Goal: Task Accomplishment & Management: Use online tool/utility

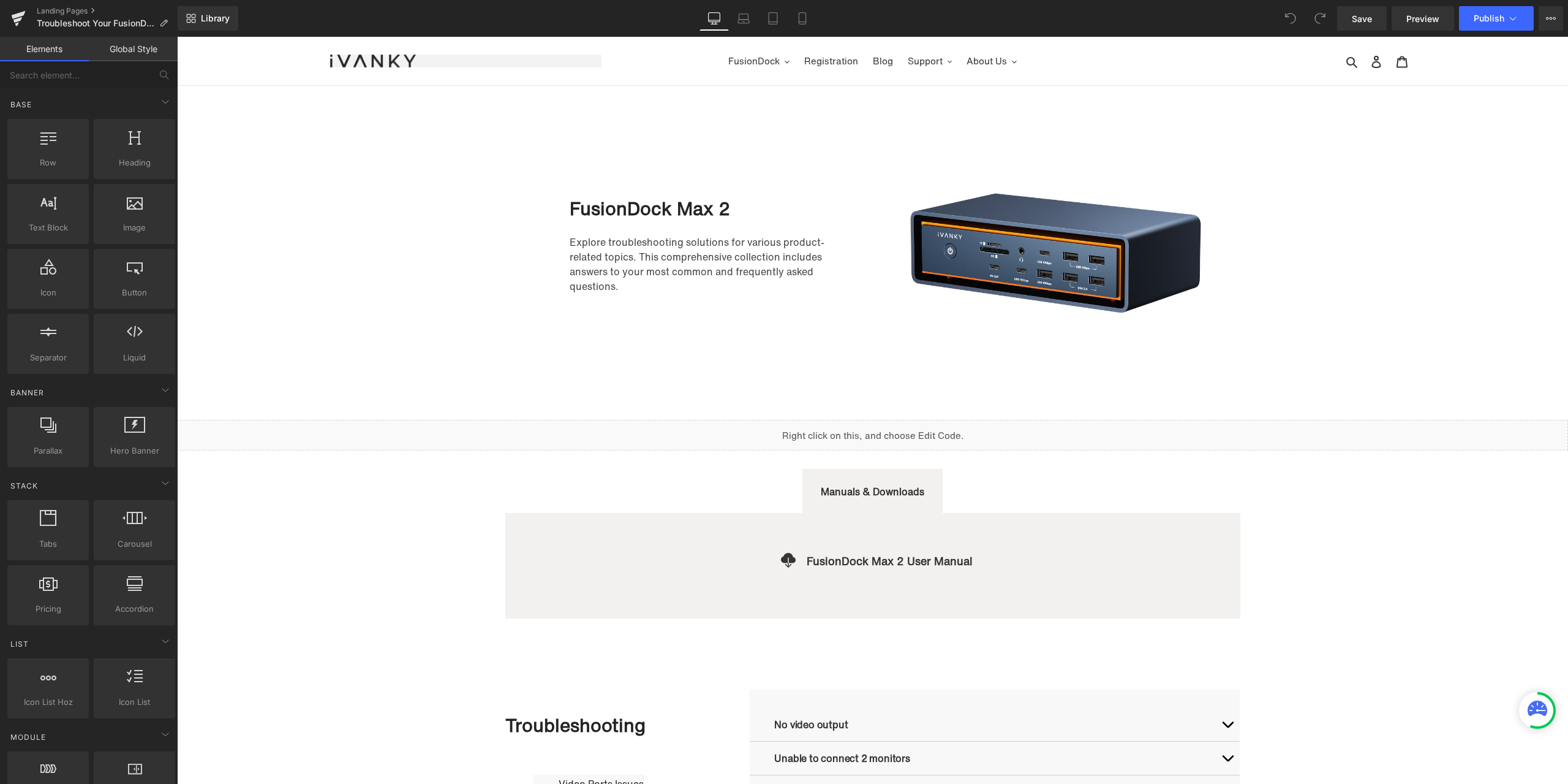
scroll to position [307, 0]
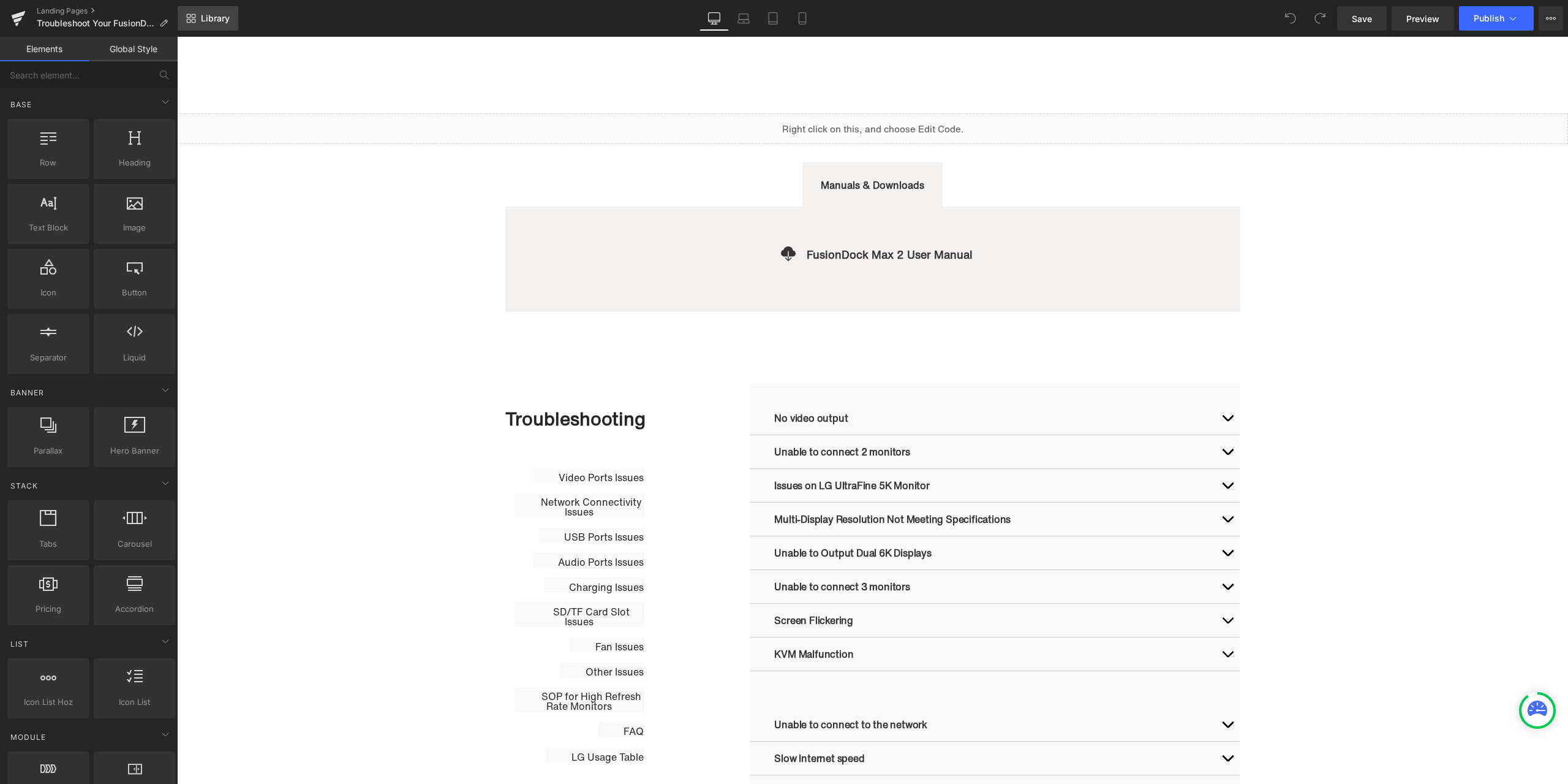
click at [224, 21] on span "Library" at bounding box center [215, 18] width 28 height 11
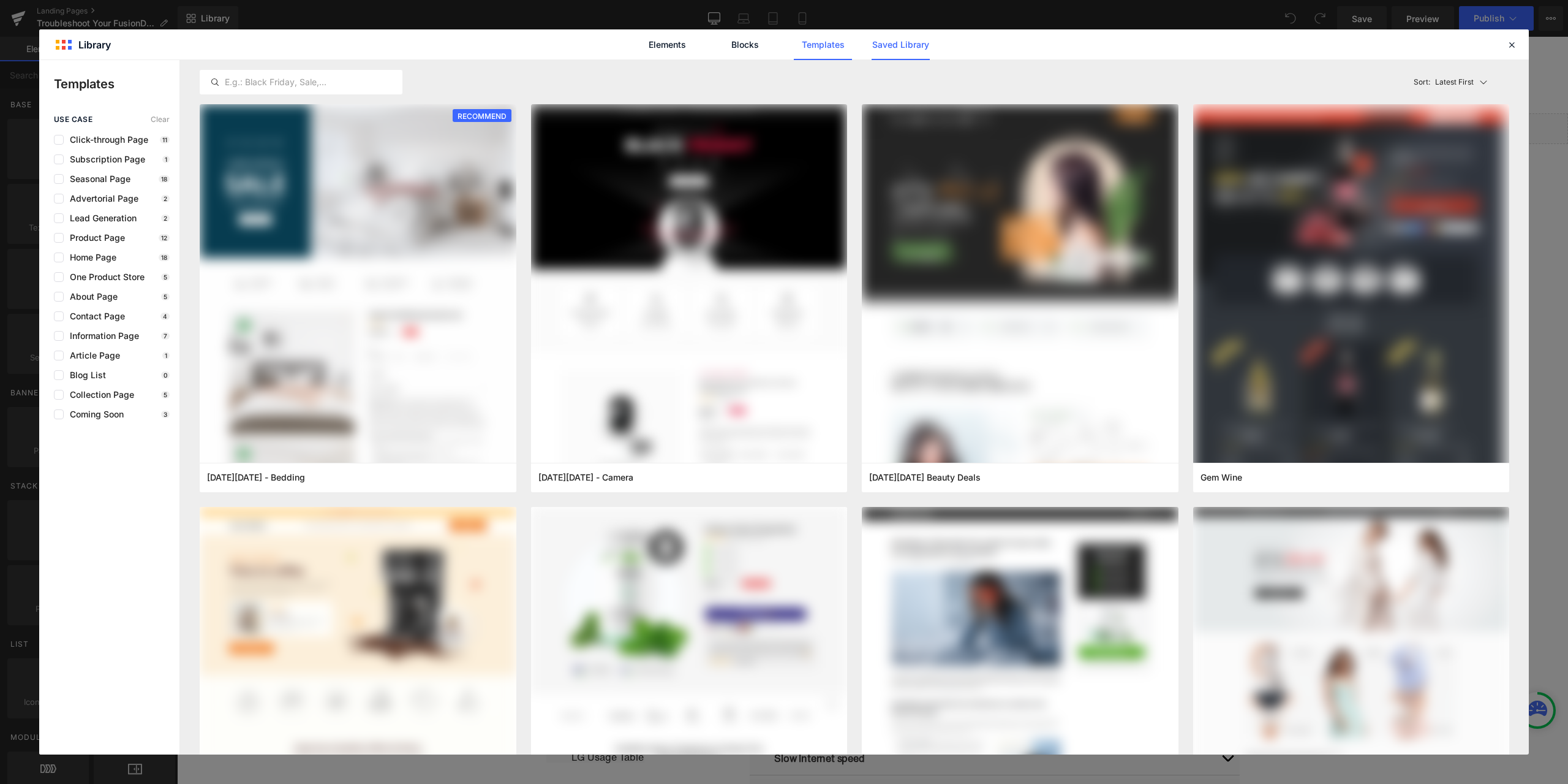
click at [907, 47] on link "Saved Library" at bounding box center [900, 44] width 58 height 31
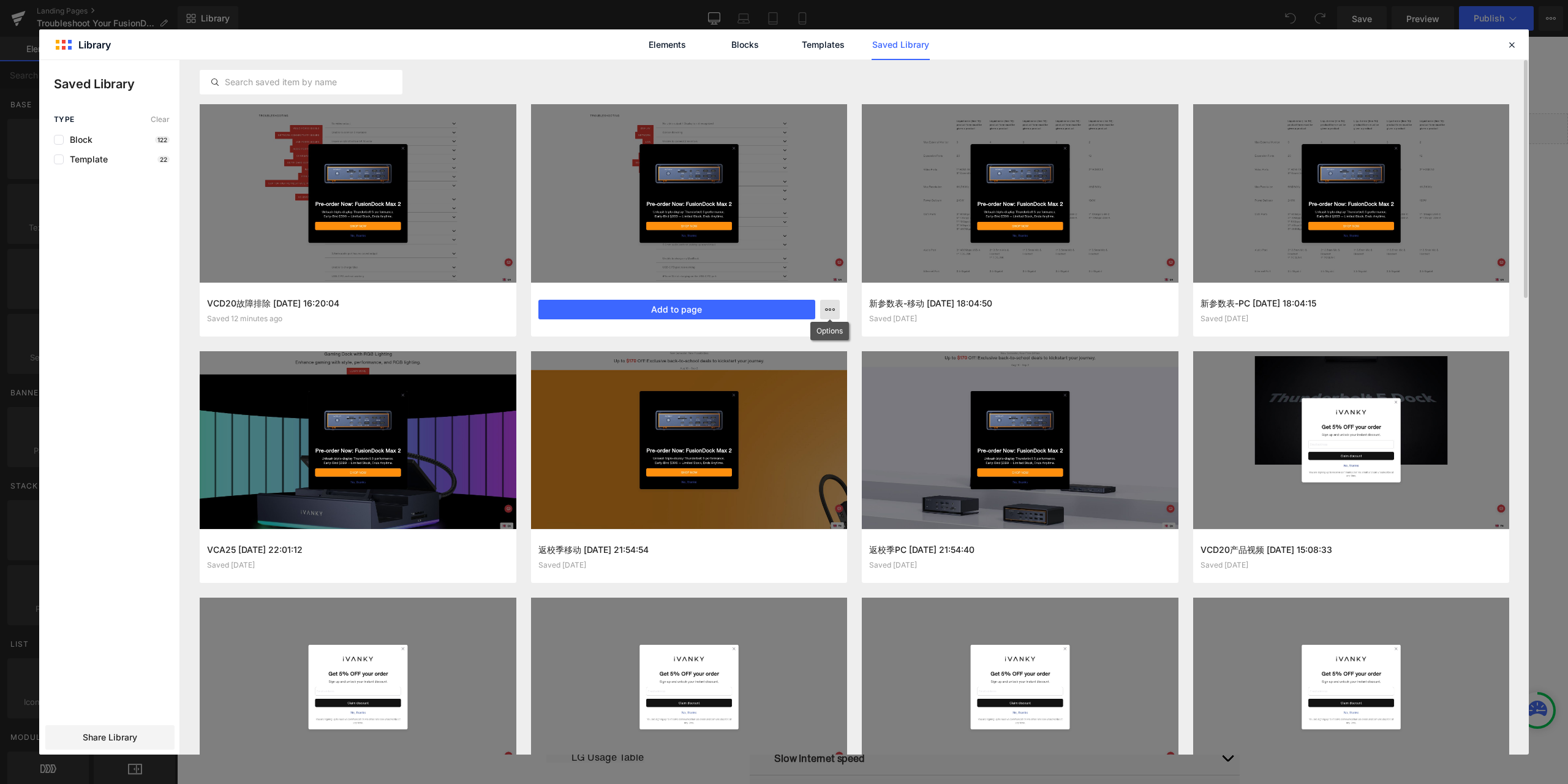
click at [831, 314] on icon "button" at bounding box center [830, 310] width 10 height 10
click at [762, 364] on div "Delete" at bounding box center [769, 363] width 140 height 26
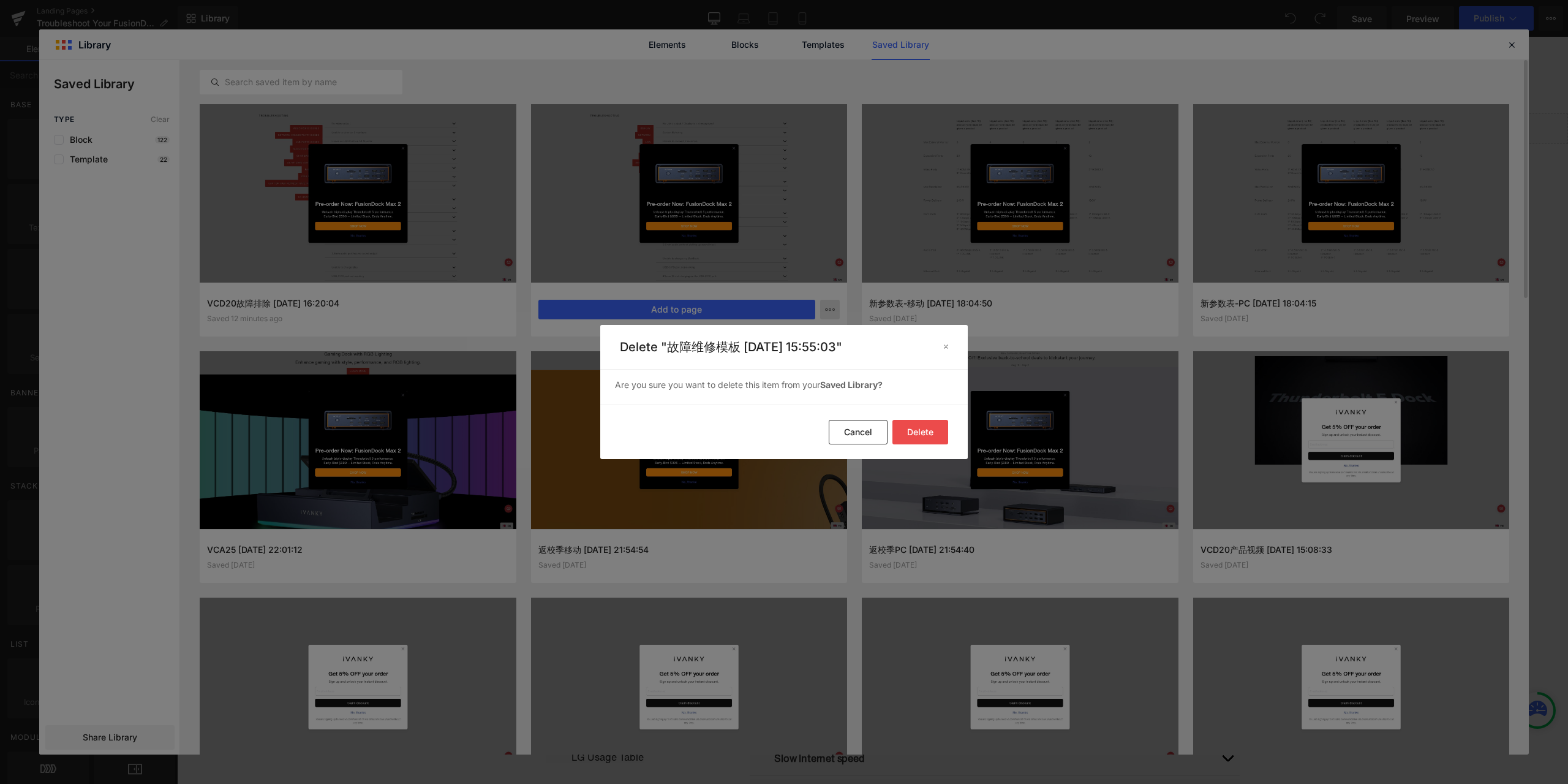
click at [922, 428] on button "Delete" at bounding box center [920, 431] width 56 height 24
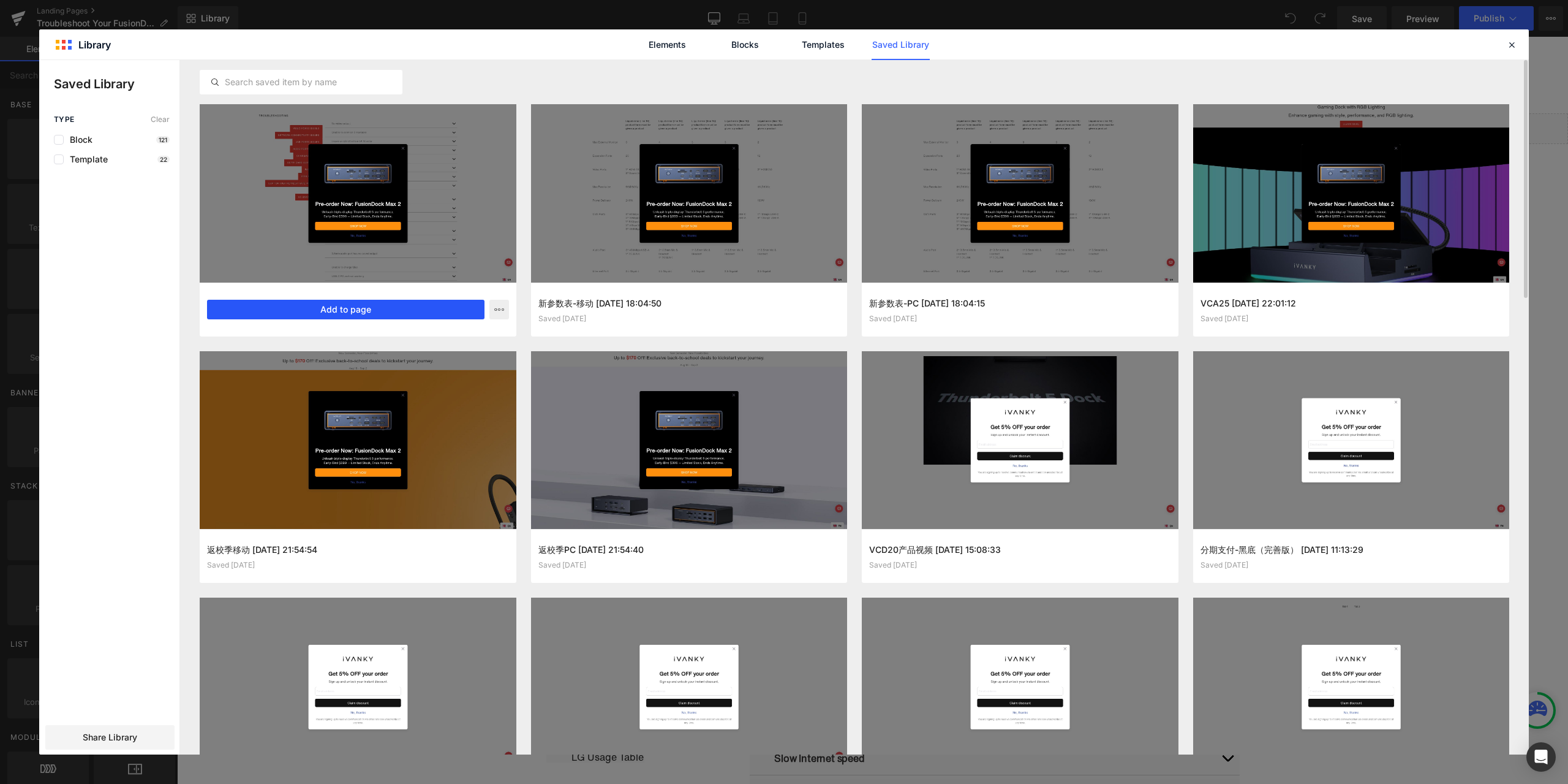
click at [330, 309] on button "Add to page" at bounding box center [345, 309] width 277 height 19
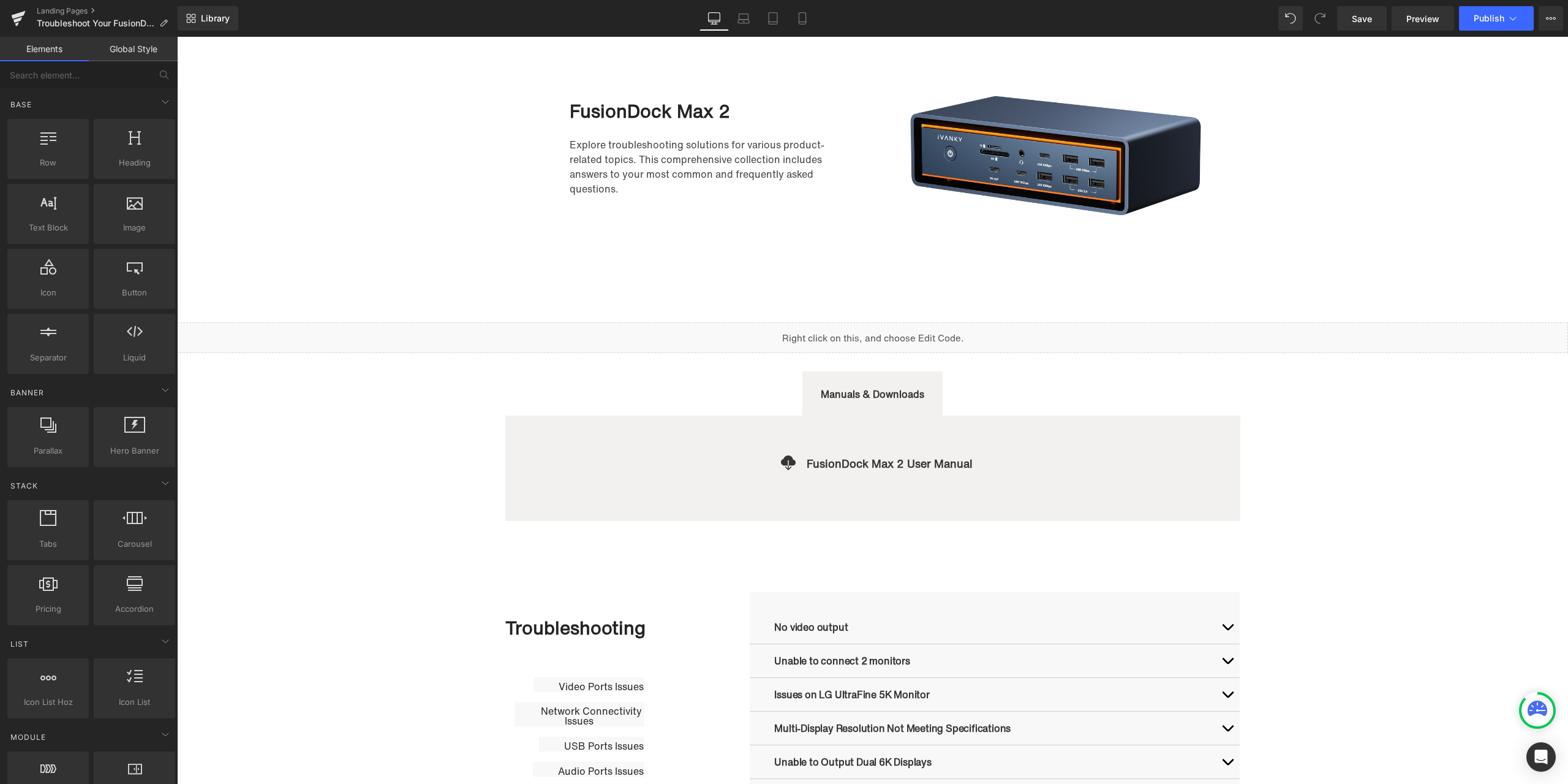
scroll to position [91, 0]
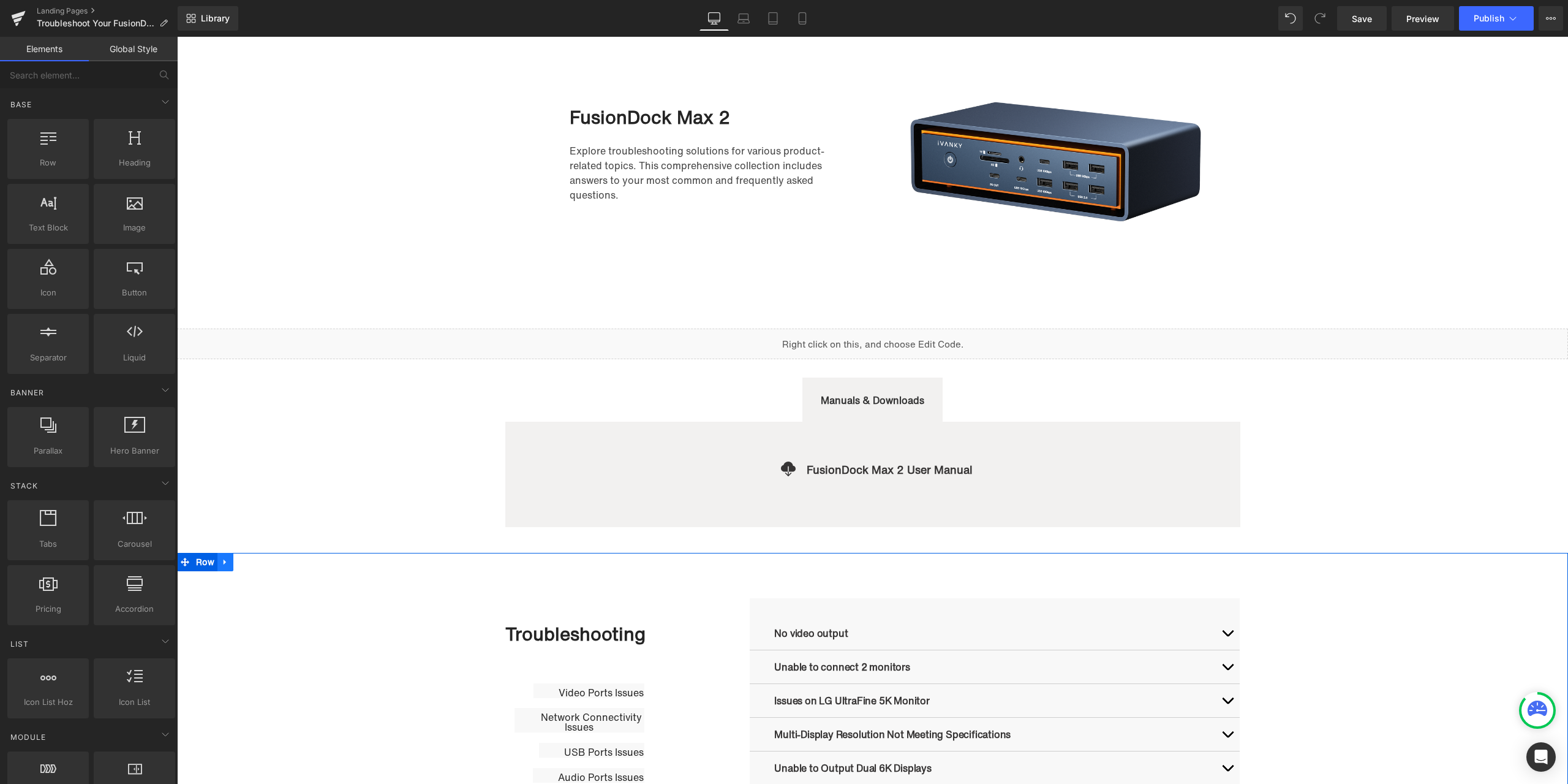
click at [224, 564] on icon at bounding box center [225, 561] width 8 height 9
click at [253, 563] on icon at bounding box center [257, 562] width 8 height 8
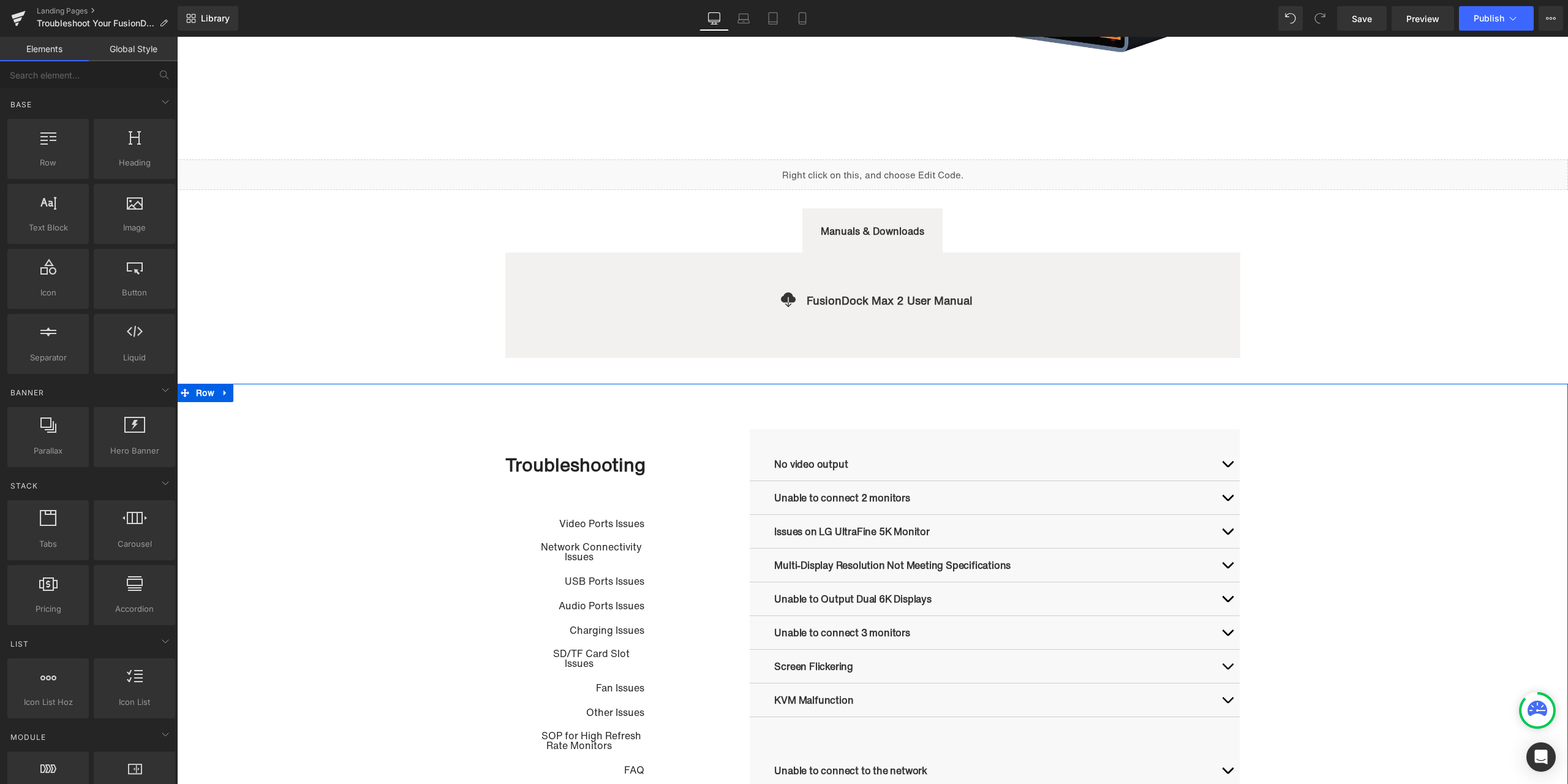
scroll to position [214, 0]
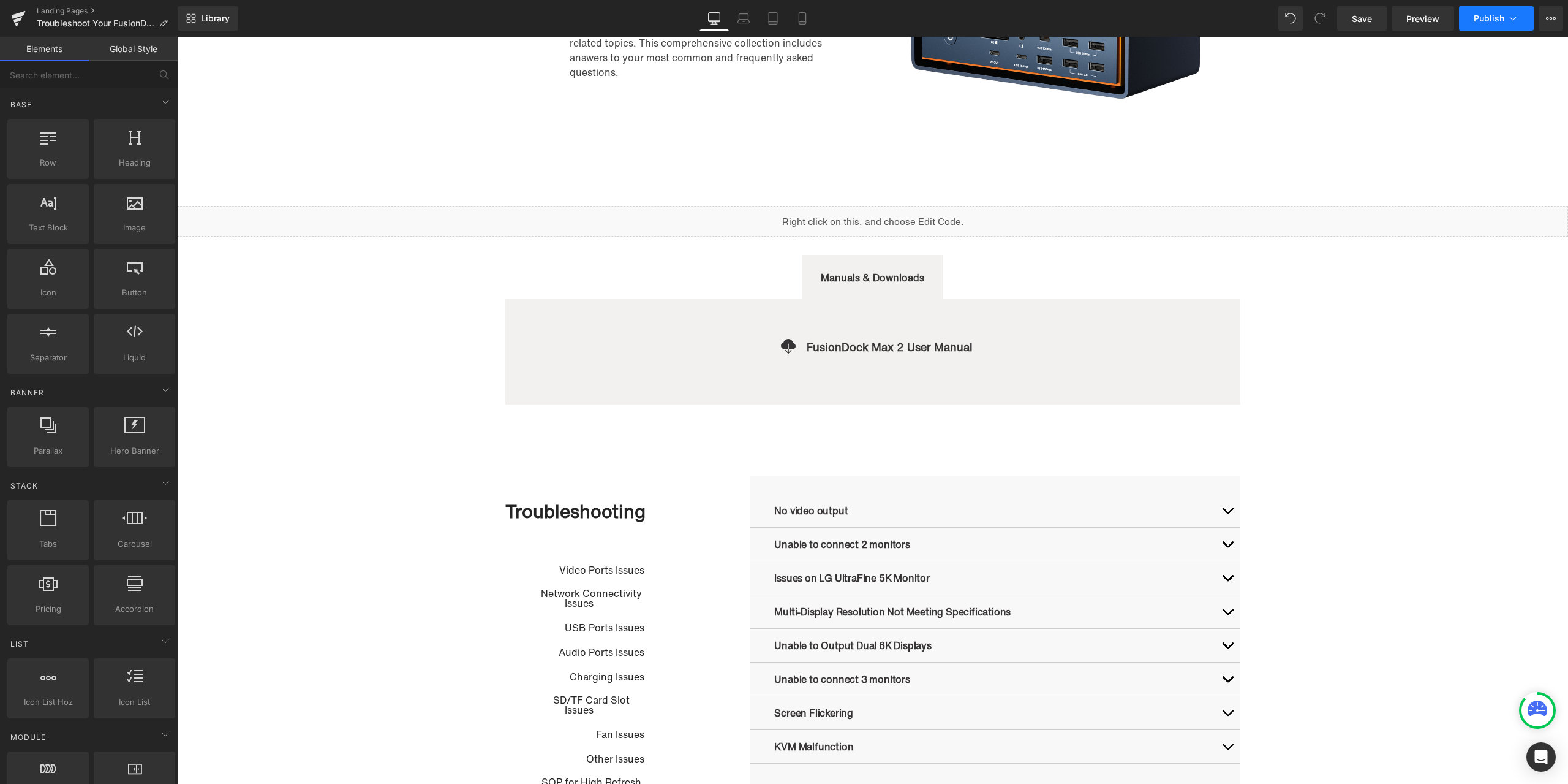
click at [1488, 25] on button "Publish" at bounding box center [1496, 18] width 75 height 24
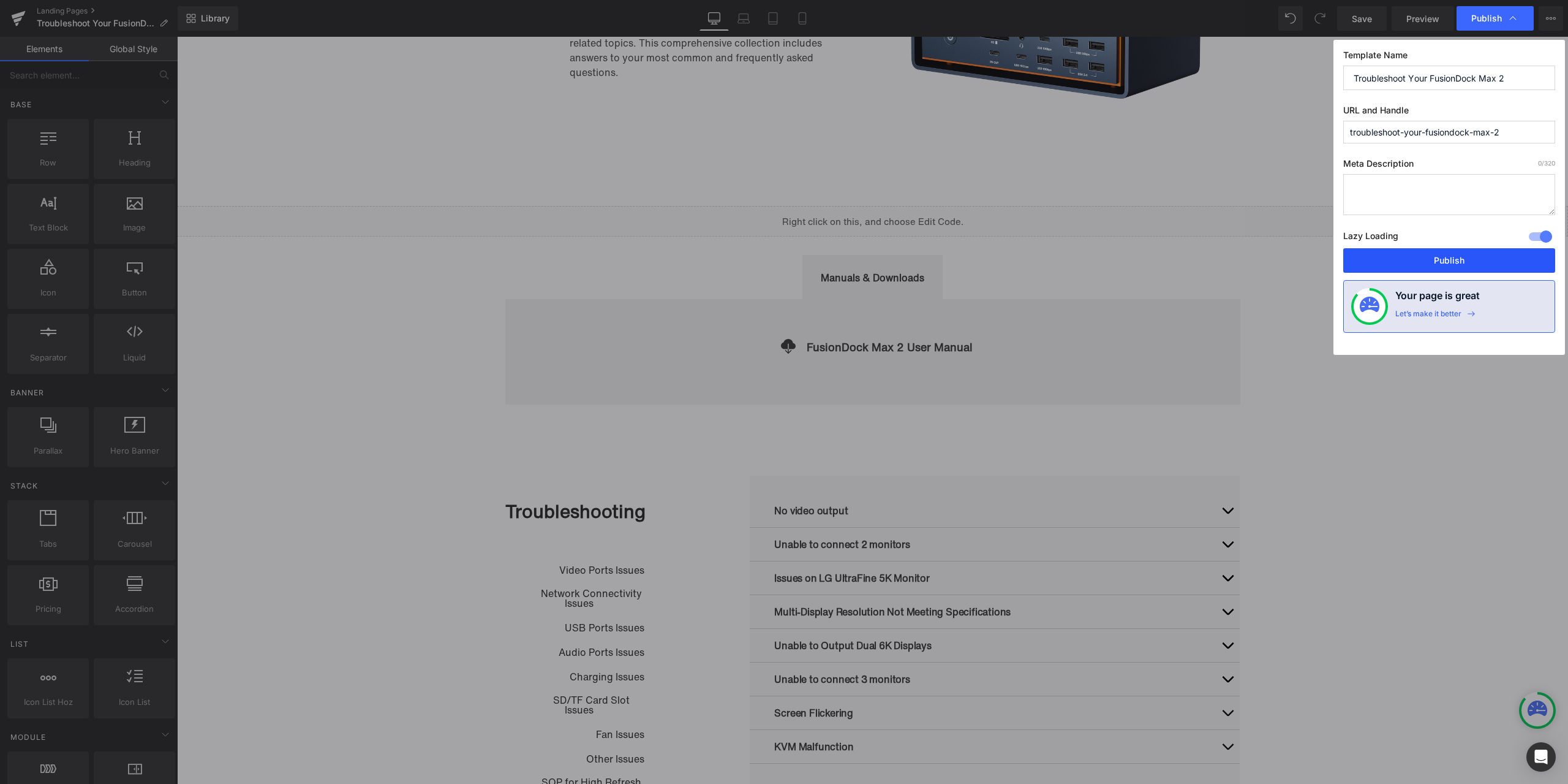
click at [1454, 258] on button "Publish" at bounding box center [1448, 260] width 212 height 24
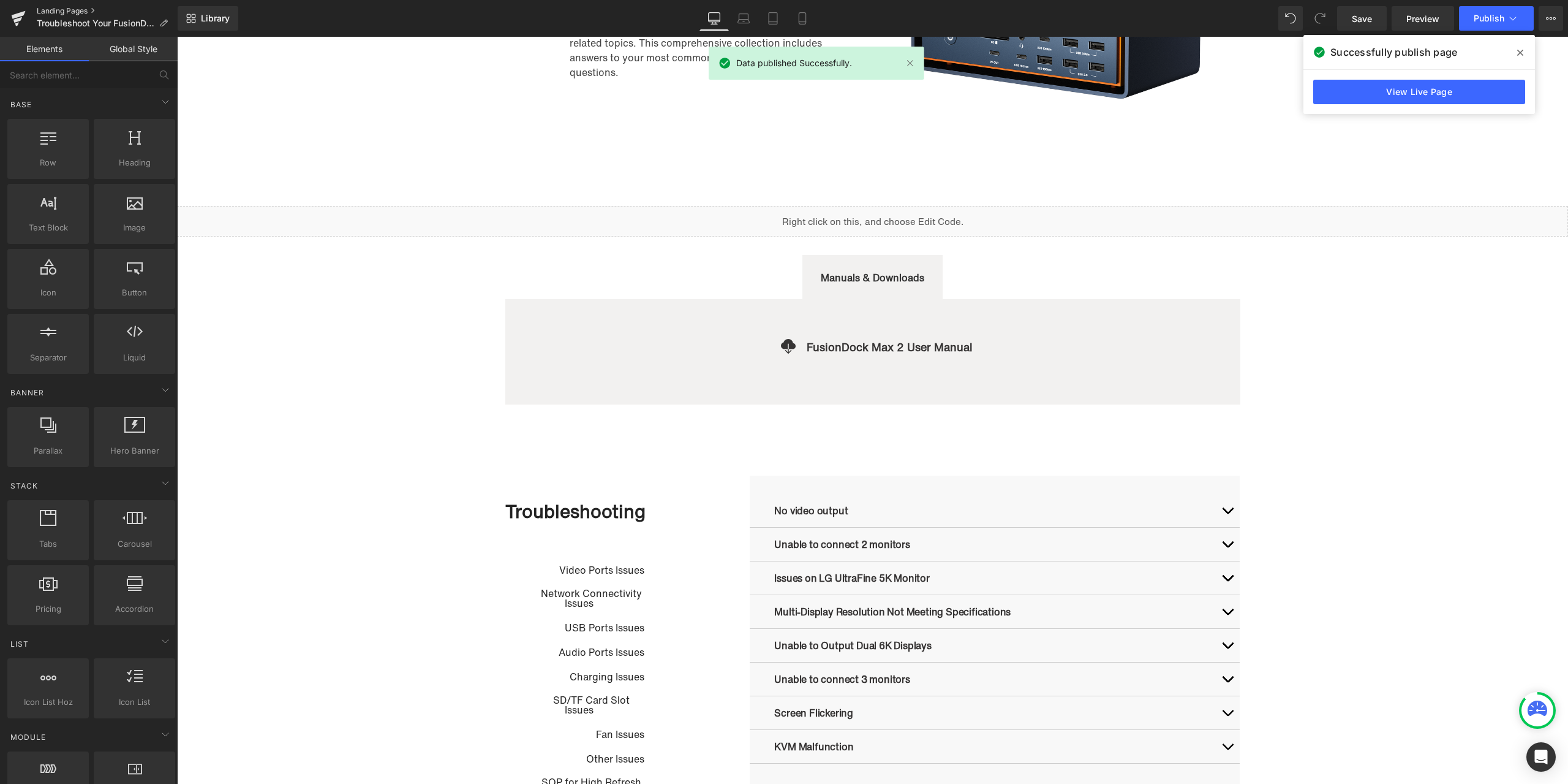
click at [63, 10] on link "Landing Pages" at bounding box center [107, 11] width 141 height 10
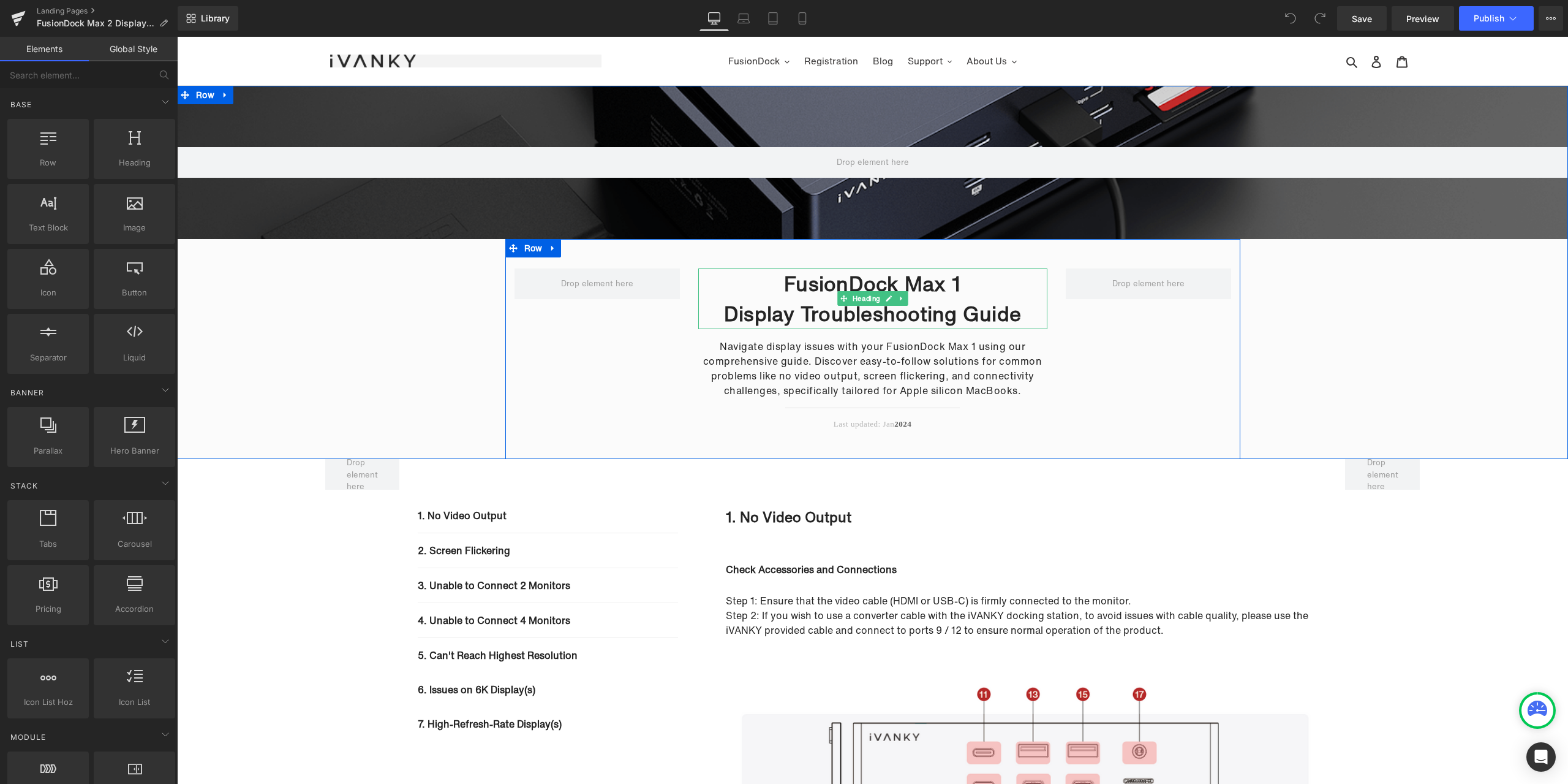
click at [970, 281] on h2 "FusionDock Max 1" at bounding box center [872, 283] width 349 height 31
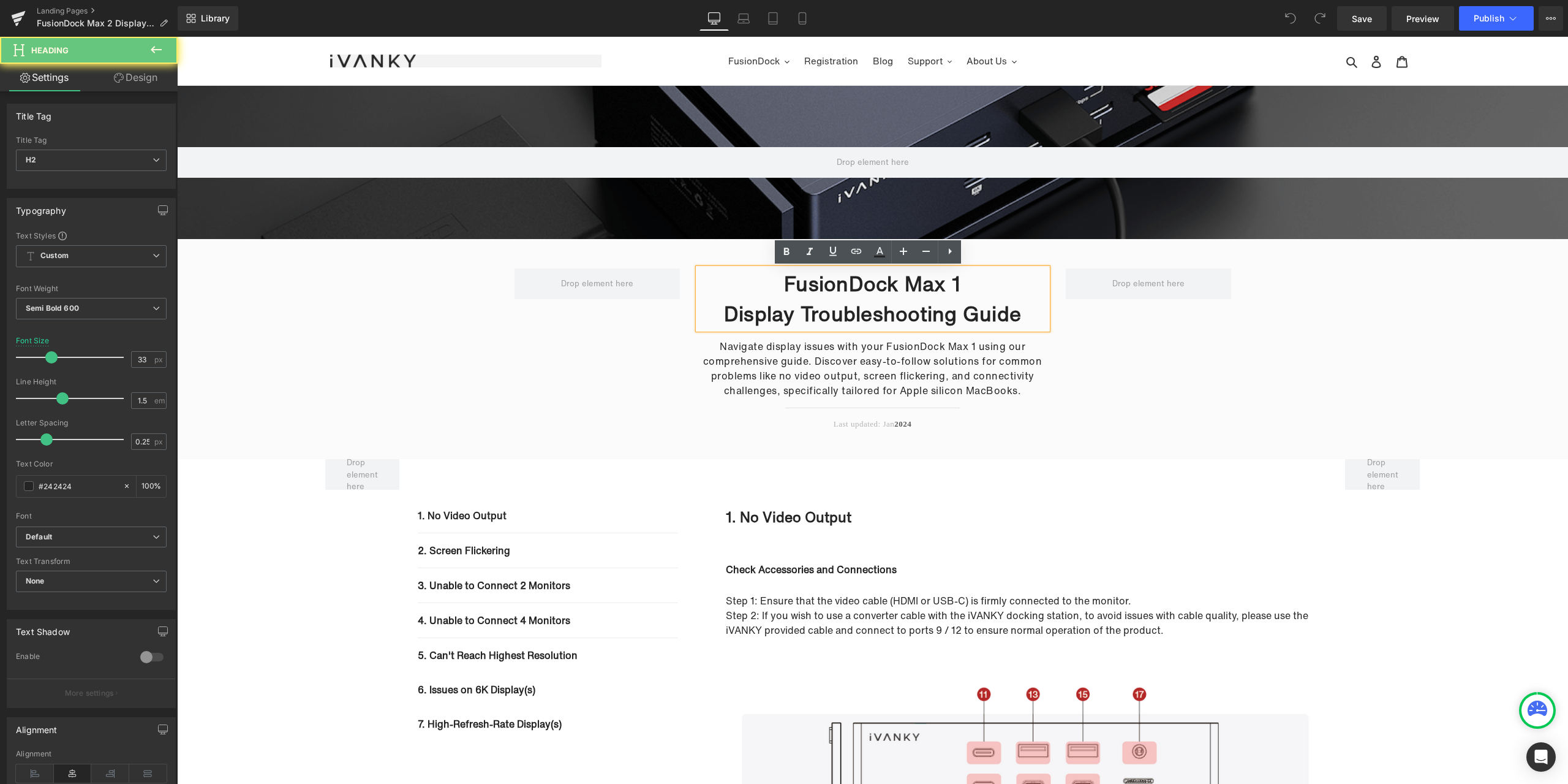
click at [964, 285] on h2 "FusionDock Max 1" at bounding box center [872, 283] width 349 height 31
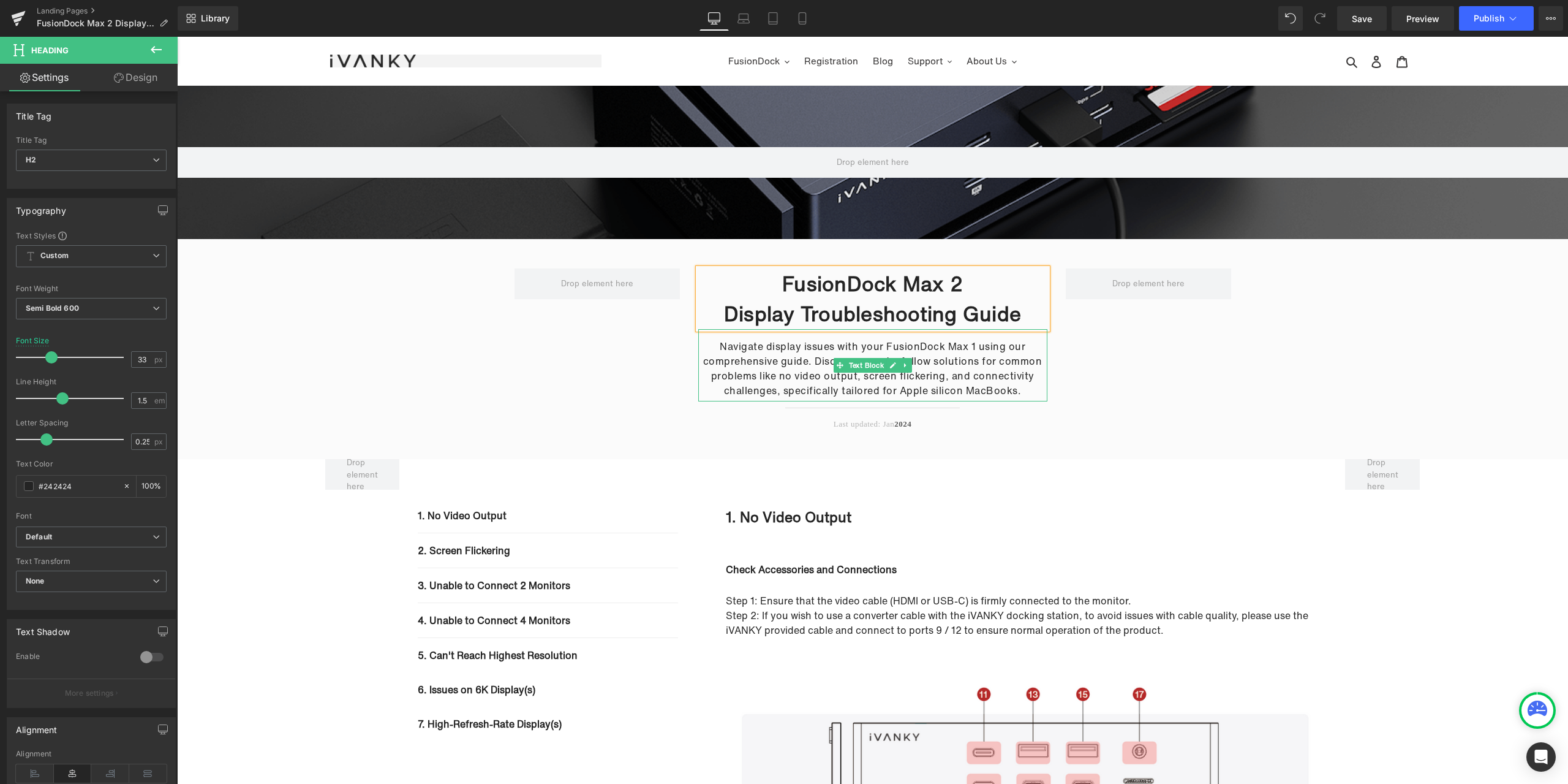
click at [969, 343] on p "Navigate display issues with your FusionDock Max 1 using our comprehensive guid…" at bounding box center [872, 369] width 349 height 59
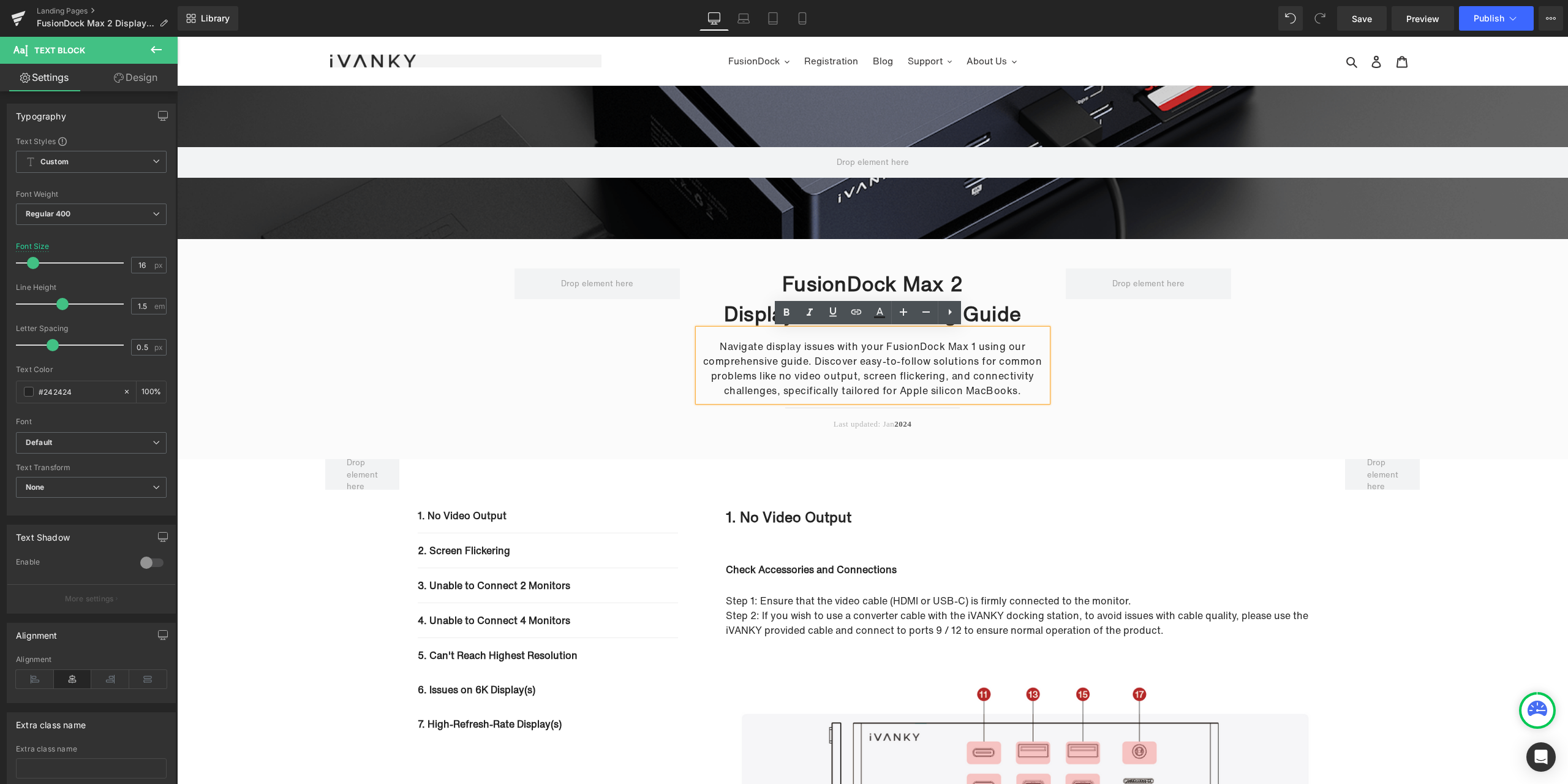
click at [969, 345] on p "Navigate display issues with your FusionDock Max 1 using our comprehensive guid…" at bounding box center [872, 369] width 349 height 59
click at [1190, 391] on div "FusionDock Max 2 Display Troubleshooting Guide Heading Navigate display issues …" at bounding box center [873, 348] width 735 height 220
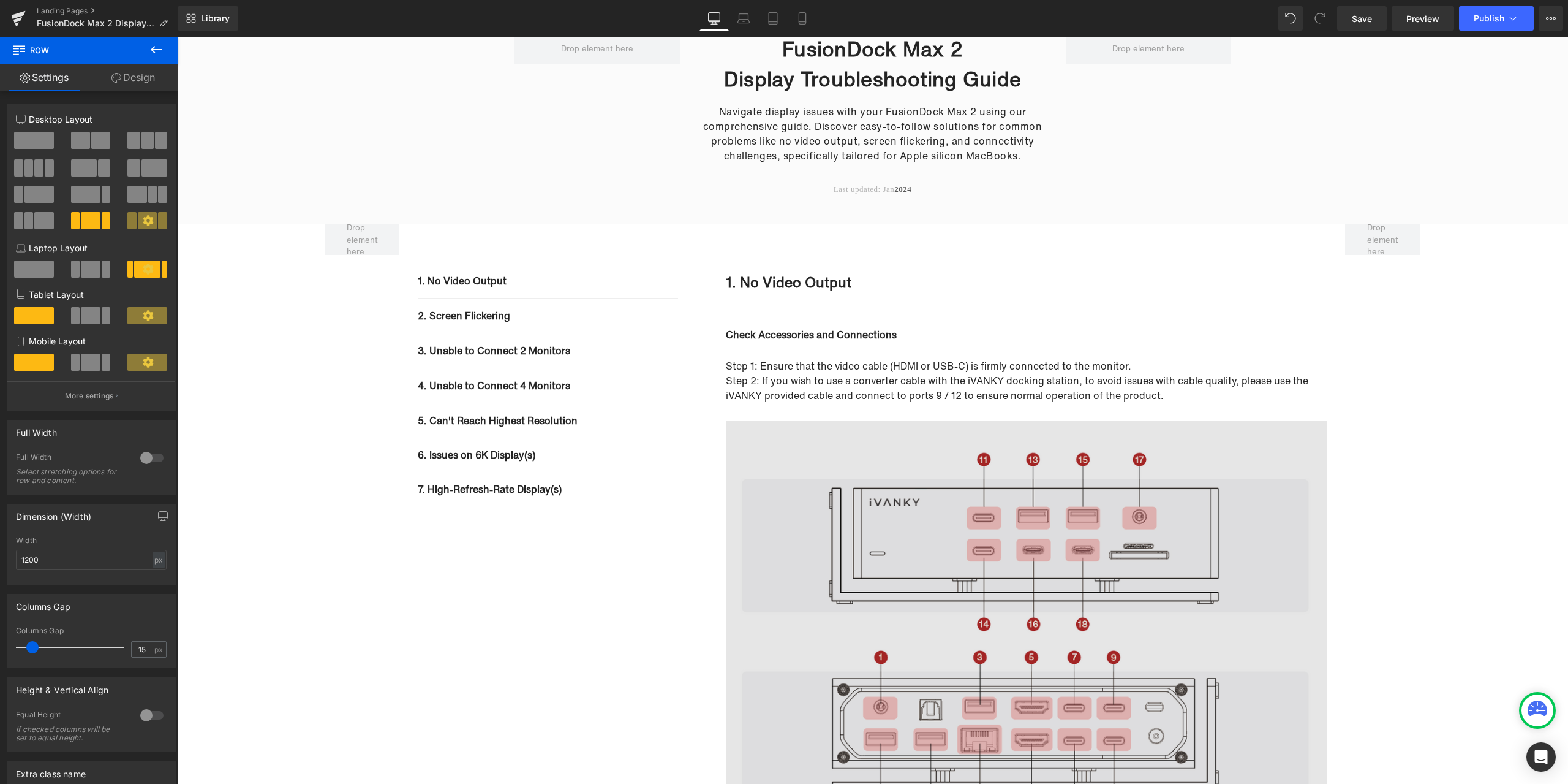
scroll to position [245, 0]
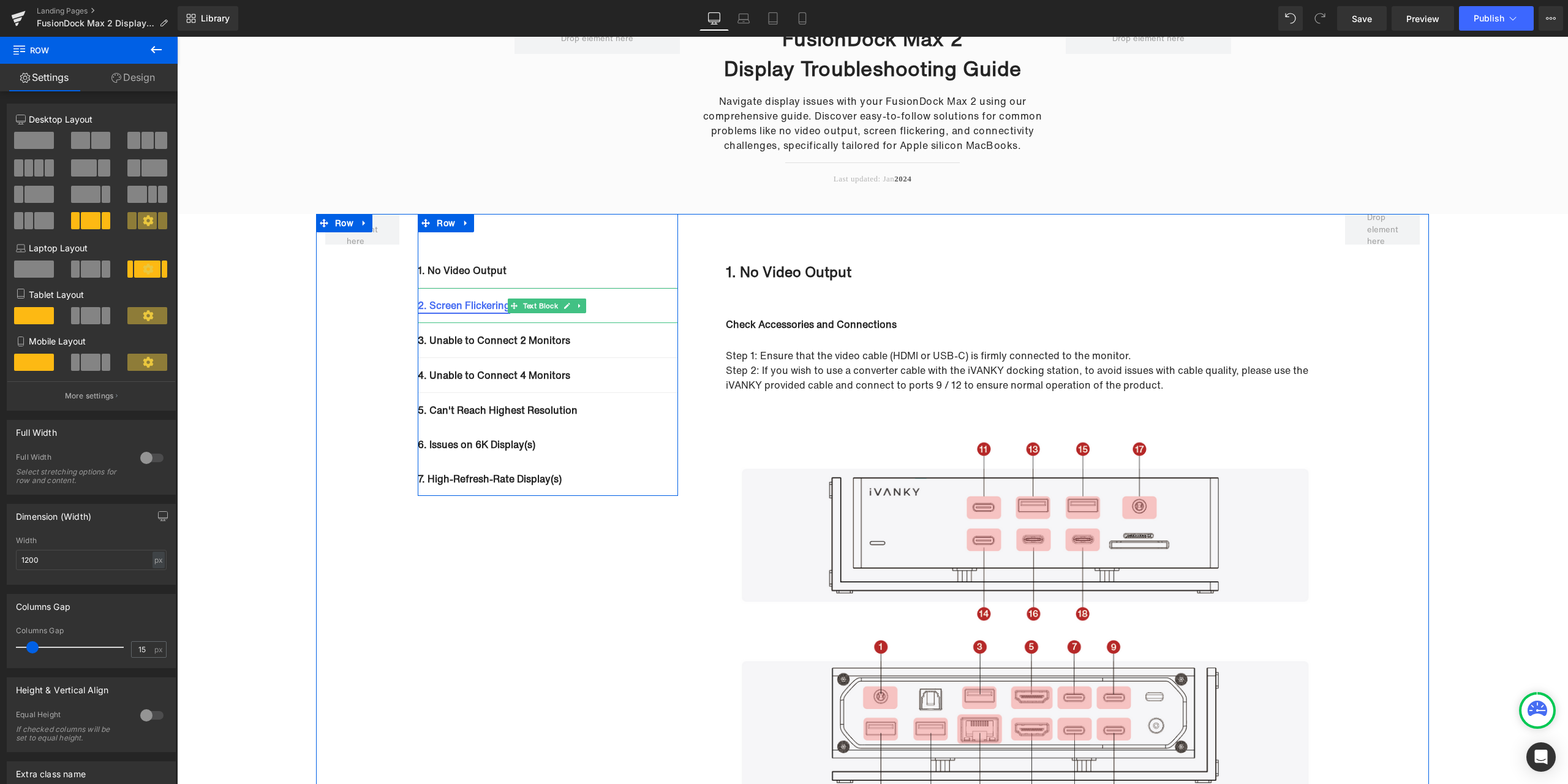
click at [491, 305] on link "2. Screen Flickering" at bounding box center [464, 306] width 92 height 15
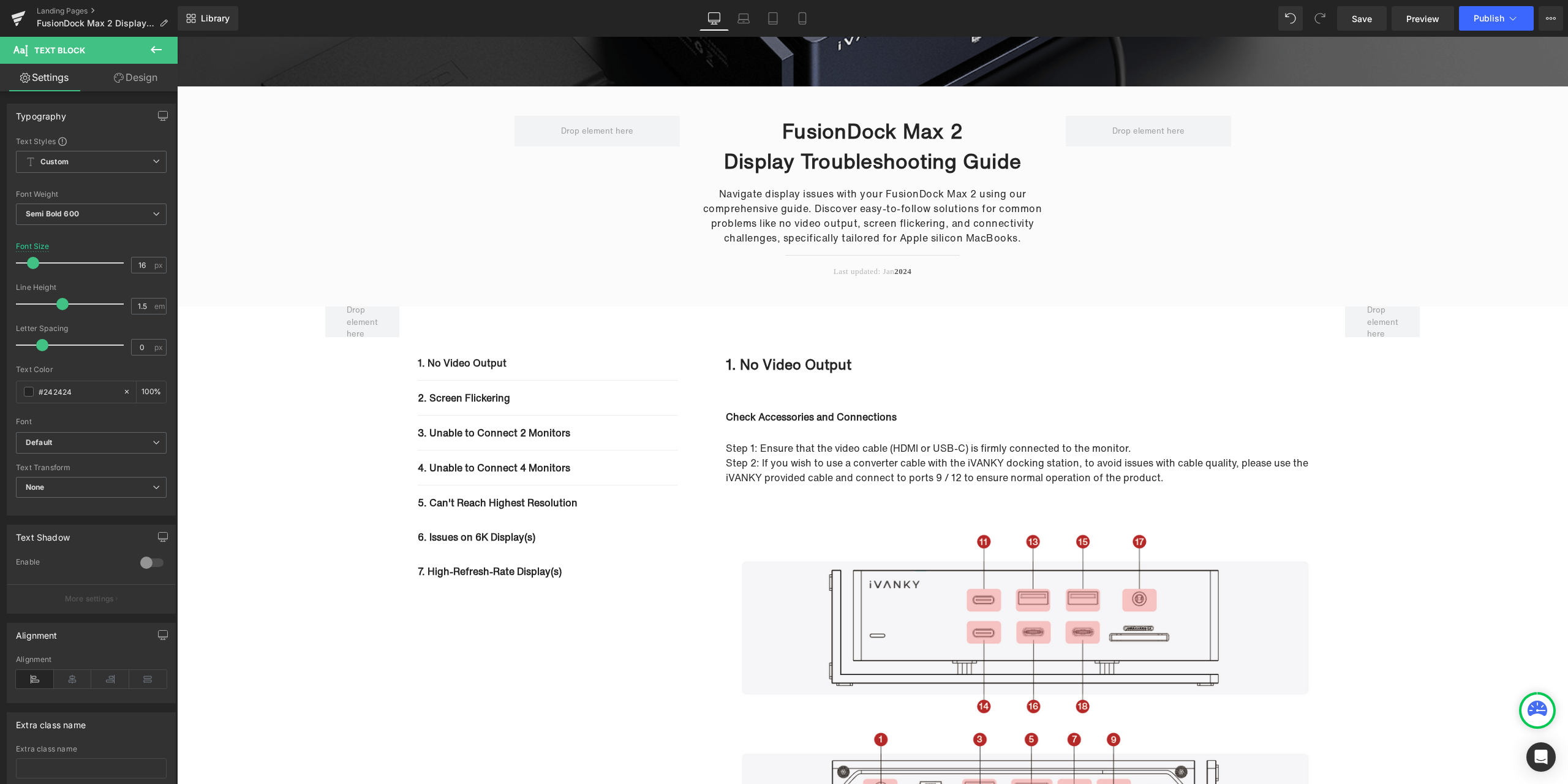
scroll to position [0, 0]
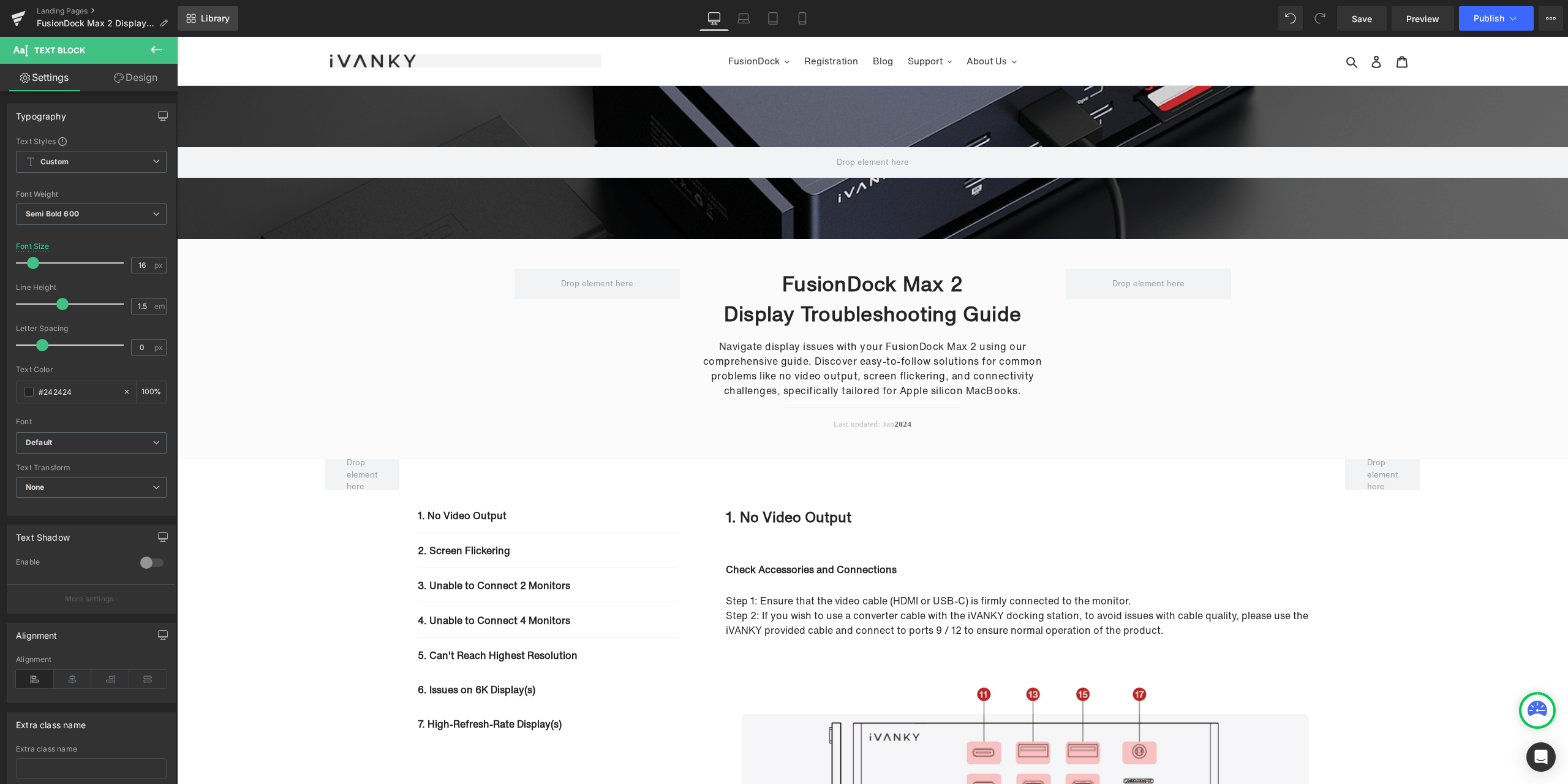
click at [213, 15] on span "Library" at bounding box center [215, 18] width 28 height 11
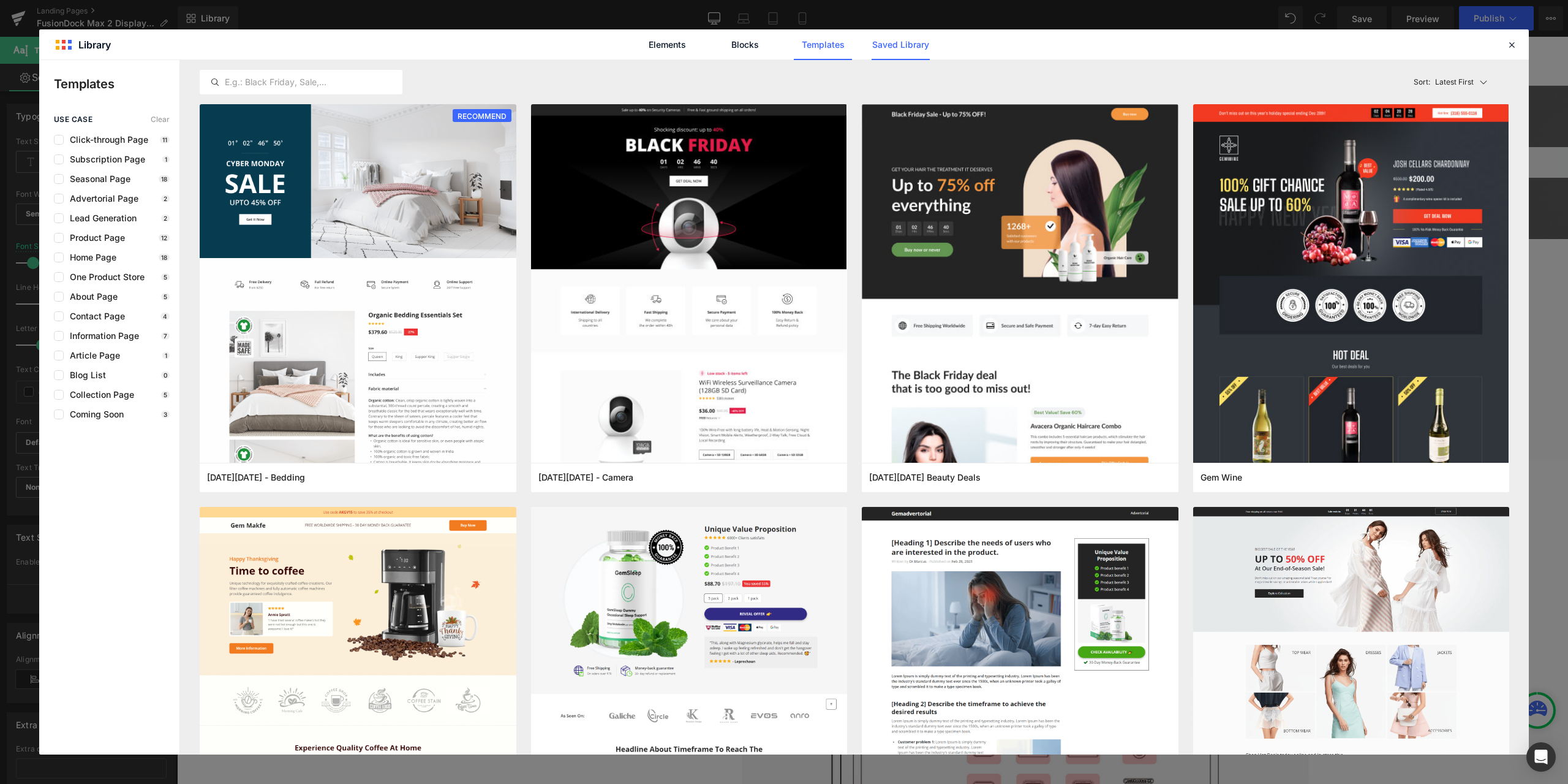
click at [882, 49] on link "Saved Library" at bounding box center [900, 44] width 58 height 31
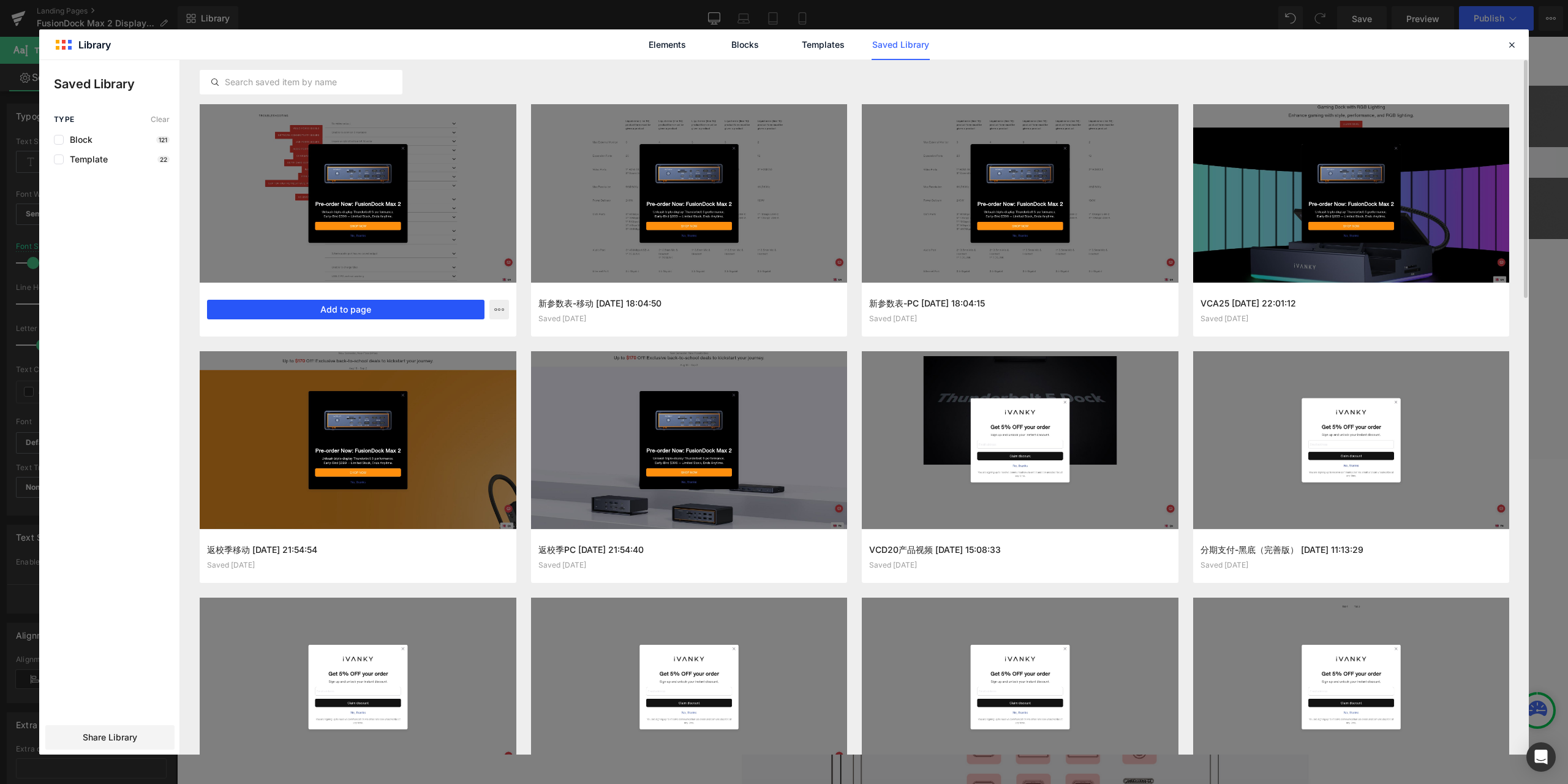
click at [397, 314] on button "Add to page" at bounding box center [345, 309] width 277 height 19
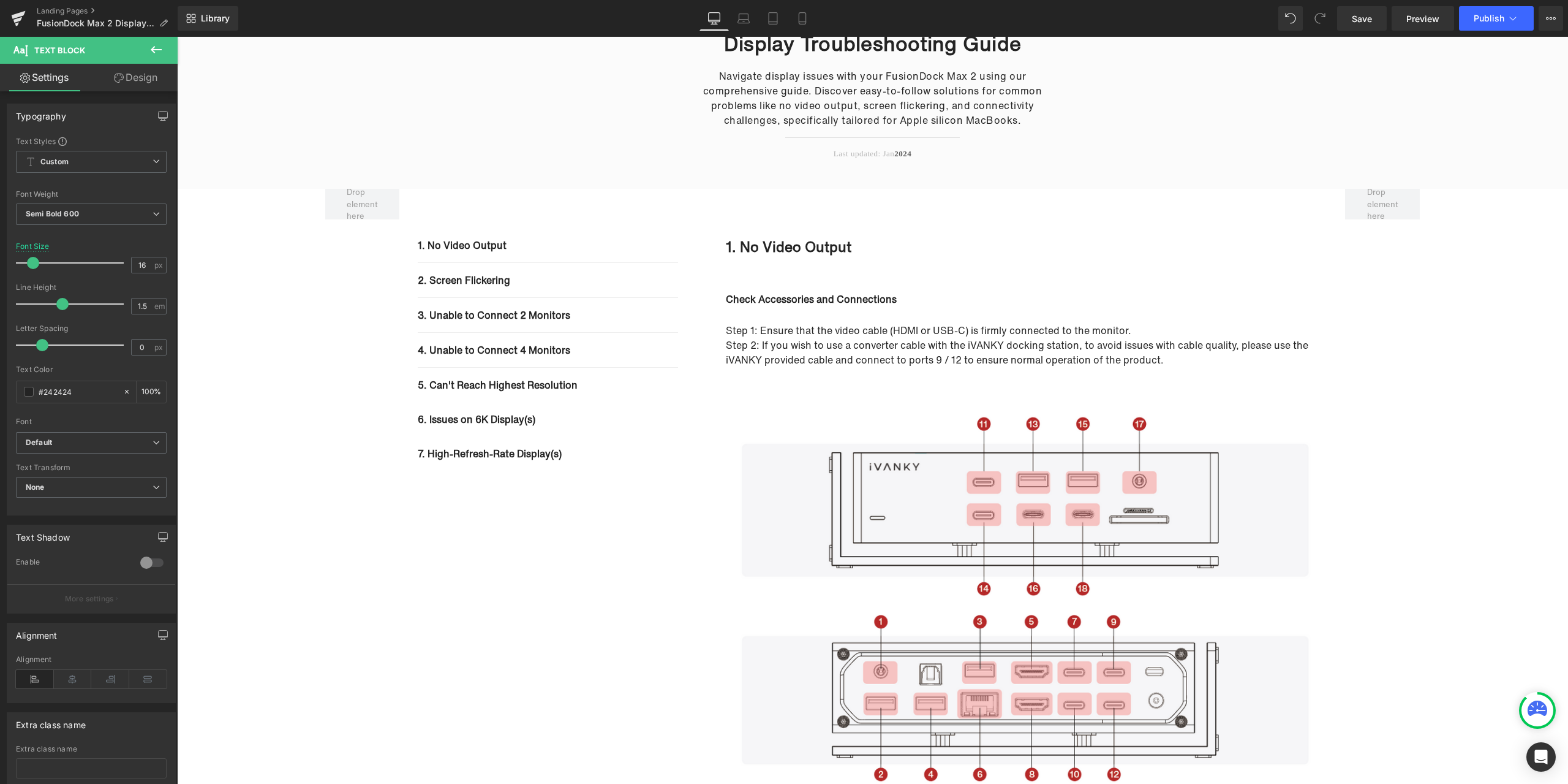
scroll to position [85, 0]
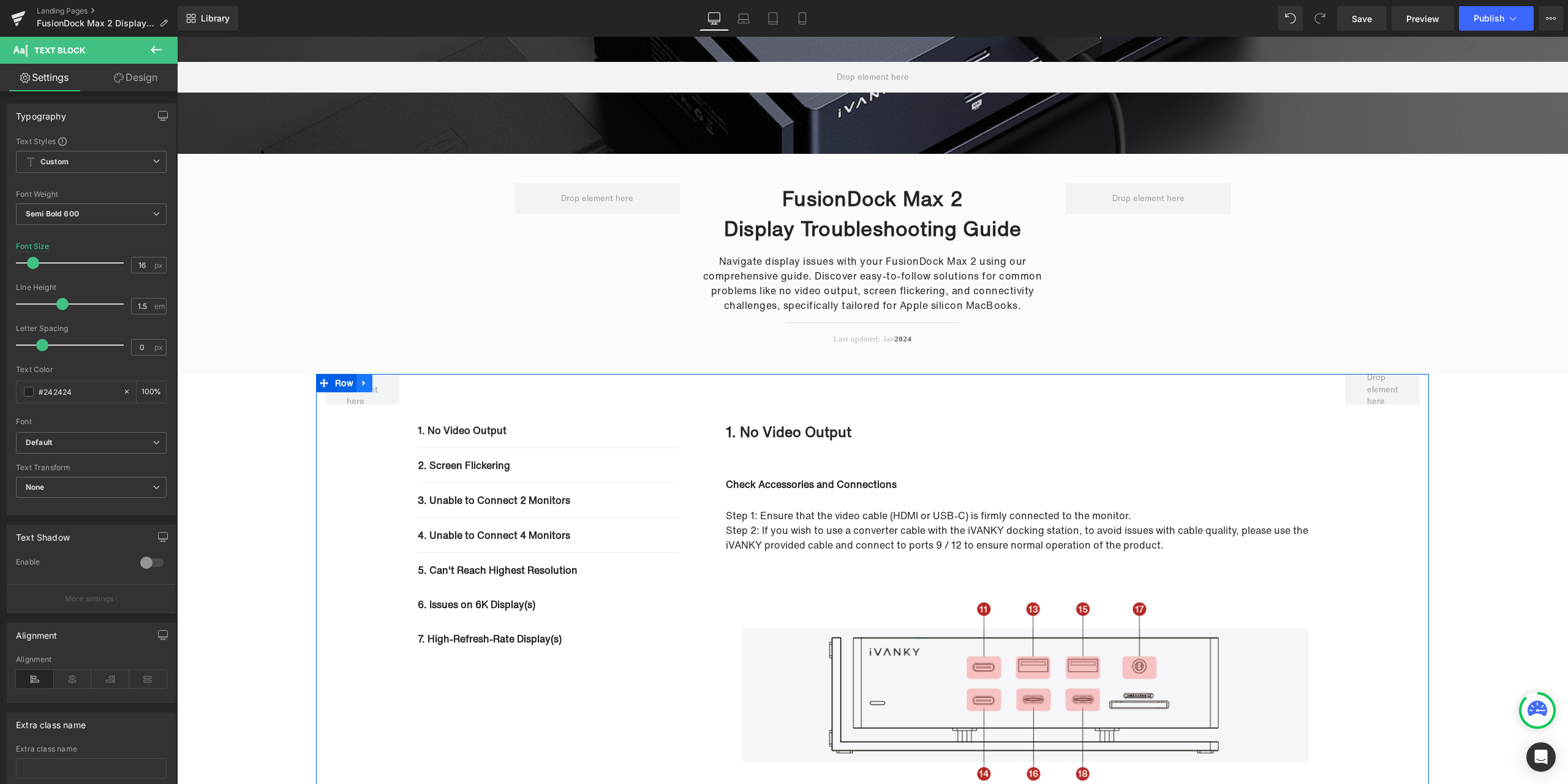
click at [361, 387] on icon at bounding box center [364, 383] width 8 height 9
click at [394, 389] on link at bounding box center [396, 383] width 16 height 18
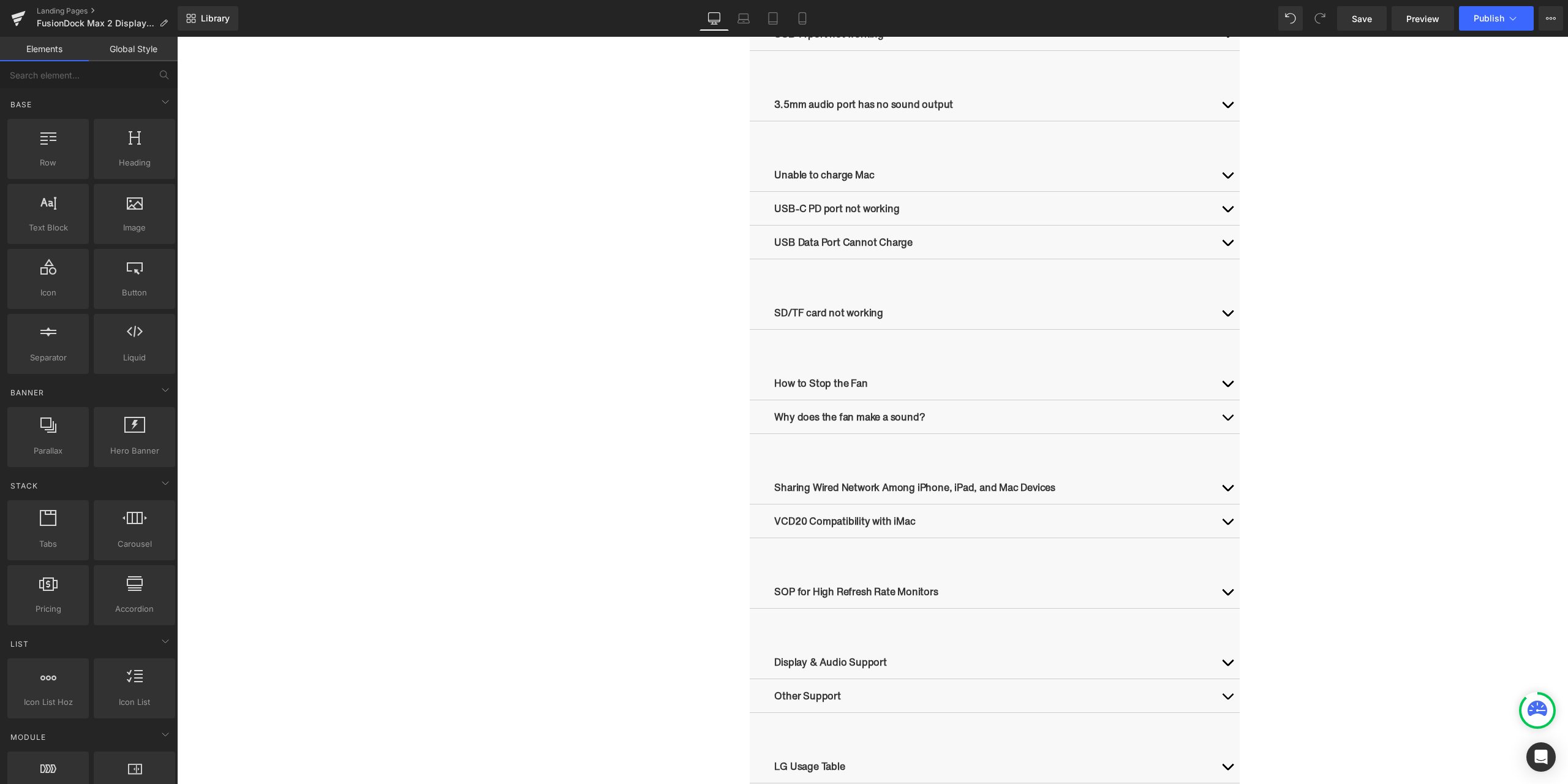
scroll to position [857, 0]
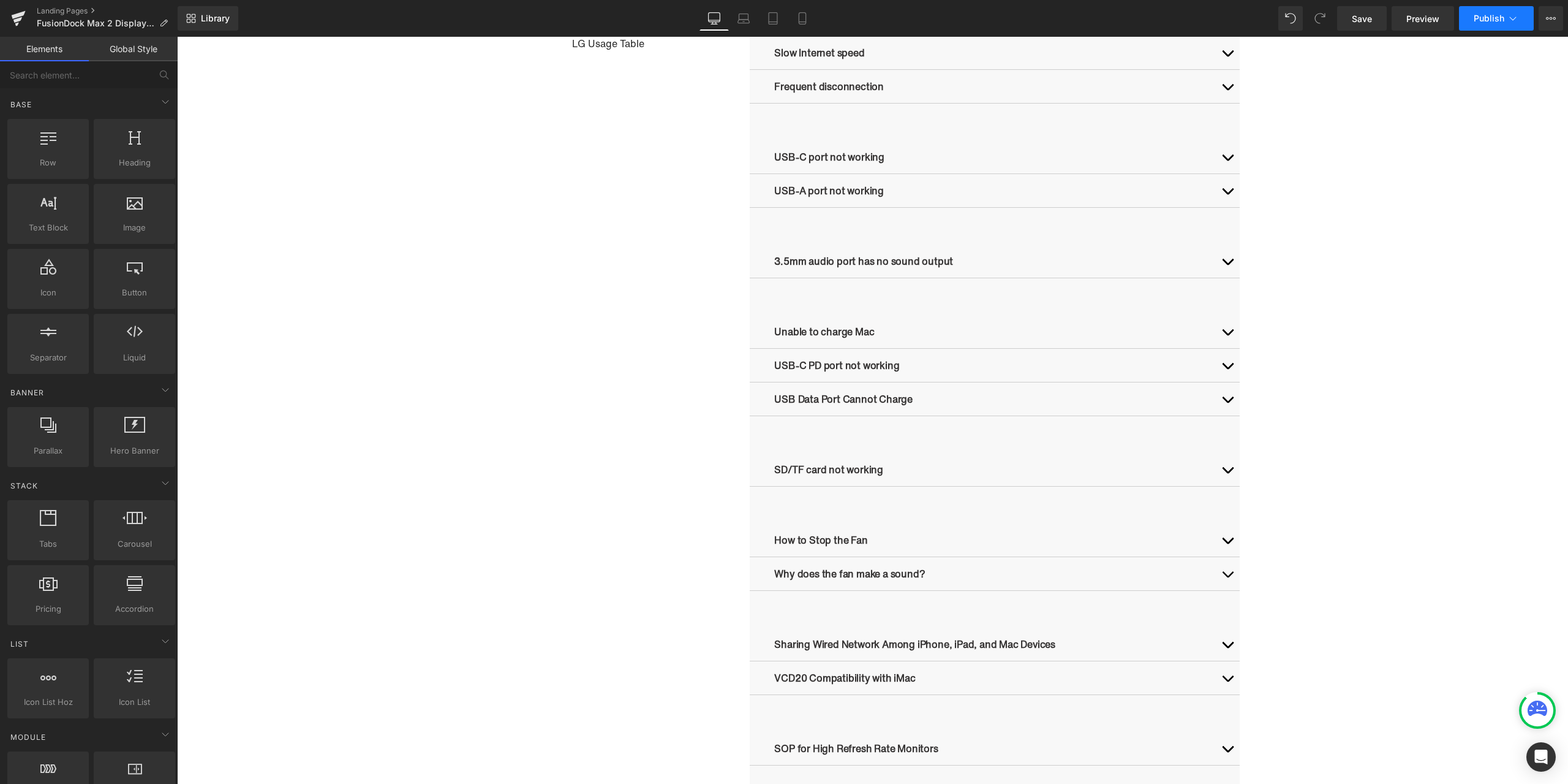
click at [1486, 13] on span "Publish" at bounding box center [1488, 18] width 31 height 10
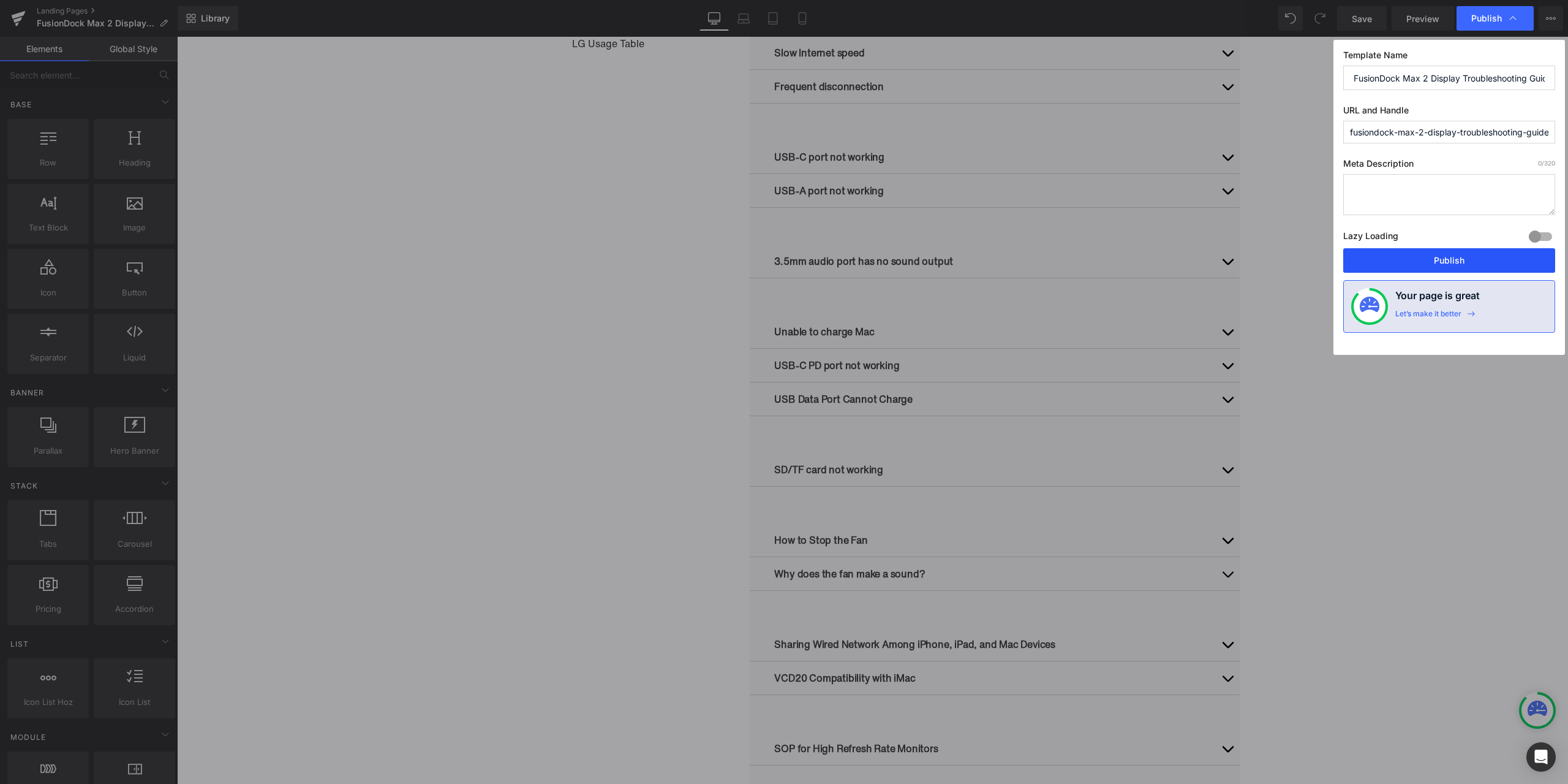
click at [1441, 256] on button "Publish" at bounding box center [1448, 260] width 212 height 24
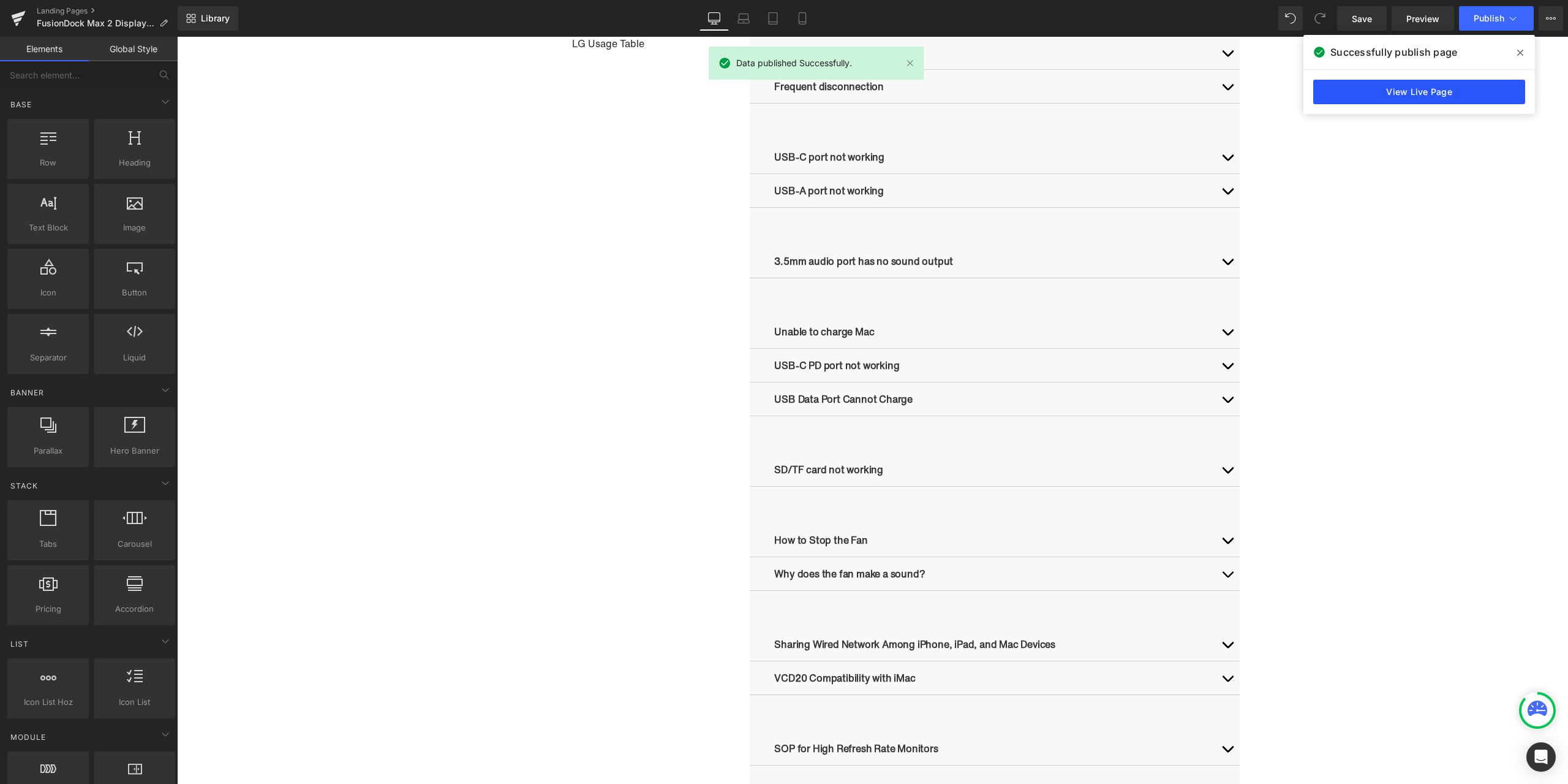
click at [1413, 95] on link "View Live Page" at bounding box center [1418, 91] width 212 height 24
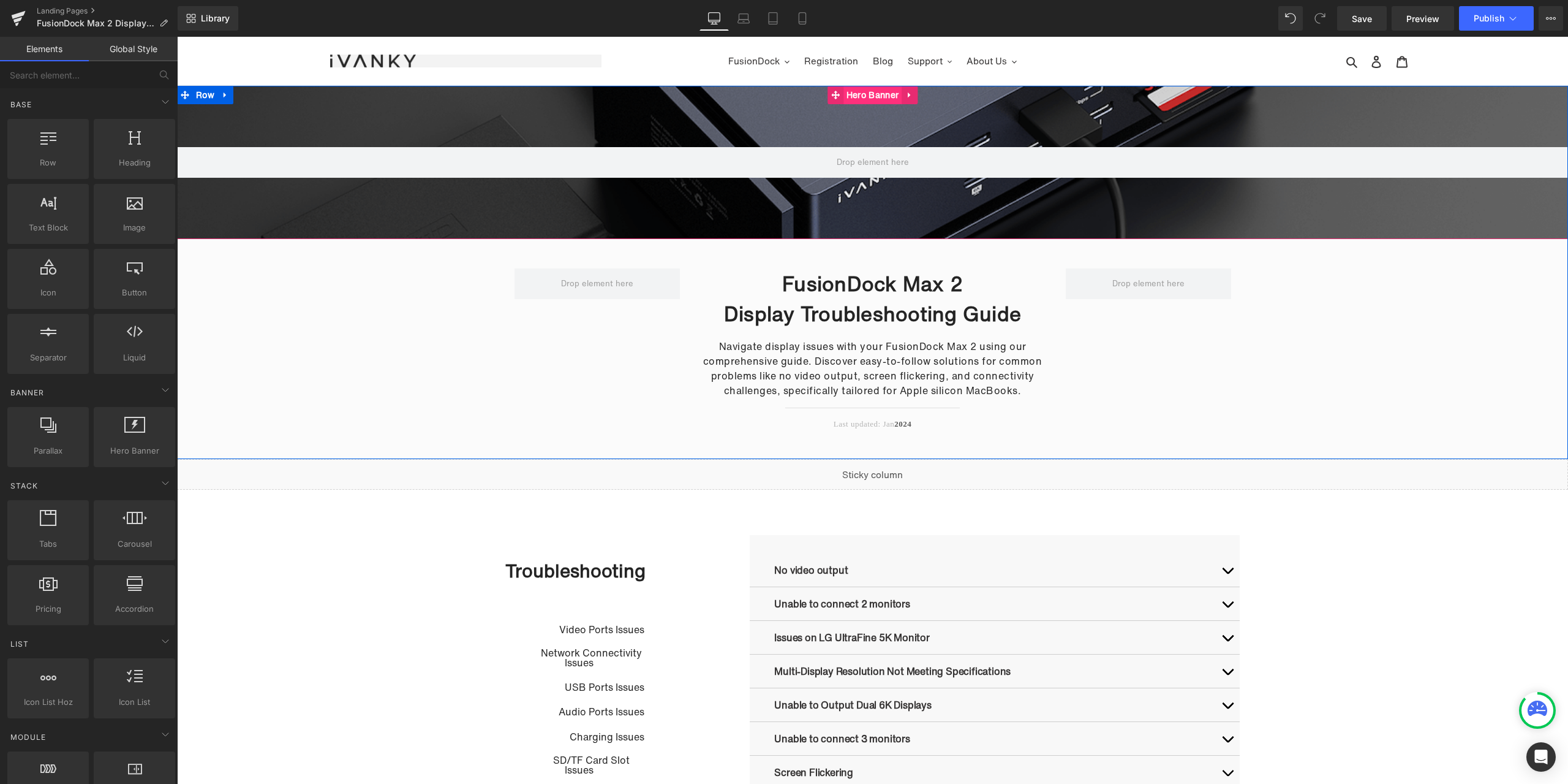
click at [866, 101] on span "Hero Banner" at bounding box center [871, 95] width 58 height 18
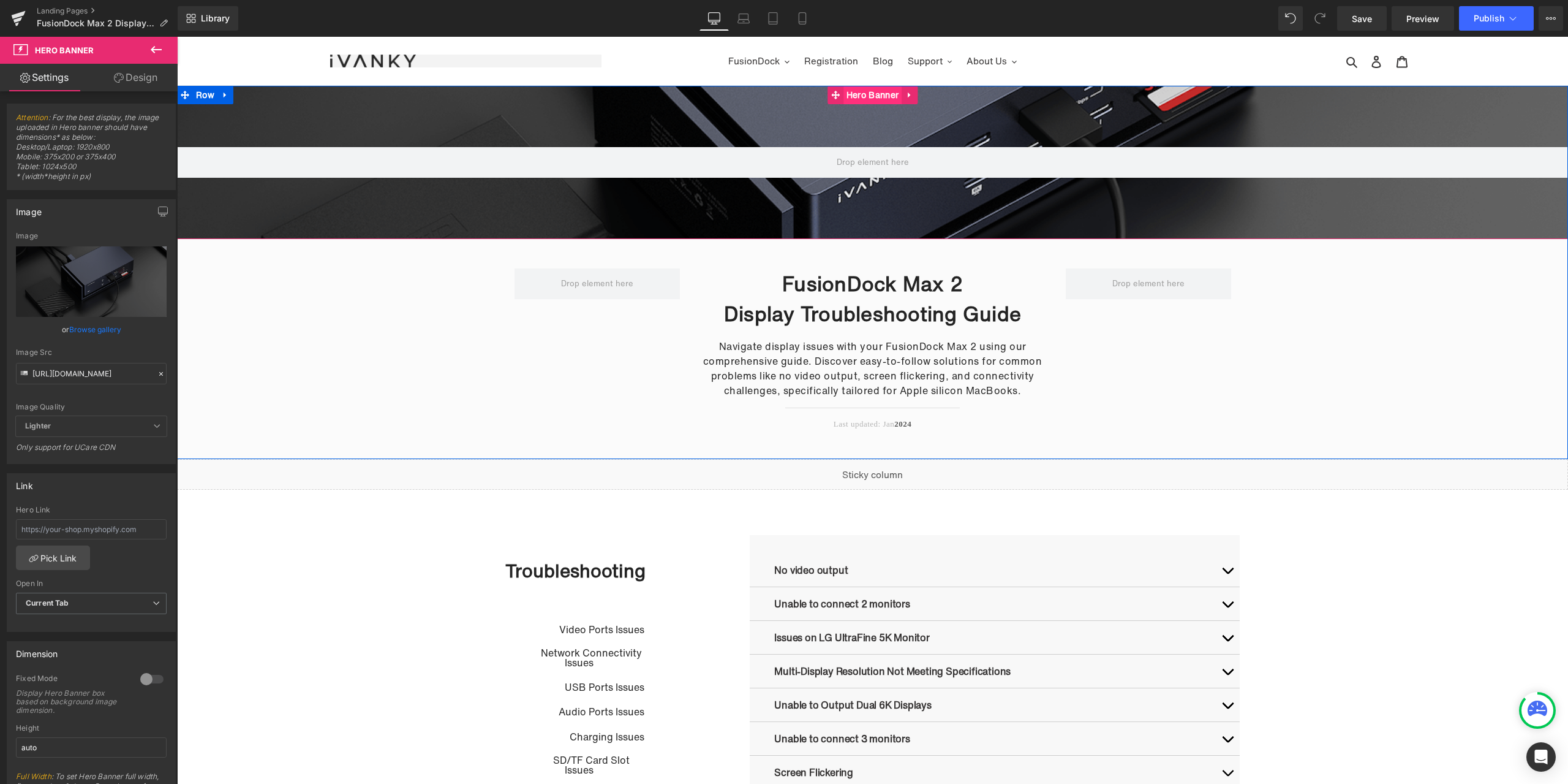
click at [852, 98] on span "Hero Banner" at bounding box center [871, 95] width 58 height 18
click at [156, 375] on div at bounding box center [161, 374] width 11 height 14
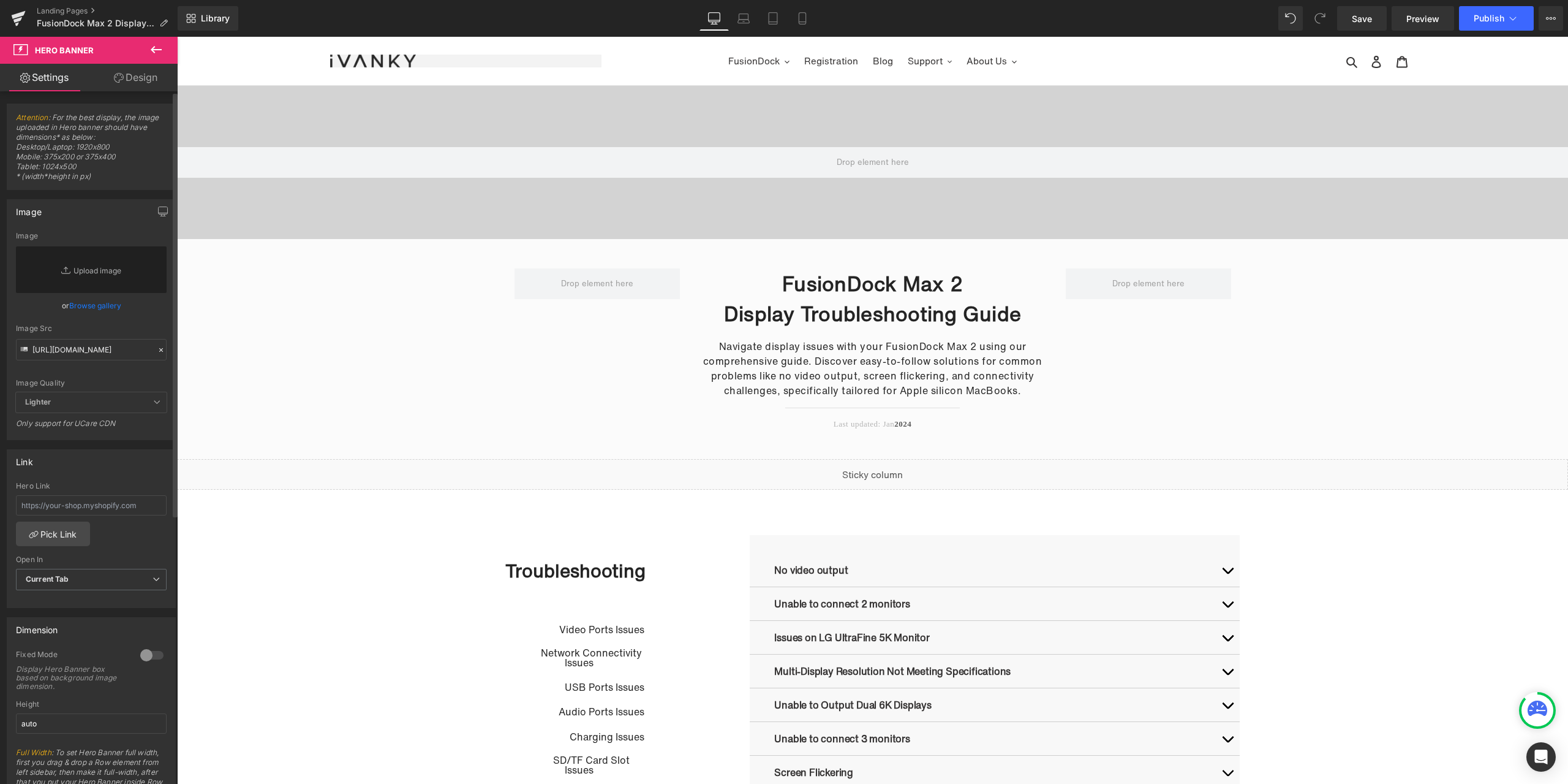
click at [108, 337] on div "Image Src https://cdn.shopify.com/s/files/1/0576/6833/7827/files/iVANKY_Docking…" at bounding box center [91, 342] width 151 height 36
click at [98, 361] on div "Image Quality Lighter Lightest Lighter Lighter Lightest Only support for UCare …" at bounding box center [91, 312] width 151 height 161
click at [98, 352] on input "https://cdn.shopify.com/s/files/1/0576/6833/7827/files/iVANKY_Docking_Station_U…" at bounding box center [91, 350] width 151 height 22
paste input "https://cdn.shopify.com/s/files/1/0576/6833/7827/files/Banner_3x_02.png?v=17585…"
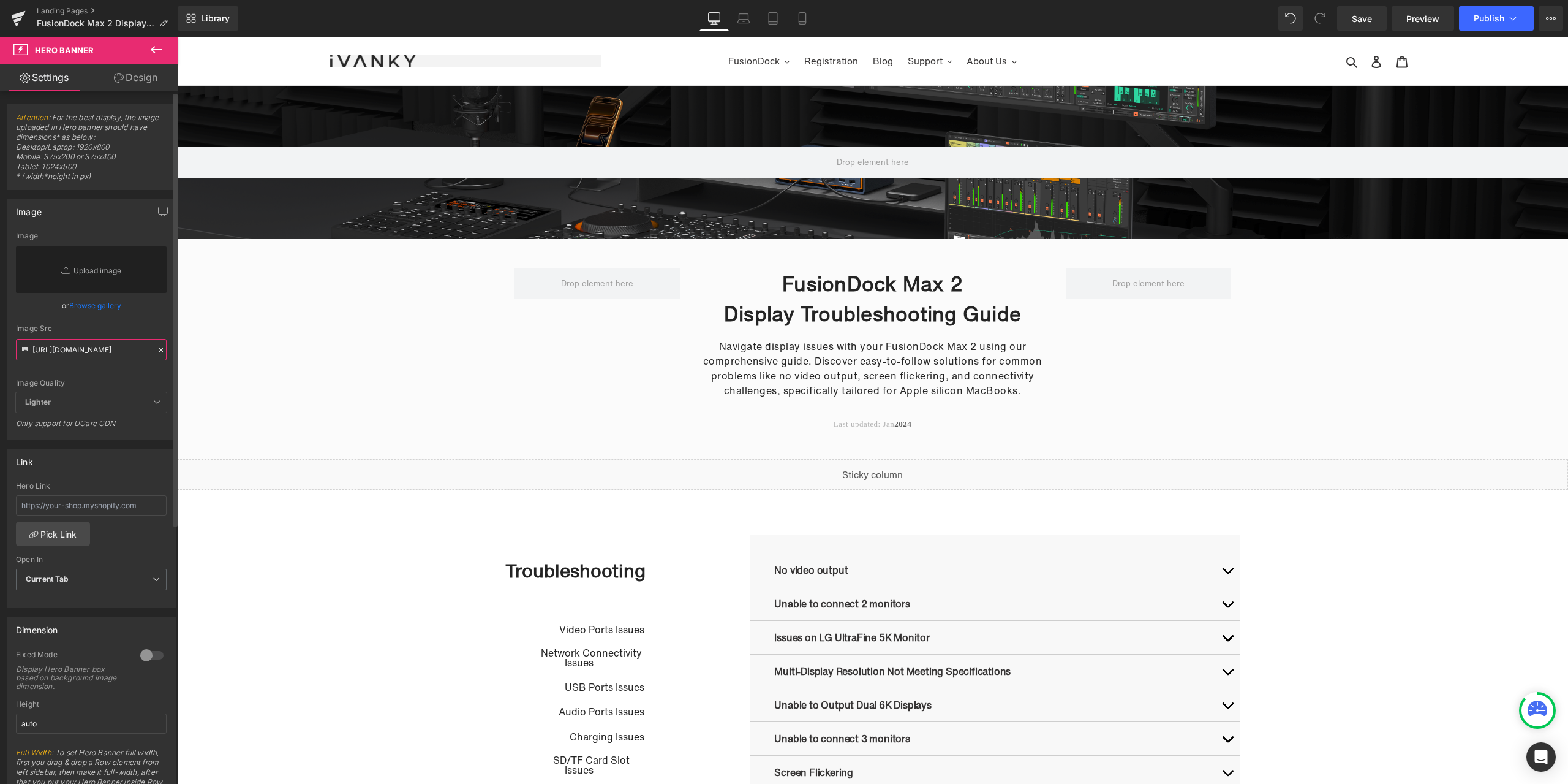
type input "https://cdn.shopify.com/s/files/1/0576/6833/7827/files/Banner_3x_02.png?v=17585…"
click at [145, 322] on div "Image Quality Lighter Lightest Lighter Lighter Lightest Only support for UCare …" at bounding box center [91, 312] width 151 height 161
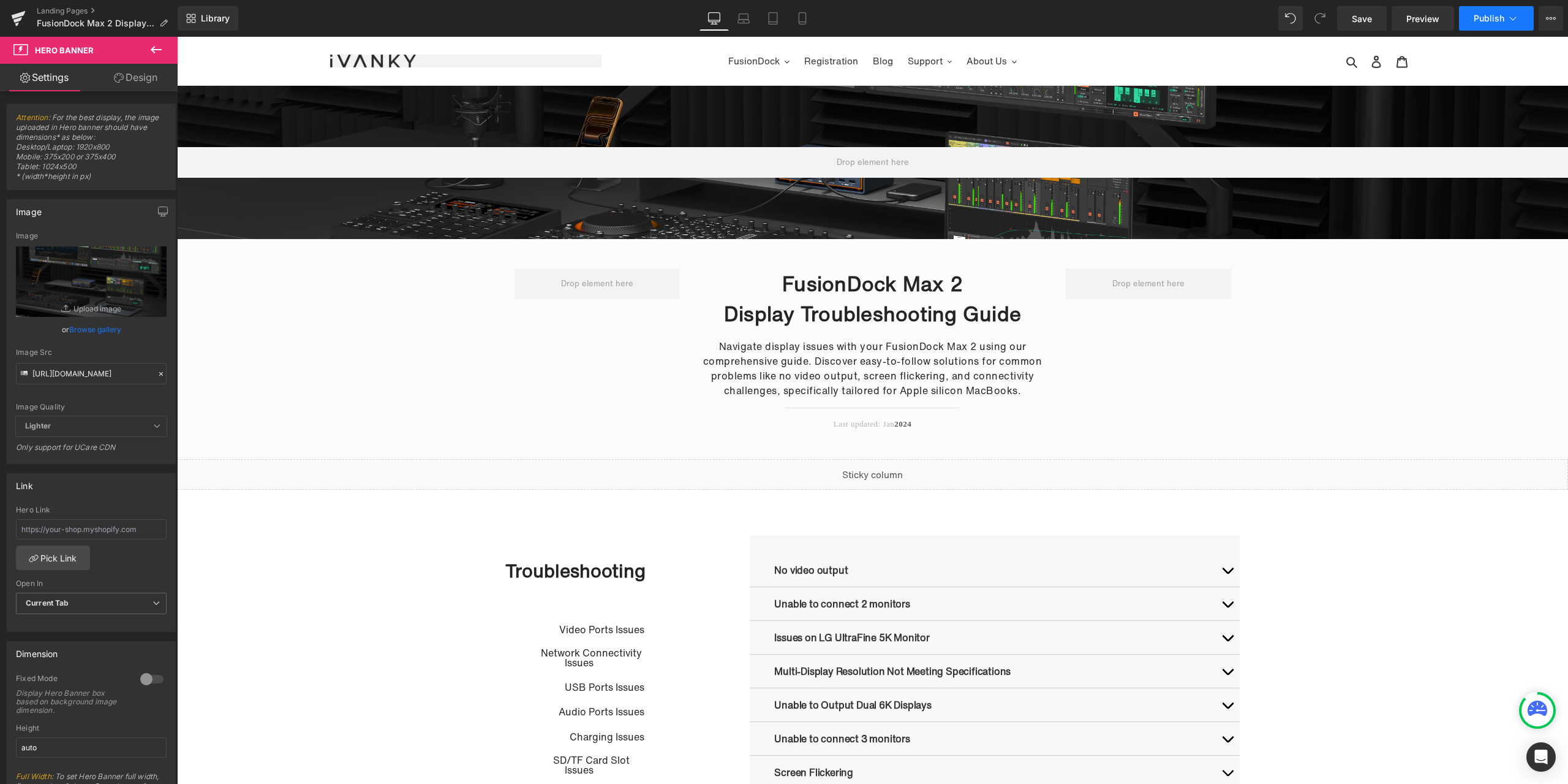
click at [1493, 20] on span "Publish" at bounding box center [1488, 18] width 31 height 10
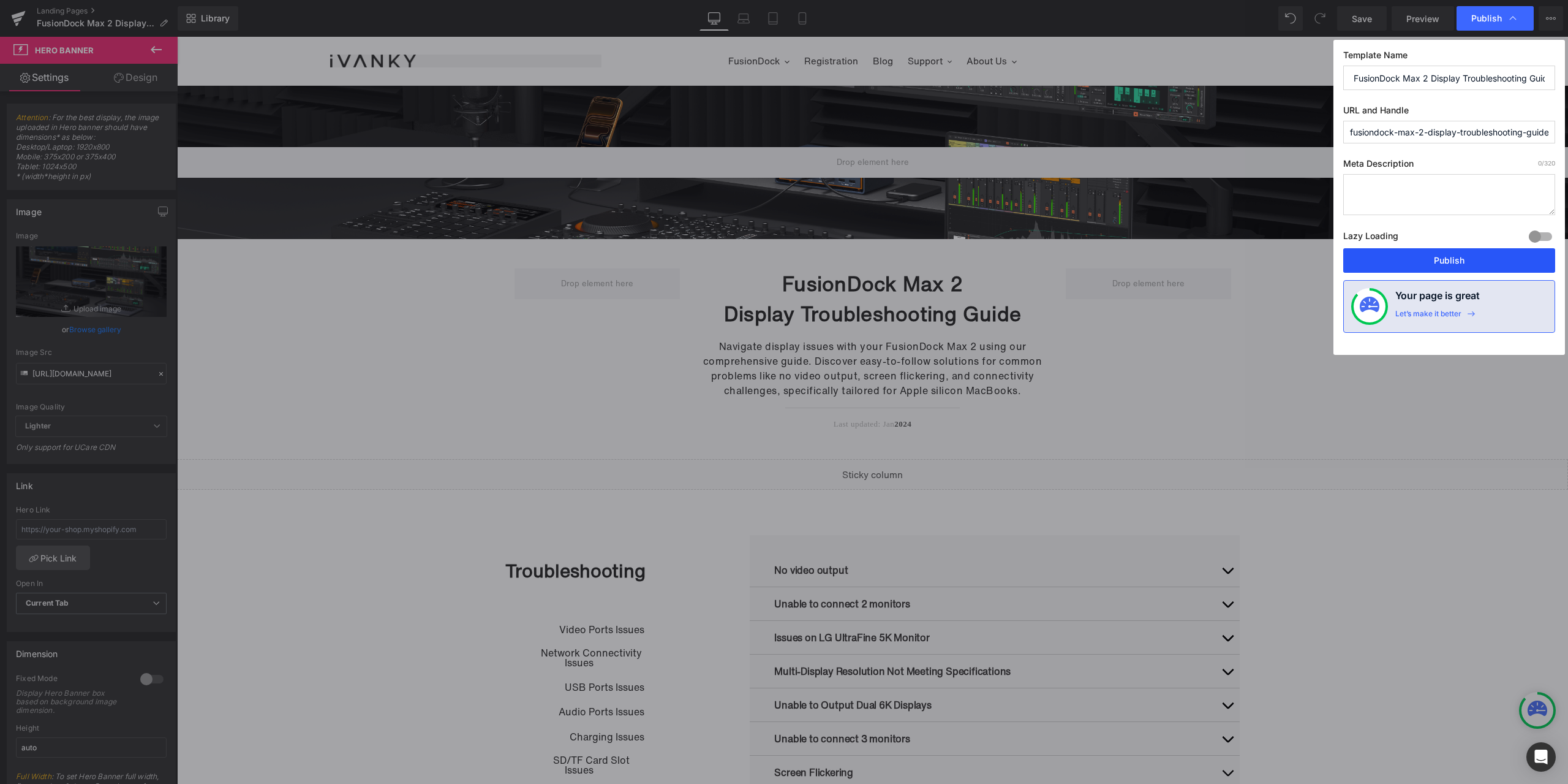
click at [1454, 257] on button "Publish" at bounding box center [1448, 260] width 212 height 24
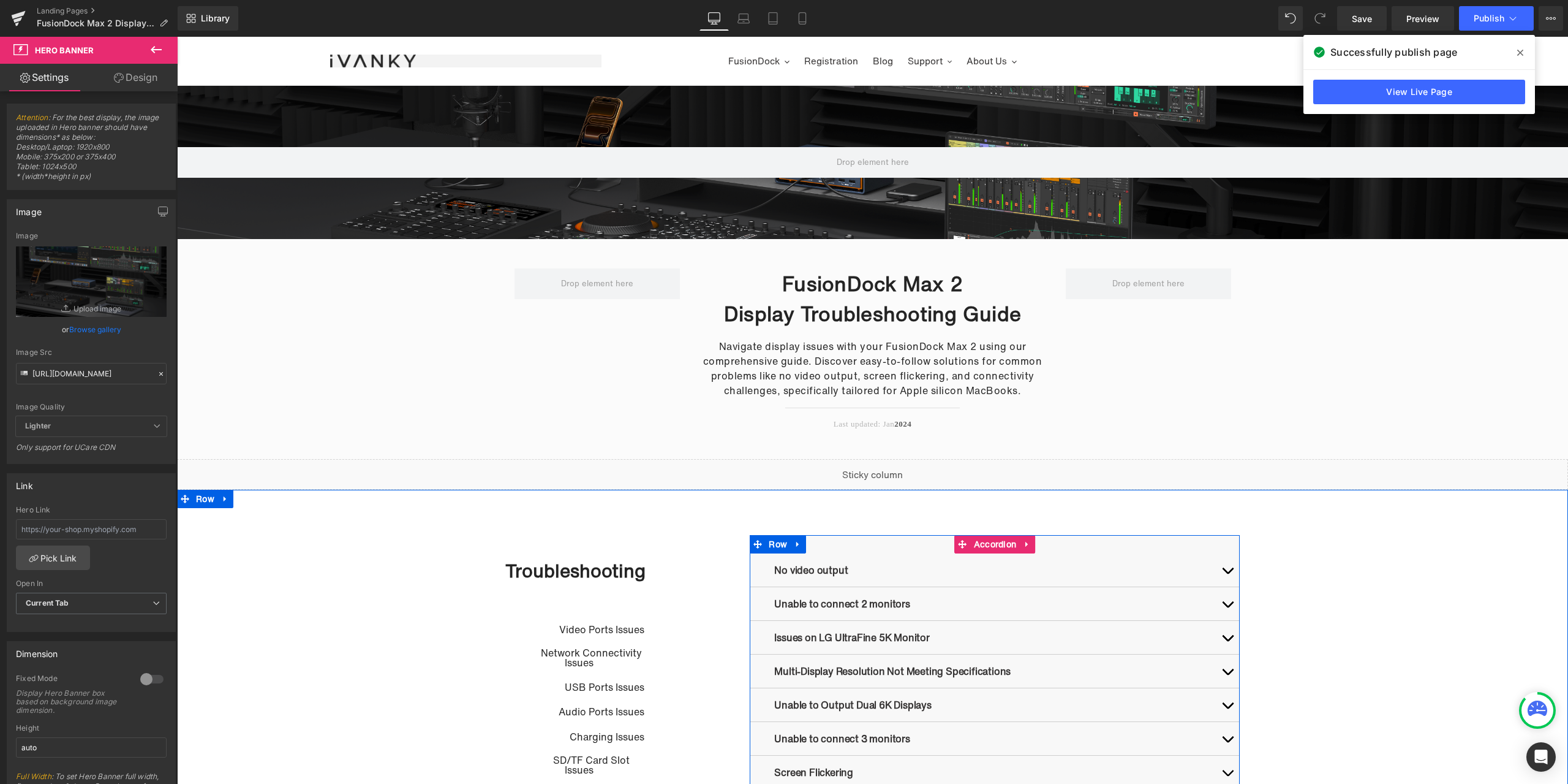
click at [1227, 574] on span "button" at bounding box center [1227, 574] width 0 height 0
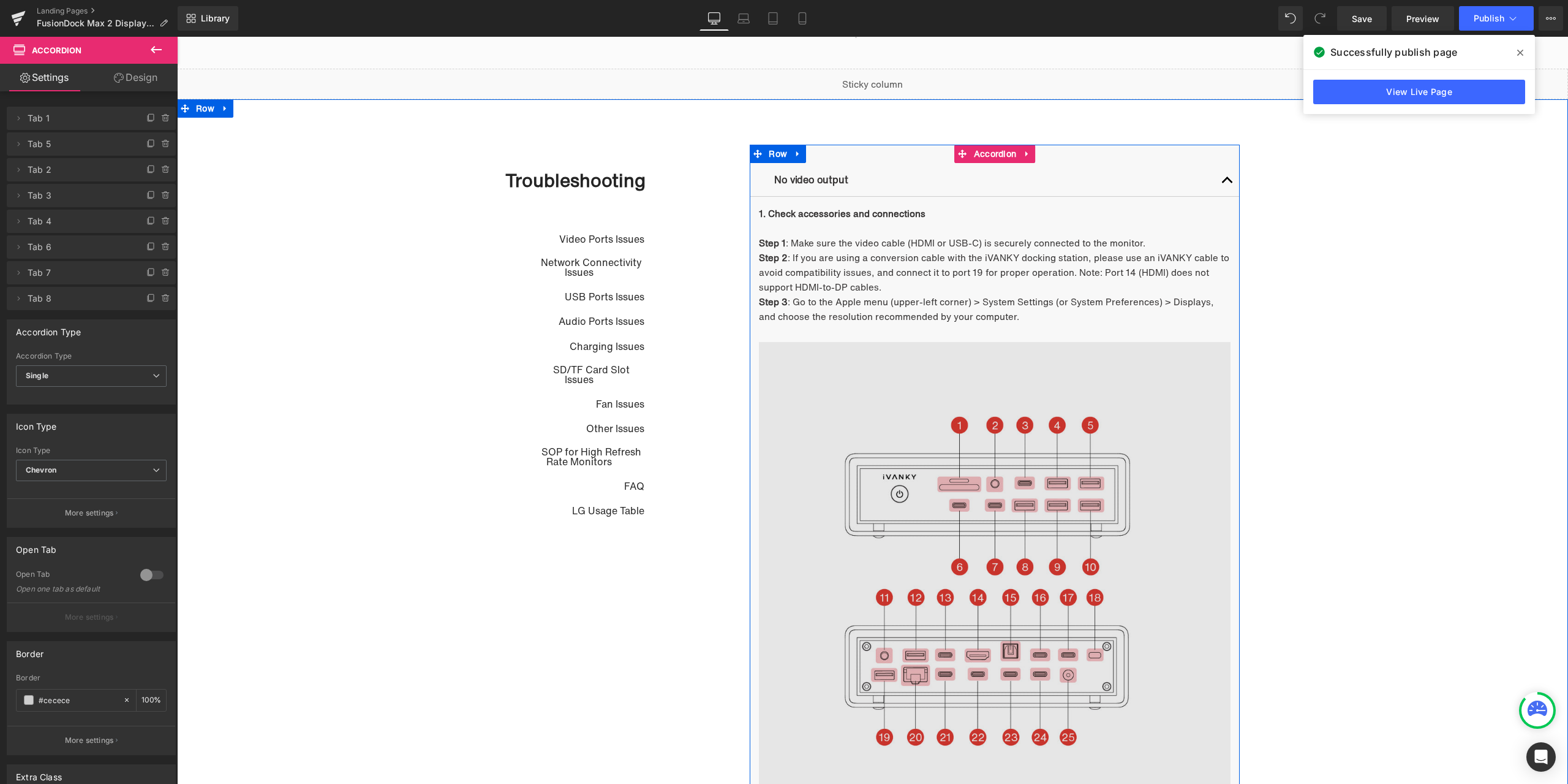
scroll to position [245, 0]
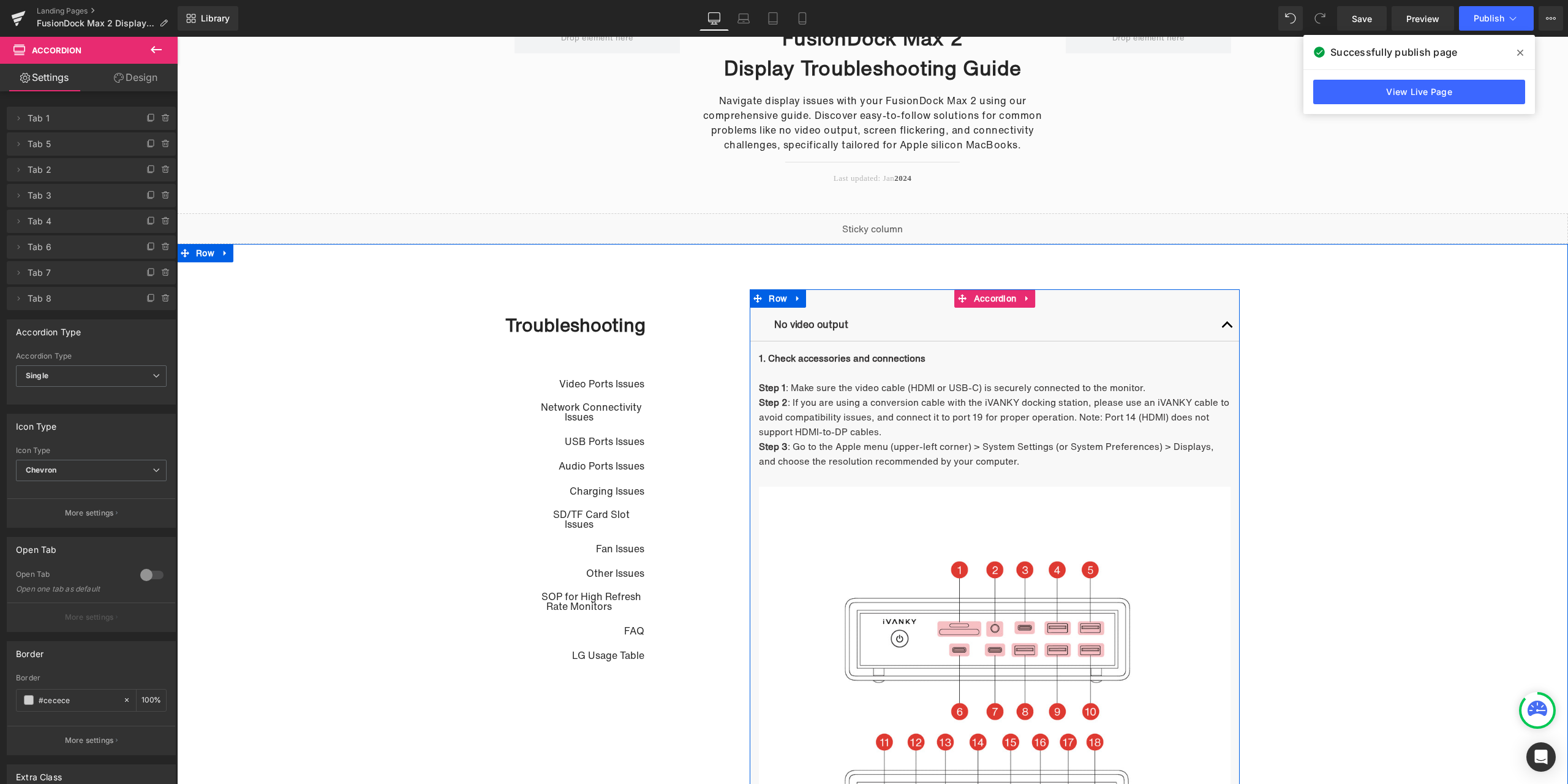
click at [1227, 328] on span "button" at bounding box center [1227, 328] width 0 height 0
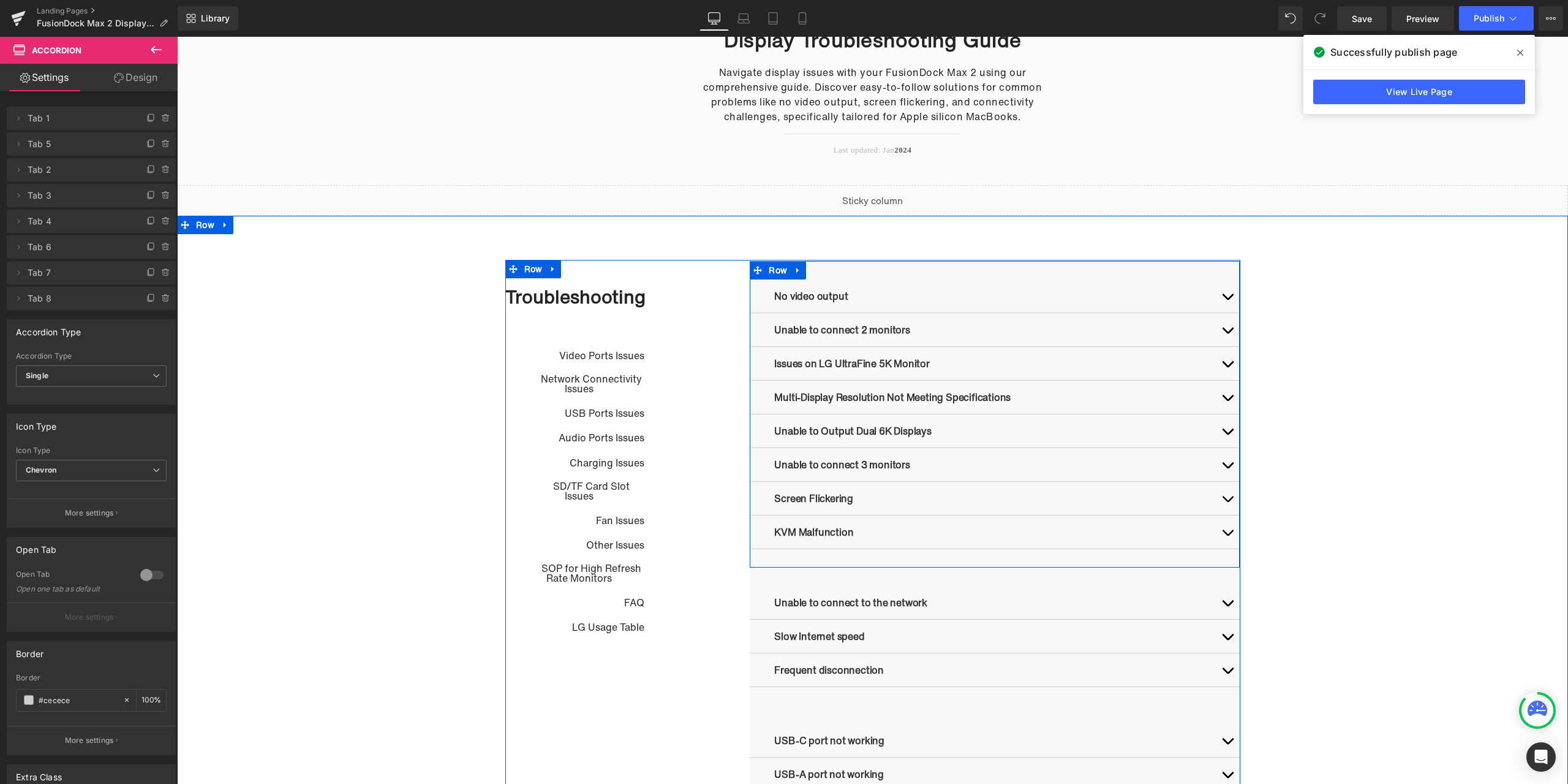
scroll to position [307, 0]
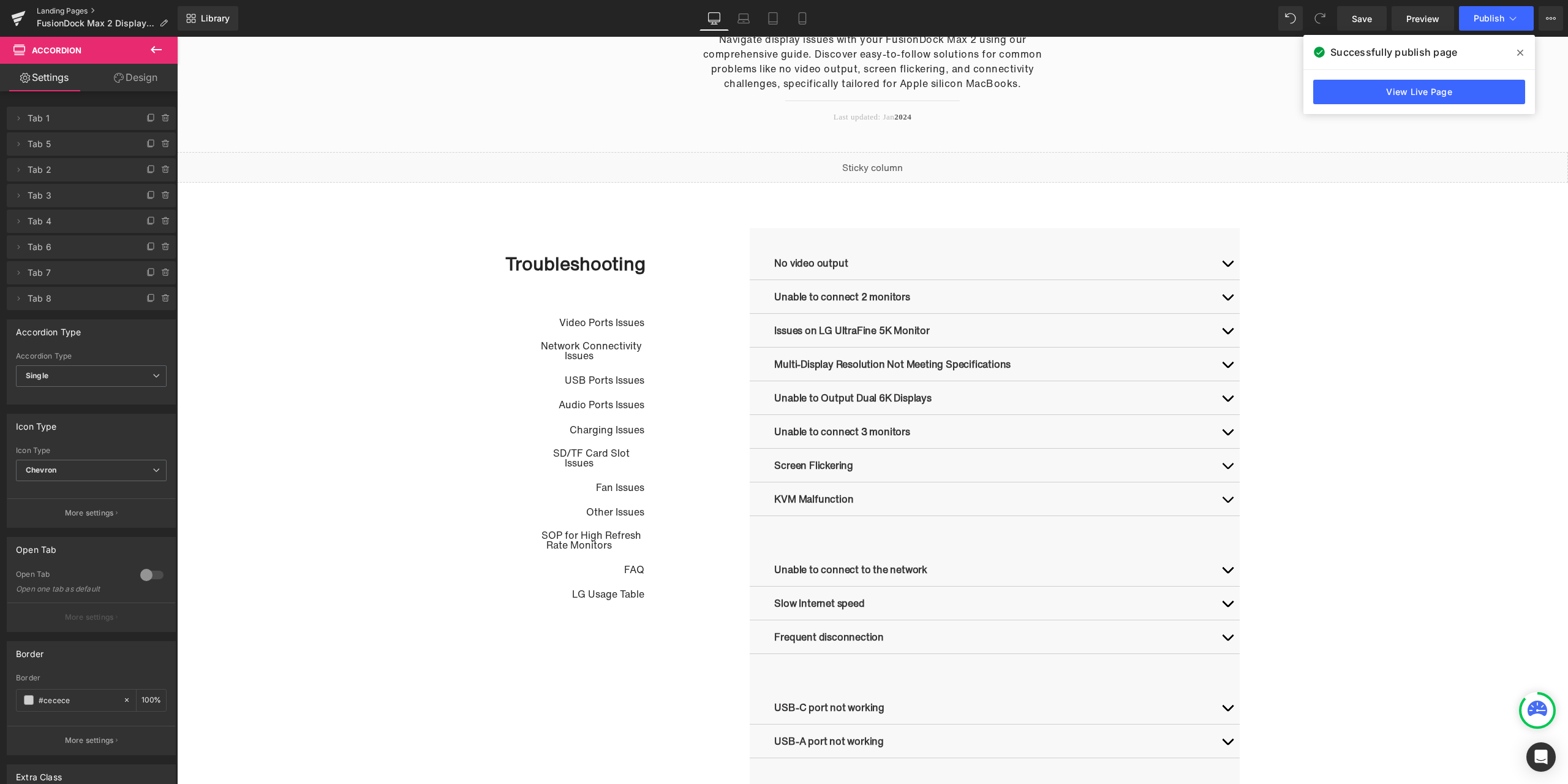
click at [54, 8] on link "Landing Pages" at bounding box center [107, 11] width 141 height 10
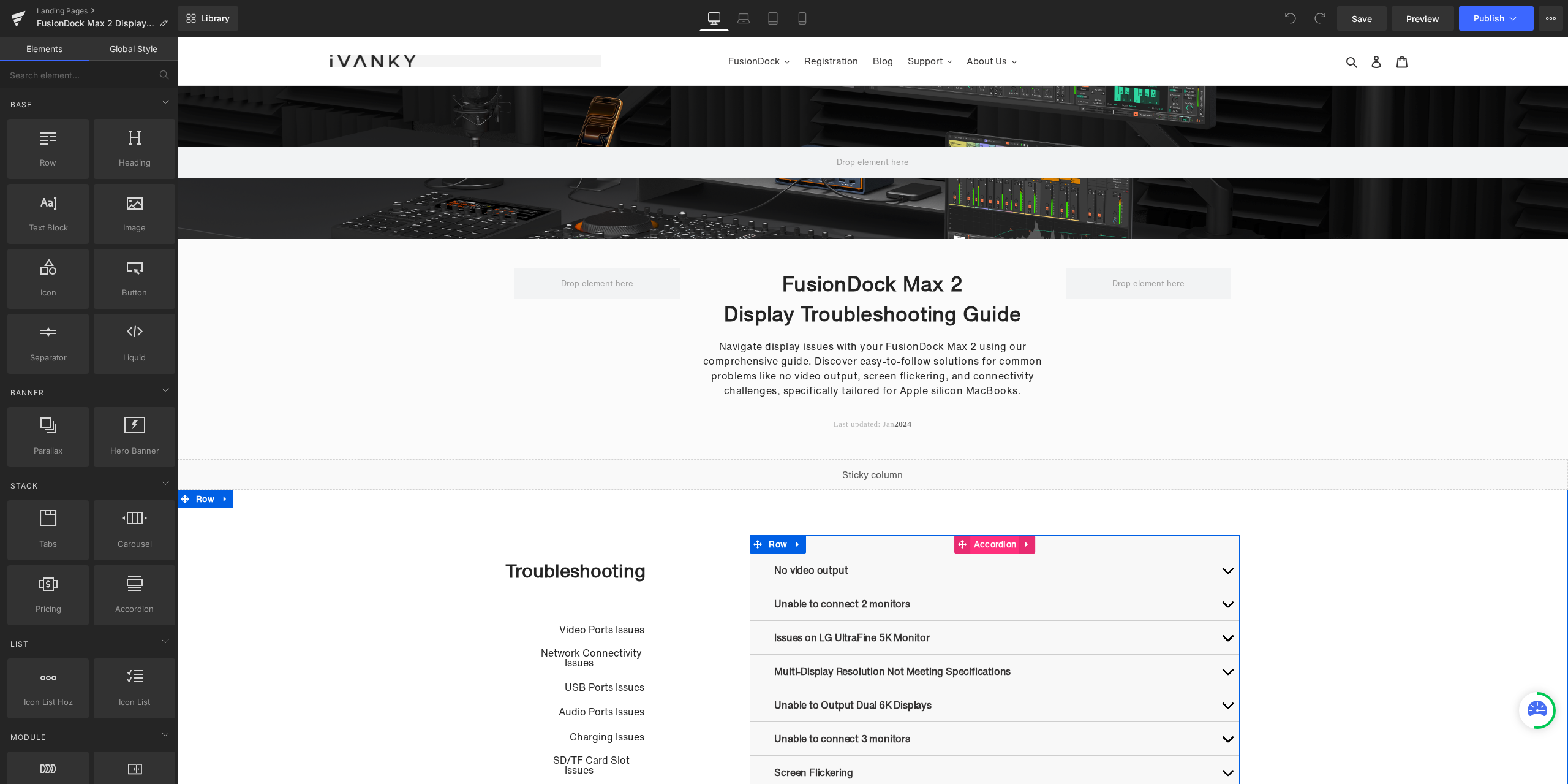
click at [984, 544] on span "Accordion" at bounding box center [995, 544] width 49 height 18
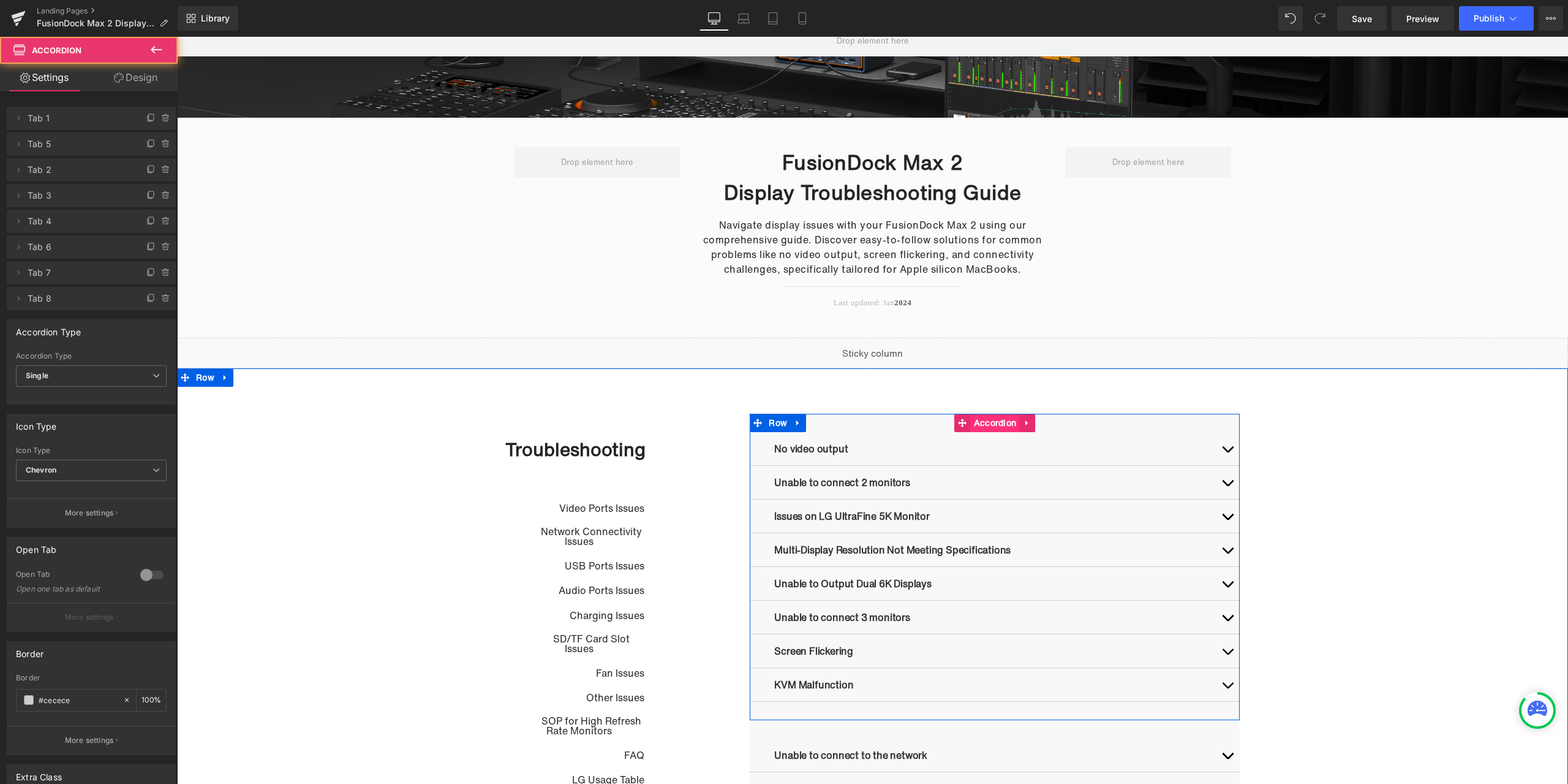
scroll to position [122, 0]
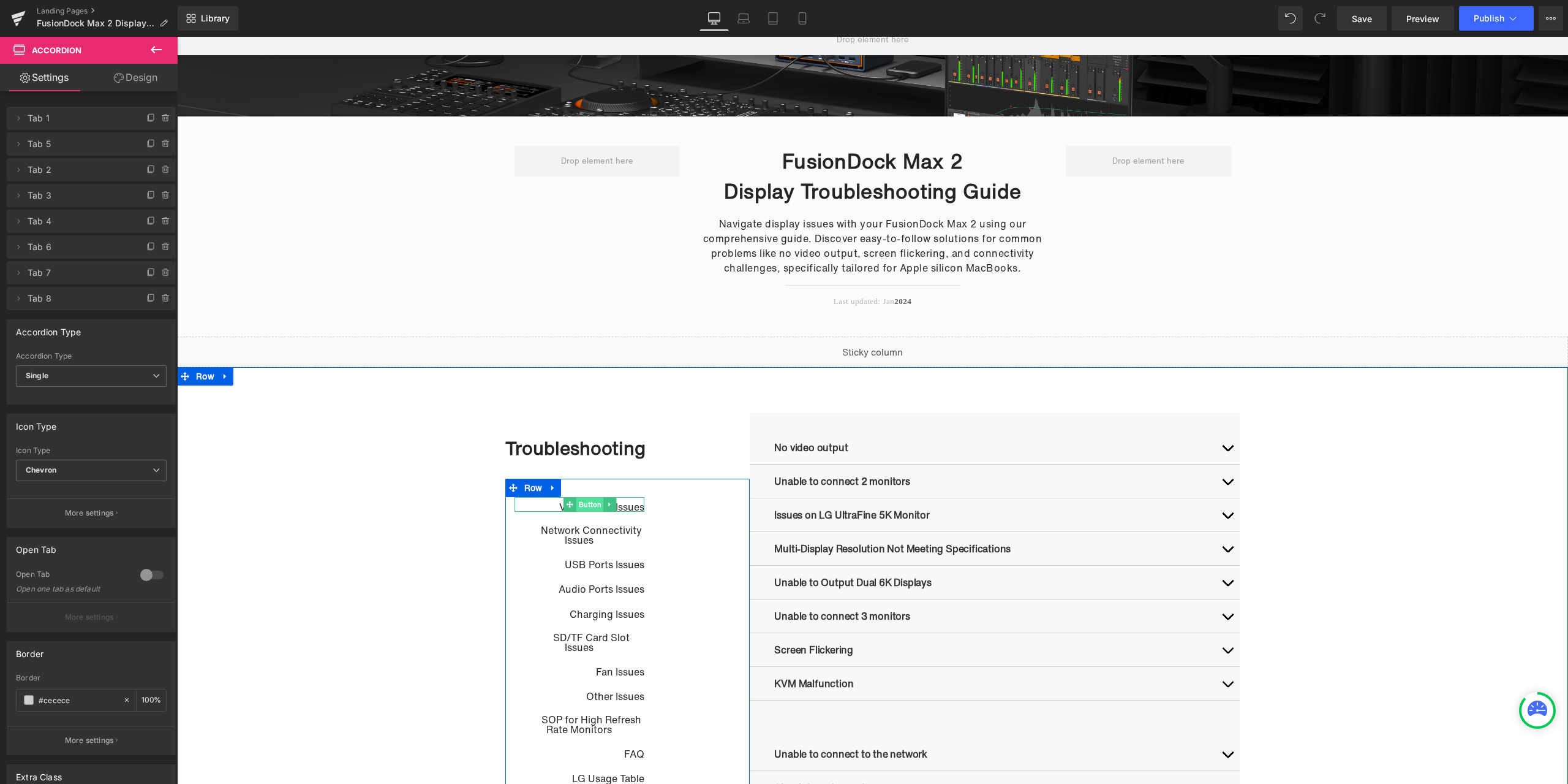
click at [585, 508] on span "Button" at bounding box center [589, 504] width 28 height 15
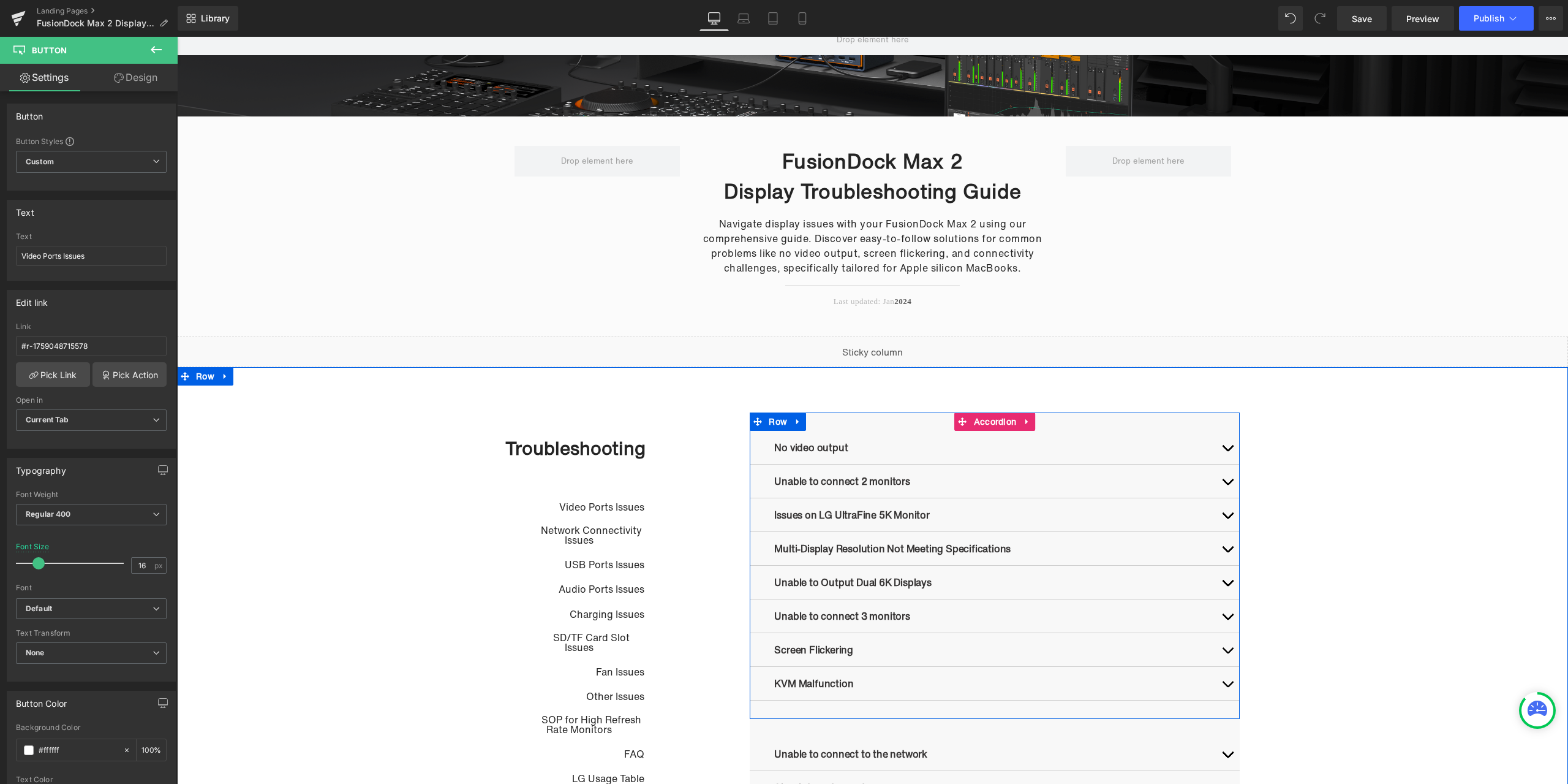
click at [1228, 449] on button "button" at bounding box center [1226, 447] width 24 height 34
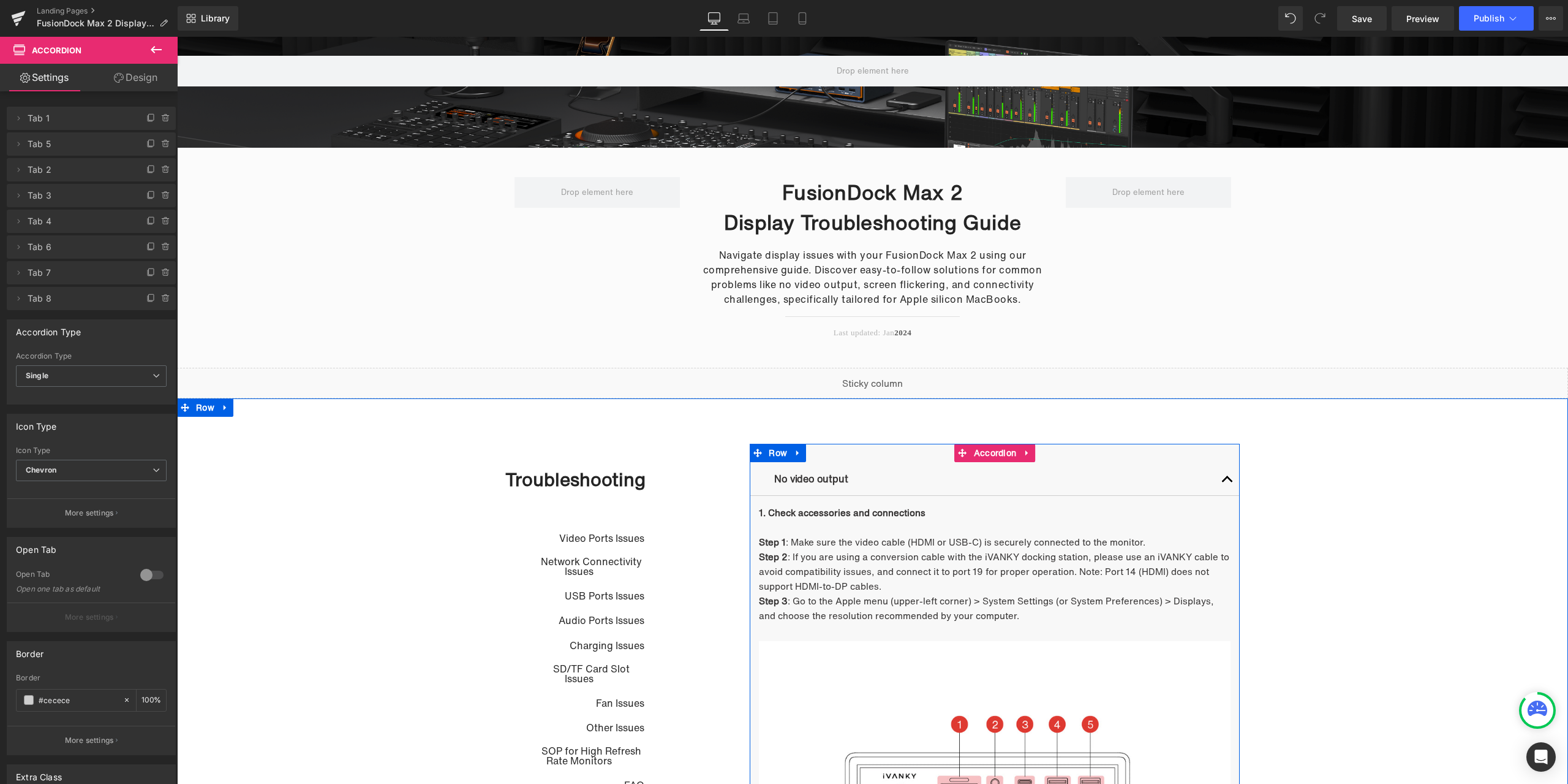
scroll to position [0, 0]
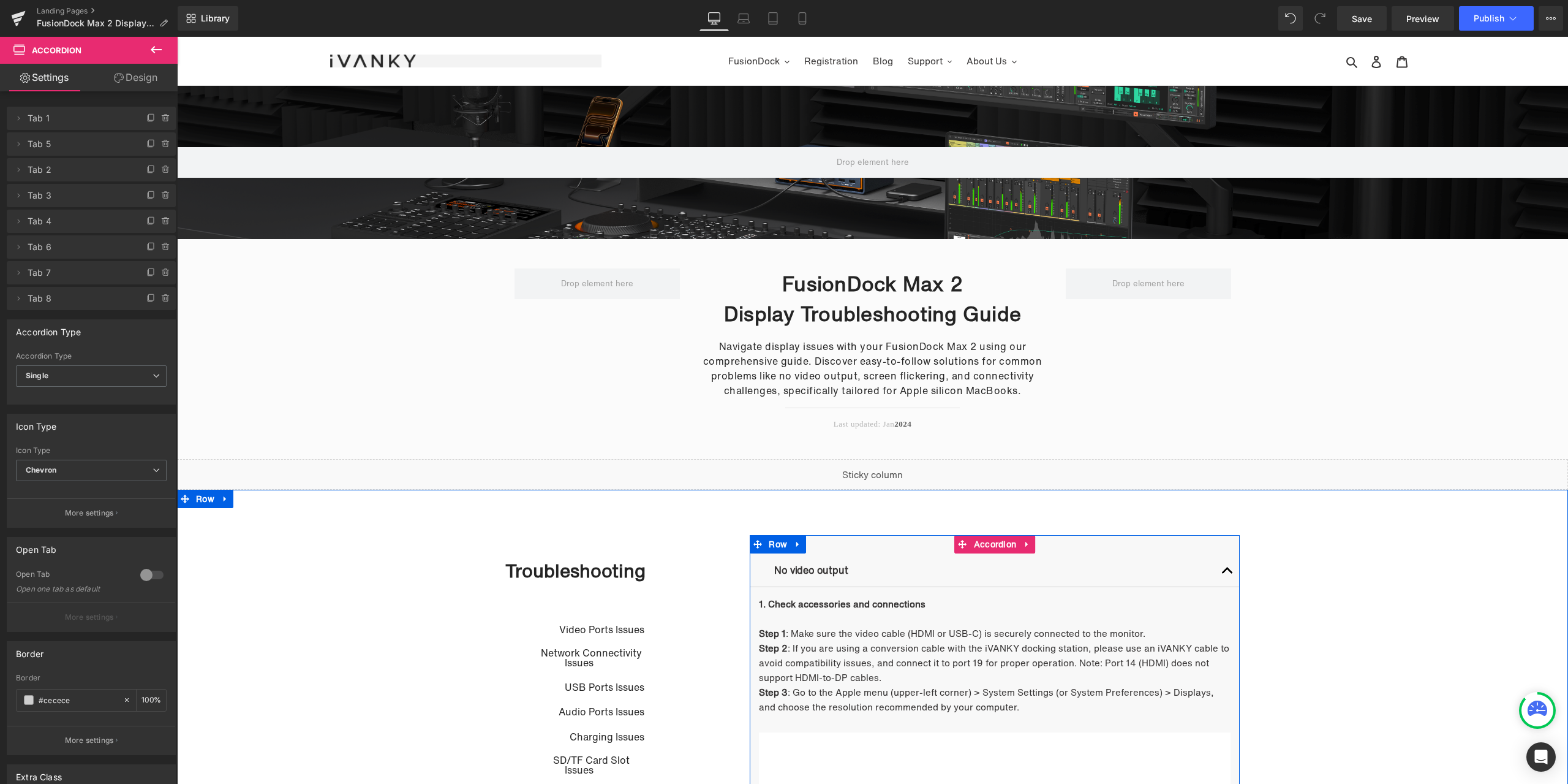
click at [1219, 569] on button "button" at bounding box center [1226, 570] width 24 height 34
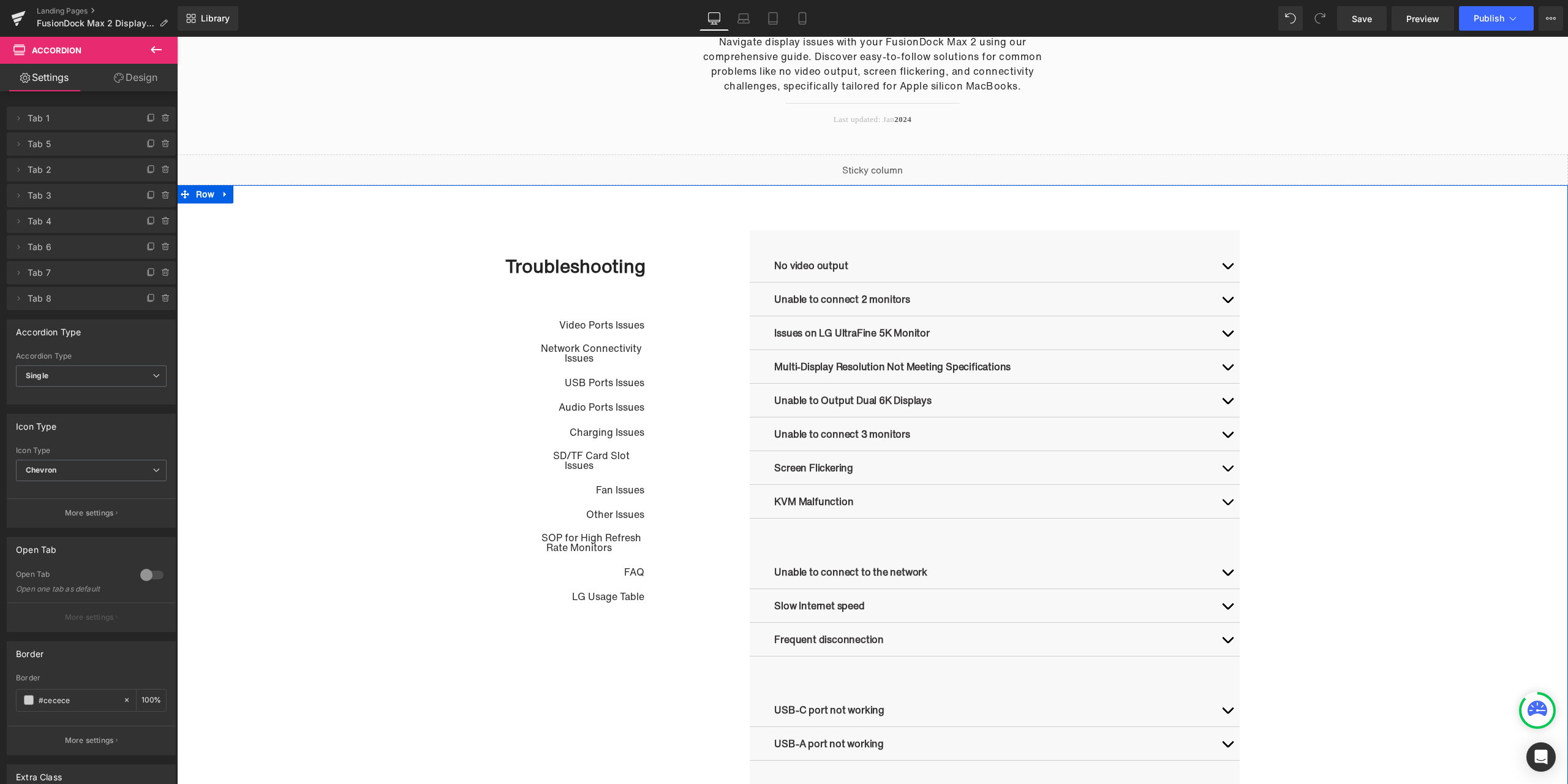
scroll to position [307, 0]
click at [1228, 269] on button "button" at bounding box center [1226, 264] width 24 height 34
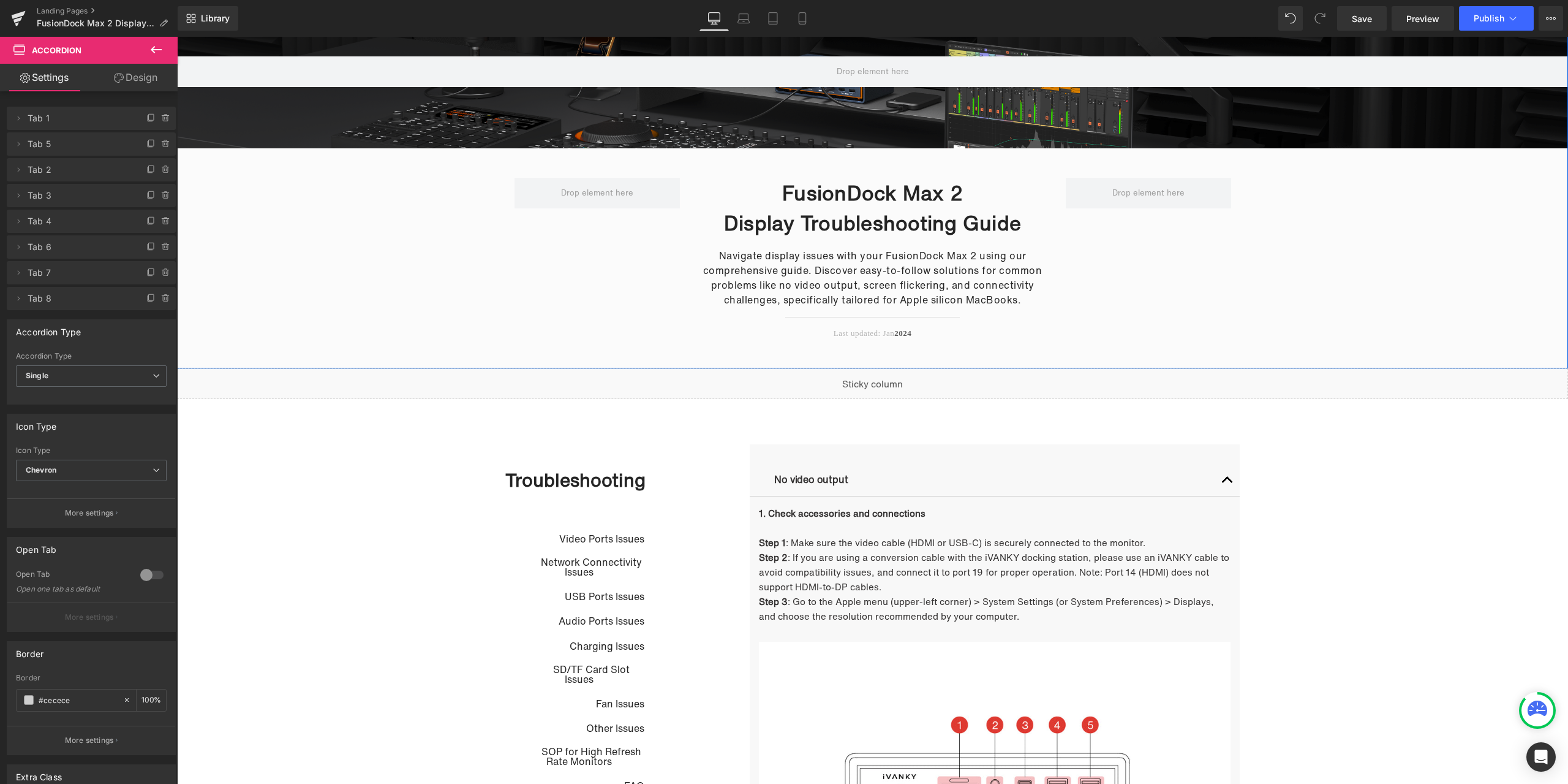
scroll to position [0, 0]
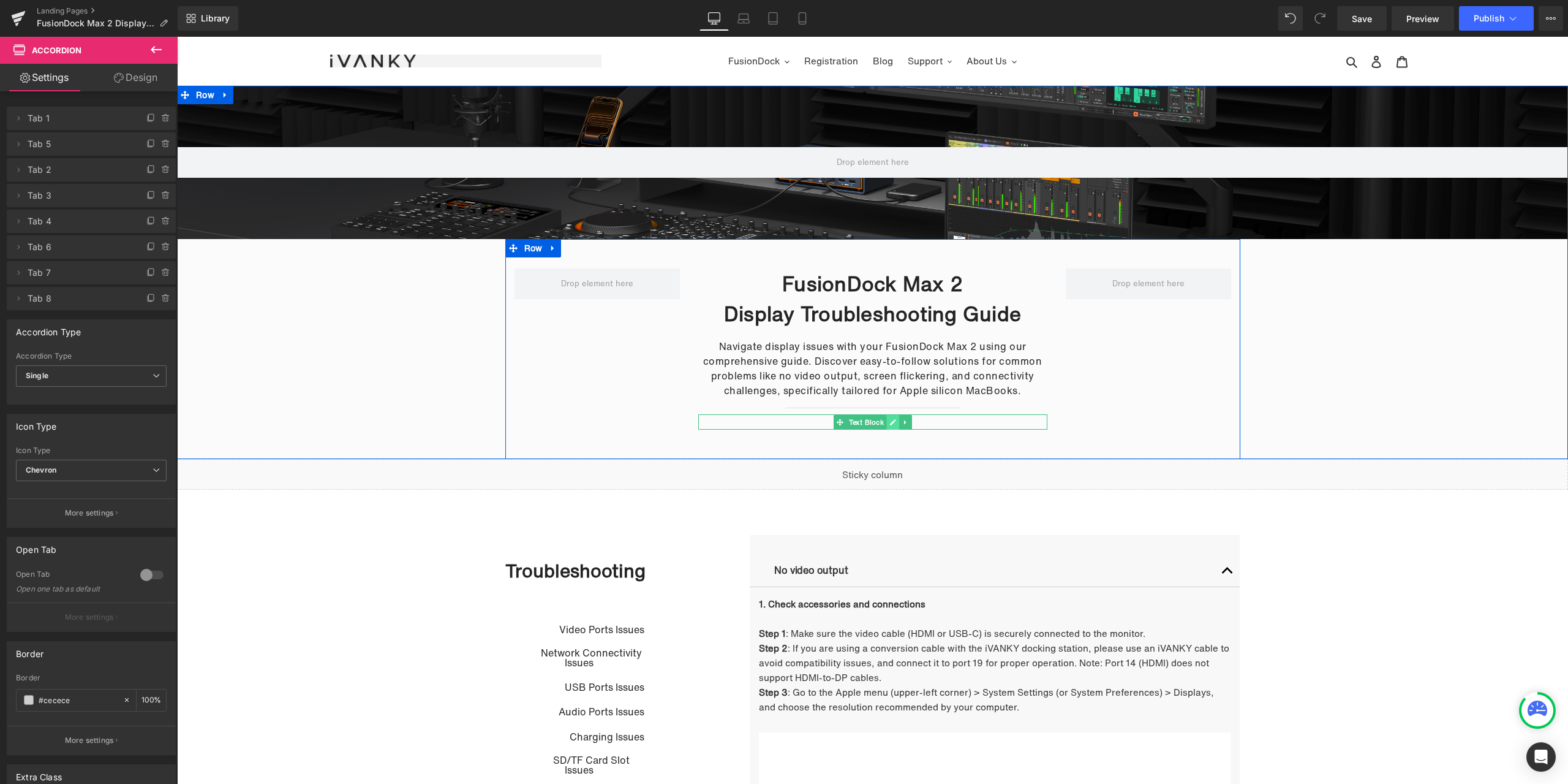
click at [889, 420] on icon at bounding box center [892, 422] width 7 height 8
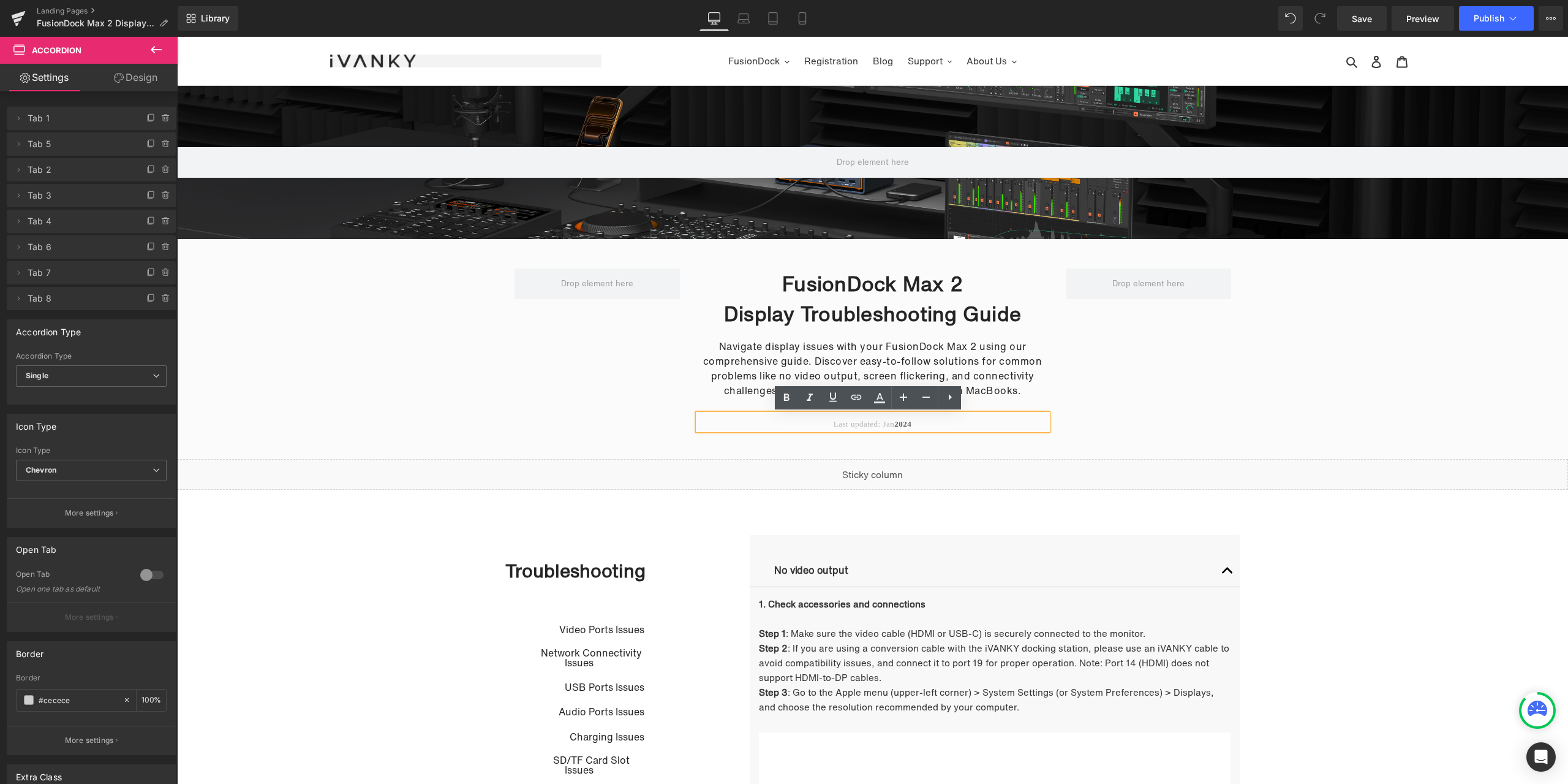
click at [915, 425] on p "Last updated: Jan 2024" at bounding box center [872, 424] width 349 height 13
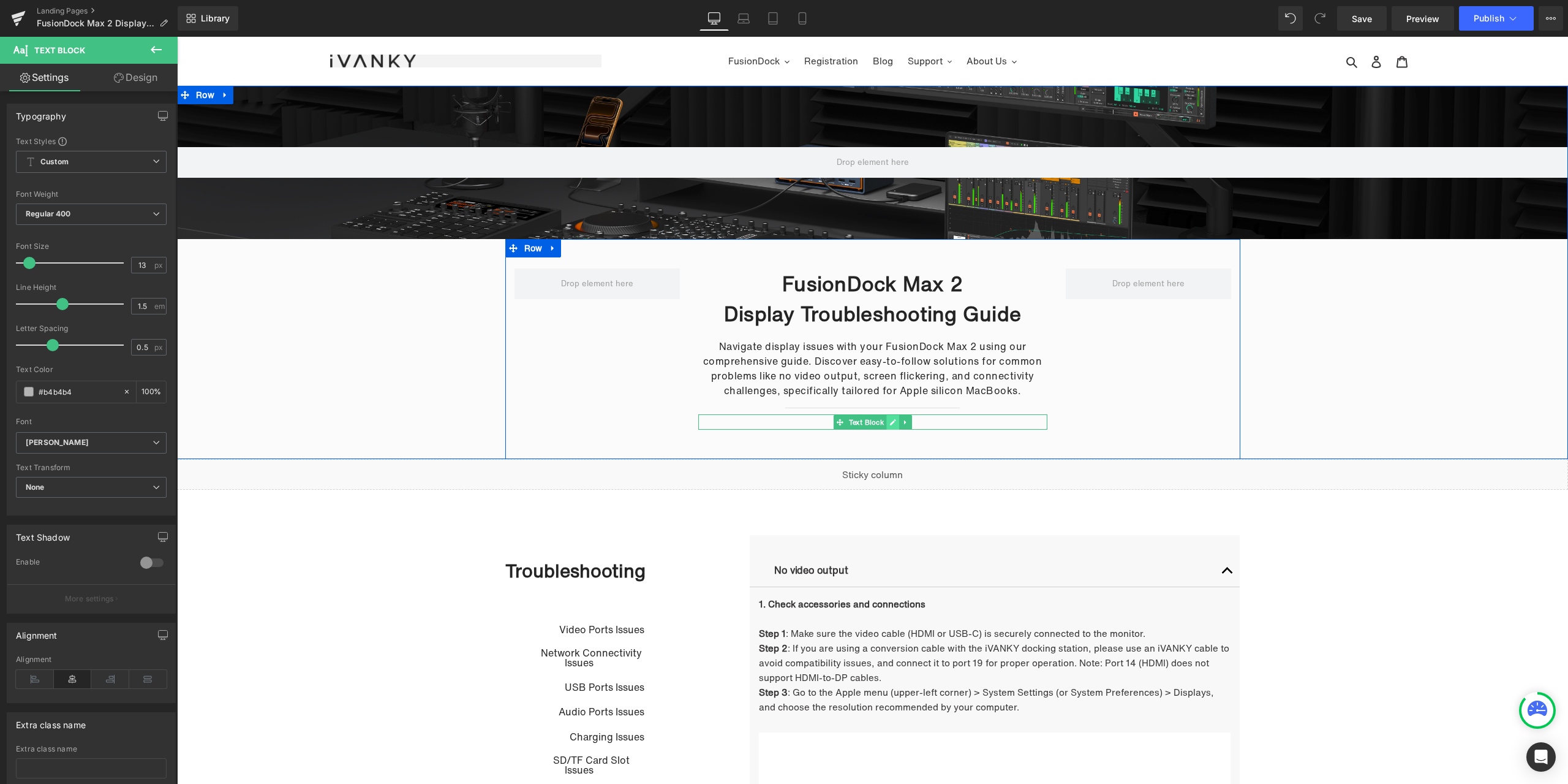
click at [891, 423] on icon at bounding box center [892, 422] width 7 height 8
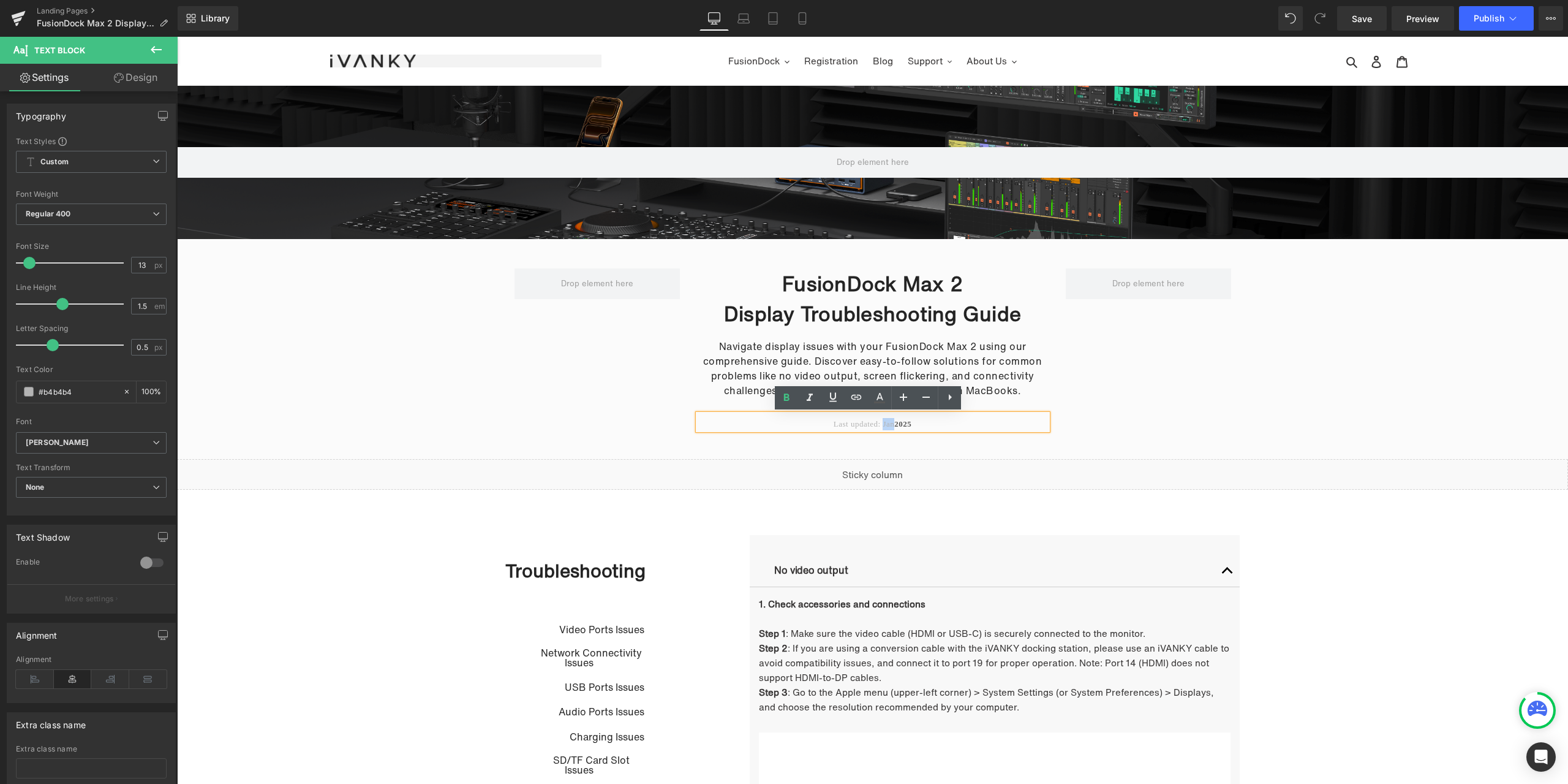
drag, startPoint x: 891, startPoint y: 425, endPoint x: 879, endPoint y: 423, distance: 12.2
click at [879, 423] on span "Last updated: Jan" at bounding box center [864, 423] width 60 height 9
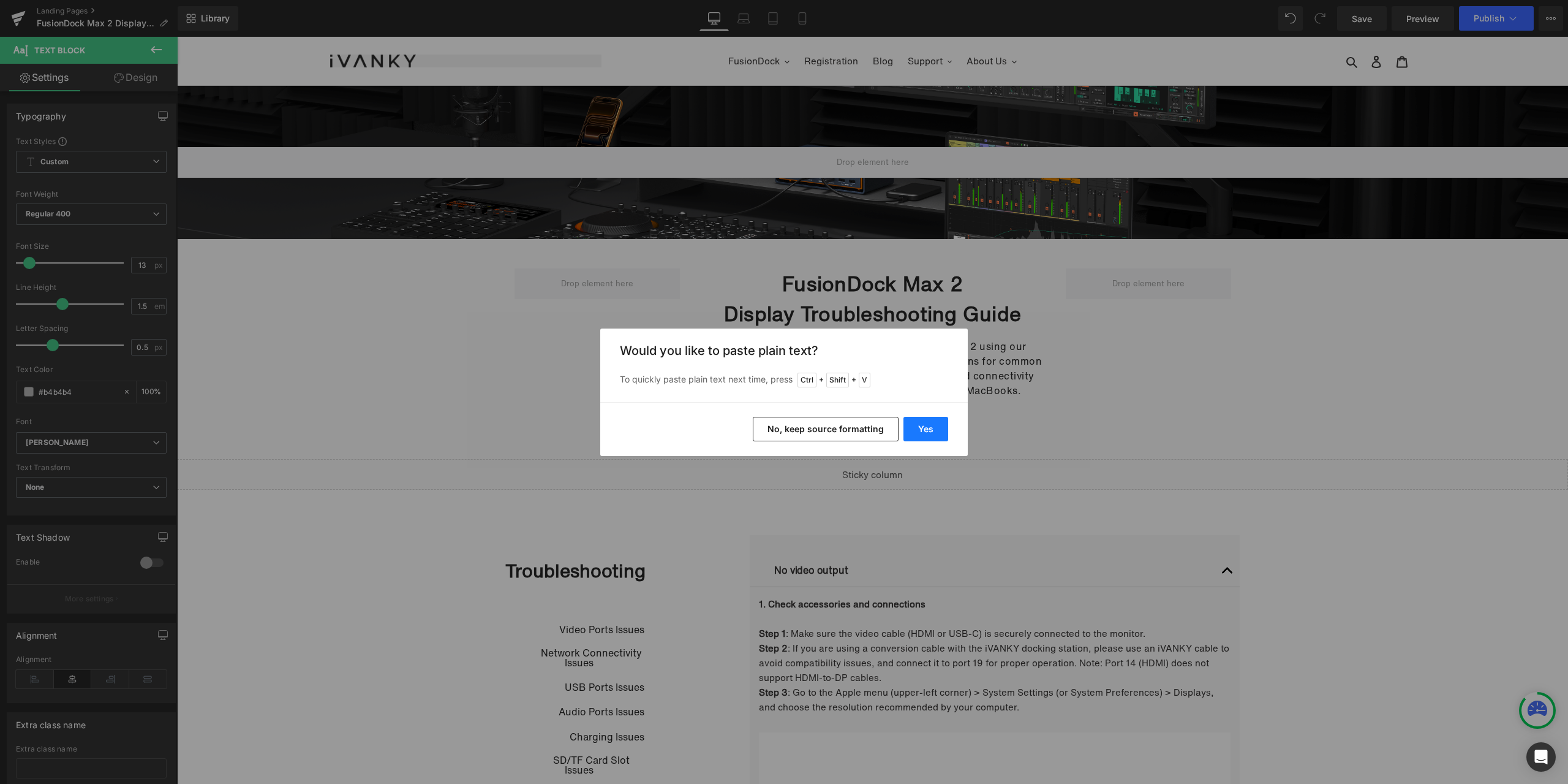
click at [909, 424] on button "Yes" at bounding box center [925, 428] width 44 height 24
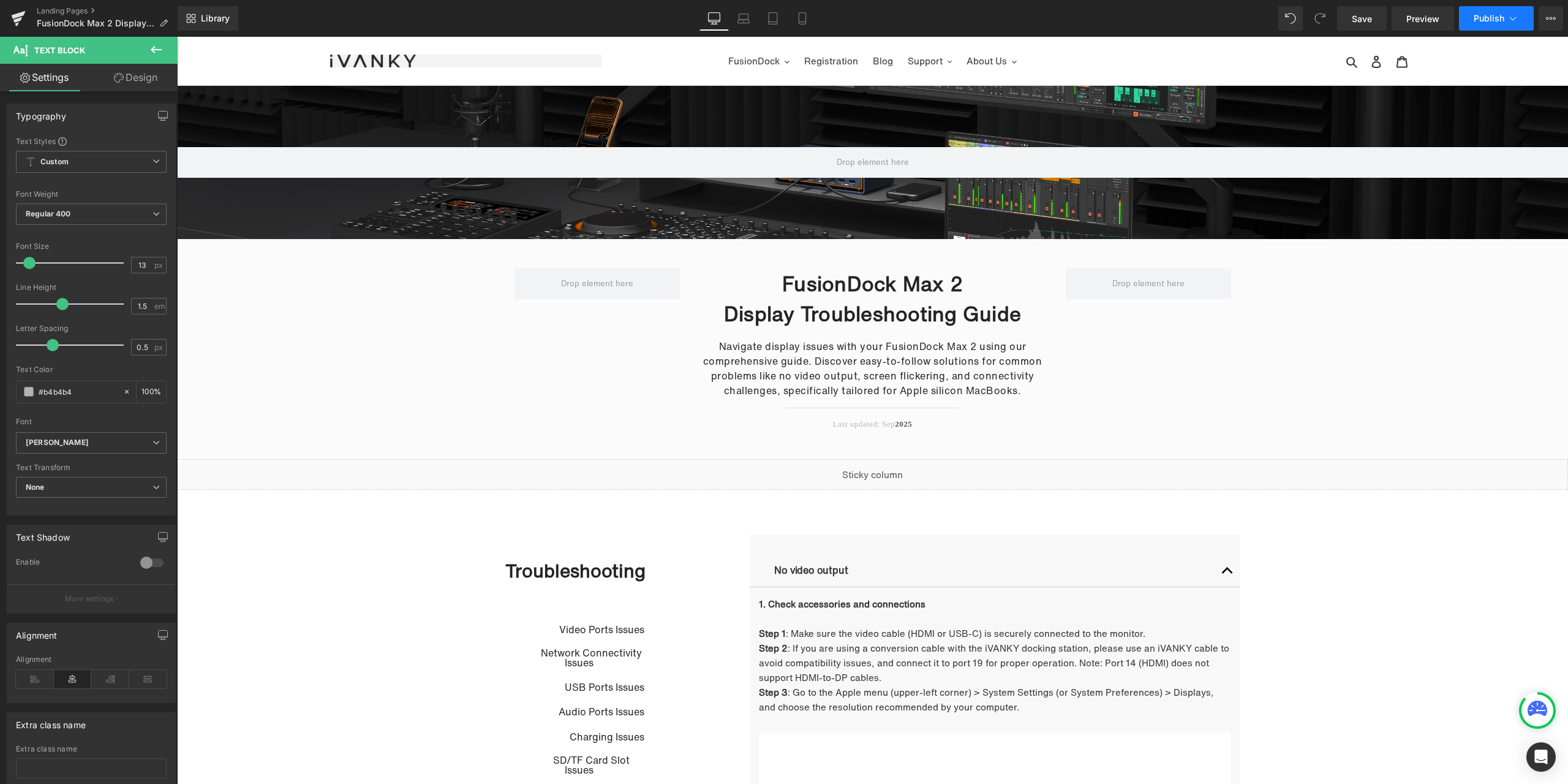
click at [1480, 15] on span "Publish" at bounding box center [1488, 18] width 31 height 10
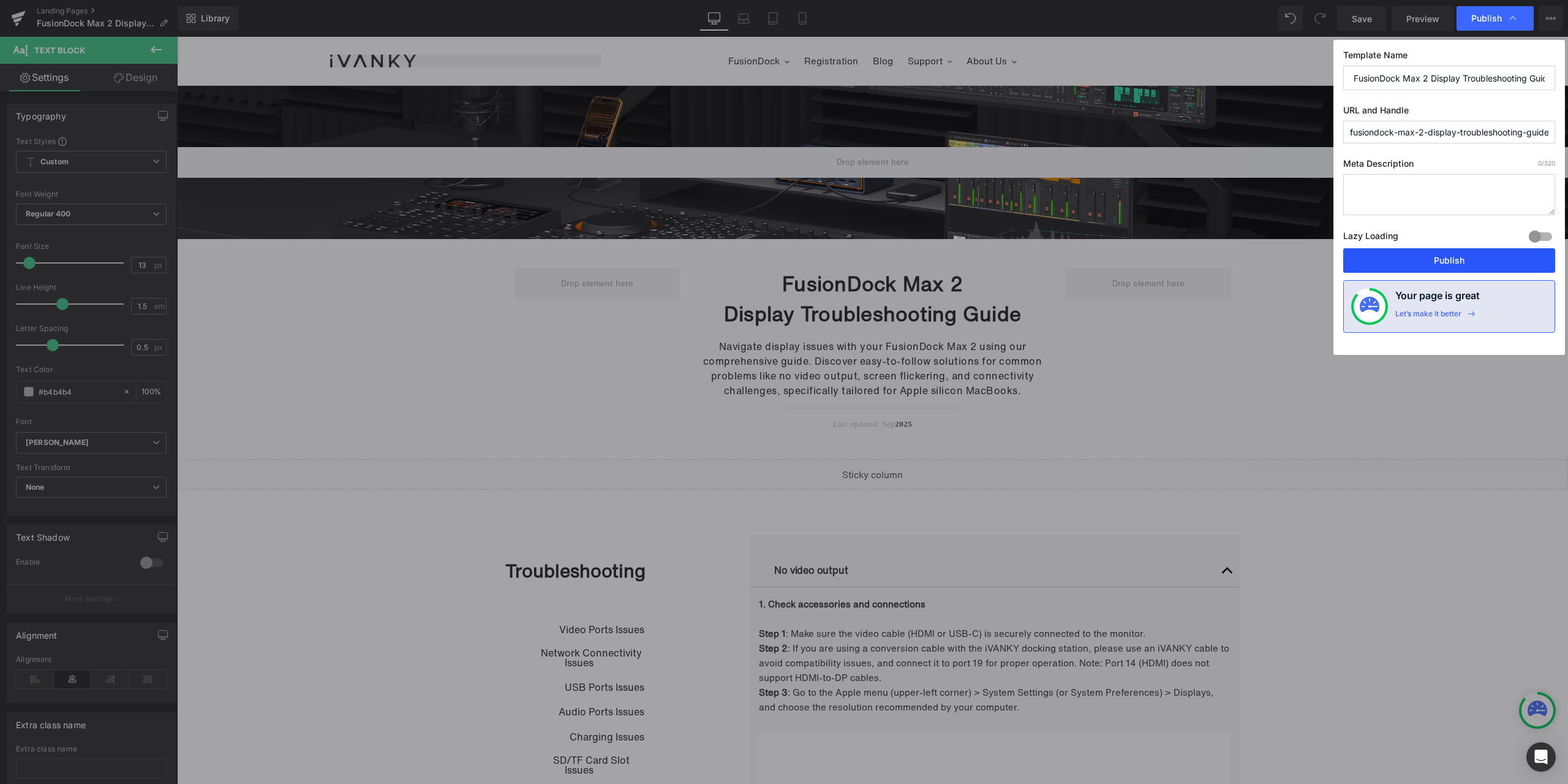
drag, startPoint x: 1007, startPoint y: 240, endPoint x: 1456, endPoint y: 255, distance: 449.3
click at [1456, 255] on button "Publish" at bounding box center [1448, 260] width 212 height 24
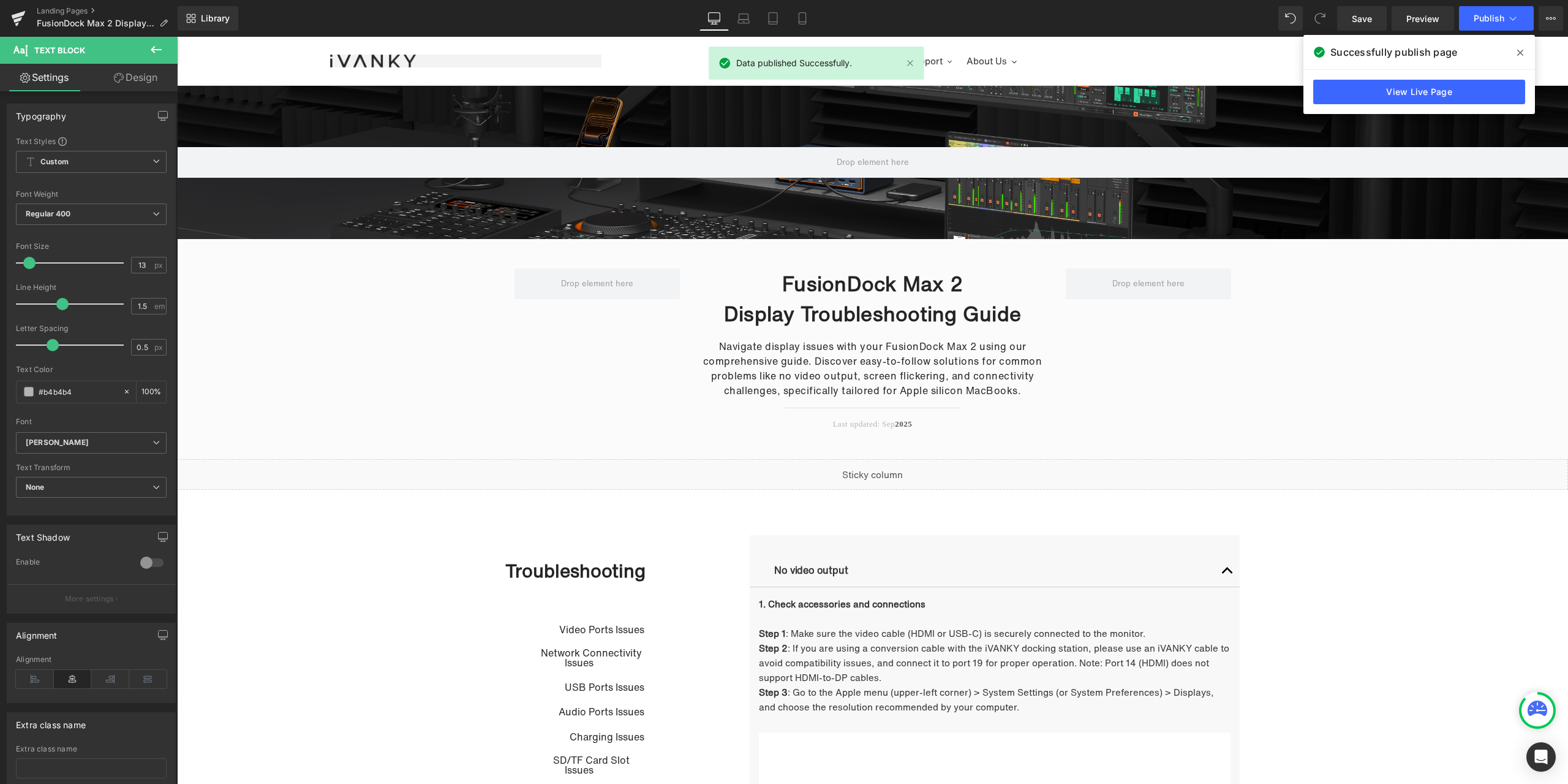
click at [1523, 52] on icon at bounding box center [1519, 53] width 6 height 10
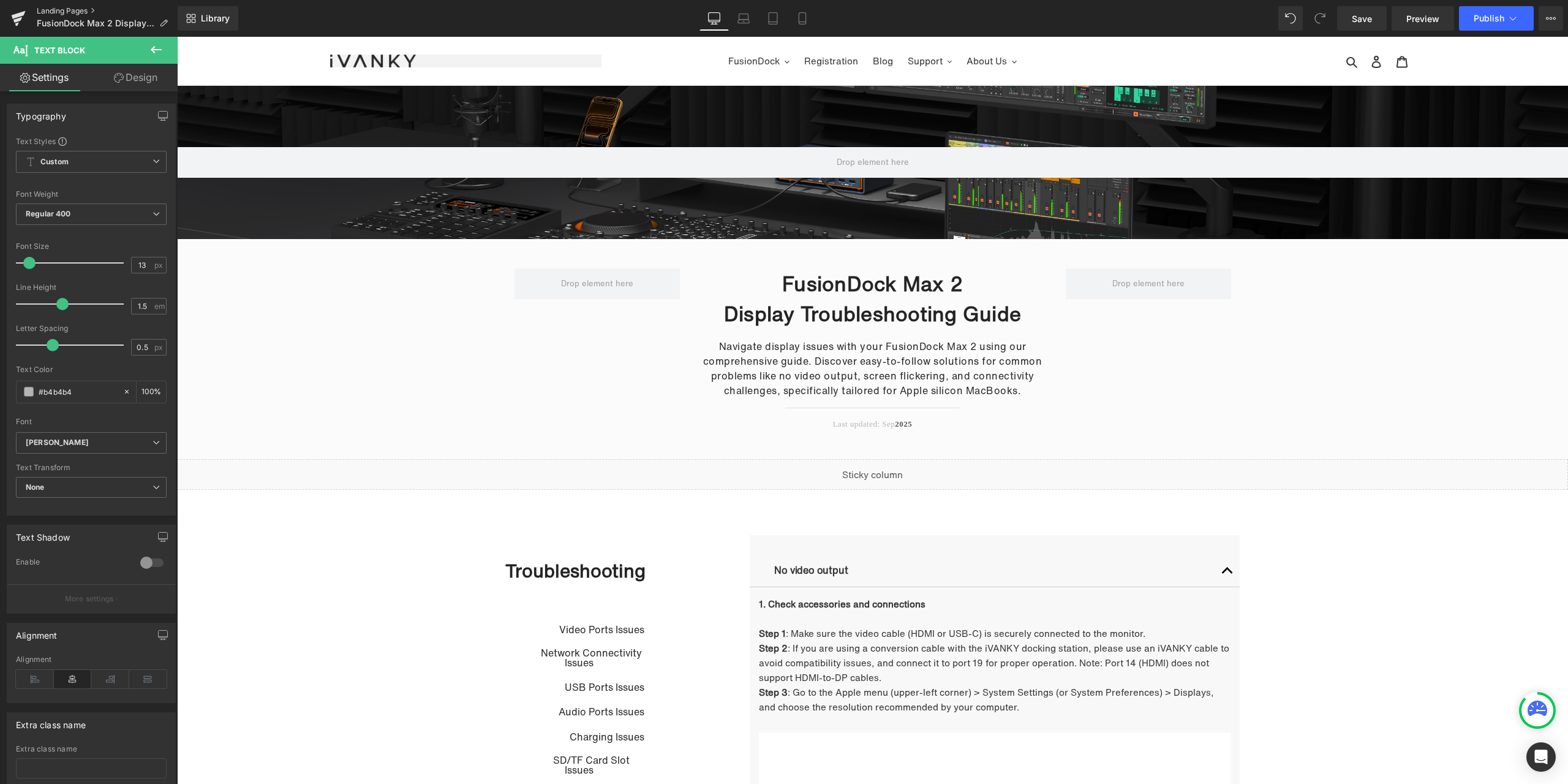
click at [72, 8] on link "Landing Pages" at bounding box center [107, 11] width 141 height 10
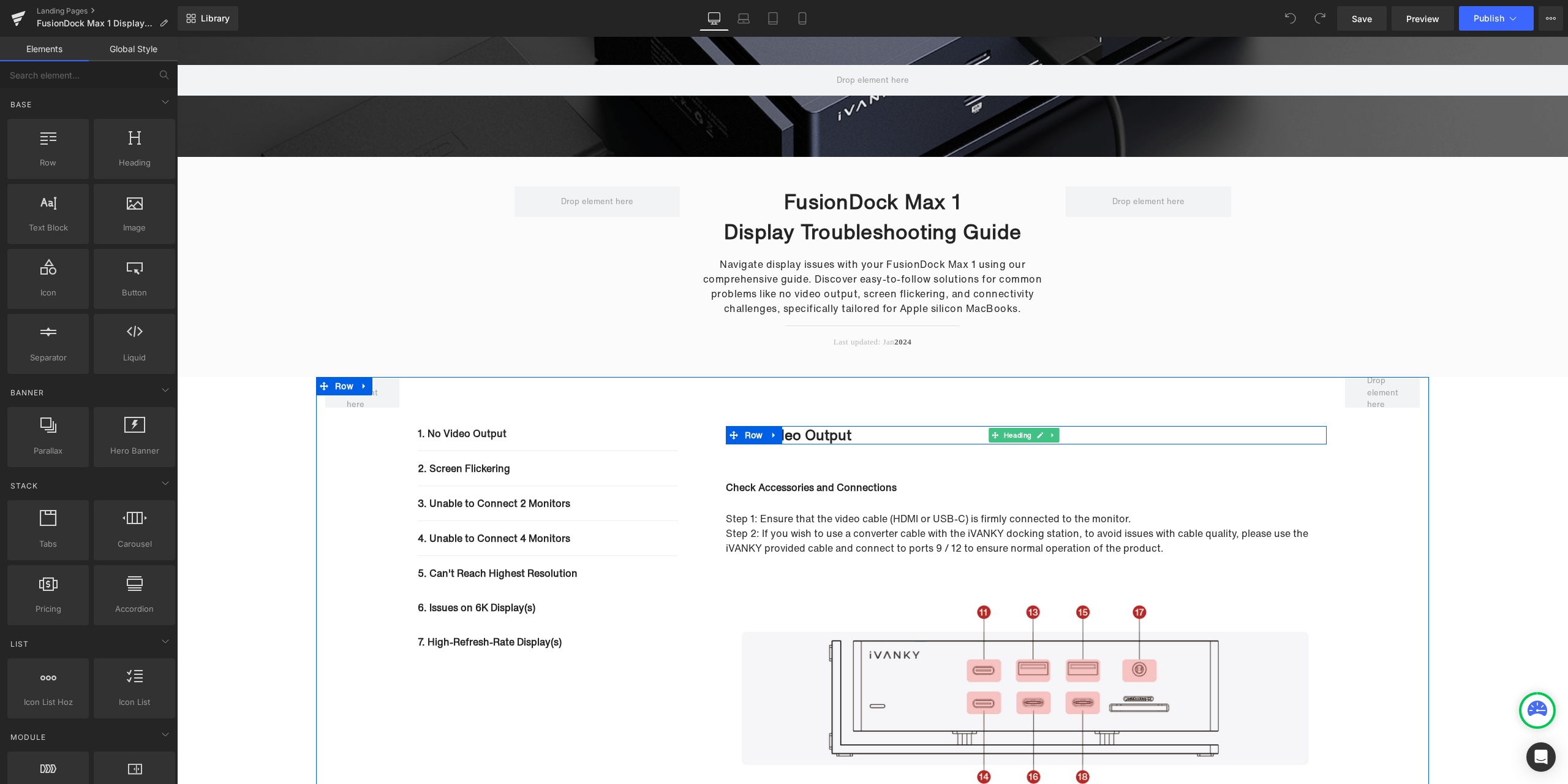
scroll to position [122, 0]
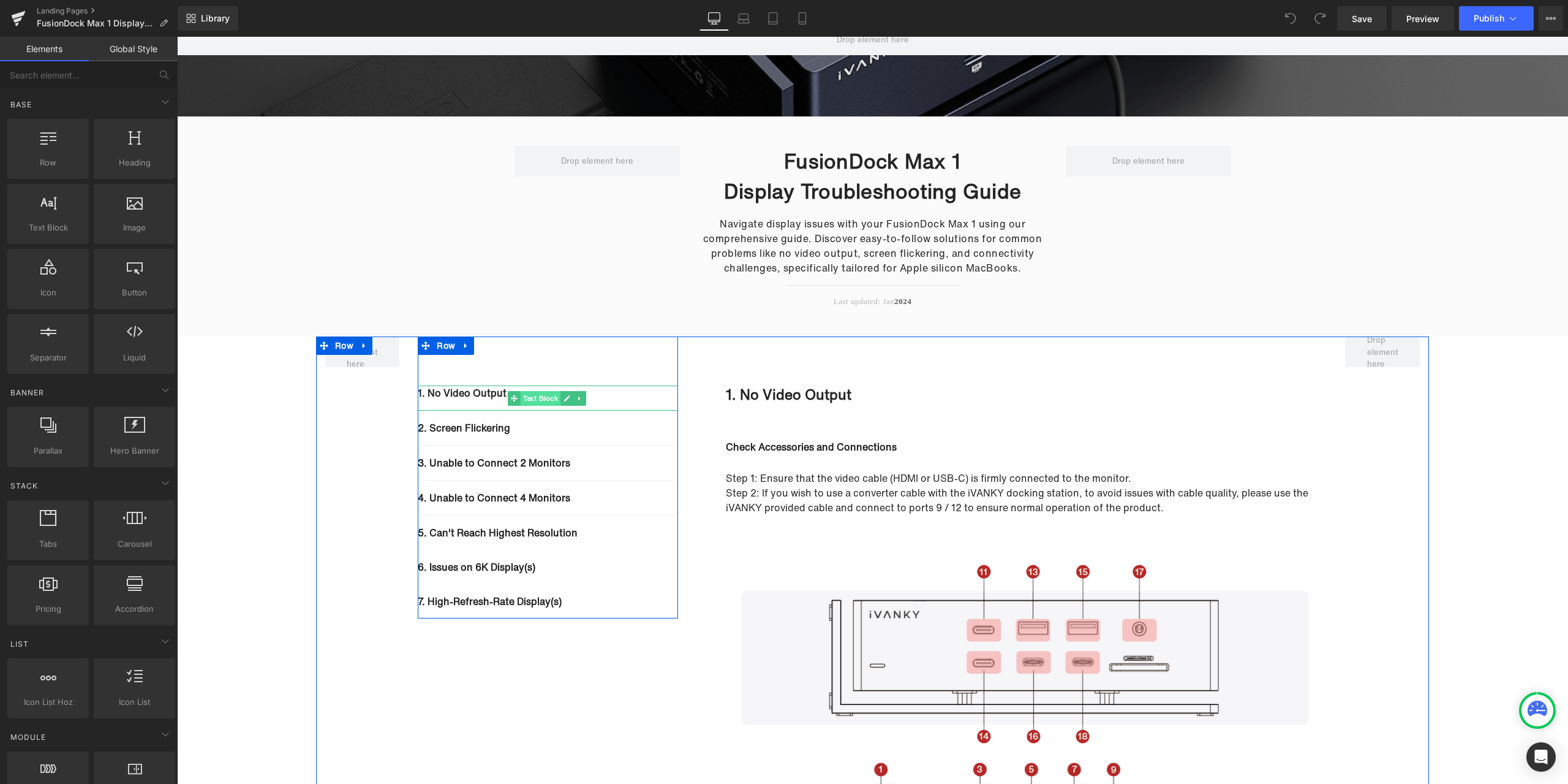
click at [537, 399] on span "Text Block" at bounding box center [541, 399] width 40 height 15
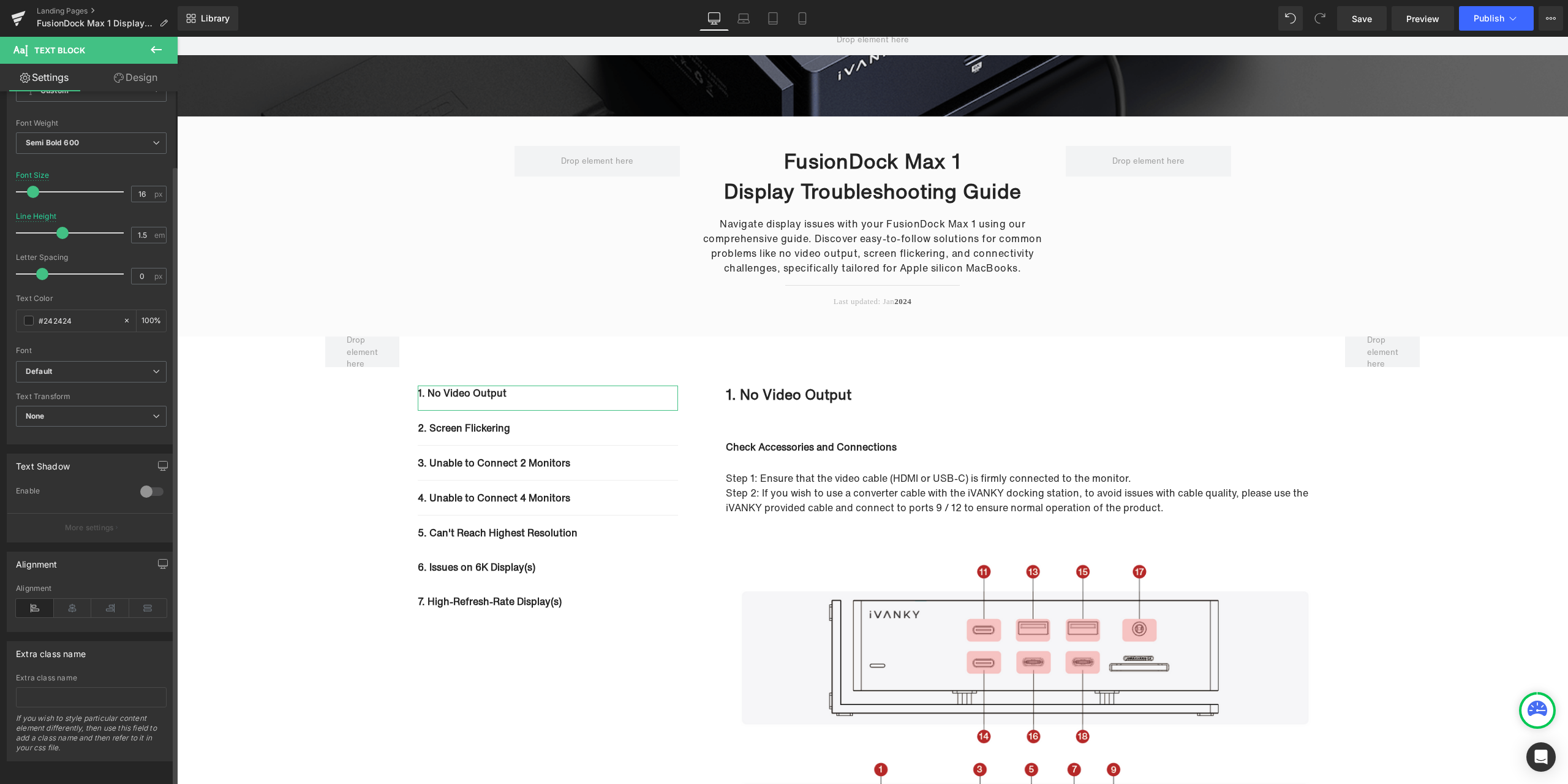
scroll to position [83, 0]
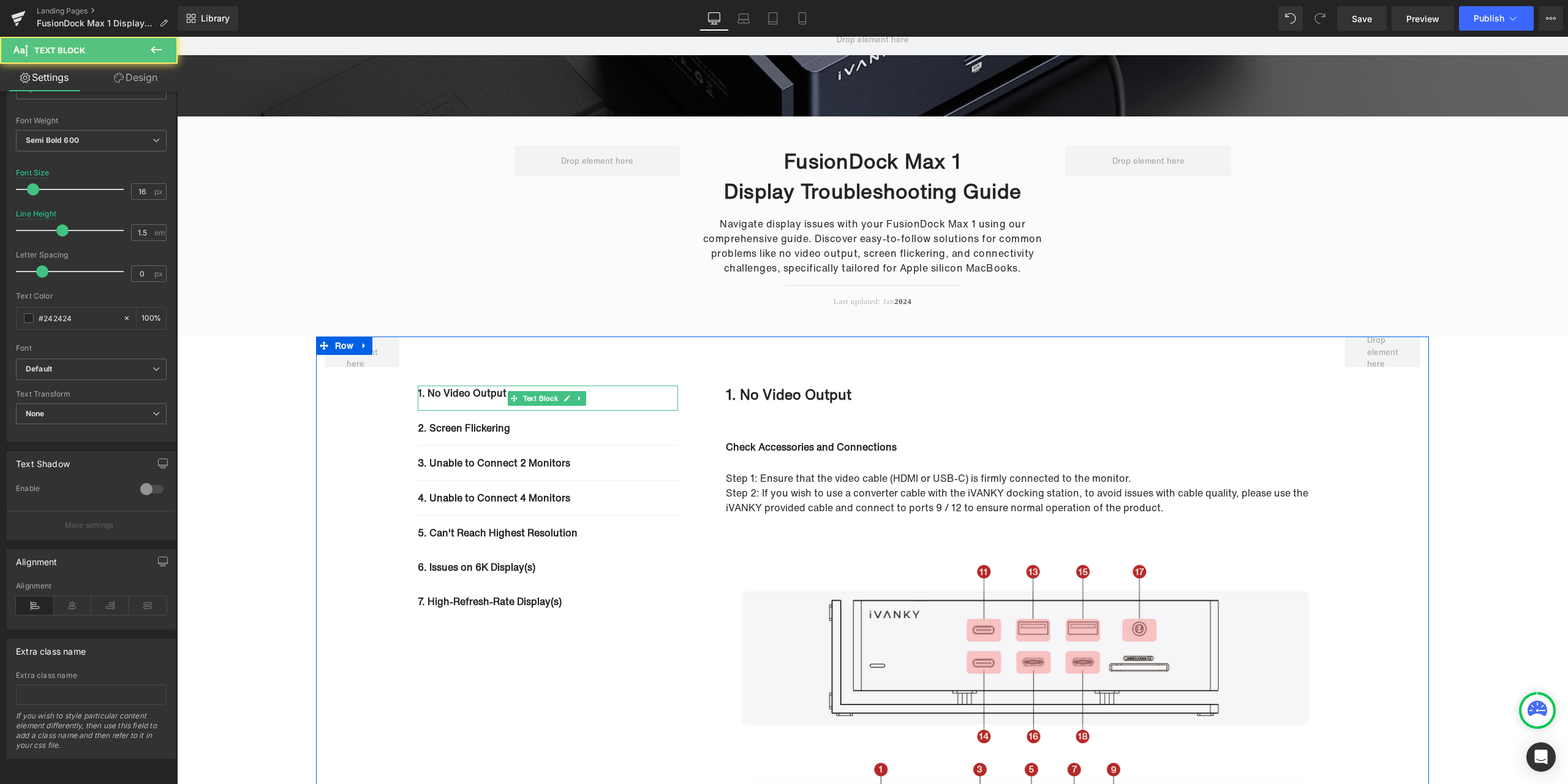
click at [629, 400] on p "1. No Video Output" at bounding box center [548, 393] width 260 height 15
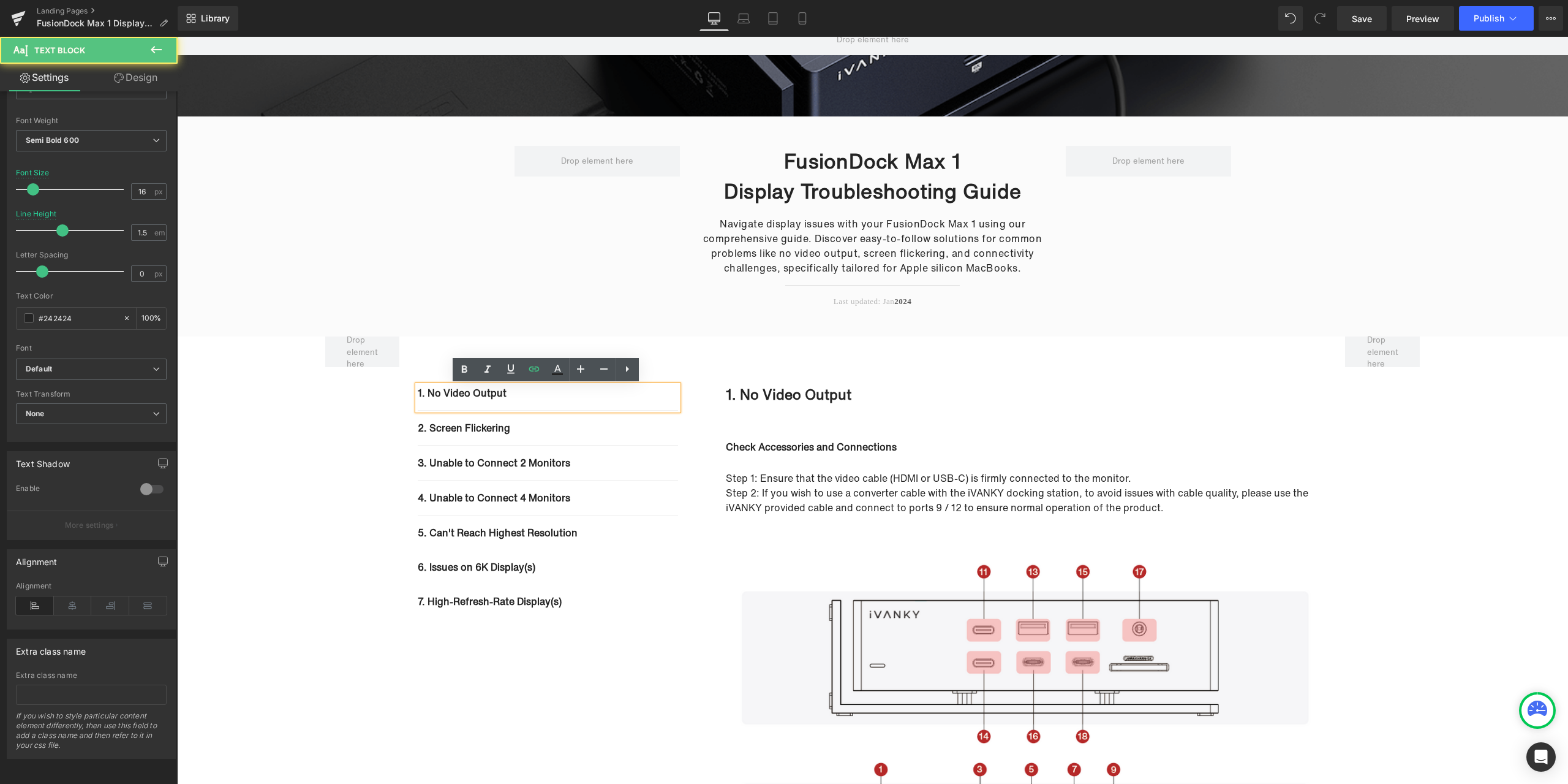
click at [535, 396] on p "1. No Video Output" at bounding box center [548, 393] width 260 height 15
drag, startPoint x: 512, startPoint y: 396, endPoint x: 418, endPoint y: 392, distance: 94.1
click at [418, 392] on p "1. No Video Output" at bounding box center [548, 393] width 260 height 15
click at [532, 375] on icon at bounding box center [534, 369] width 15 height 15
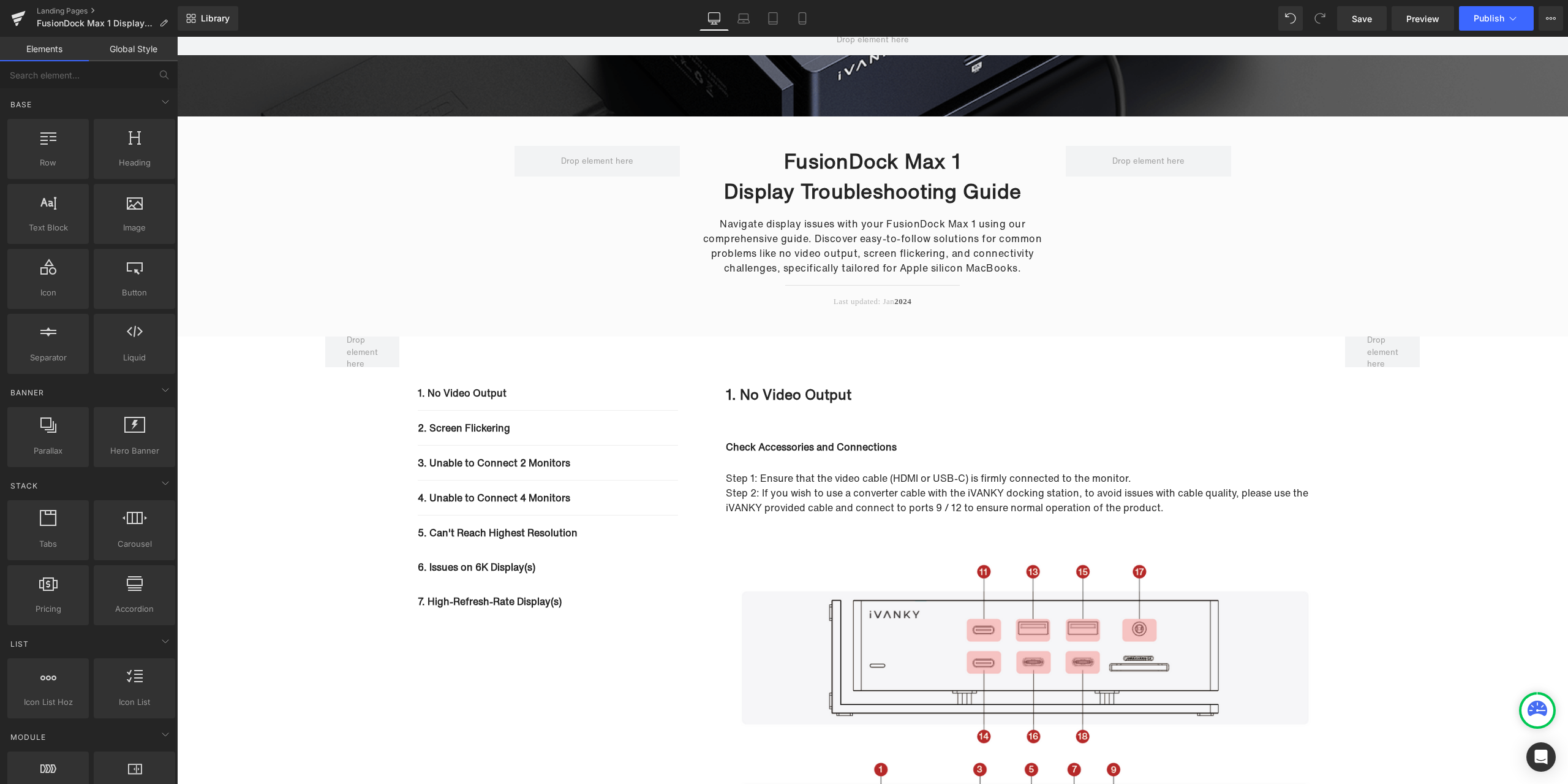
click at [73, 6] on div "Landing Pages FusionDock Max 1 Display Troubleshooting Guide" at bounding box center [89, 18] width 177 height 37
click at [72, 8] on link "Landing Pages" at bounding box center [107, 11] width 141 height 10
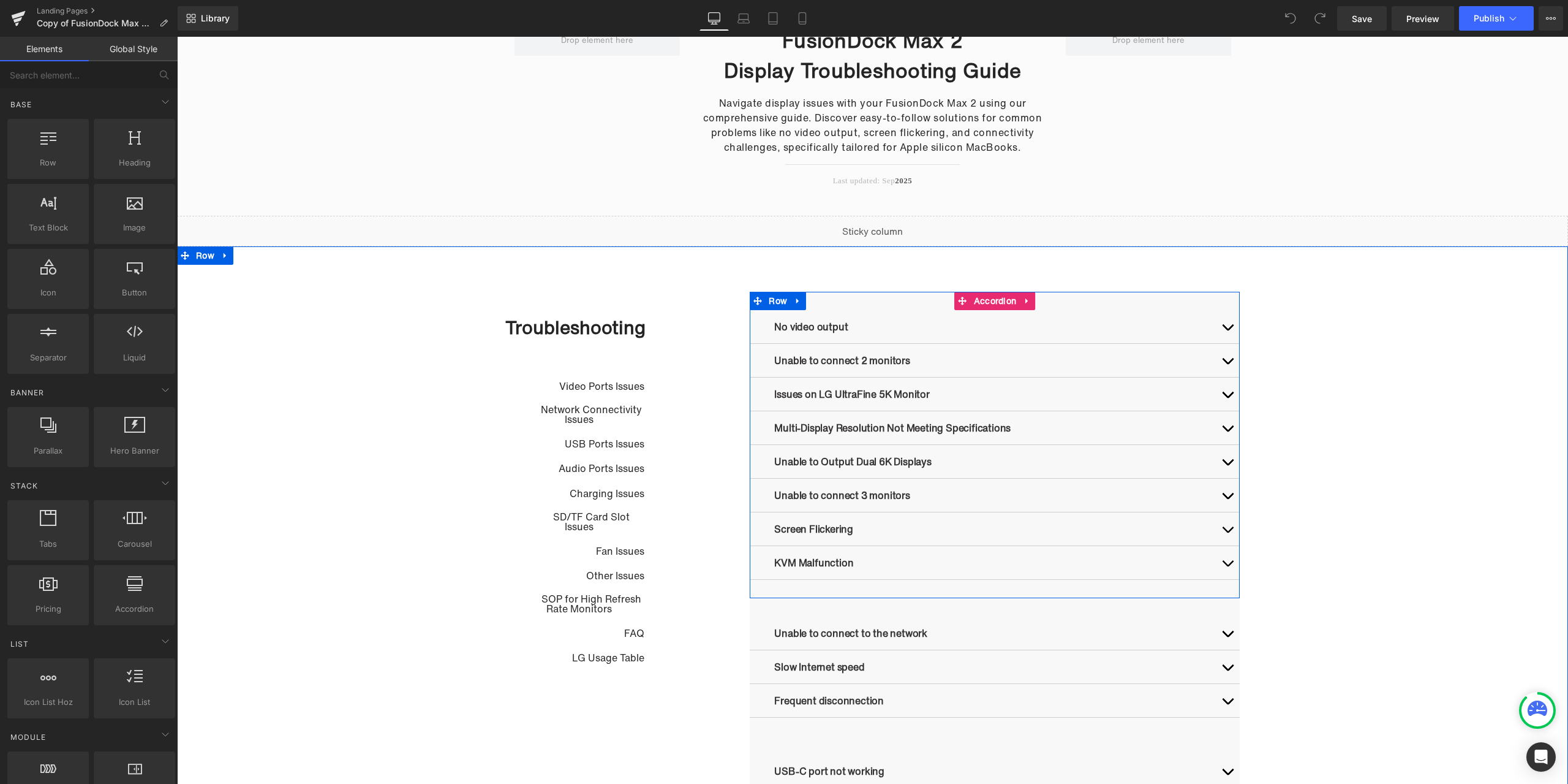
scroll to position [245, 0]
click at [1226, 330] on button "button" at bounding box center [1226, 325] width 24 height 34
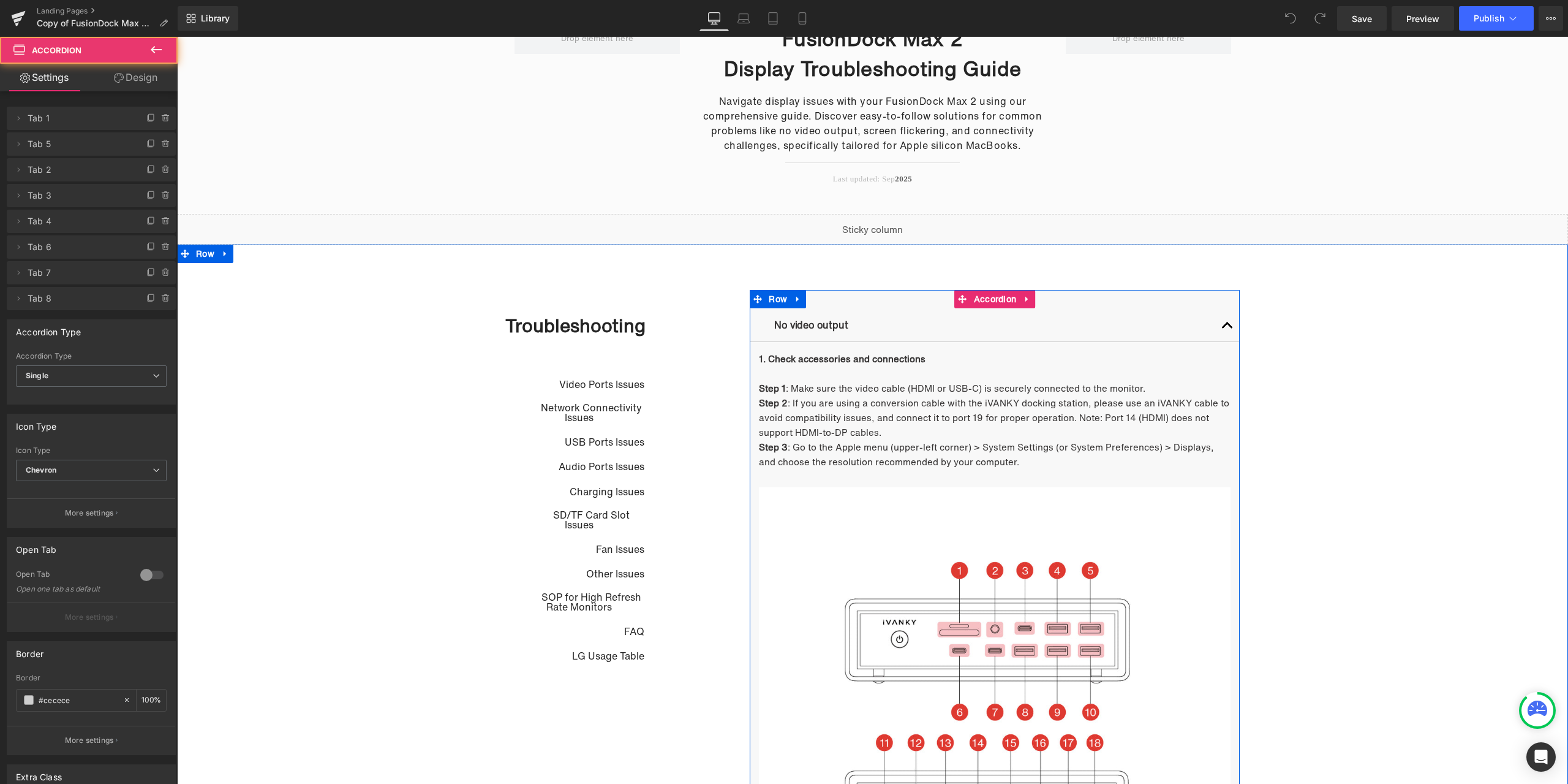
click at [1226, 330] on button "button" at bounding box center [1226, 325] width 24 height 34
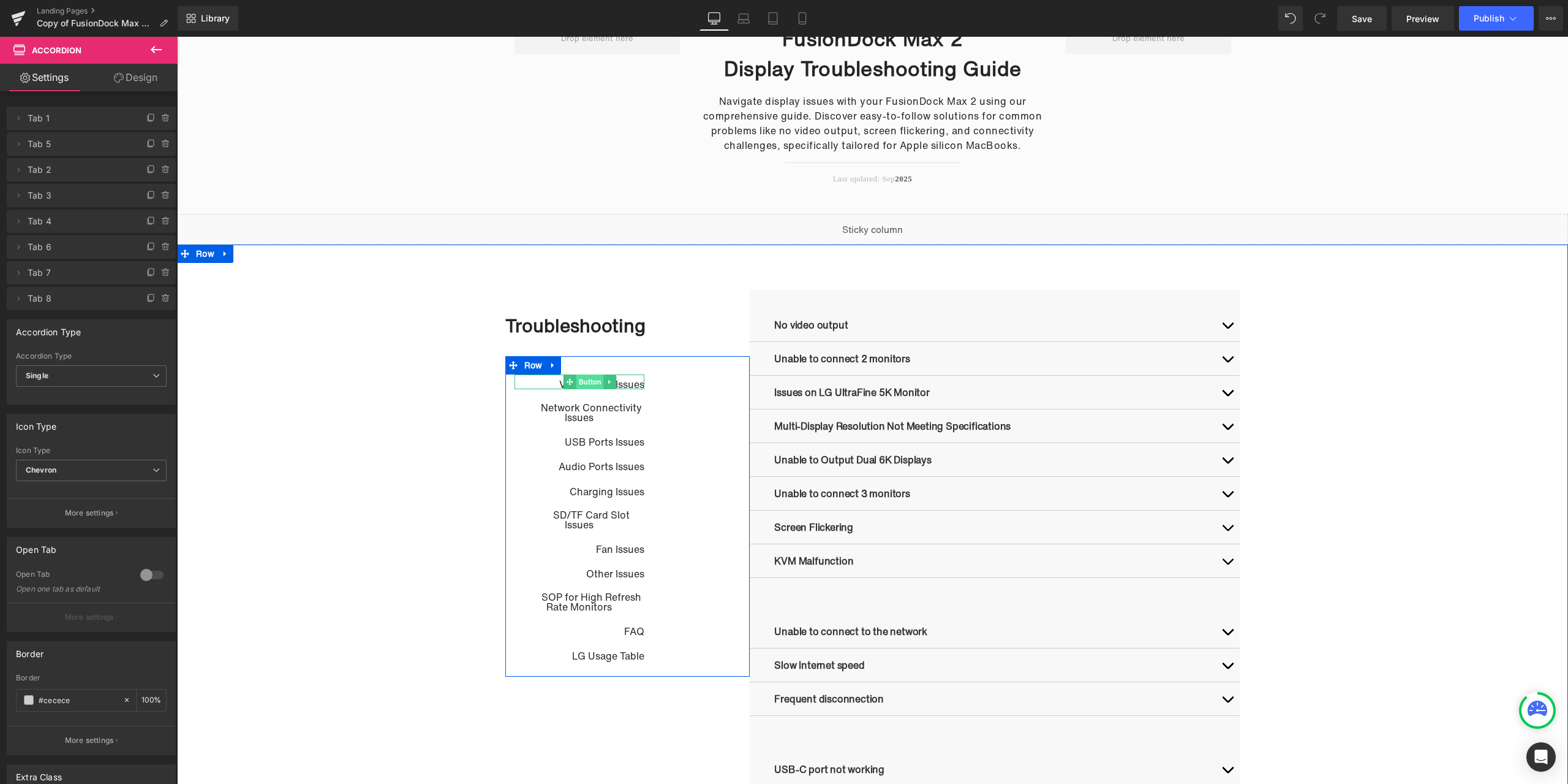
click at [592, 387] on span "Button" at bounding box center [589, 382] width 28 height 15
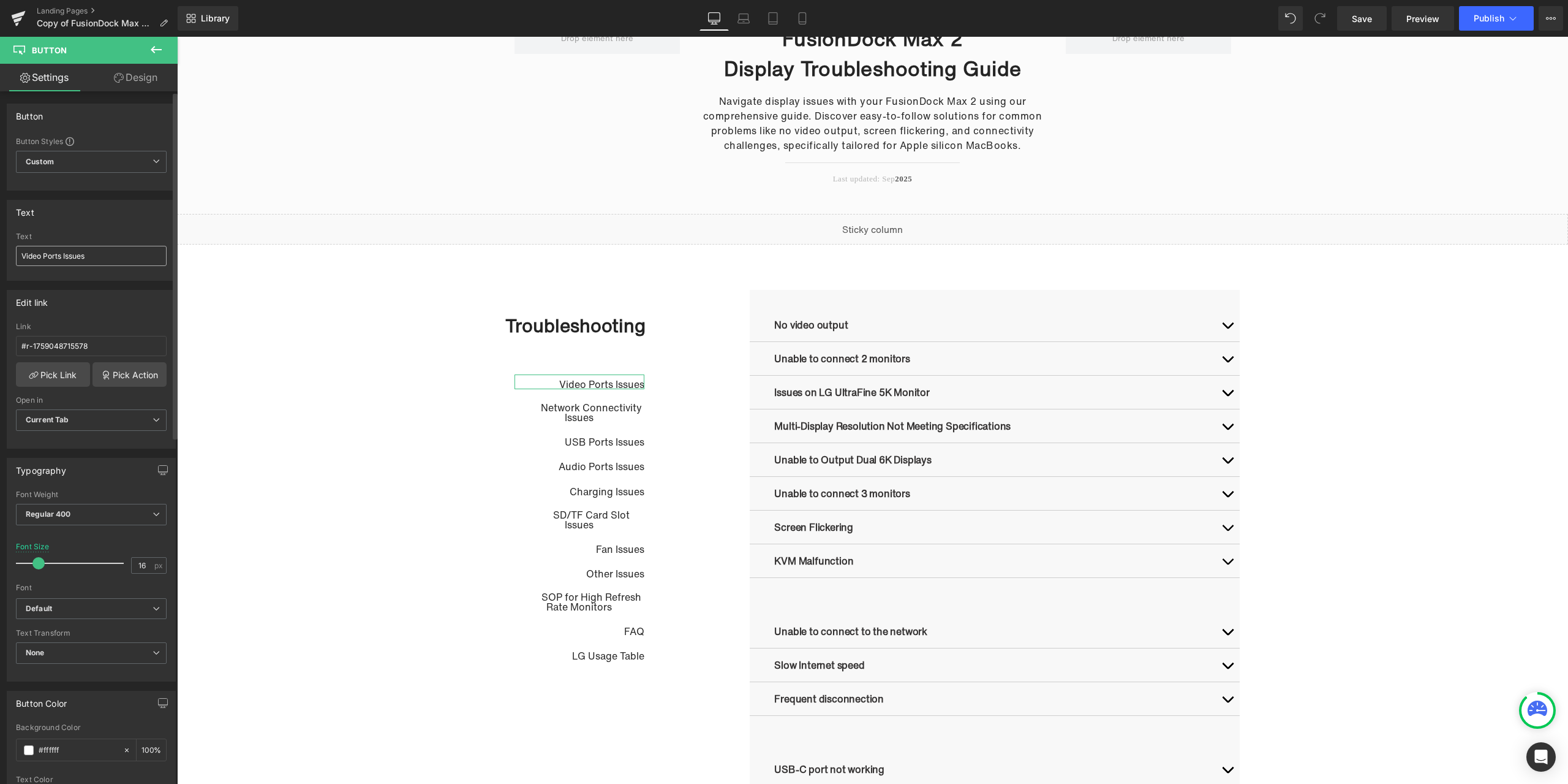
drag, startPoint x: 95, startPoint y: 255, endPoint x: 22, endPoint y: 253, distance: 73.0
click at [22, 253] on input "Video Ports Issues" at bounding box center [91, 255] width 151 height 20
click at [162, 22] on icon at bounding box center [163, 23] width 8 height 8
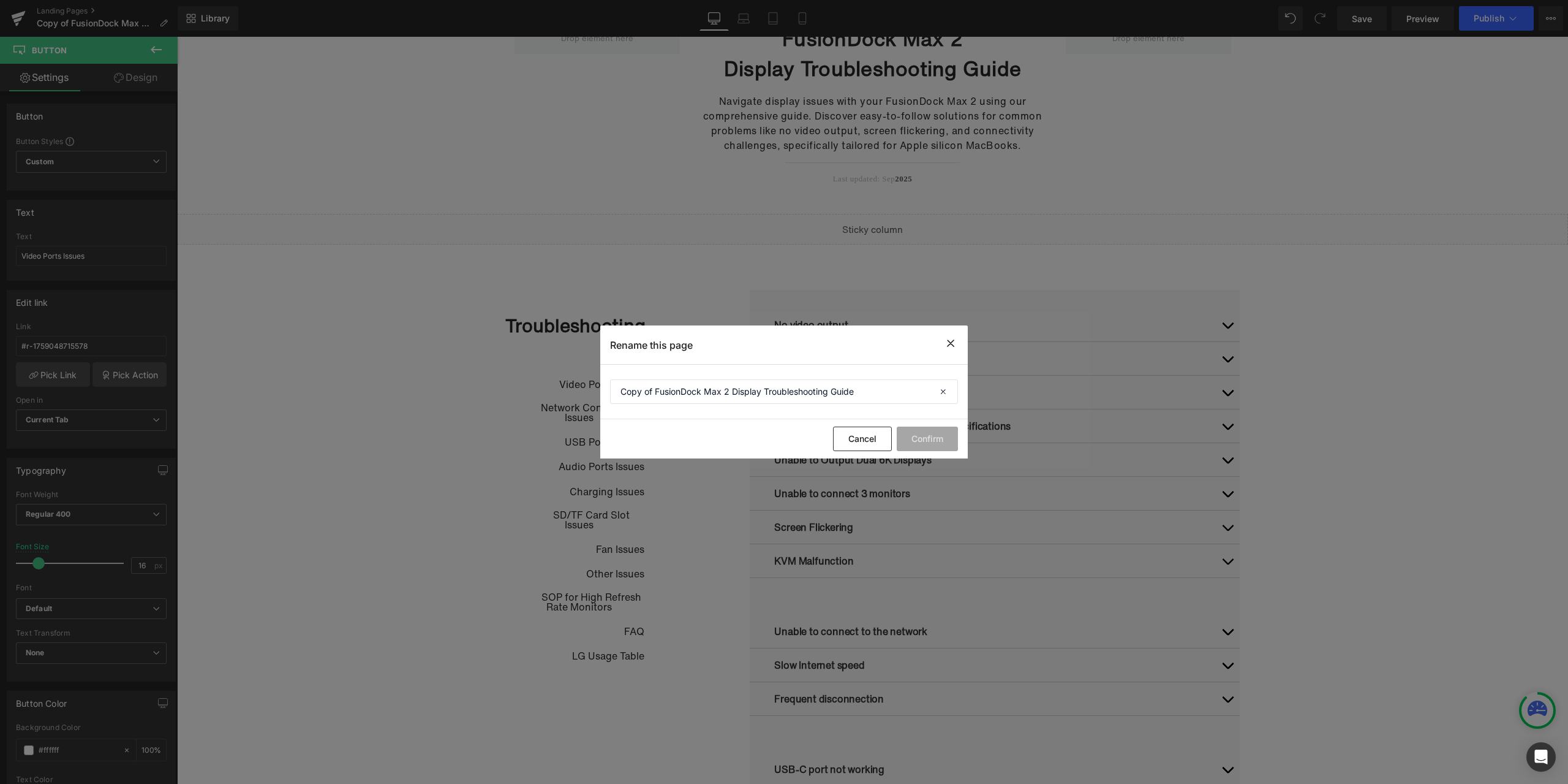
click at [954, 339] on icon at bounding box center [951, 343] width 15 height 15
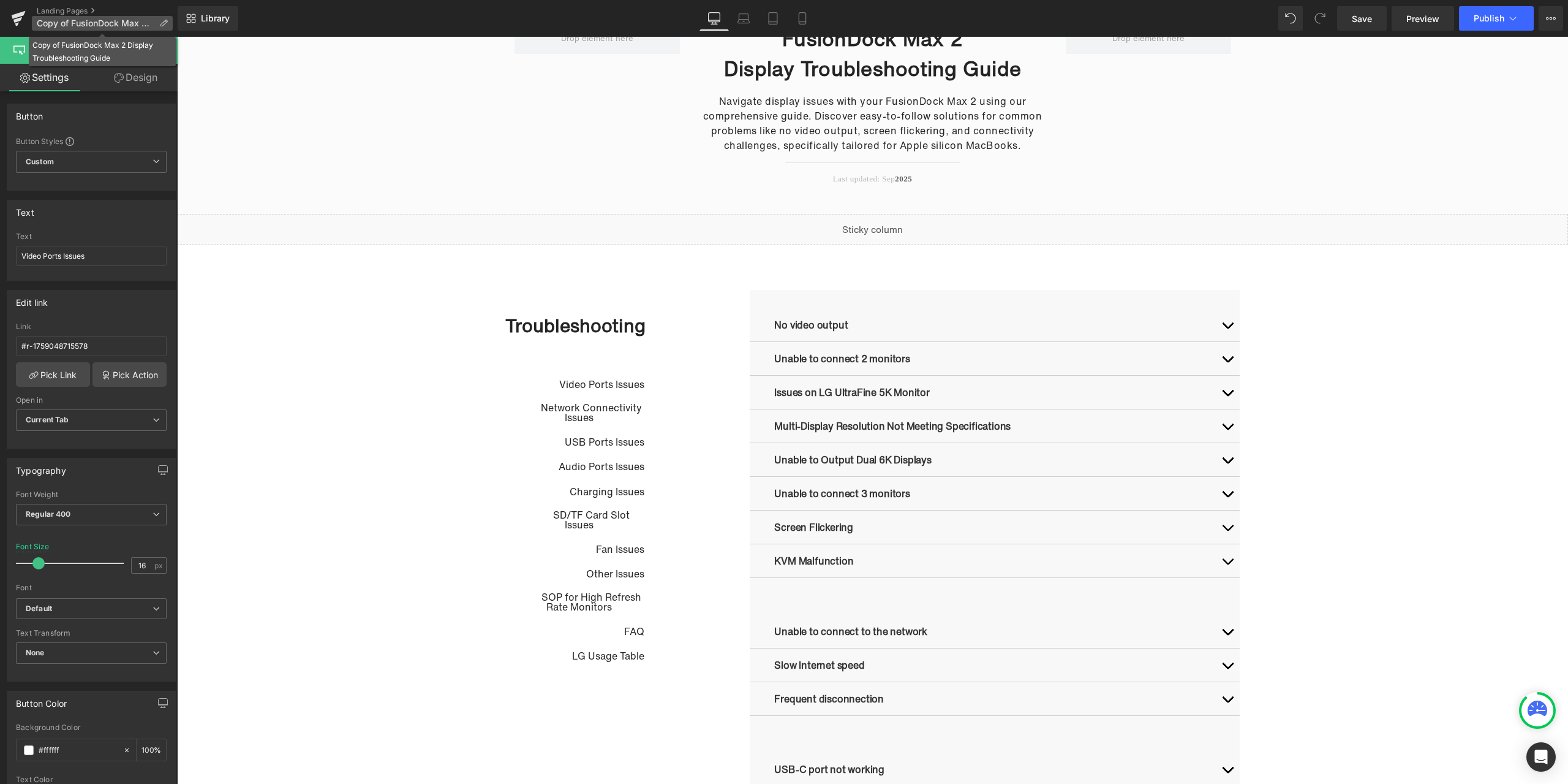
click at [158, 23] on p "Copy of FusionDock Max 2 Display Troubleshooting Guide" at bounding box center [102, 23] width 141 height 15
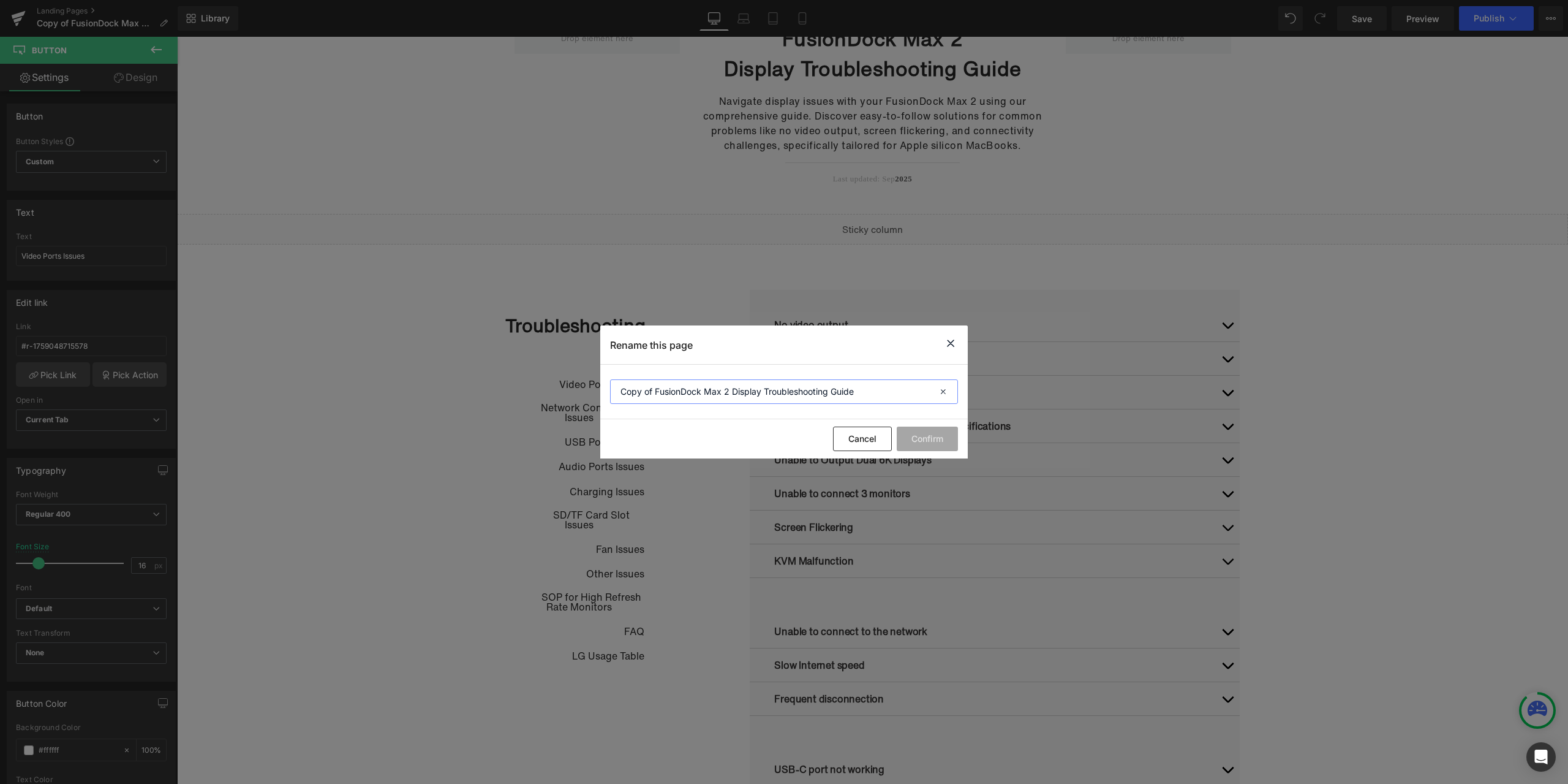
drag, startPoint x: 733, startPoint y: 393, endPoint x: 904, endPoint y: 391, distance: 171.0
click at [904, 391] on input "Copy of FusionDock Max 2 Display Troubleshooting Guide" at bounding box center [784, 391] width 348 height 24
paste input "Video Ports Issues"
drag, startPoint x: 655, startPoint y: 387, endPoint x: 584, endPoint y: 387, distance: 71.0
click at [584, 387] on div "Rename this page Copy of FusionDock Max 2 Video Ports Issues Cancel Confirm" at bounding box center [784, 392] width 1568 height 784
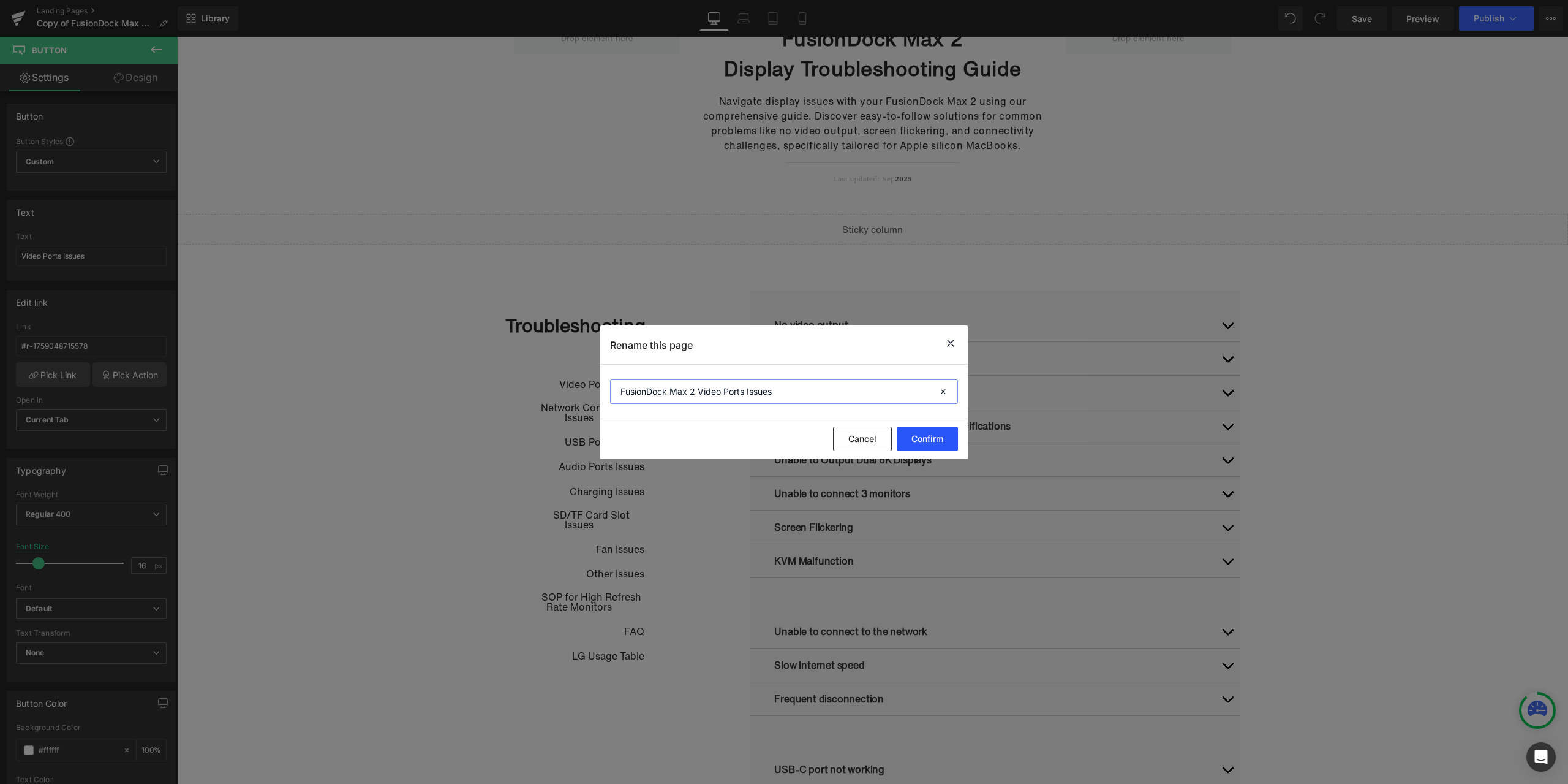
type input "FusionDock Max 2 Video Ports Issues"
click at [921, 438] on button "Confirm" at bounding box center [927, 438] width 61 height 24
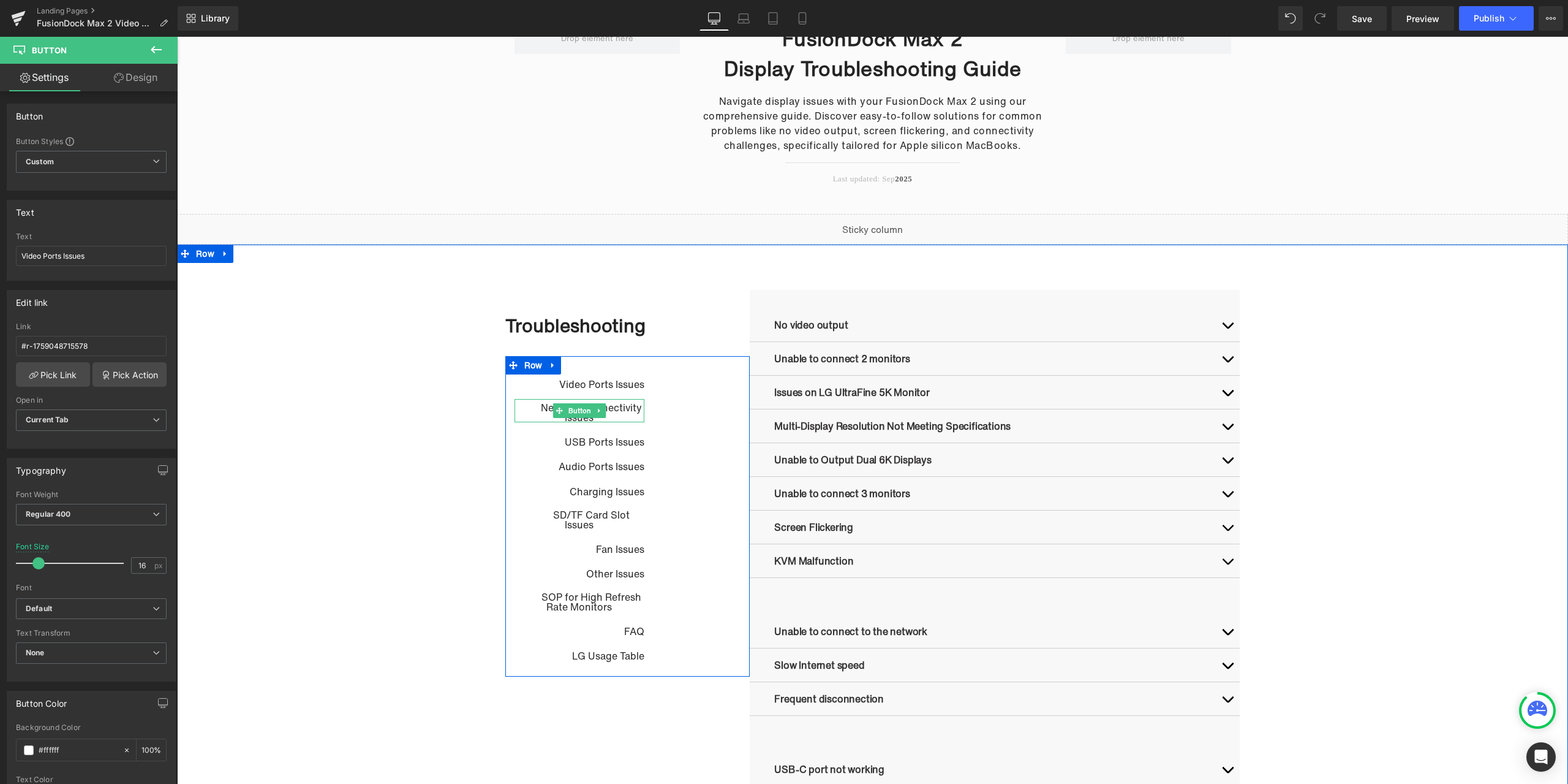
click at [596, 414] on icon at bounding box center [599, 410] width 7 height 8
click at [603, 412] on icon at bounding box center [606, 410] width 7 height 7
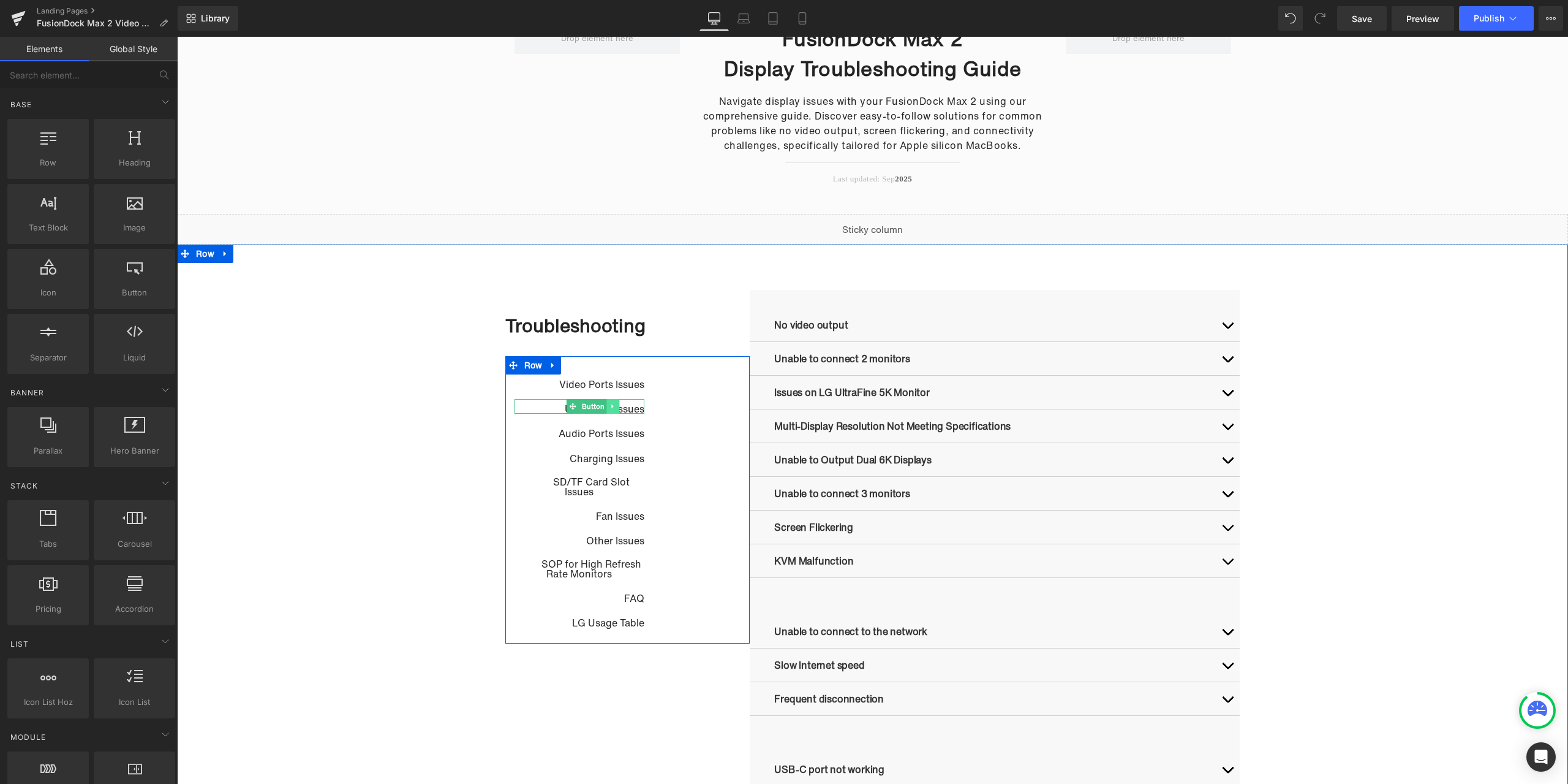
click at [609, 412] on link at bounding box center [612, 406] width 13 height 15
click at [615, 410] on icon at bounding box center [619, 406] width 7 height 8
click at [609, 407] on link at bounding box center [609, 406] width 13 height 15
click at [613, 407] on icon at bounding box center [616, 406] width 7 height 7
click at [610, 410] on link at bounding box center [614, 406] width 13 height 15
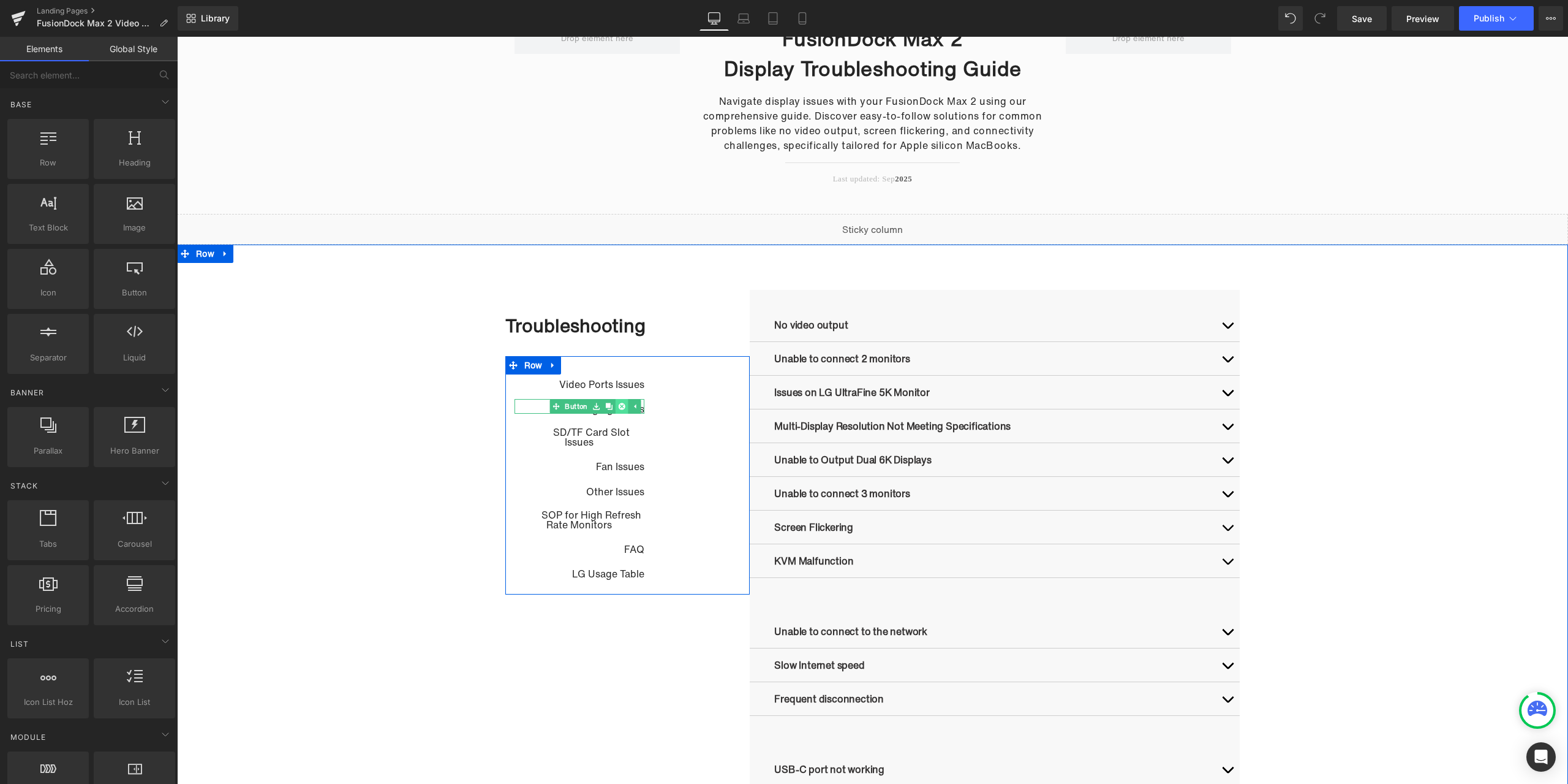
click at [620, 408] on icon at bounding box center [622, 406] width 7 height 7
click at [599, 410] on link at bounding box center [599, 410] width 13 height 15
click at [603, 411] on icon at bounding box center [606, 410] width 7 height 7
click at [625, 407] on icon at bounding box center [628, 406] width 7 height 8
click at [631, 407] on icon at bounding box center [635, 406] width 7 height 7
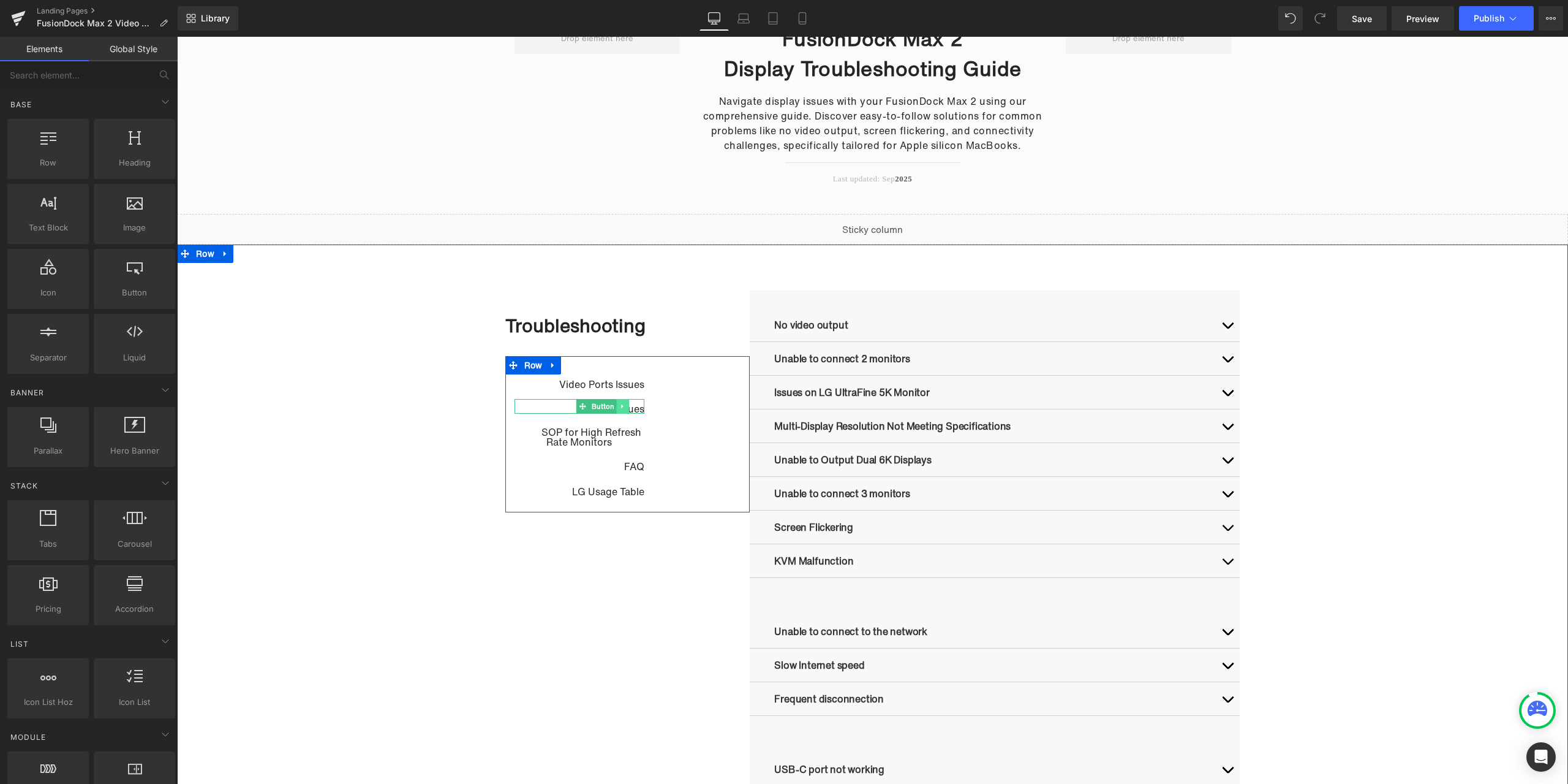
click at [621, 407] on icon at bounding box center [623, 406] width 7 height 8
click at [624, 407] on link at bounding box center [630, 406] width 13 height 15
click at [600, 413] on link at bounding box center [599, 410] width 13 height 15
click at [603, 413] on icon at bounding box center [606, 410] width 7 height 7
click at [641, 406] on icon at bounding box center [642, 406] width 2 height 4
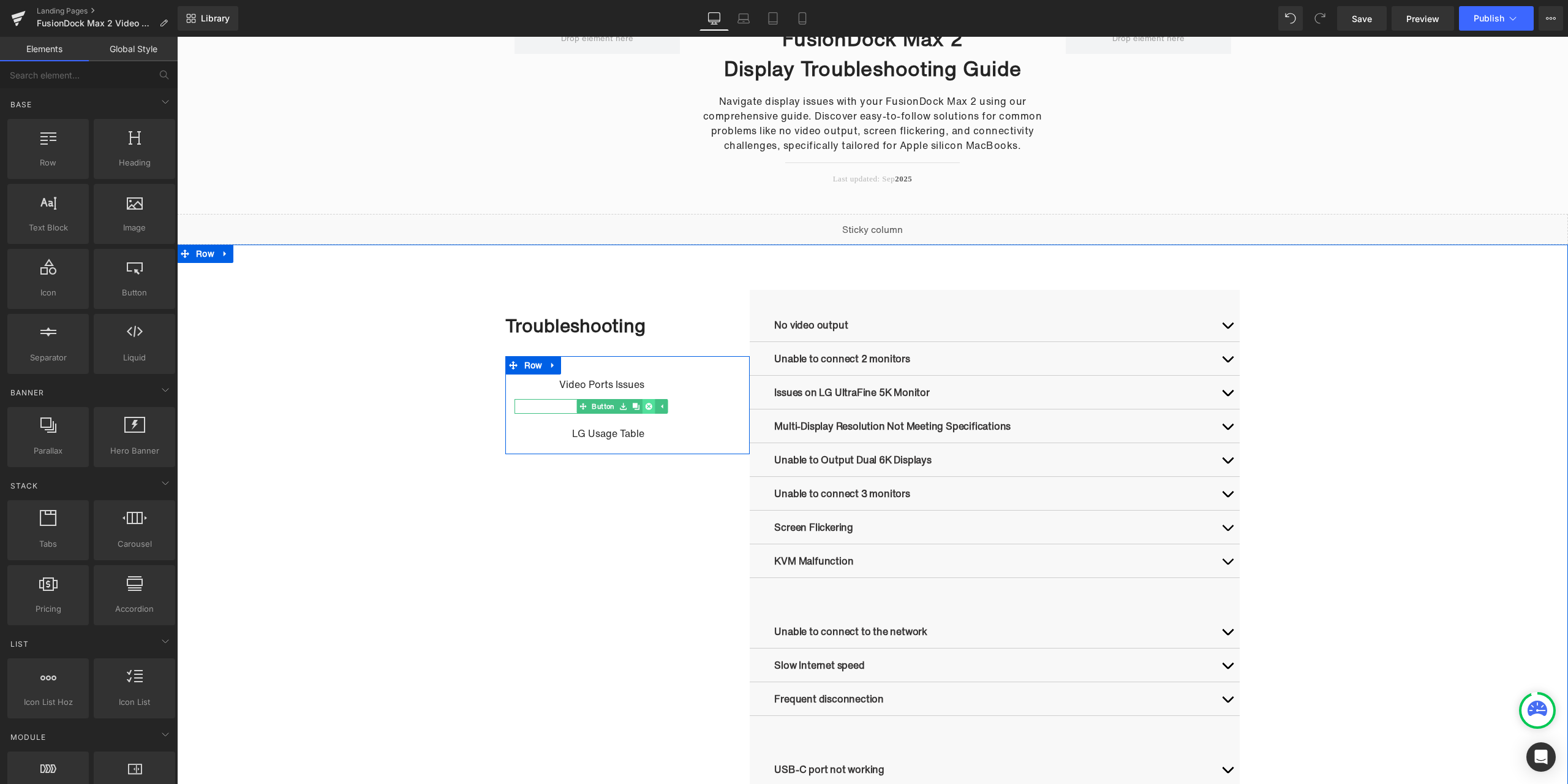
click at [642, 406] on link at bounding box center [648, 406] width 13 height 15
click at [617, 409] on link at bounding box center [616, 406] width 13 height 15
click at [619, 408] on icon at bounding box center [623, 406] width 7 height 8
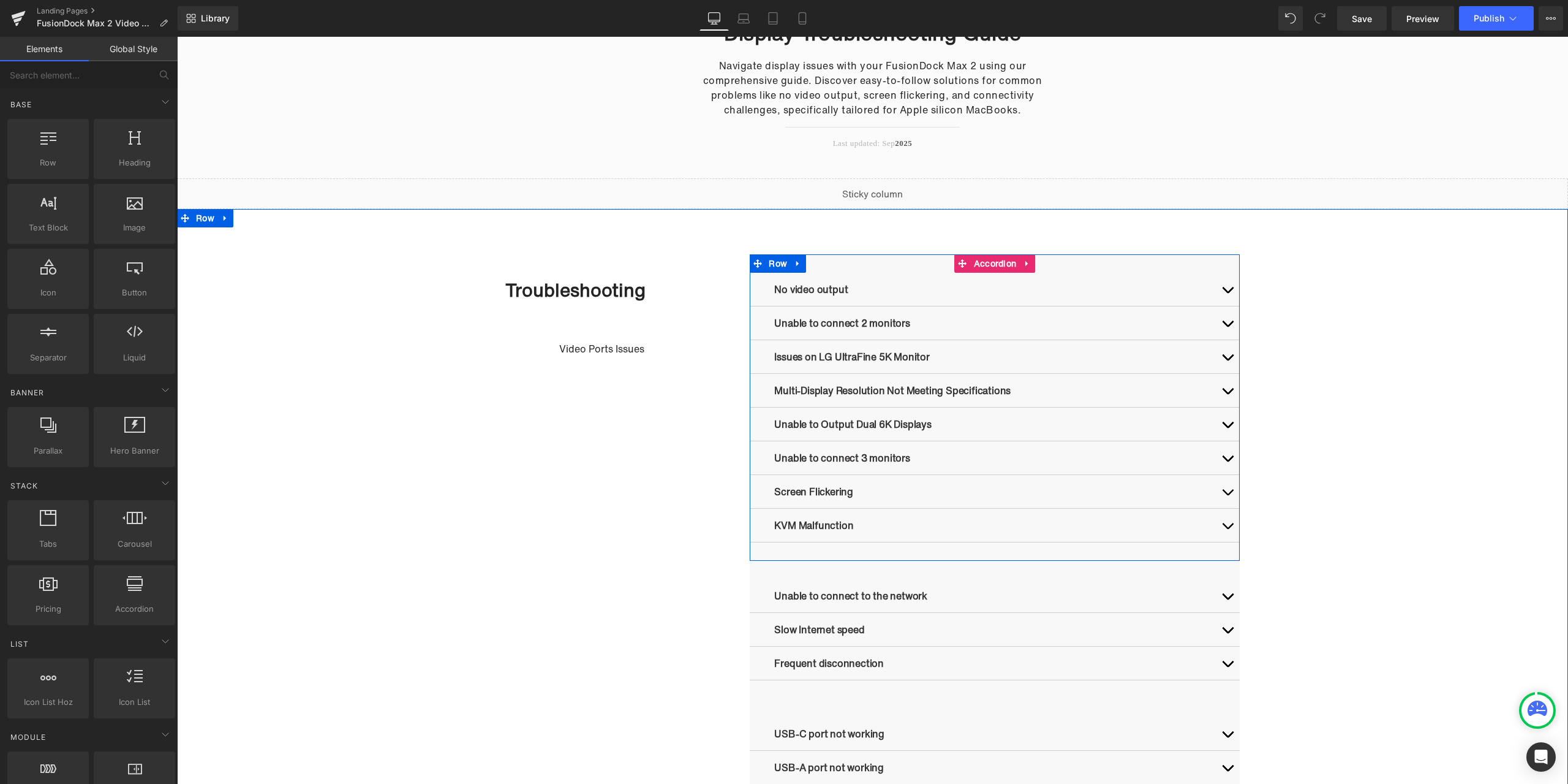
scroll to position [368, 0]
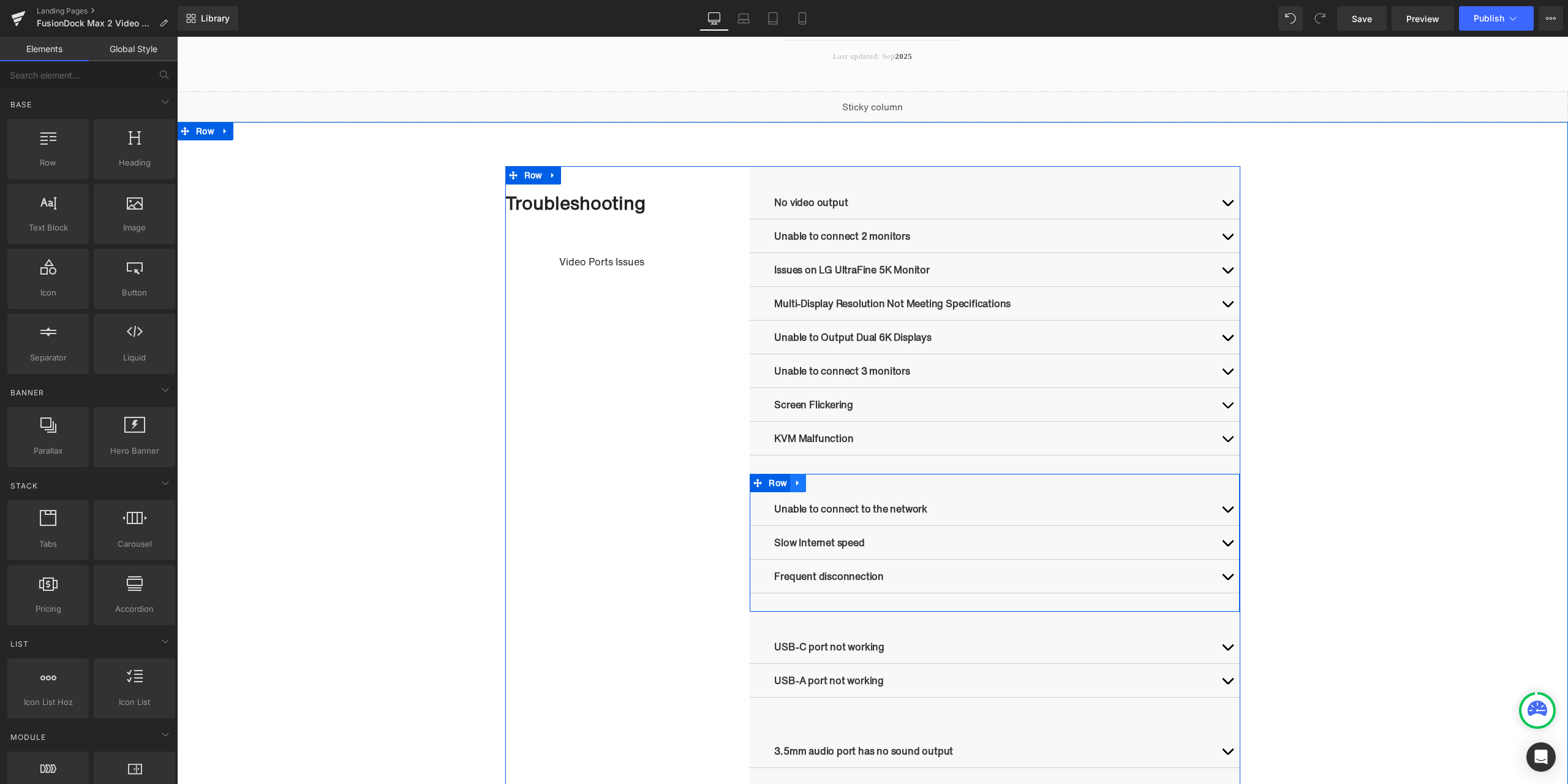
click at [794, 481] on icon at bounding box center [798, 482] width 8 height 9
click at [827, 482] on icon at bounding box center [830, 482] width 8 height 8
click at [794, 479] on icon at bounding box center [798, 482] width 8 height 9
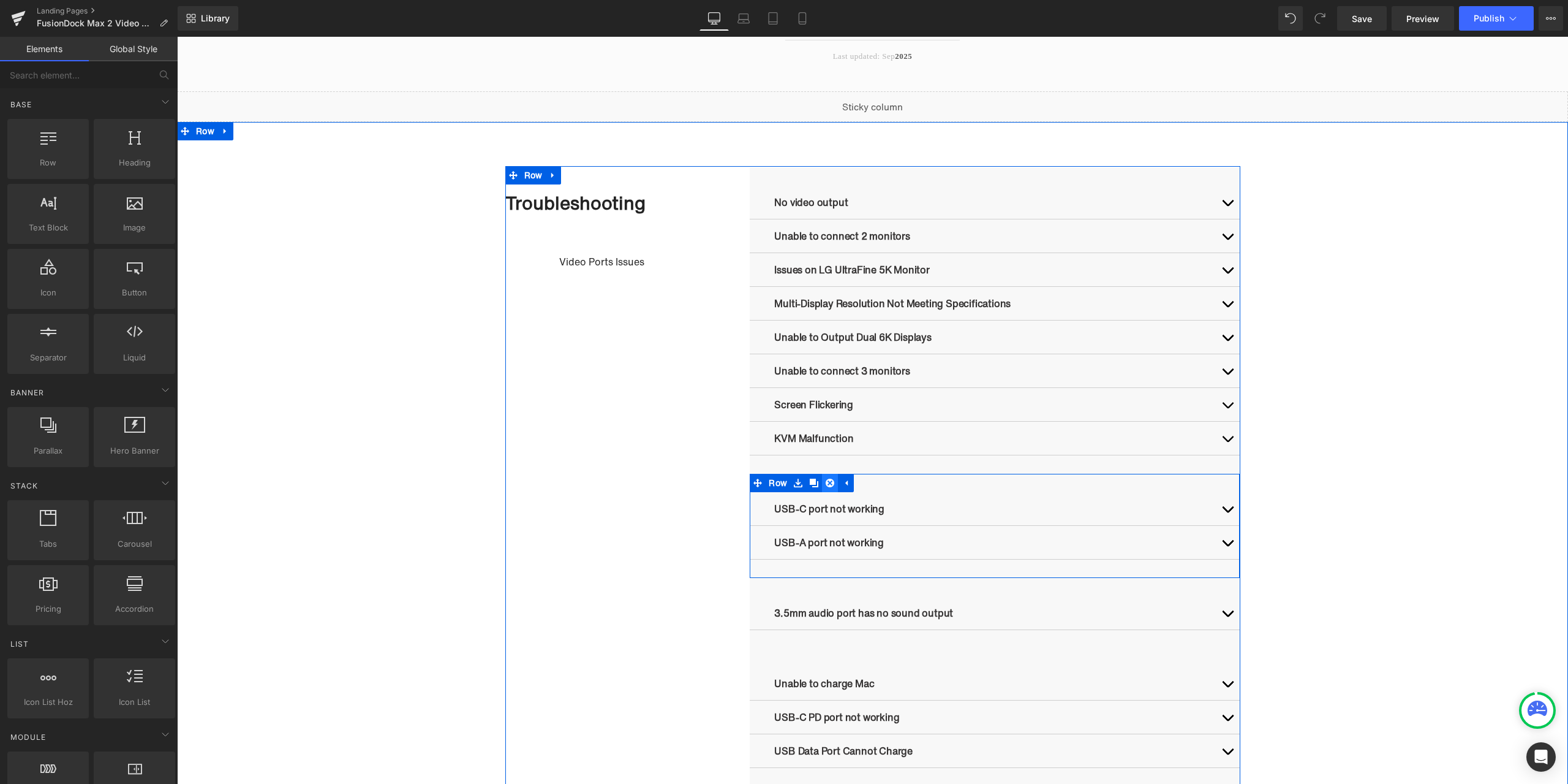
click at [829, 483] on icon at bounding box center [830, 482] width 8 height 8
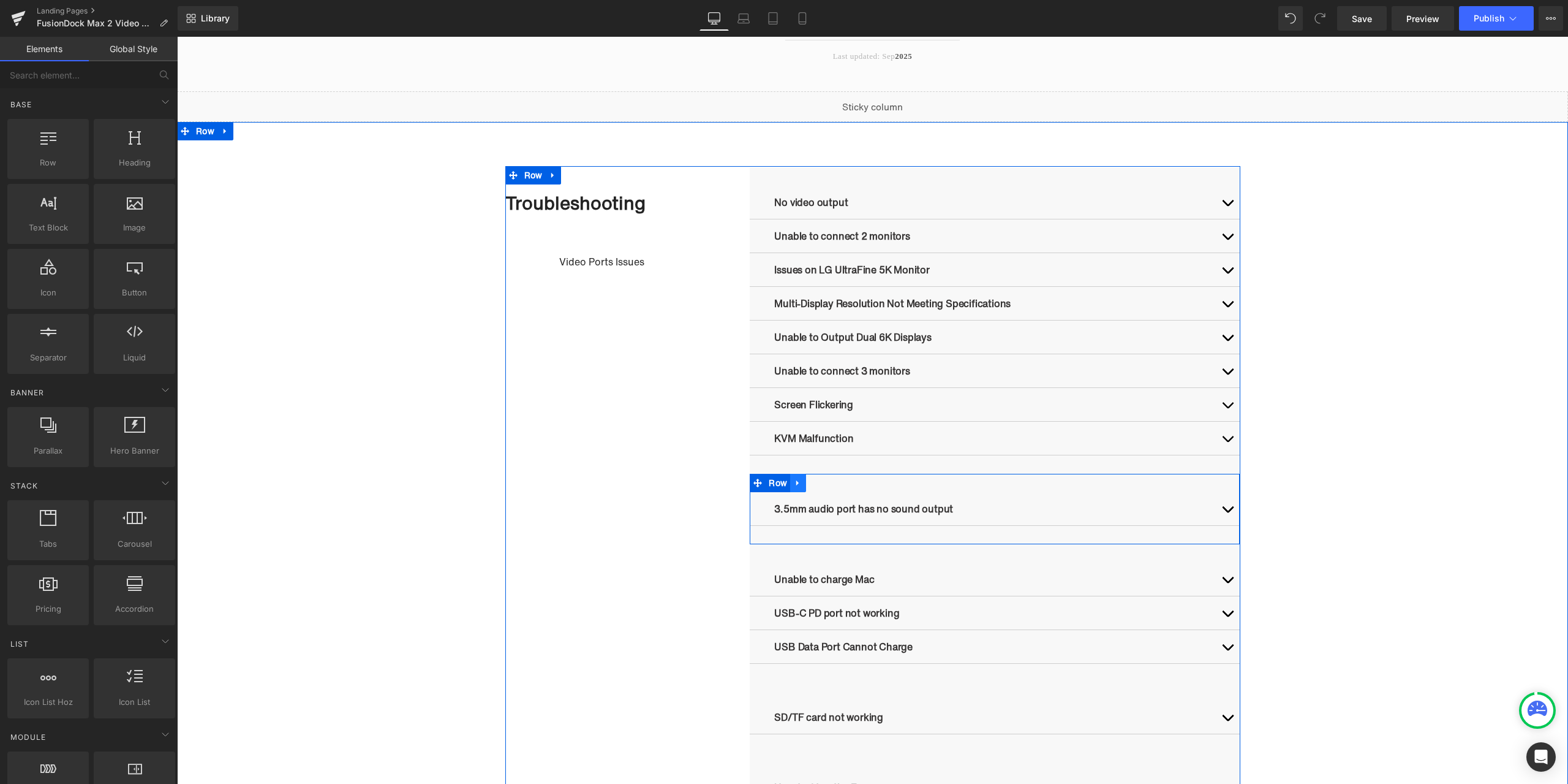
click at [794, 485] on icon at bounding box center [798, 482] width 8 height 9
click at [825, 483] on icon at bounding box center [830, 482] width 8 height 8
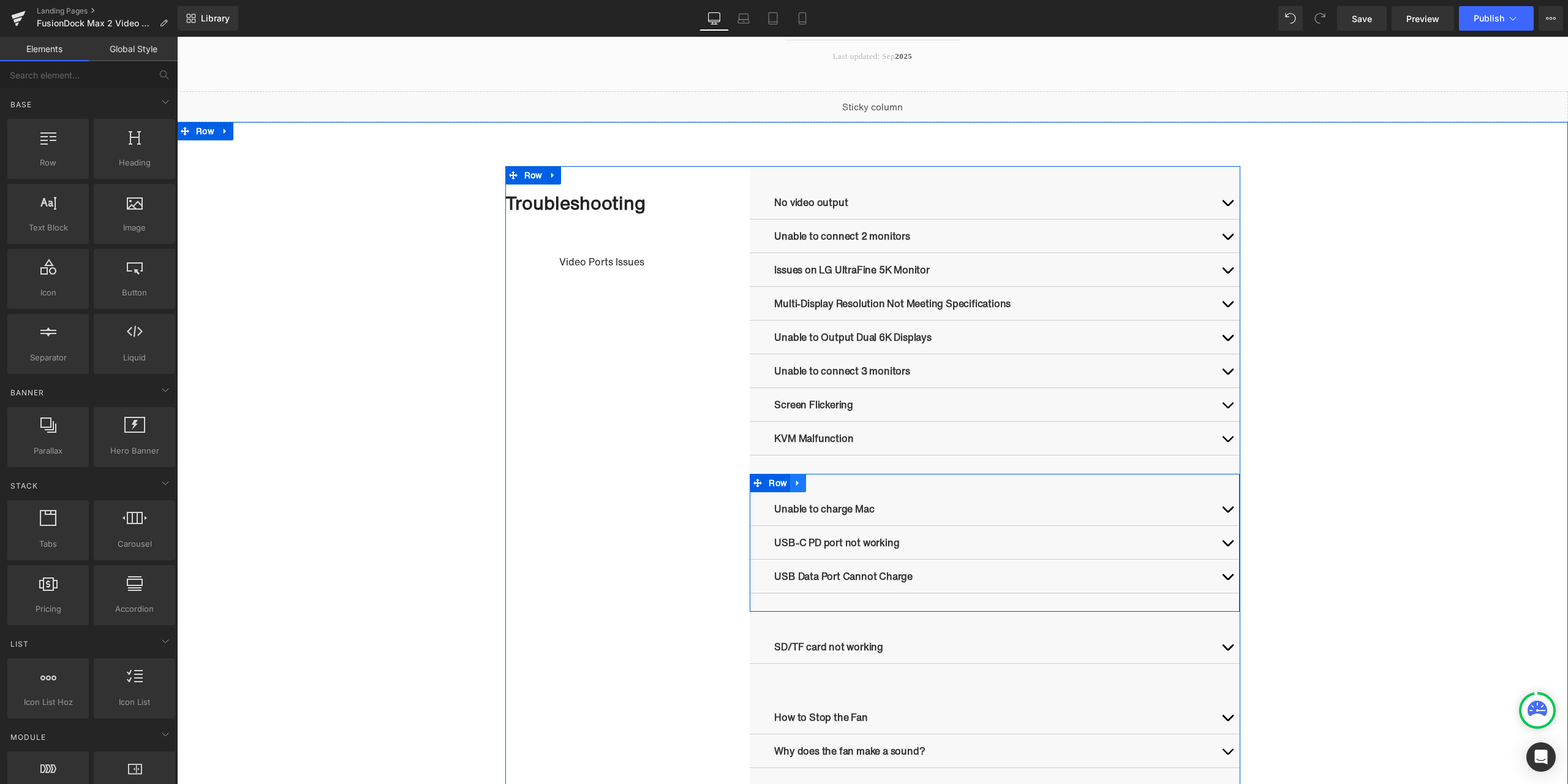
click at [794, 487] on icon at bounding box center [798, 482] width 8 height 9
click at [825, 485] on icon at bounding box center [830, 482] width 8 height 9
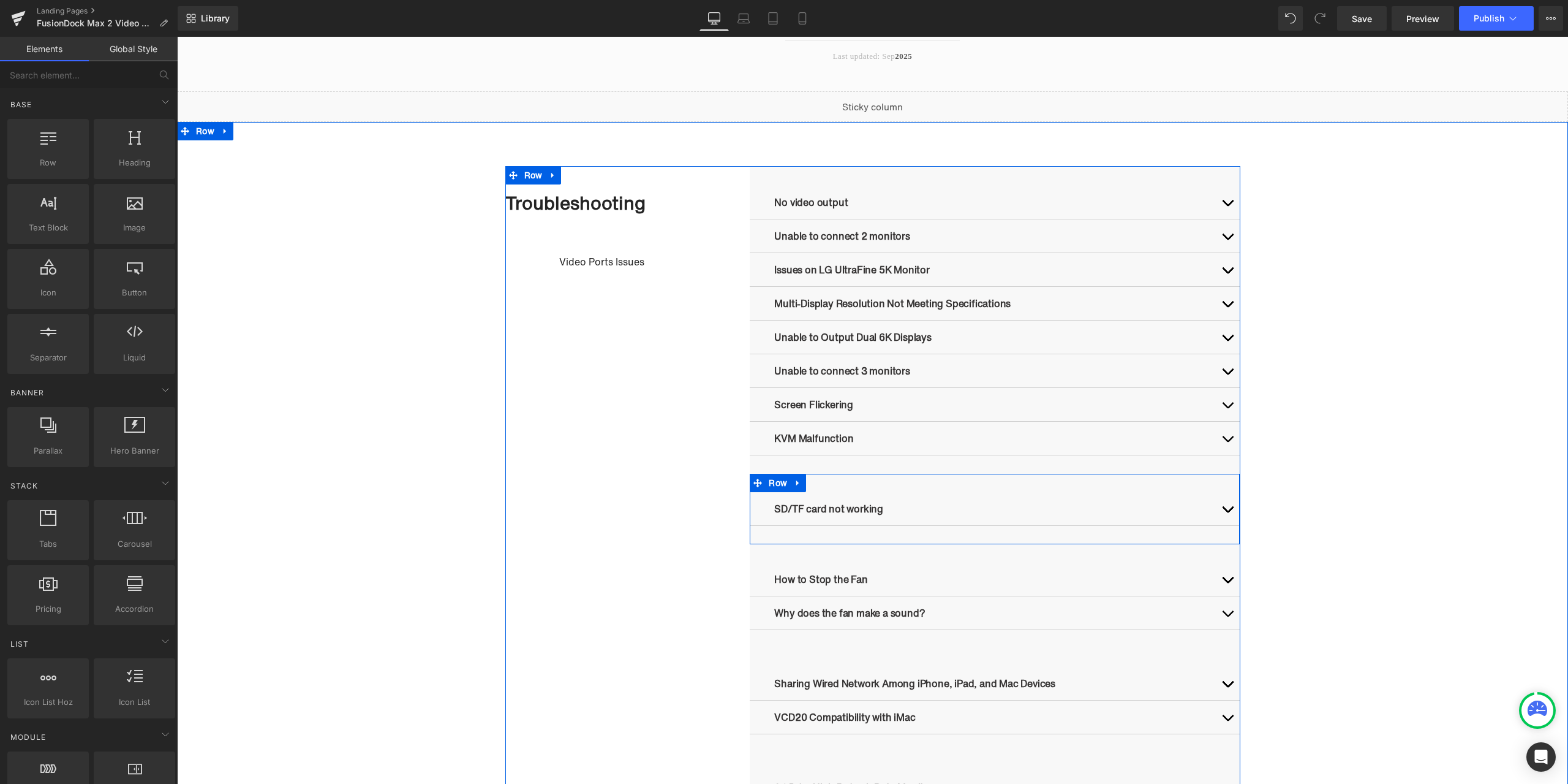
click at [799, 485] on link at bounding box center [798, 482] width 16 height 18
click at [825, 484] on icon at bounding box center [830, 482] width 8 height 8
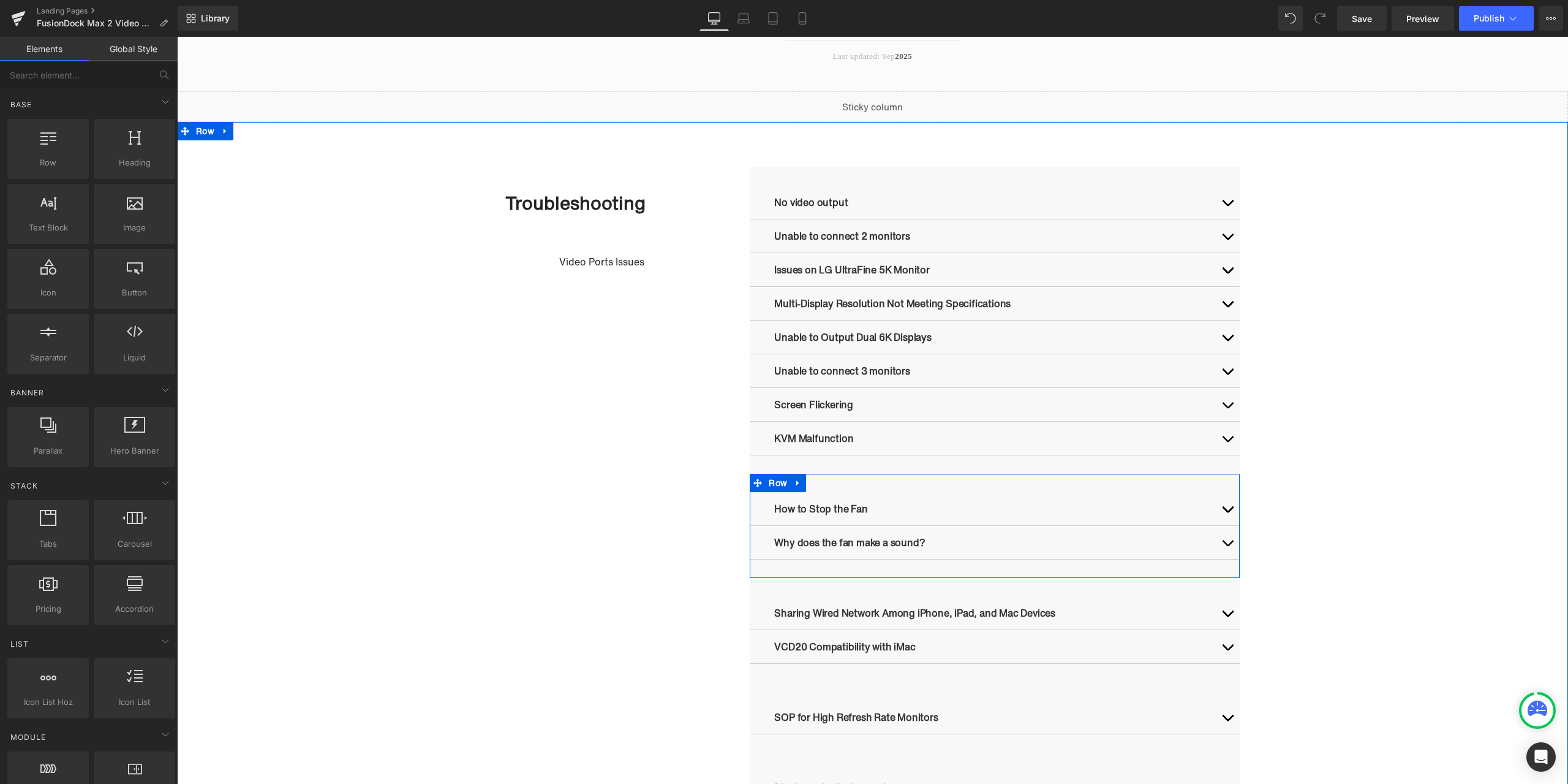
click at [794, 484] on icon at bounding box center [798, 482] width 8 height 9
click at [822, 482] on link at bounding box center [830, 482] width 16 height 18
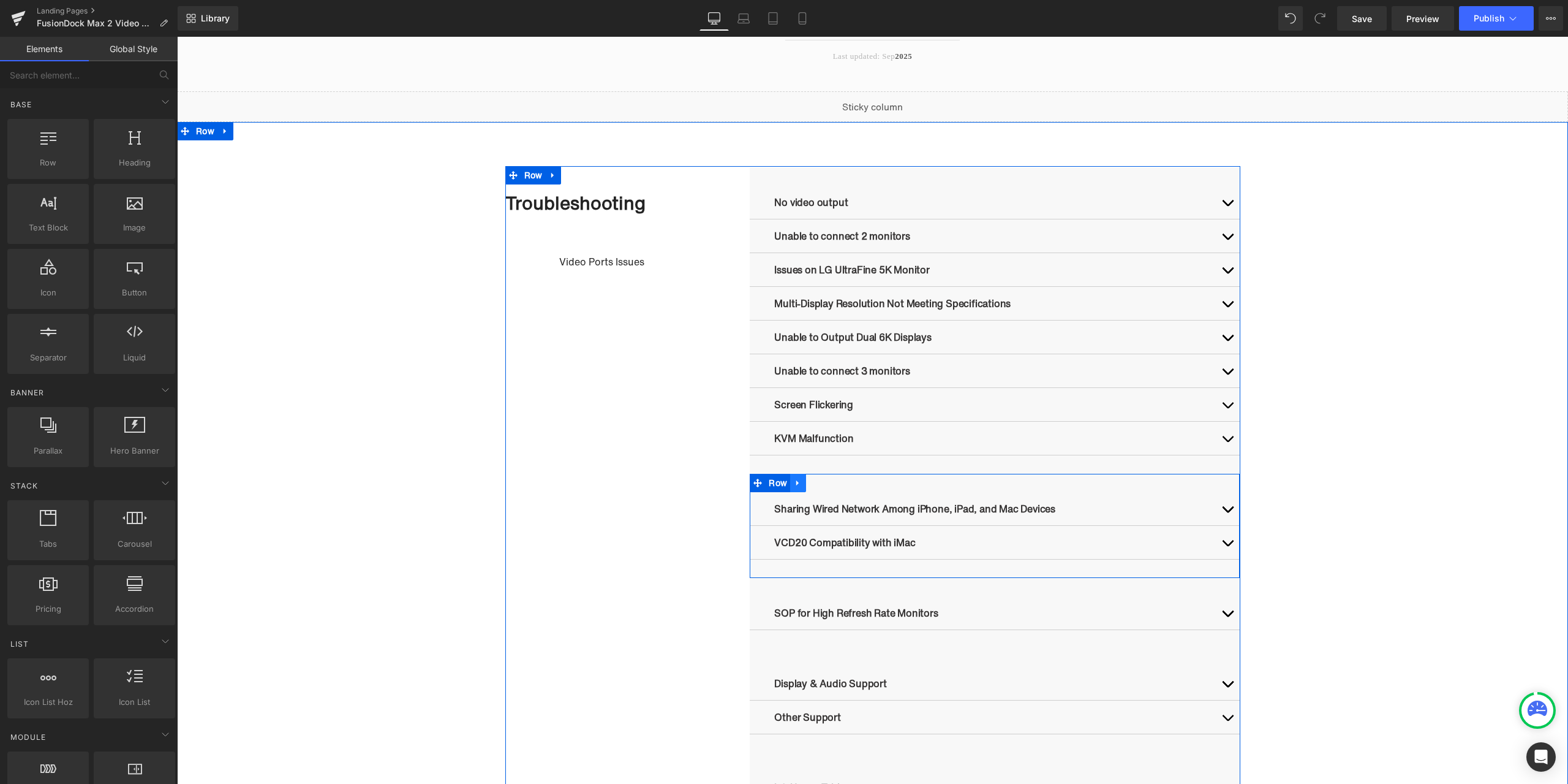
click at [796, 483] on icon at bounding box center [797, 483] width 3 height 6
click at [825, 482] on icon at bounding box center [830, 482] width 8 height 8
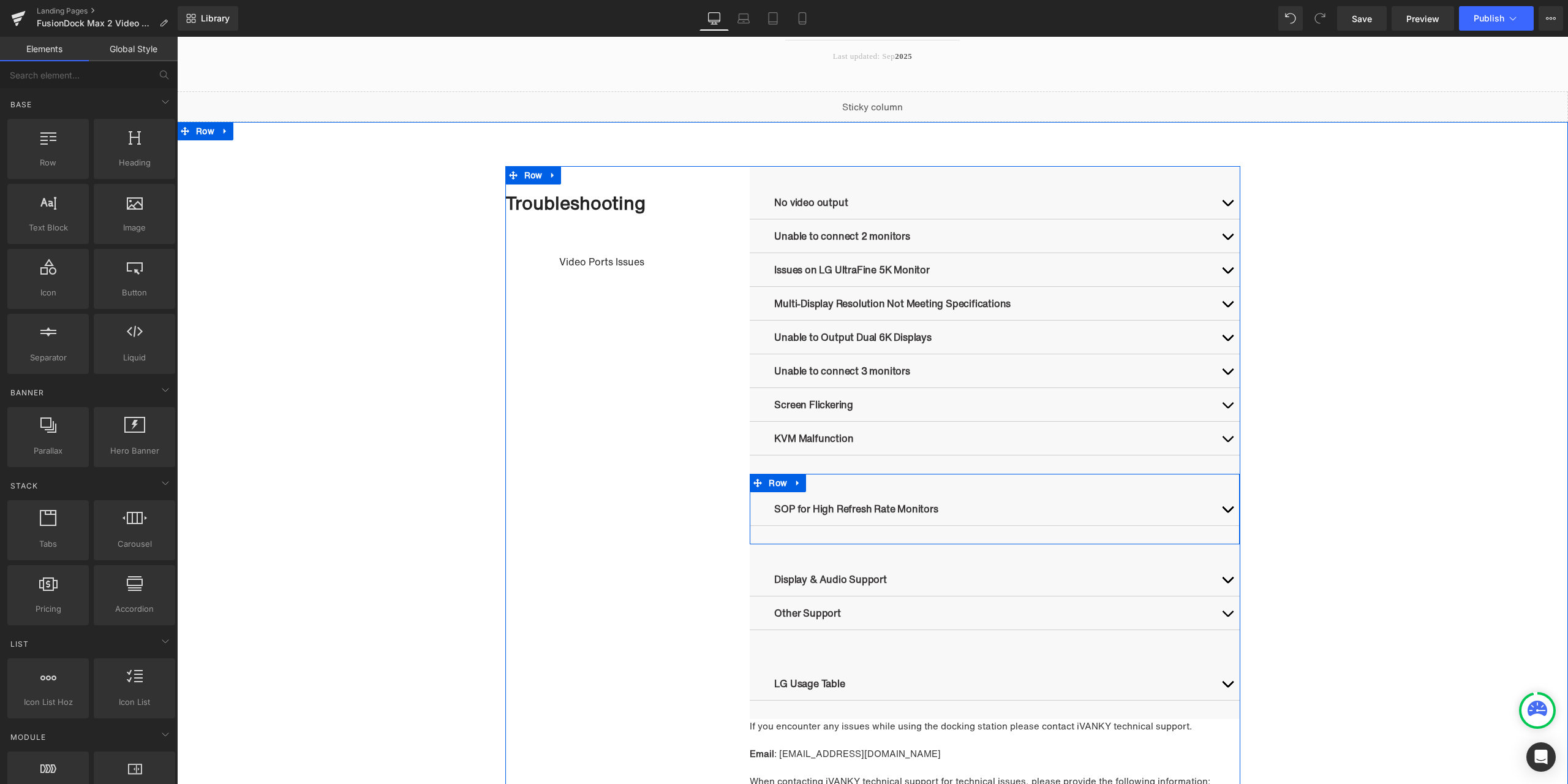
click at [794, 481] on icon at bounding box center [798, 482] width 8 height 9
click at [825, 482] on icon at bounding box center [830, 482] width 8 height 8
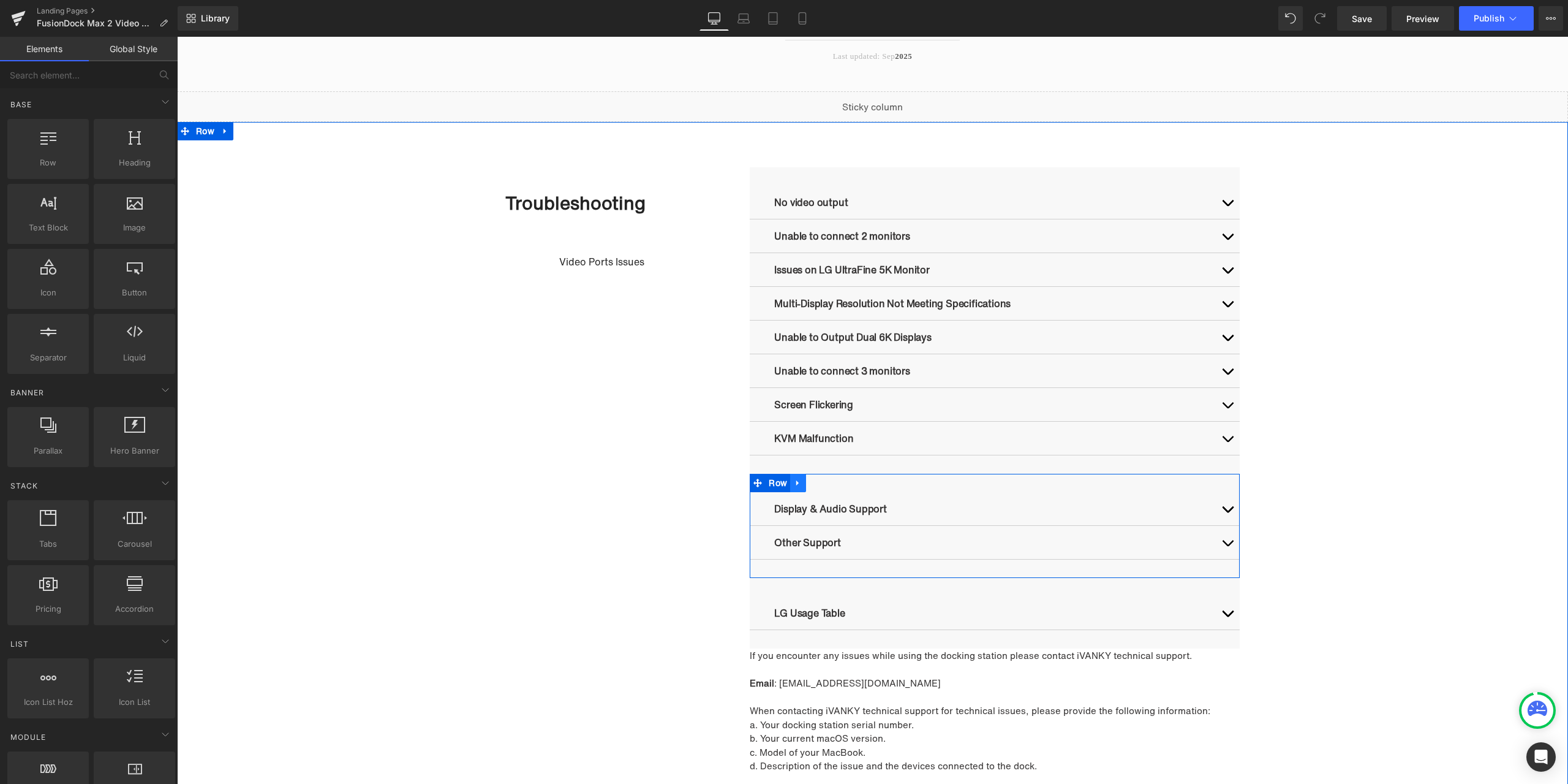
click at [799, 482] on link at bounding box center [798, 482] width 16 height 18
click at [825, 480] on icon at bounding box center [830, 482] width 8 height 8
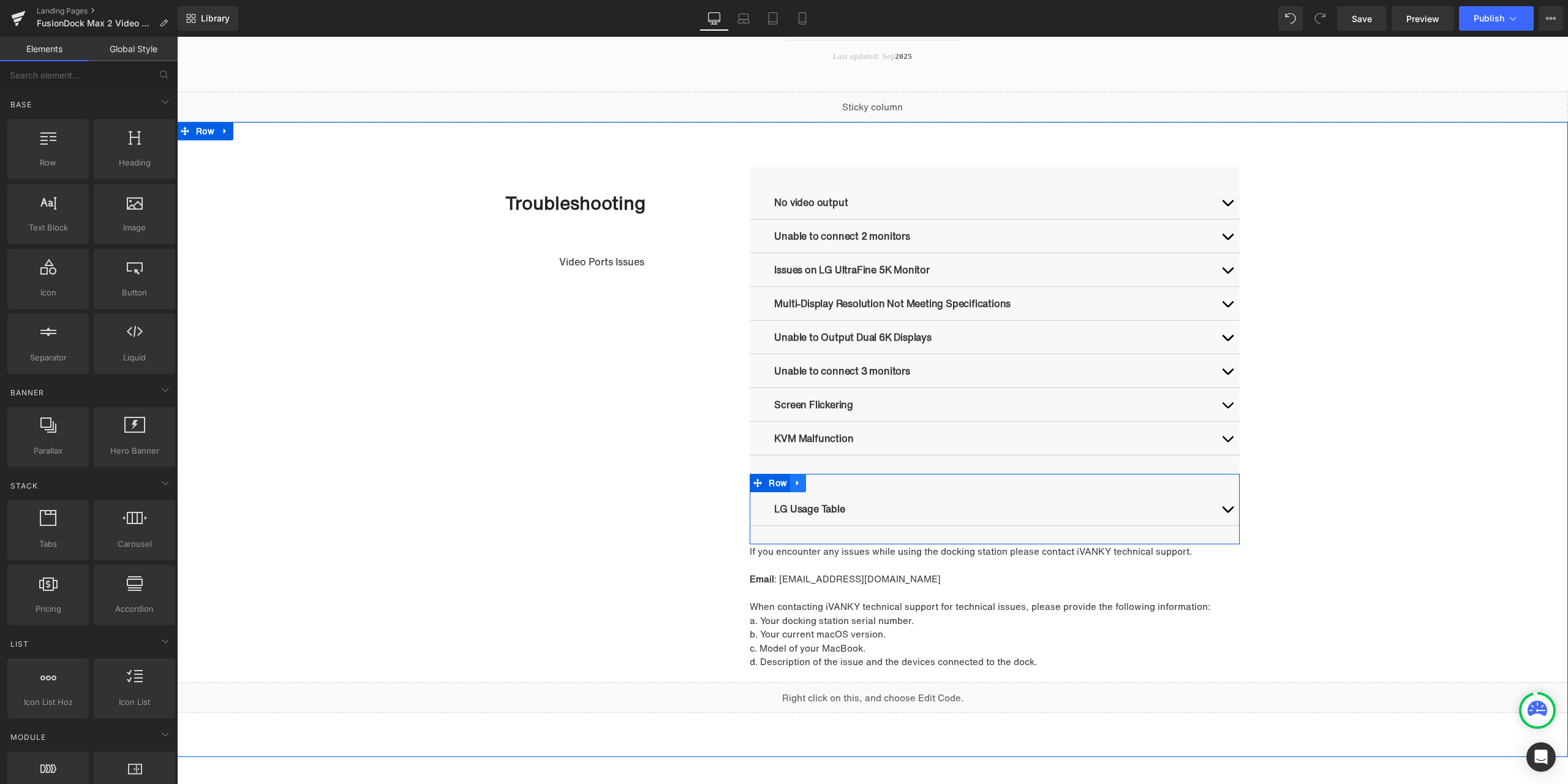
click at [799, 482] on link at bounding box center [798, 482] width 16 height 18
click at [825, 482] on icon at bounding box center [830, 482] width 8 height 9
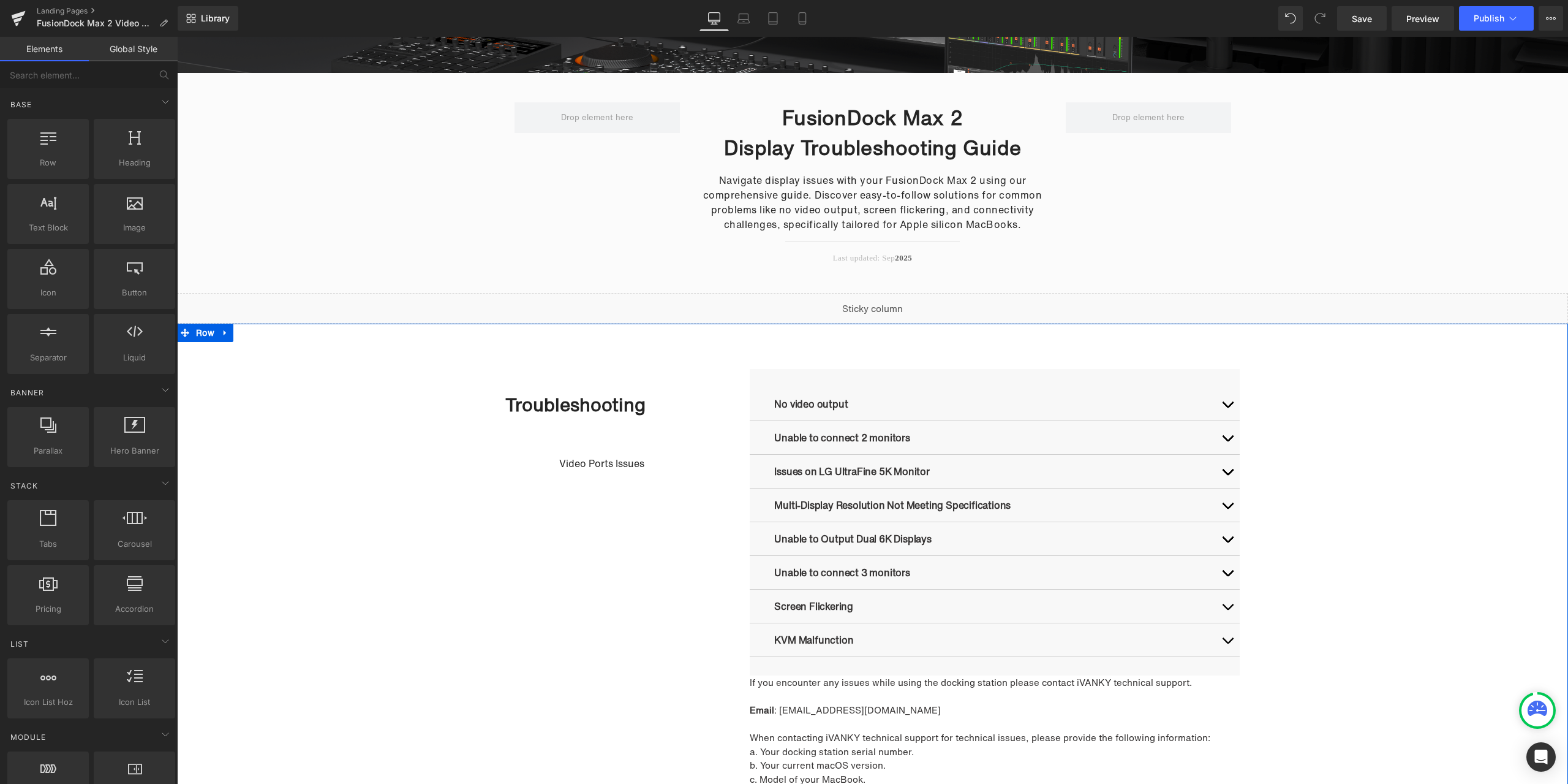
scroll to position [122, 0]
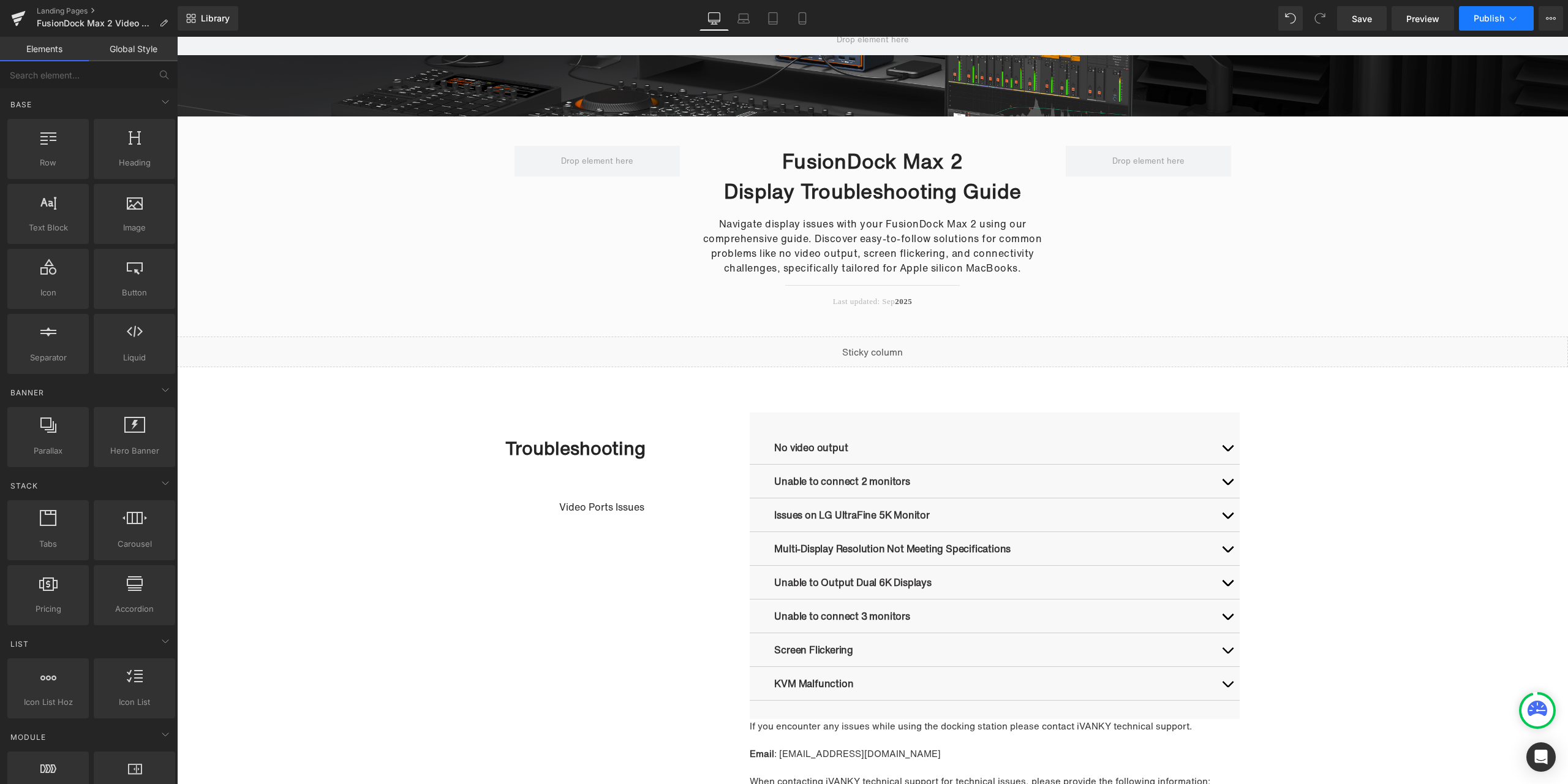
click at [1482, 15] on span "Publish" at bounding box center [1488, 18] width 31 height 10
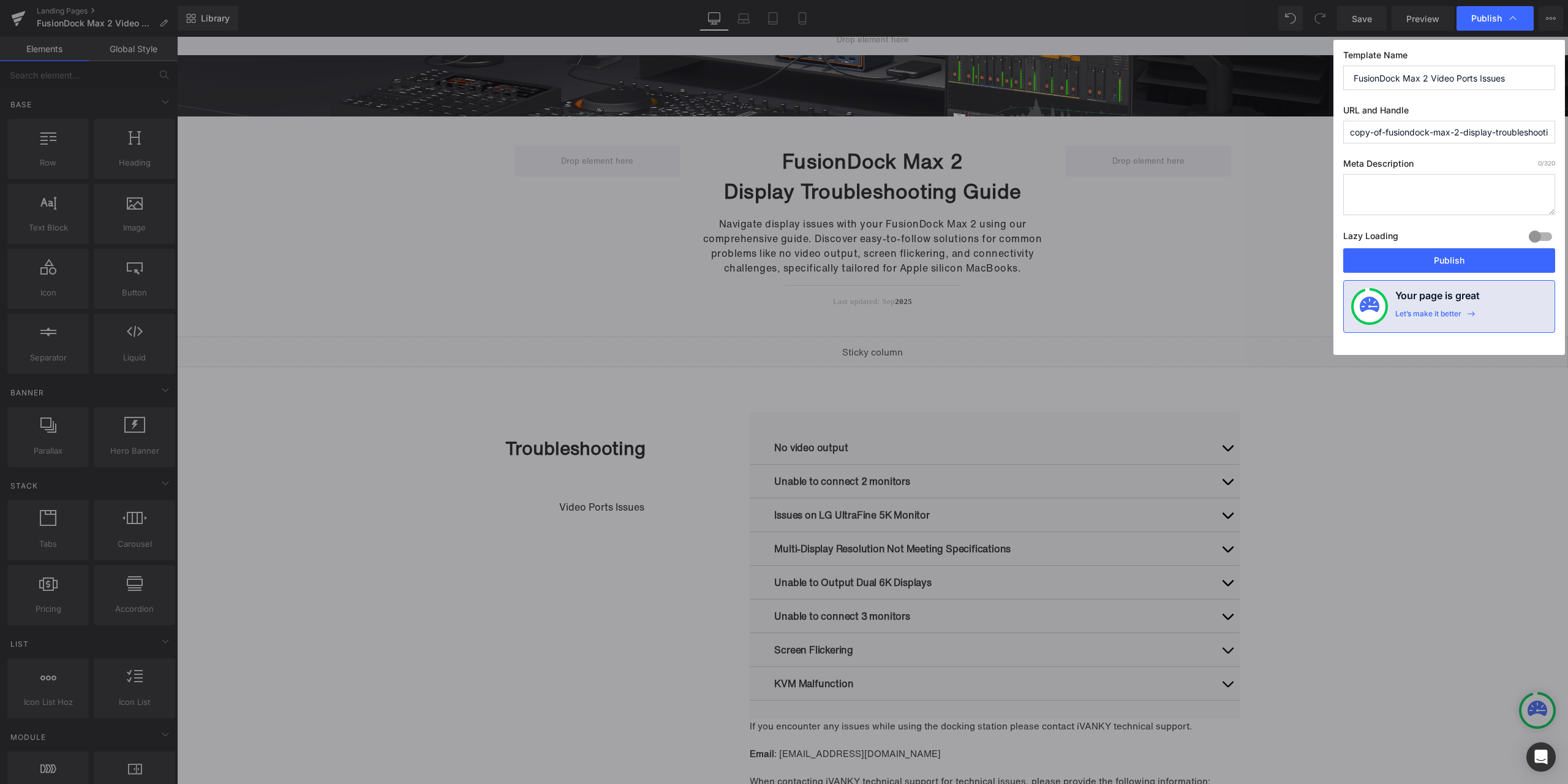
drag, startPoint x: 1516, startPoint y: 79, endPoint x: 1352, endPoint y: 83, distance: 164.0
click at [1351, 83] on input "FusionDock Max 2 Video Ports Issues" at bounding box center [1448, 77] width 212 height 24
click at [1471, 132] on input "copy-of-fusiondock-max-2-display-troubleshooting-guide" at bounding box center [1448, 132] width 212 height 23
paste input "FusionDock Max 2 Video Ports Issues"
type input "fusiondock-max-2-video-ports-issues"
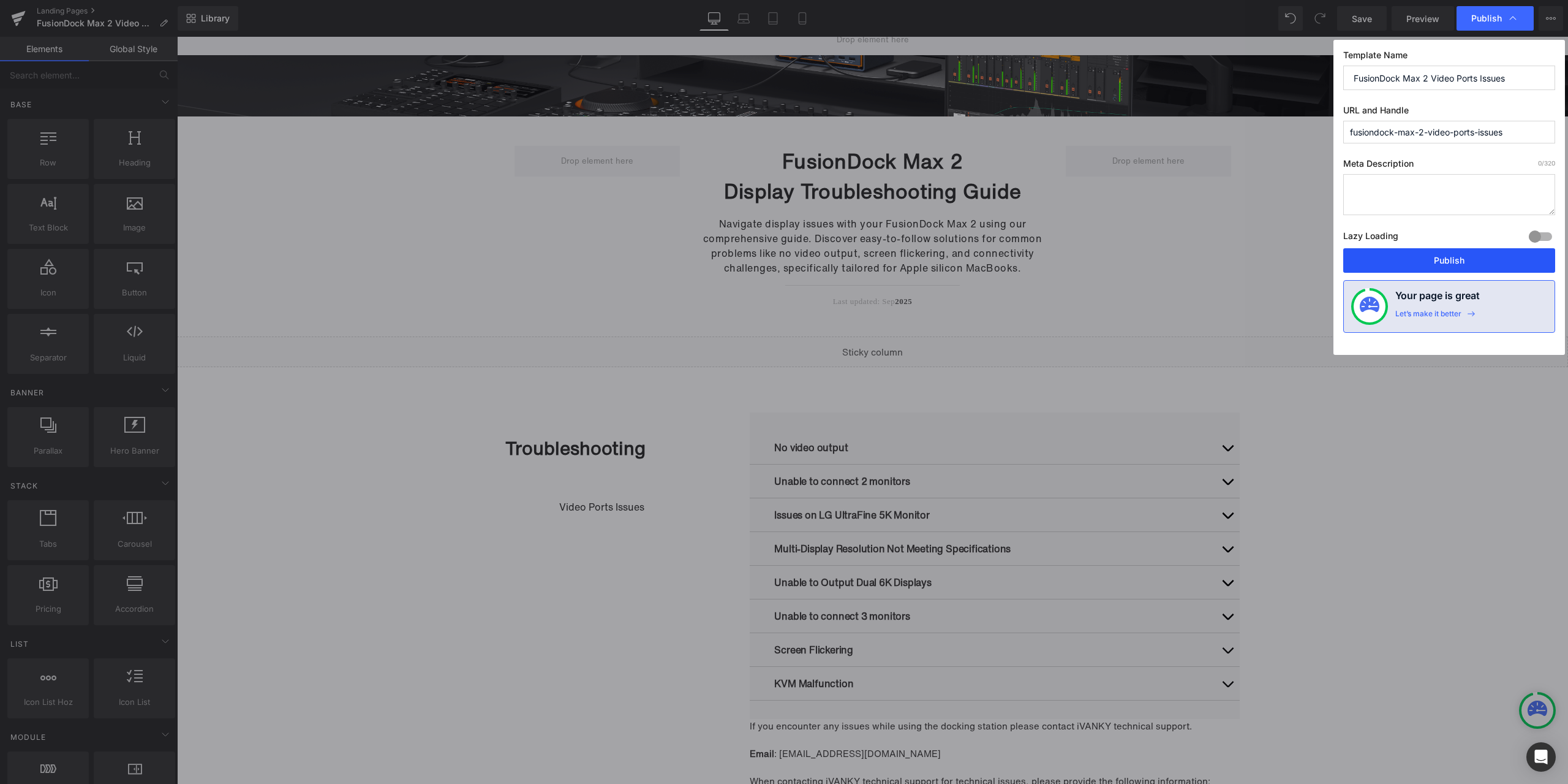
click at [1418, 257] on button "Publish" at bounding box center [1448, 260] width 212 height 24
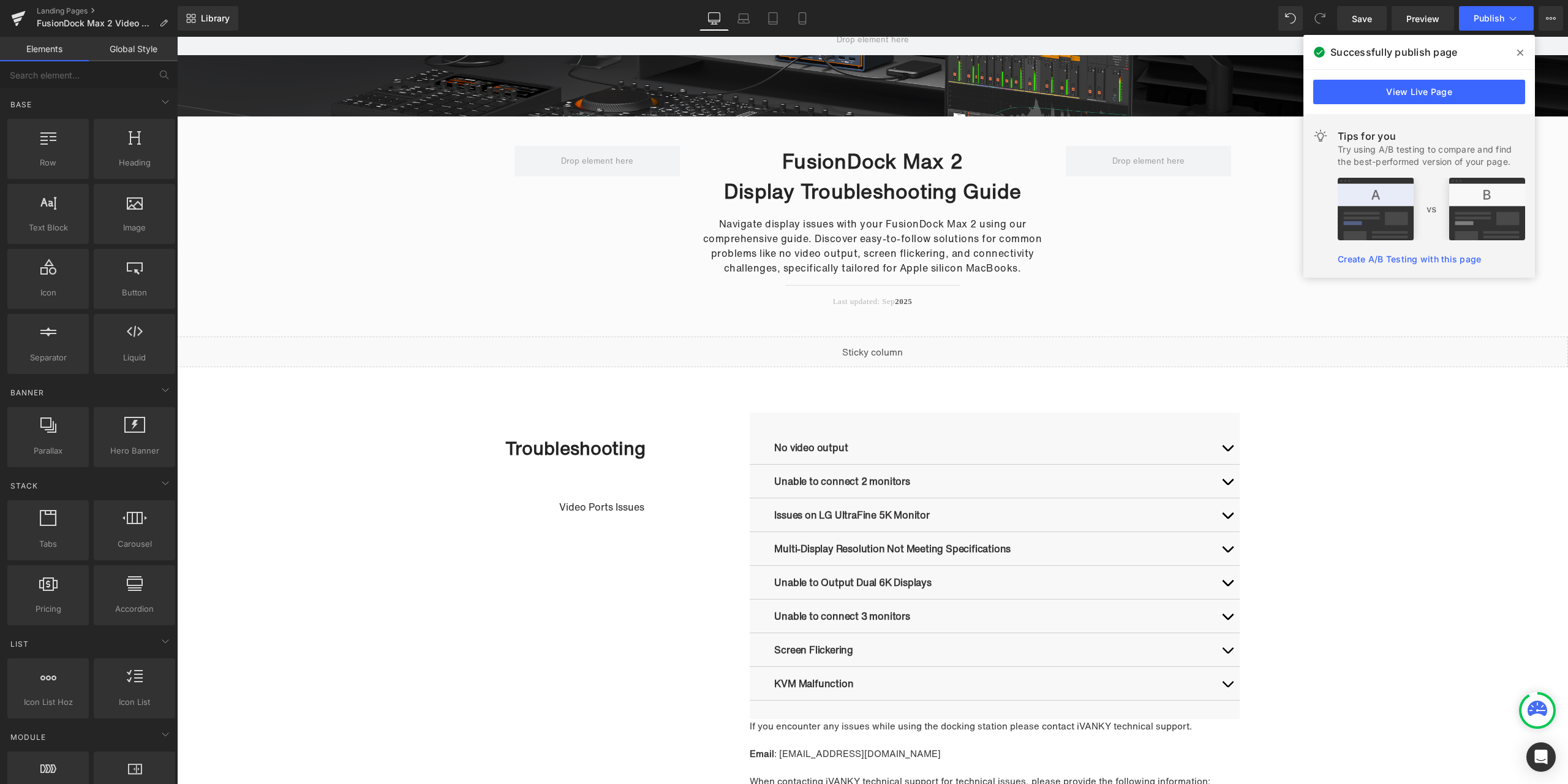
click at [1519, 53] on icon at bounding box center [1519, 53] width 6 height 10
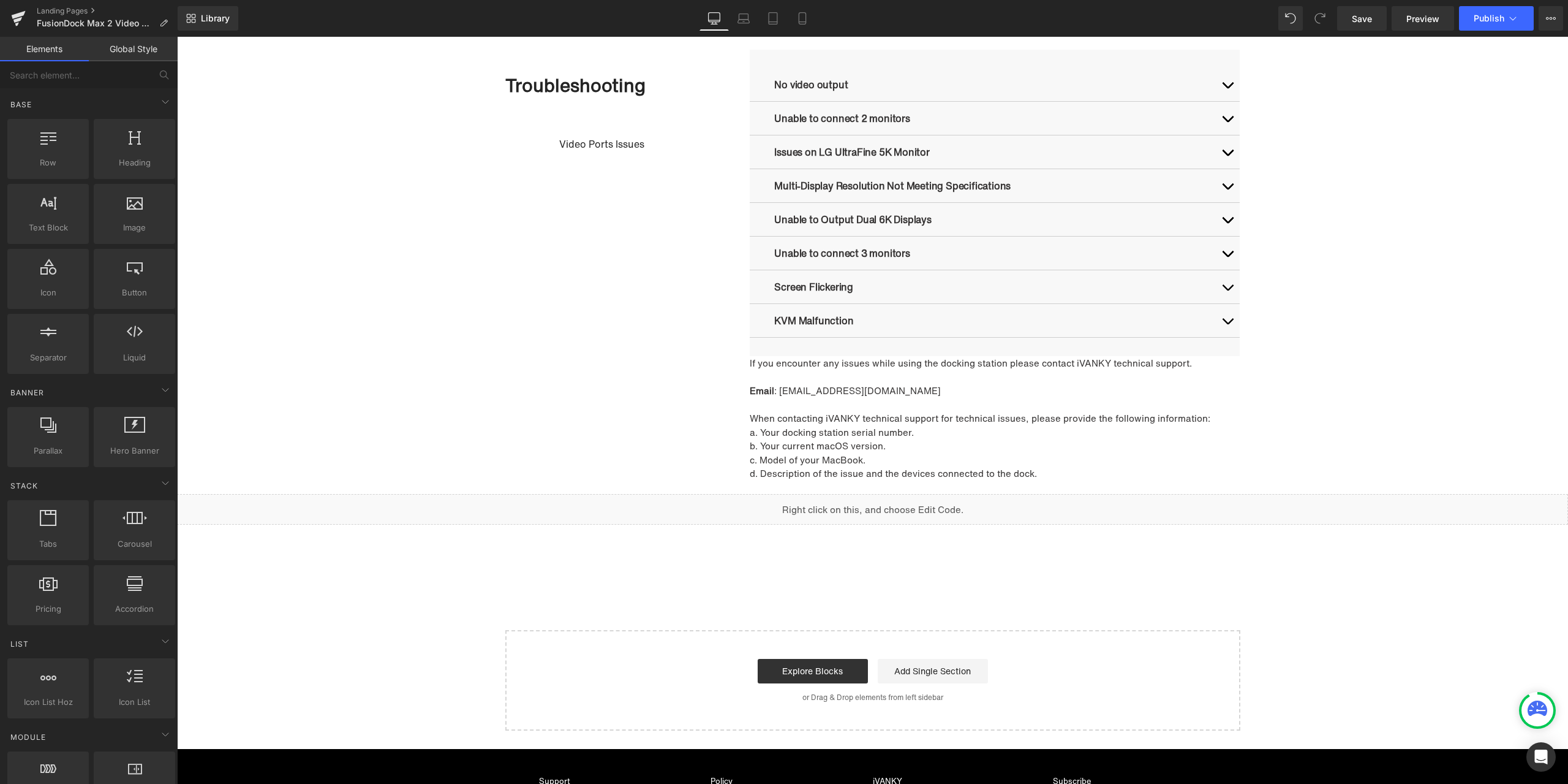
scroll to position [307, 0]
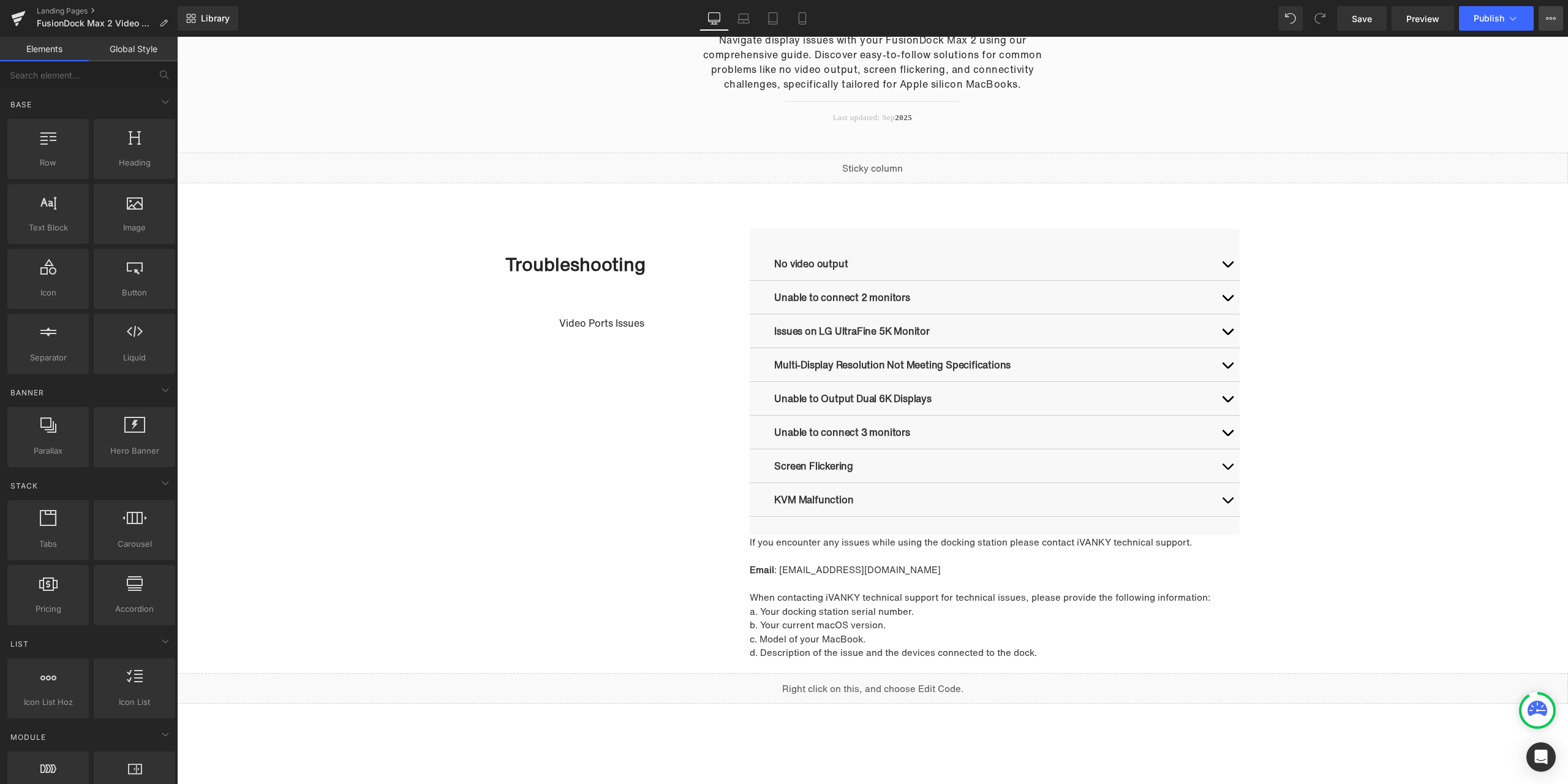
click at [1545, 18] on icon at bounding box center [1547, 18] width 3 height 3
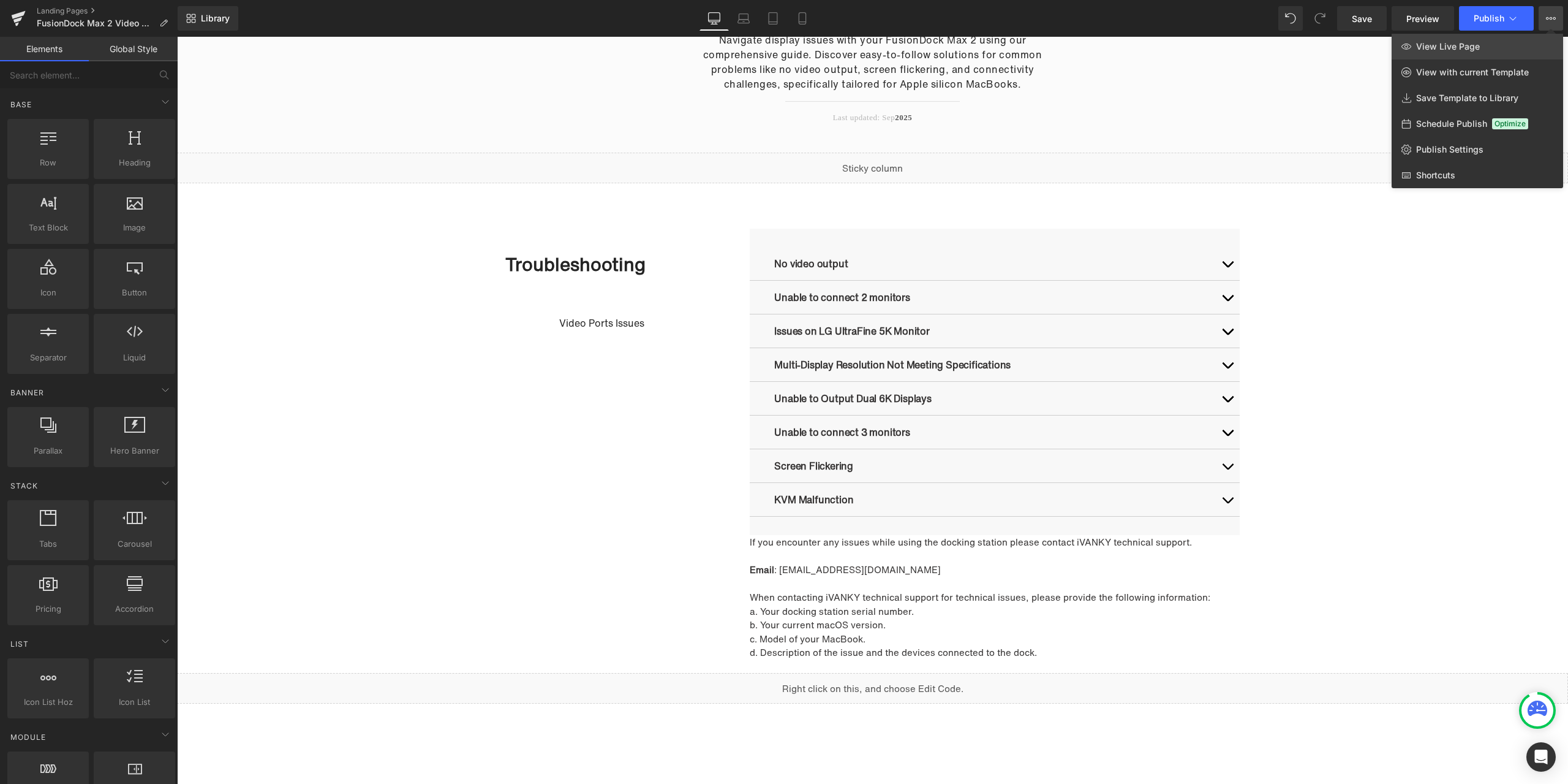
click at [1461, 44] on span "View Live Page" at bounding box center [1447, 46] width 64 height 11
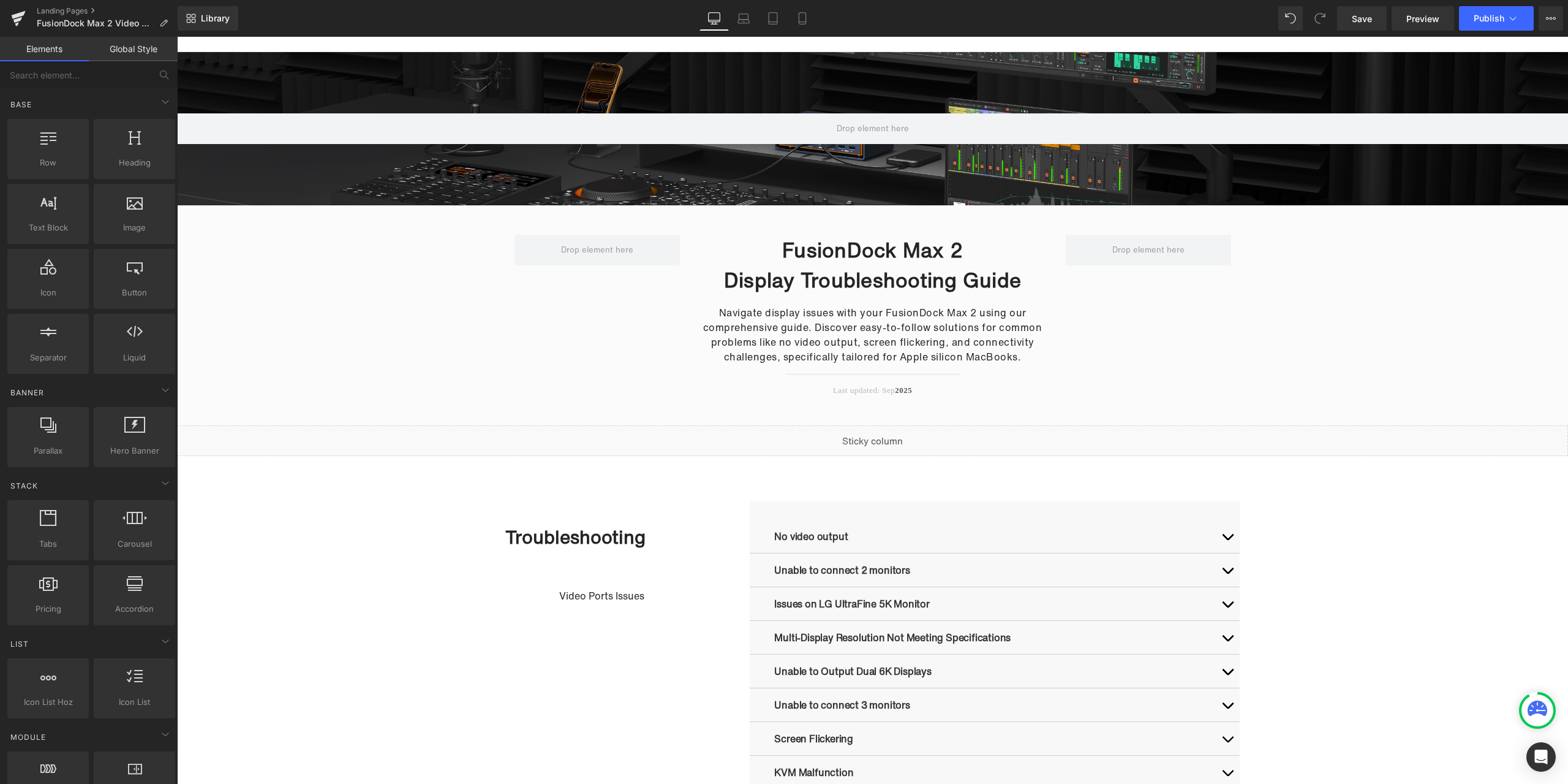
scroll to position [0, 0]
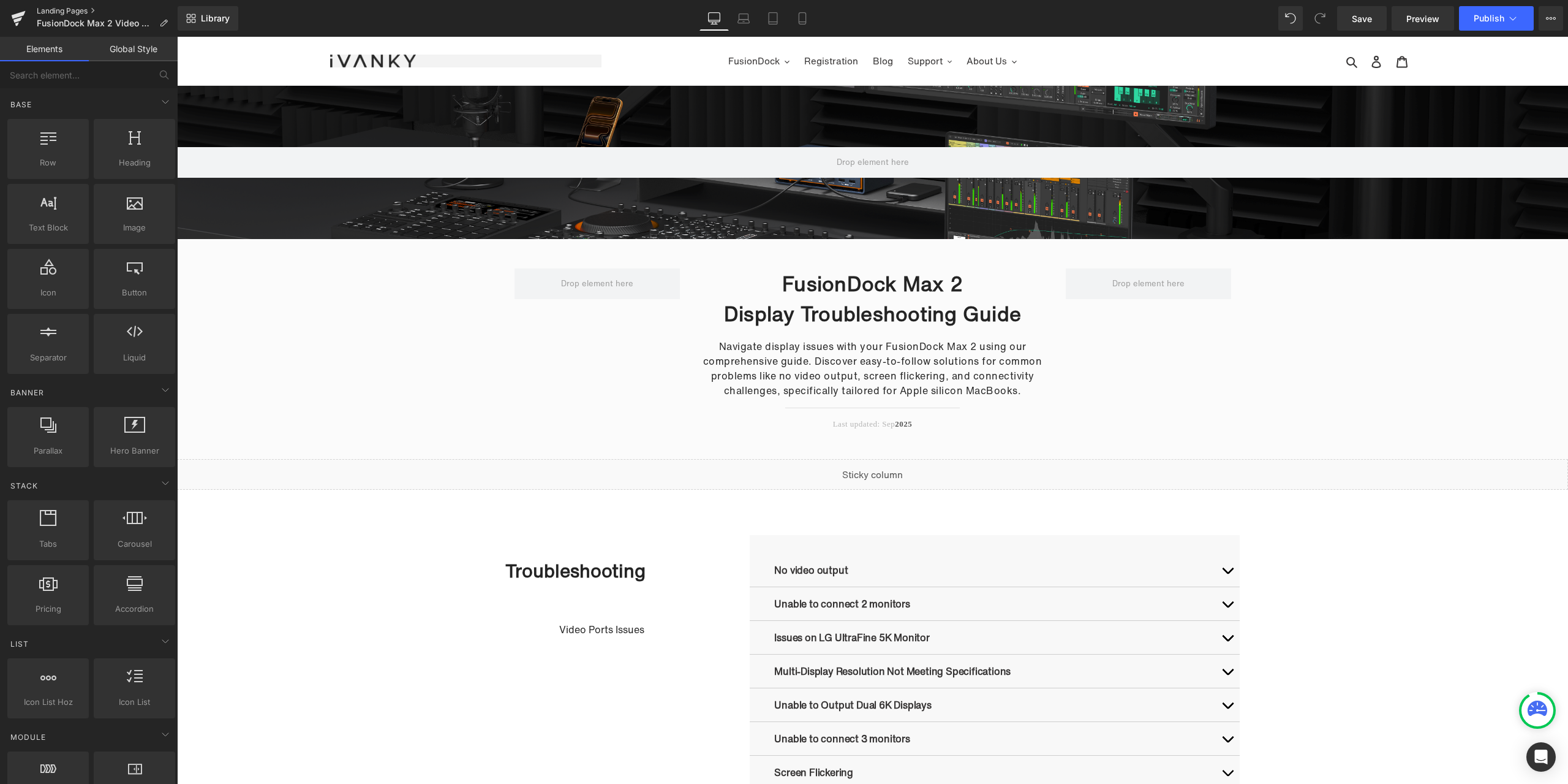
click at [64, 6] on link "Landing Pages" at bounding box center [107, 11] width 141 height 10
click at [327, 358] on div "Hero Banner FusionDock Max 2 Display Troubleshooting Guide Heading Navigate dis…" at bounding box center [871, 272] width 1391 height 374
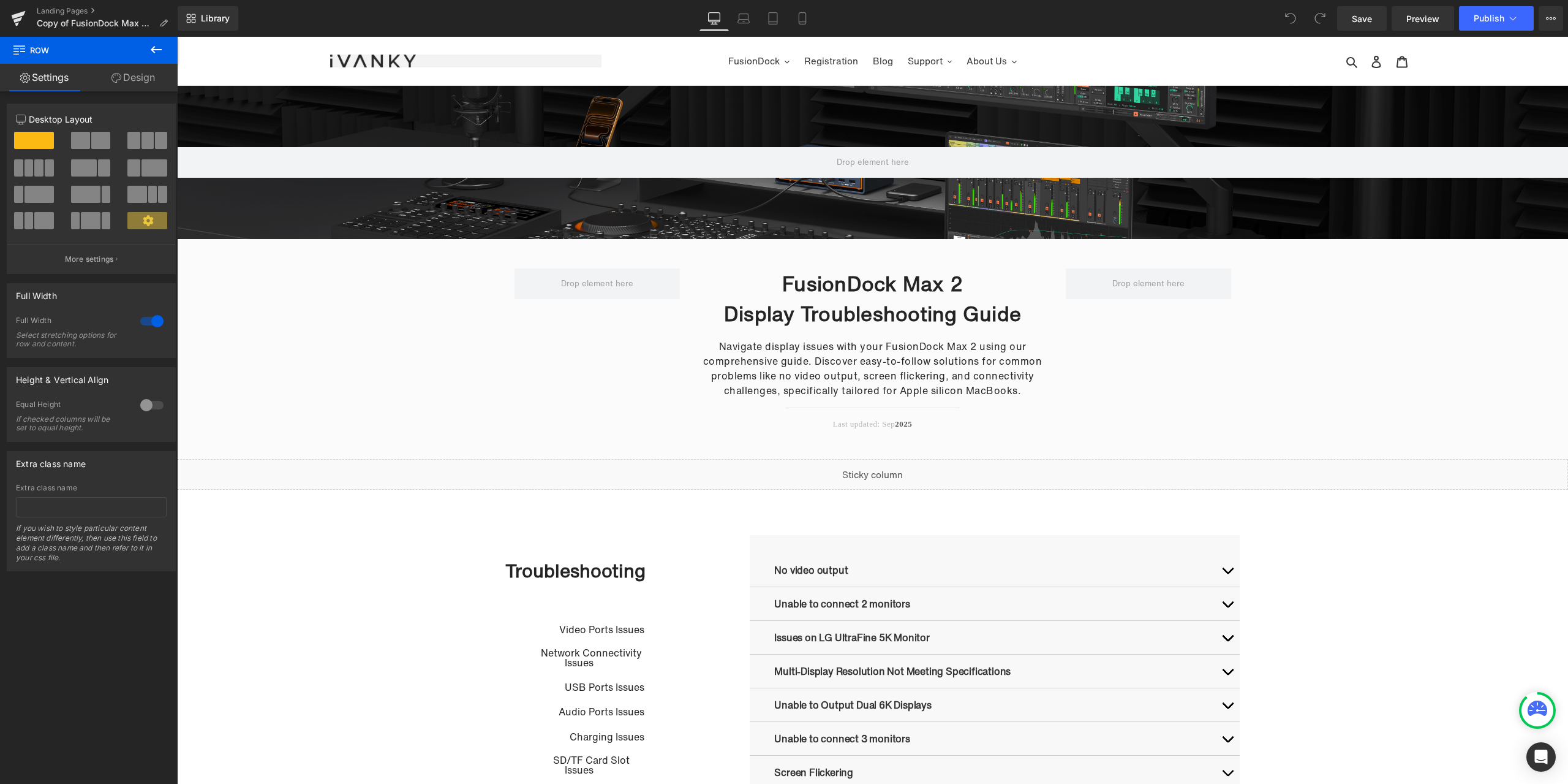
click at [1233, 390] on div "FusionDock Max 2 Display Troubleshooting Guide Heading Navigate display issues …" at bounding box center [873, 348] width 735 height 220
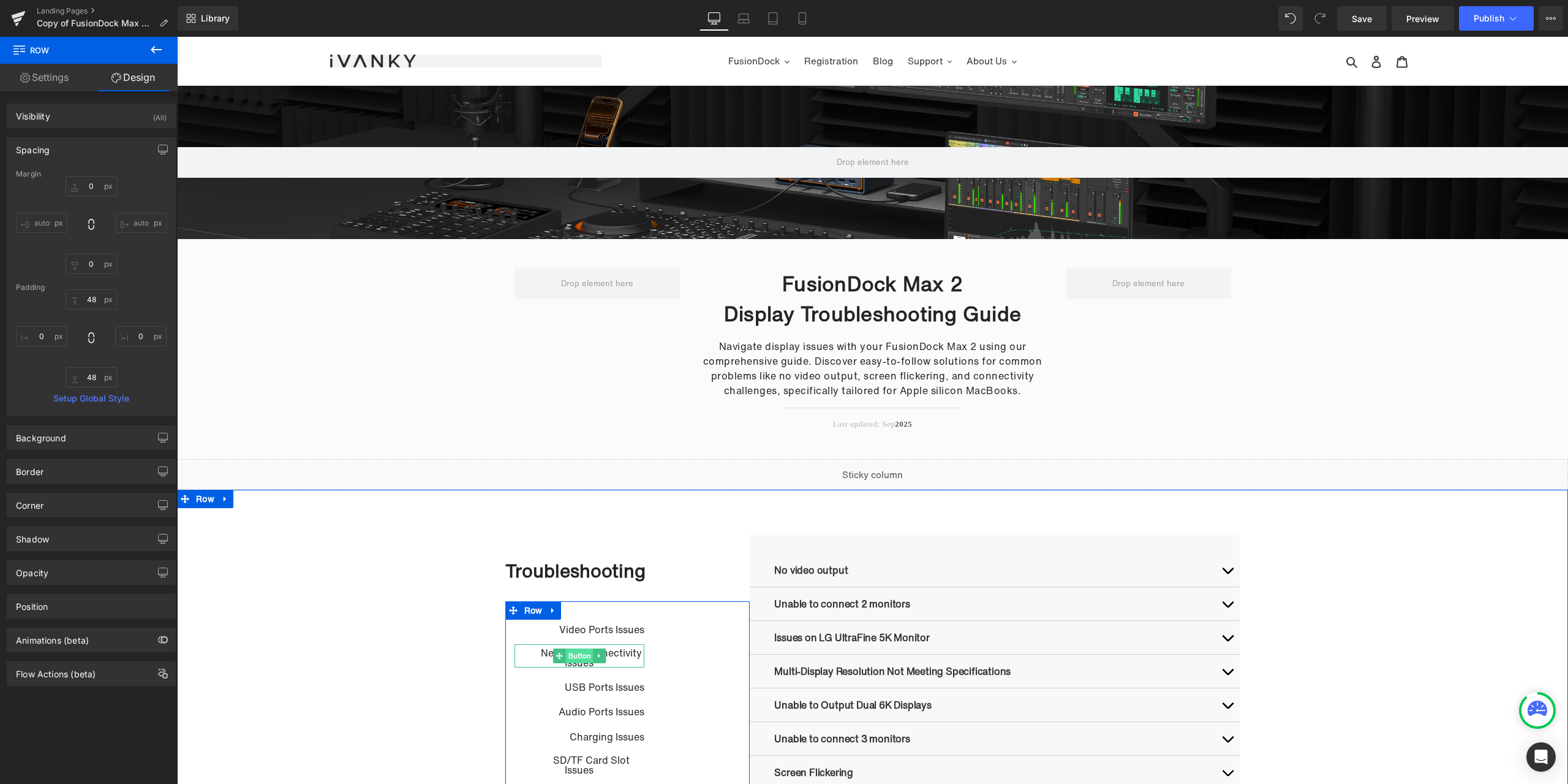
click at [566, 654] on span "Button" at bounding box center [579, 656] width 28 height 15
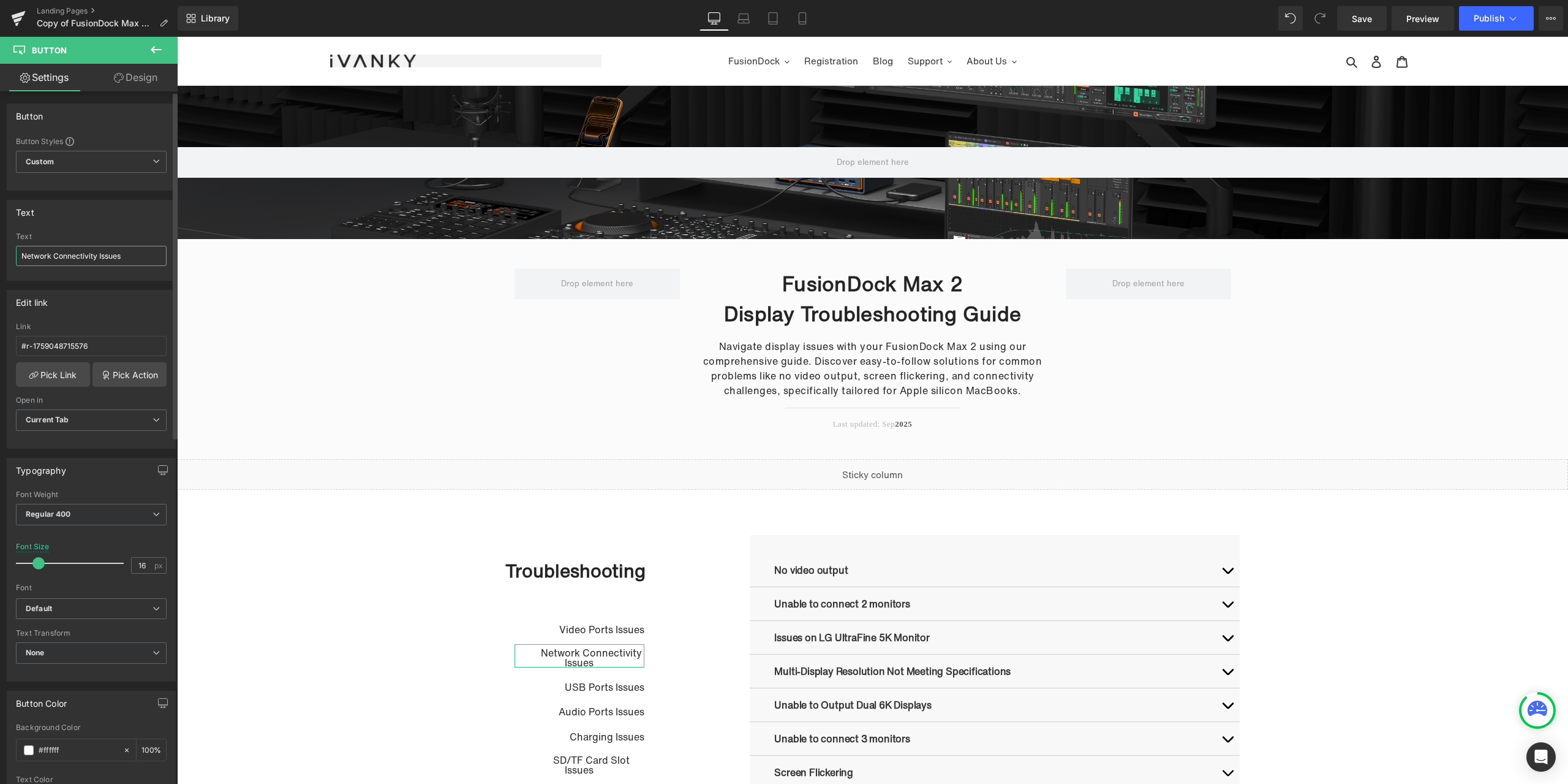
drag, startPoint x: 125, startPoint y: 255, endPoint x: 1, endPoint y: 252, distance: 124.0
click at [1, 252] on div "Text Network Connectivity Issues Text Network Connectivity Issues" at bounding box center [91, 236] width 183 height 90
click at [160, 22] on icon at bounding box center [163, 23] width 8 height 8
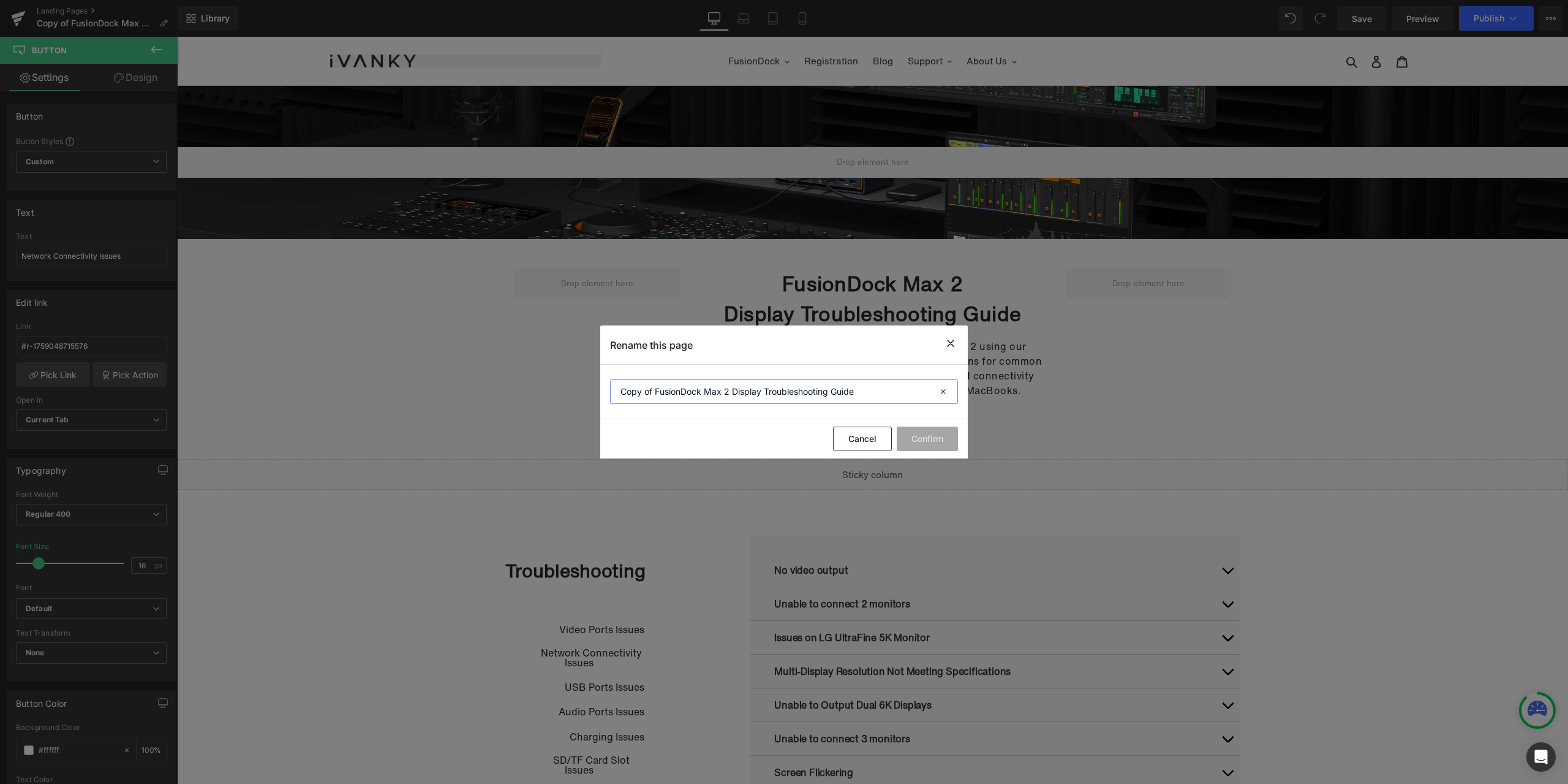
drag, startPoint x: 734, startPoint y: 389, endPoint x: 896, endPoint y: 380, distance: 162.2
click at [896, 380] on input "Copy of FusionDock Max 2 Display Troubleshooting Guide" at bounding box center [784, 391] width 348 height 24
paste input "Network Connectivity Issues"
drag, startPoint x: 655, startPoint y: 391, endPoint x: 615, endPoint y: 390, distance: 40.0
click at [615, 390] on input "Copy of FusionDock Max 2 Network Connectivity Issues" at bounding box center [784, 391] width 348 height 24
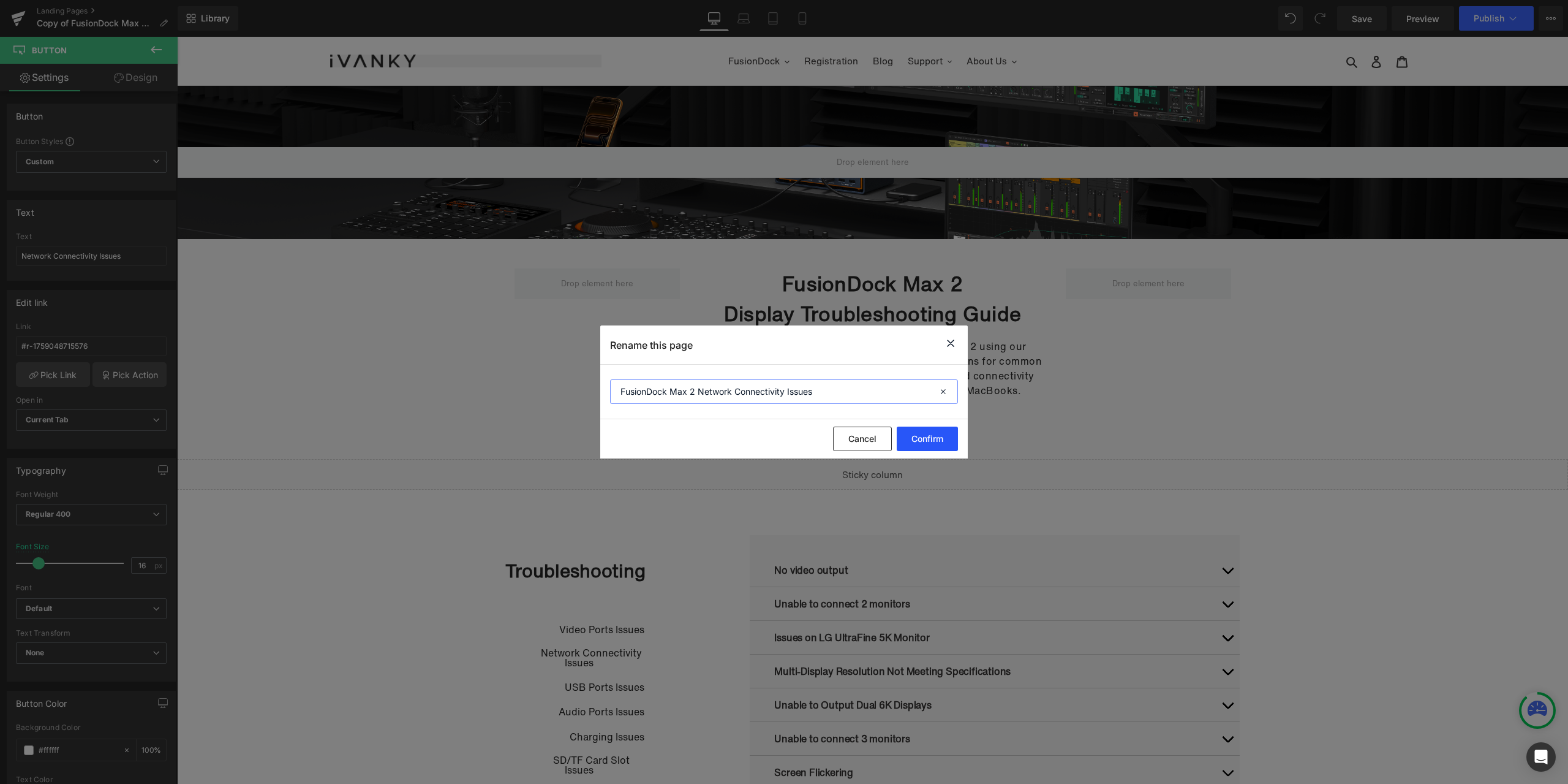
type input "FusionDock Max 2 Network Connectivity Issues"
click at [934, 441] on button "Confirm" at bounding box center [927, 438] width 61 height 24
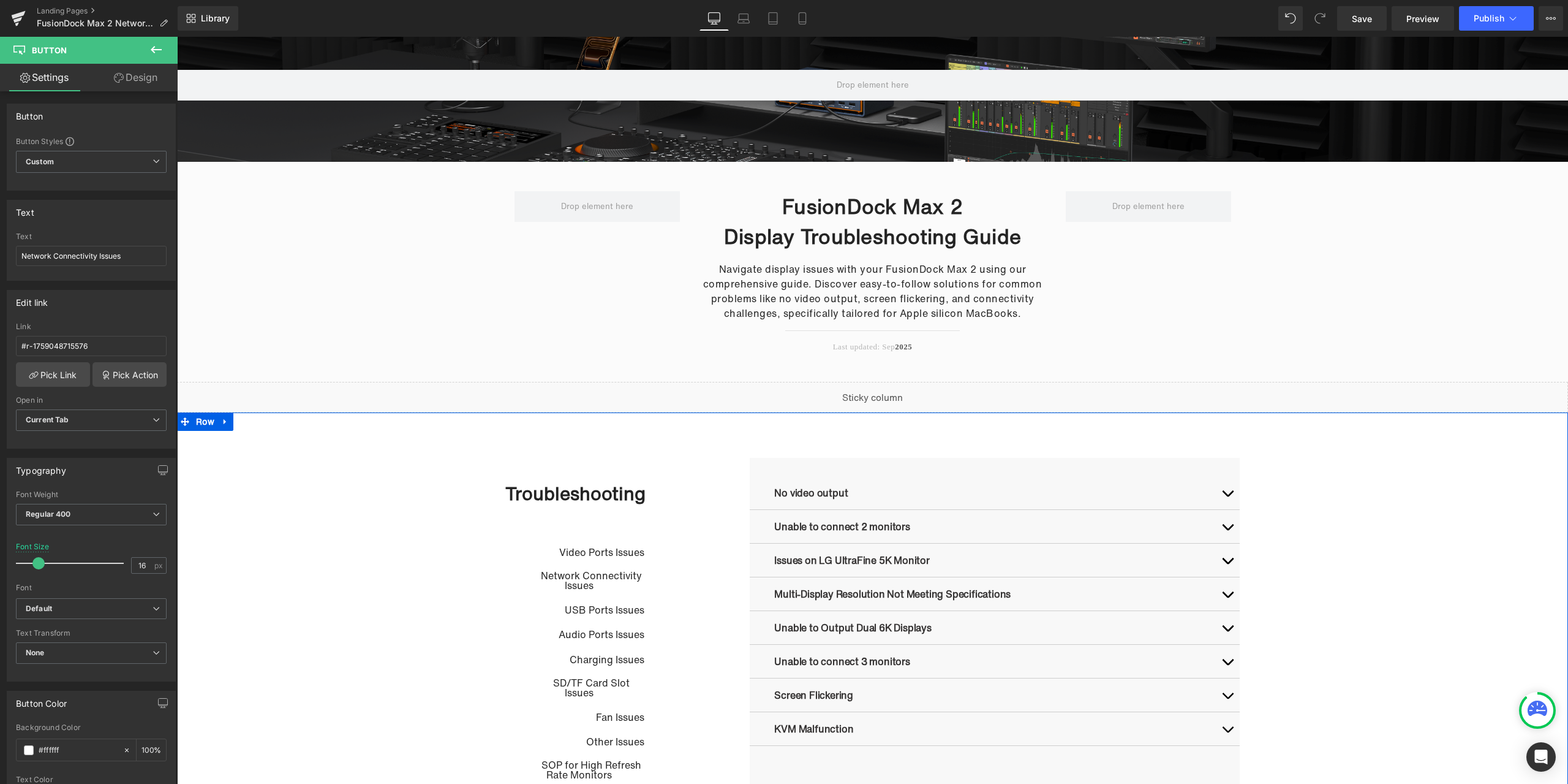
scroll to position [122, 0]
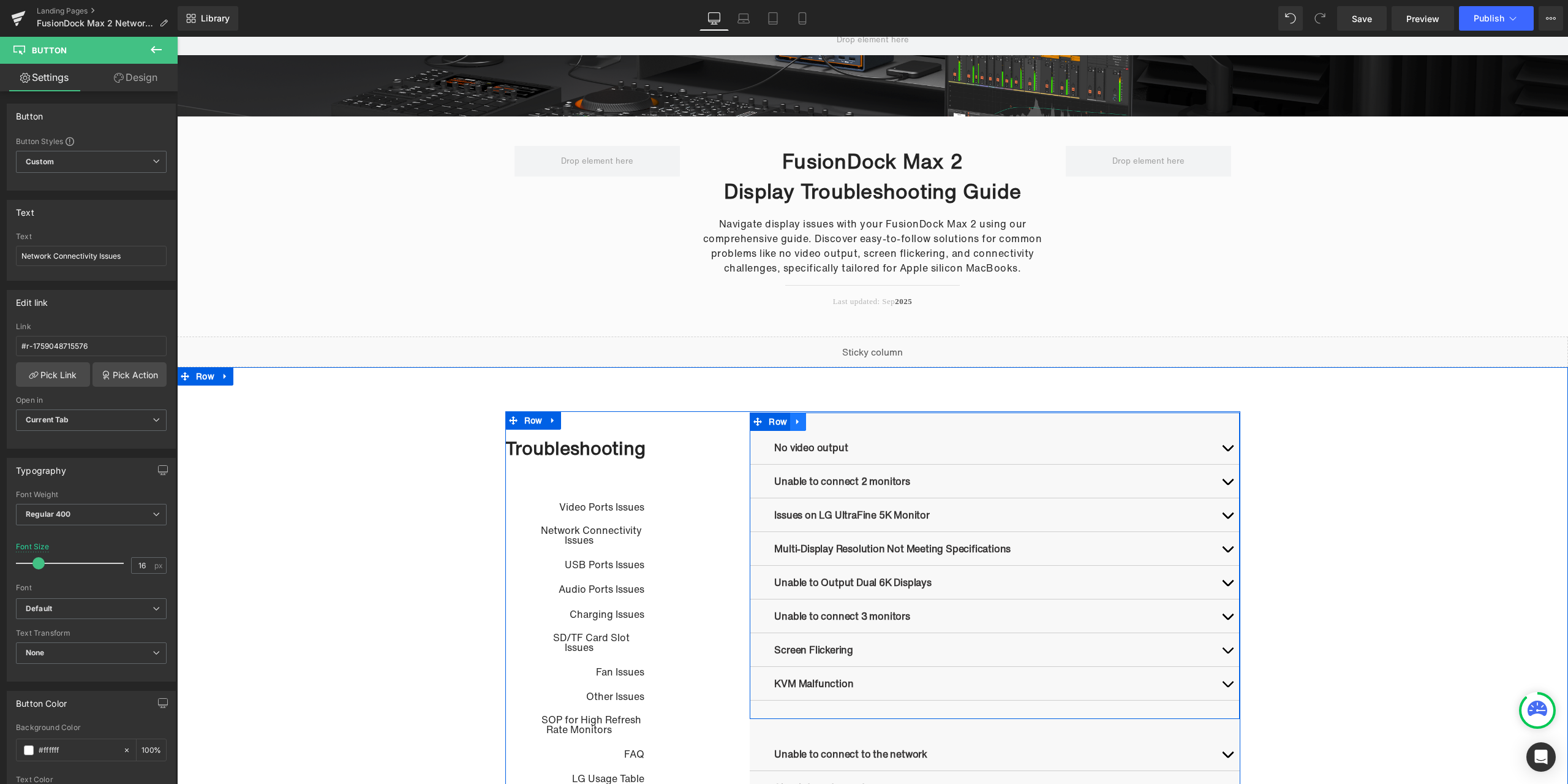
click at [796, 428] on link at bounding box center [798, 421] width 16 height 18
click at [825, 423] on icon at bounding box center [830, 421] width 8 height 8
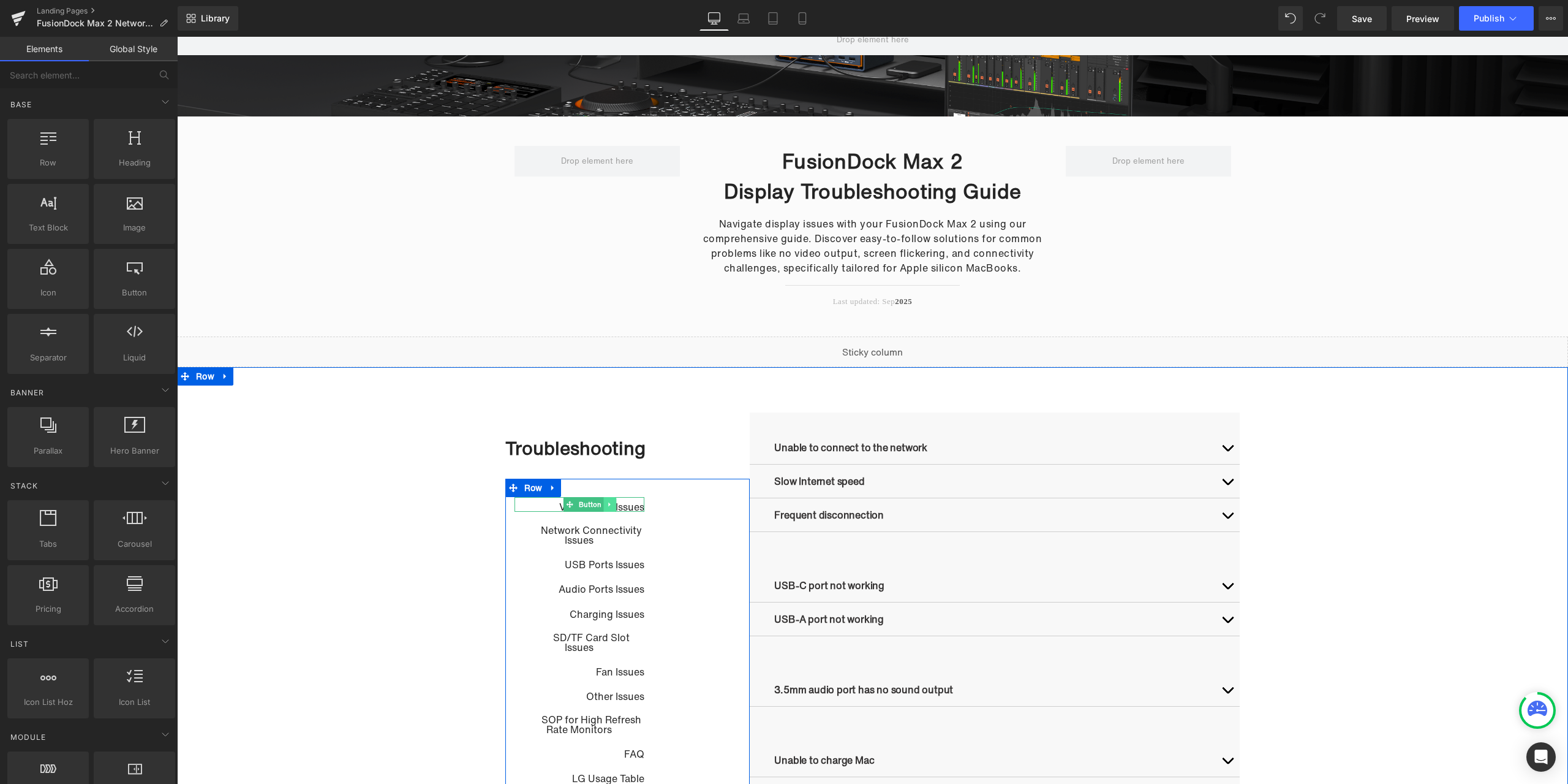
click at [606, 503] on icon at bounding box center [609, 504] width 7 height 8
click at [613, 503] on icon at bounding box center [616, 504] width 7 height 7
click at [612, 539] on link at bounding box center [612, 538] width 13 height 15
click at [615, 540] on icon at bounding box center [619, 537] width 7 height 7
click at [606, 536] on icon at bounding box center [609, 537] width 7 height 8
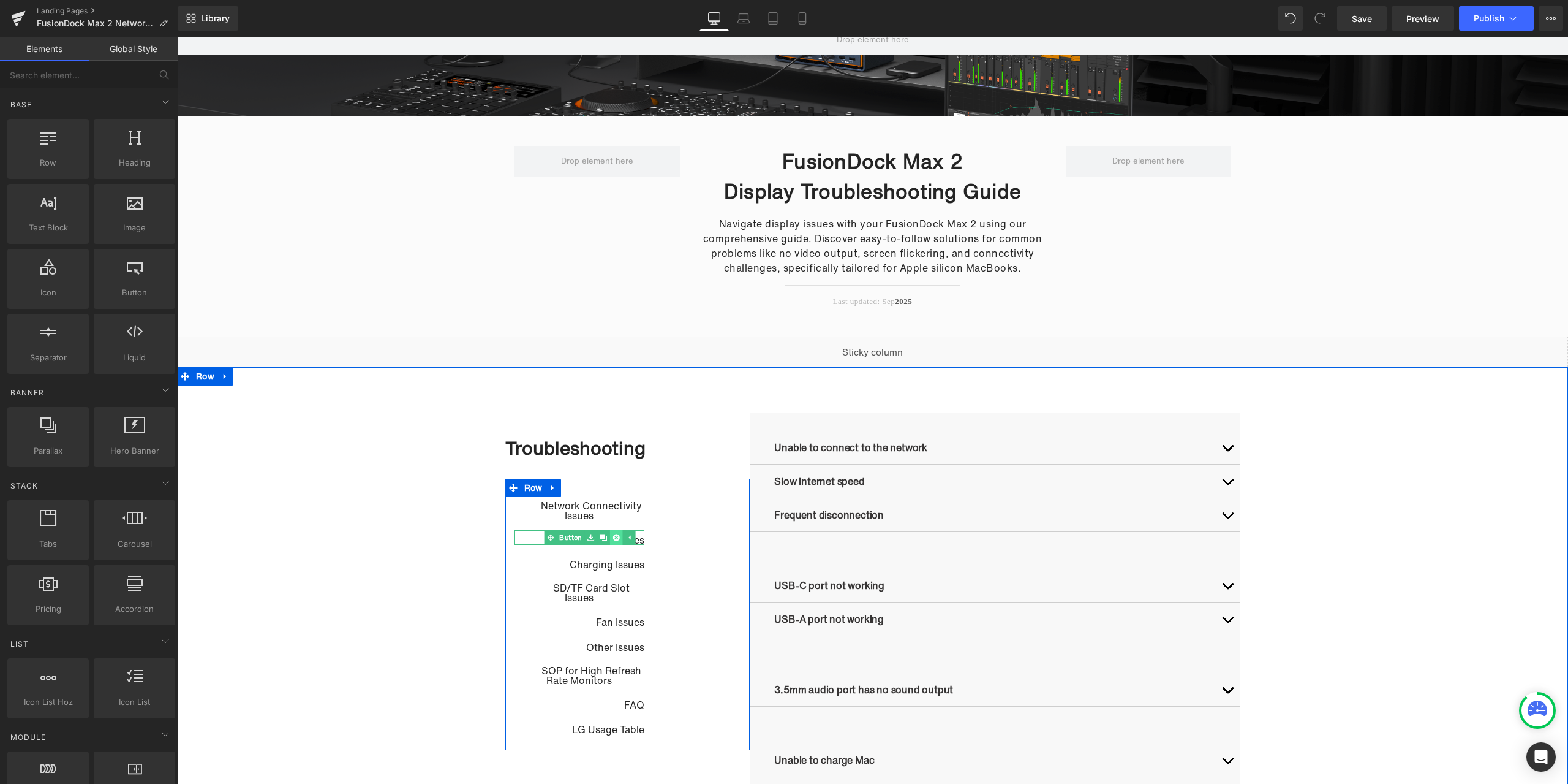
click at [613, 536] on icon at bounding box center [616, 537] width 7 height 8
click at [614, 539] on icon at bounding box center [614, 537] width 2 height 4
click at [619, 537] on icon at bounding box center [622, 537] width 7 height 7
click at [597, 539] on icon at bounding box center [599, 541] width 7 height 8
click at [603, 539] on icon at bounding box center [606, 541] width 7 height 7
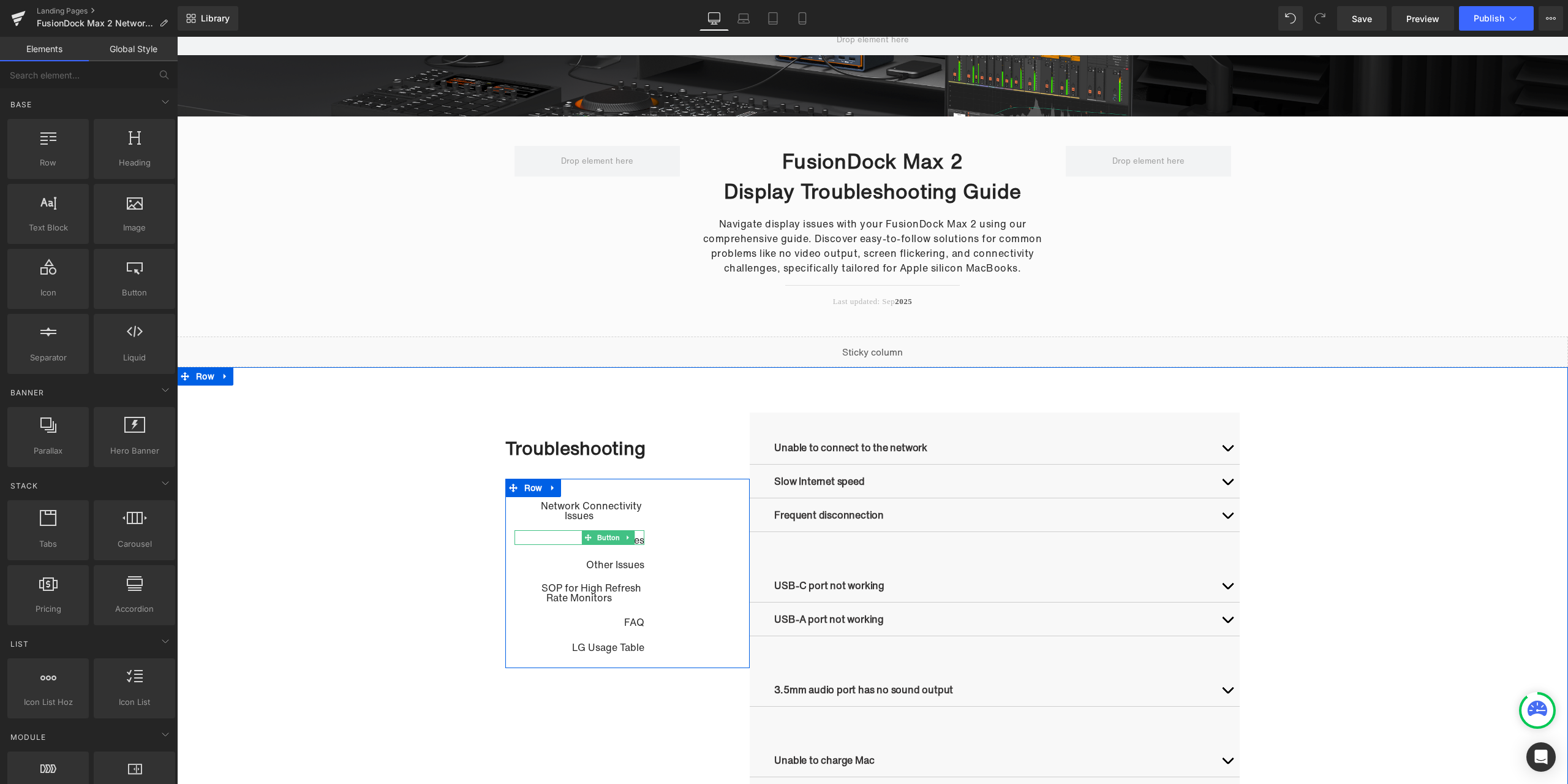
click at [622, 538] on link at bounding box center [628, 538] width 13 height 15
click at [631, 537] on icon at bounding box center [635, 537] width 7 height 7
click at [625, 539] on link at bounding box center [623, 538] width 13 height 15
click at [626, 539] on icon at bounding box center [630, 537] width 7 height 8
click at [599, 540] on link at bounding box center [599, 542] width 13 height 15
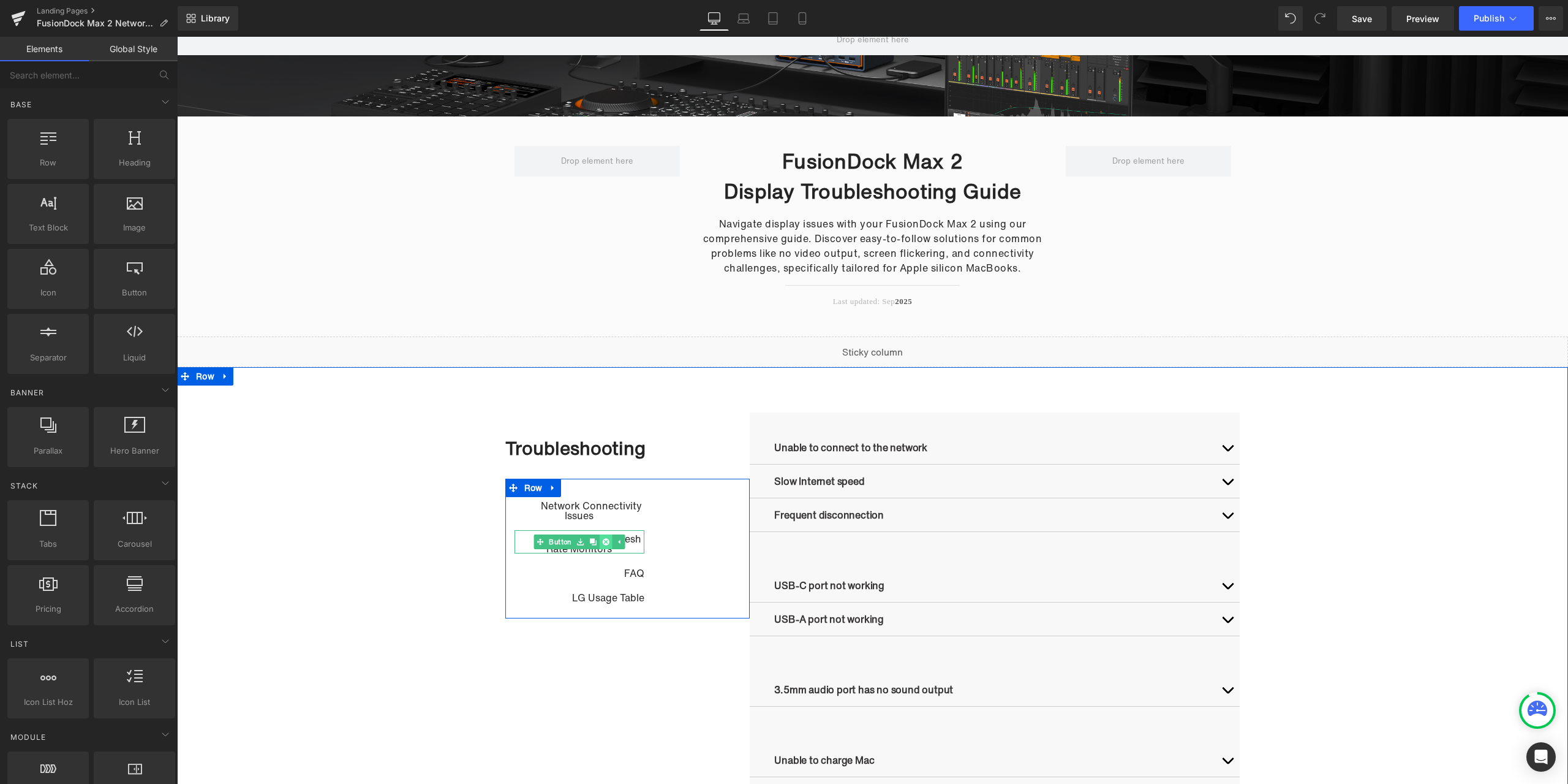
click at [605, 538] on link at bounding box center [605, 542] width 13 height 15
click at [640, 535] on icon at bounding box center [643, 537] width 7 height 8
click at [646, 534] on icon at bounding box center [649, 537] width 7 height 8
click at [614, 541] on icon at bounding box center [616, 537] width 7 height 8
click at [619, 539] on icon at bounding box center [623, 537] width 7 height 8
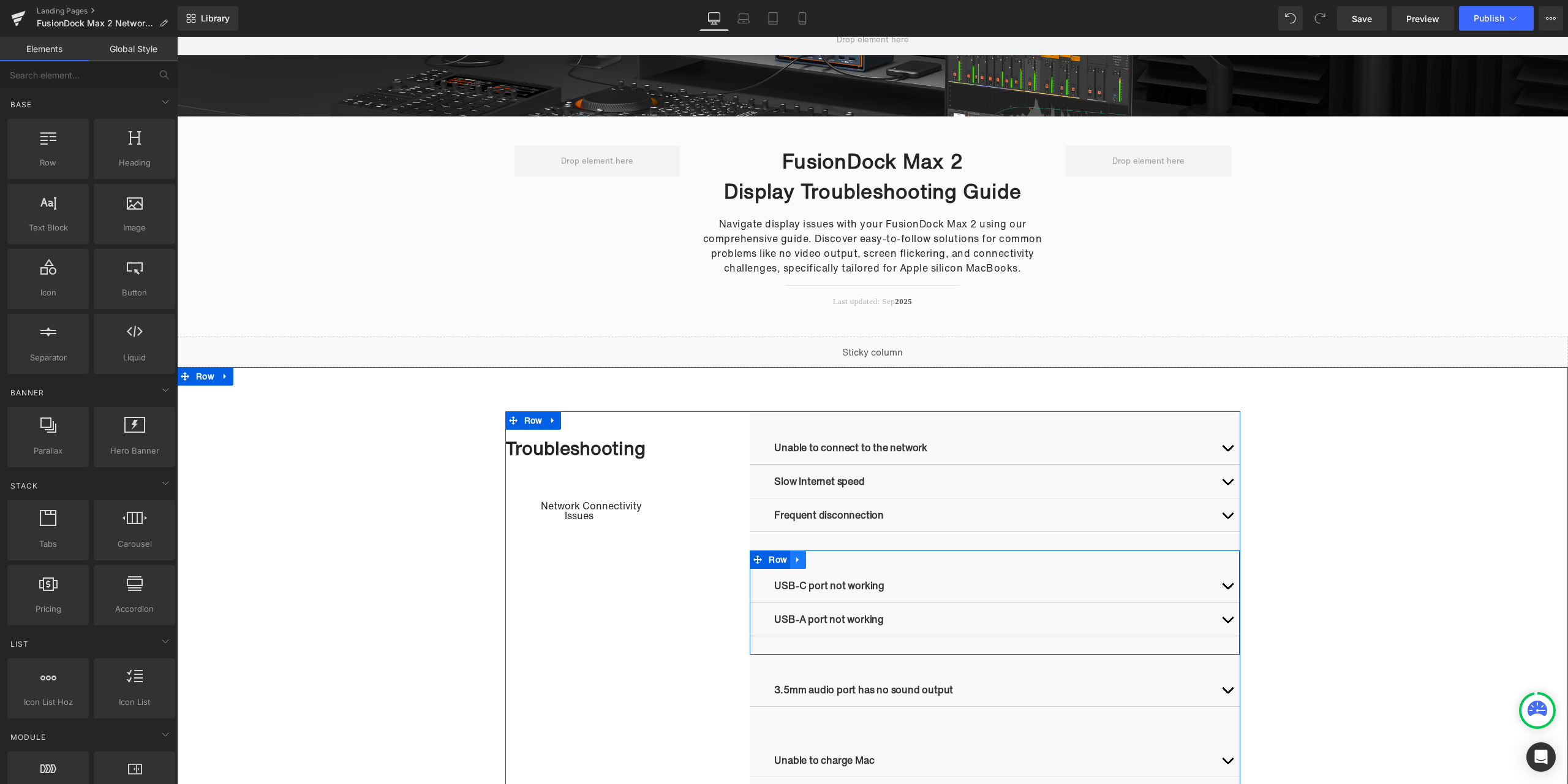
click at [797, 559] on icon at bounding box center [798, 560] width 8 height 9
click at [825, 560] on icon at bounding box center [830, 560] width 8 height 8
click at [799, 563] on link at bounding box center [798, 560] width 16 height 18
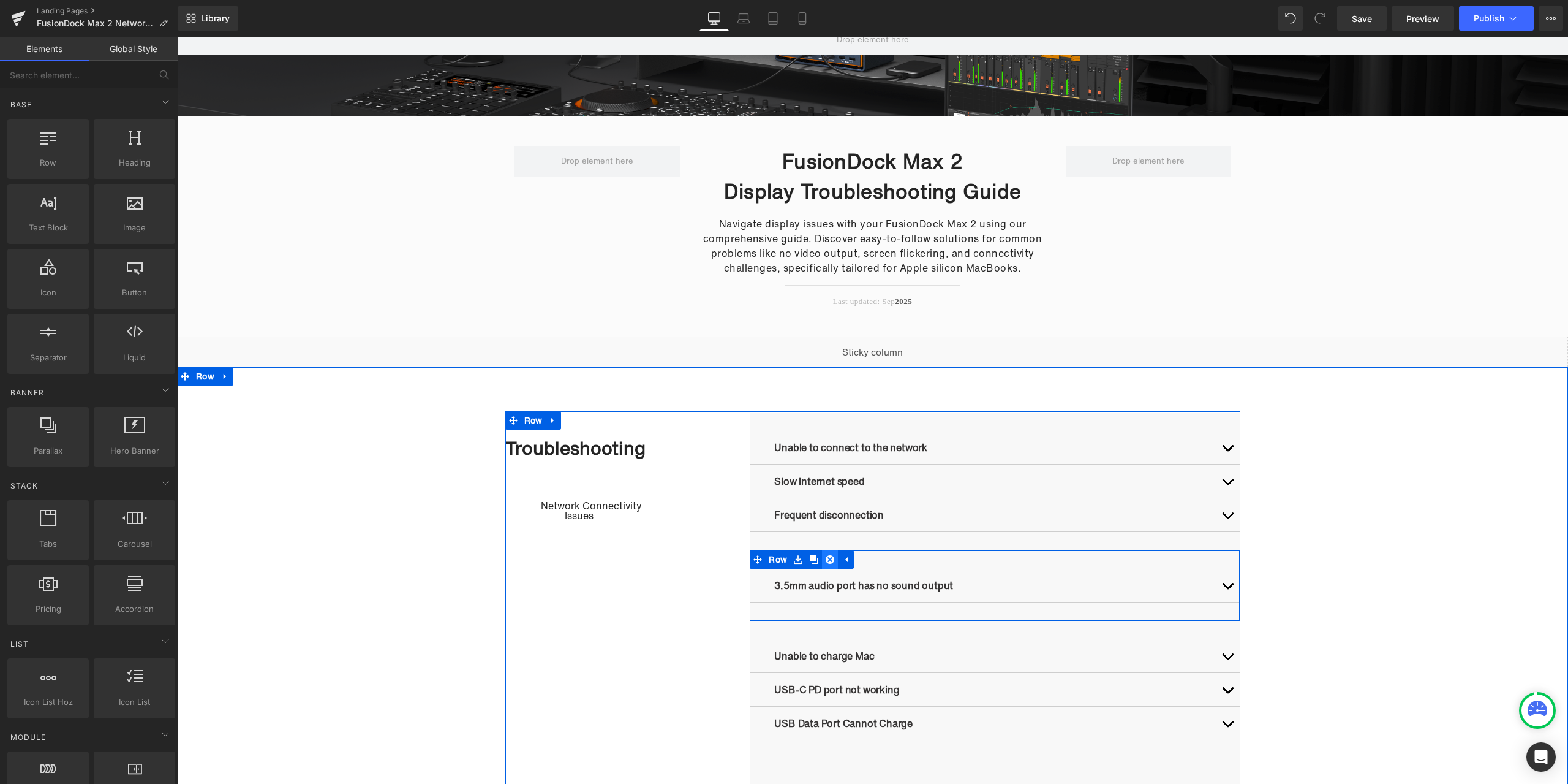
click at [825, 560] on icon at bounding box center [830, 560] width 8 height 8
click at [799, 562] on link at bounding box center [798, 560] width 16 height 18
click at [825, 560] on icon at bounding box center [830, 560] width 8 height 8
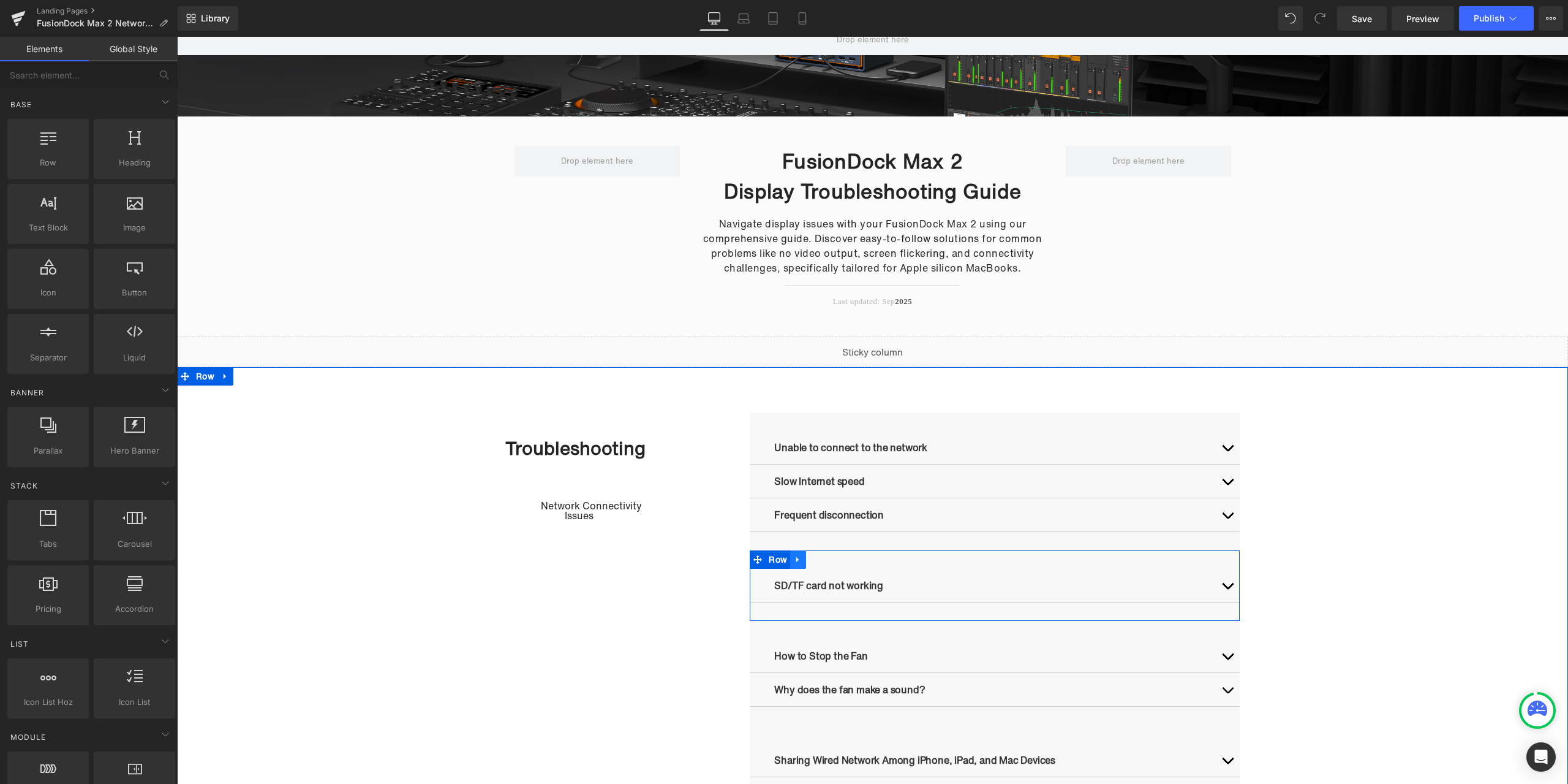
click at [799, 564] on link at bounding box center [798, 560] width 16 height 18
click at [825, 559] on icon at bounding box center [830, 560] width 8 height 9
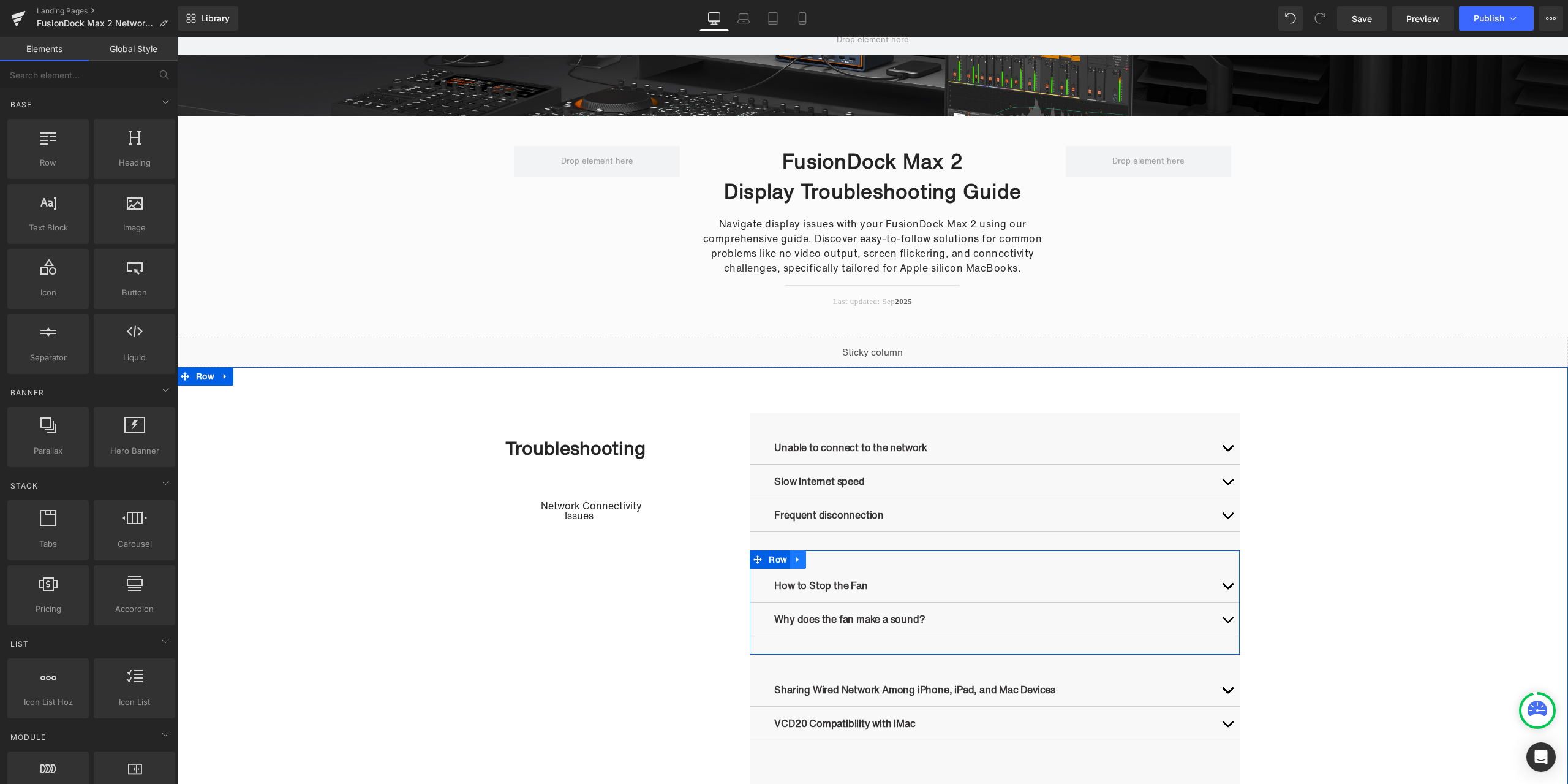
click at [797, 560] on icon at bounding box center [798, 560] width 8 height 9
click at [827, 560] on icon at bounding box center [830, 560] width 8 height 8
click at [794, 562] on icon at bounding box center [798, 560] width 8 height 9
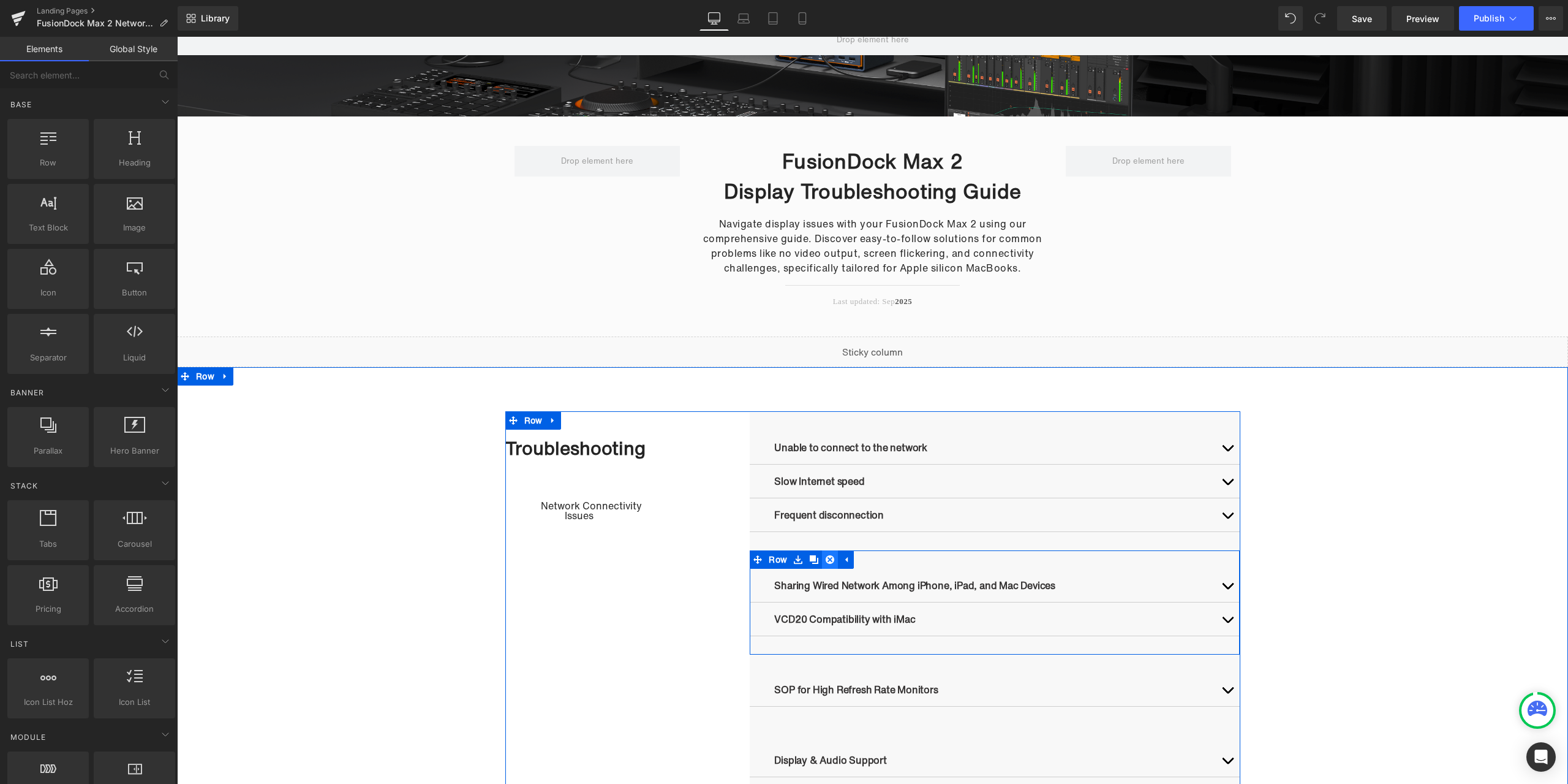
click at [825, 560] on icon at bounding box center [830, 560] width 8 height 8
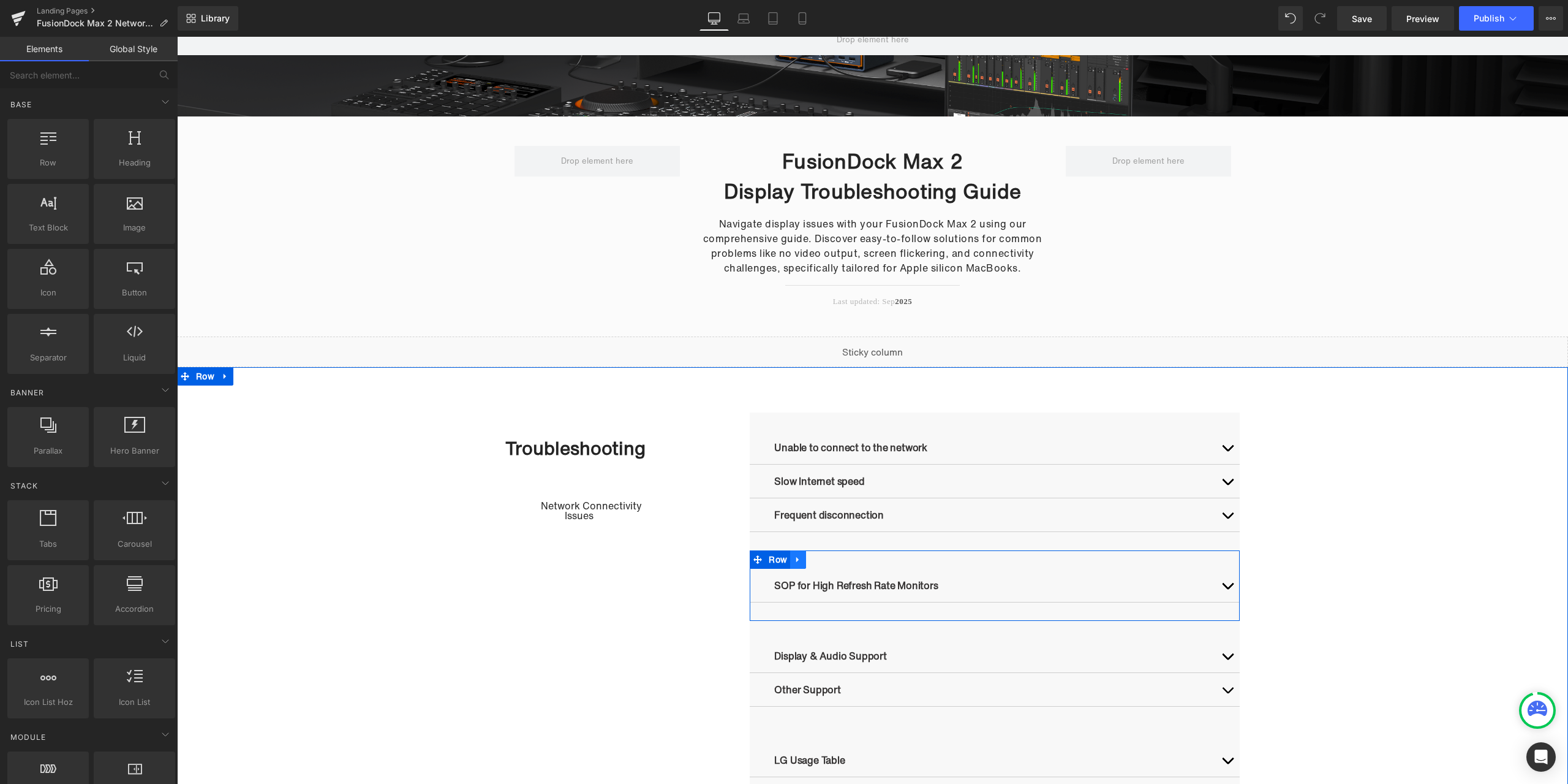
click at [796, 558] on icon at bounding box center [798, 560] width 8 height 9
click at [825, 558] on icon at bounding box center [830, 560] width 8 height 8
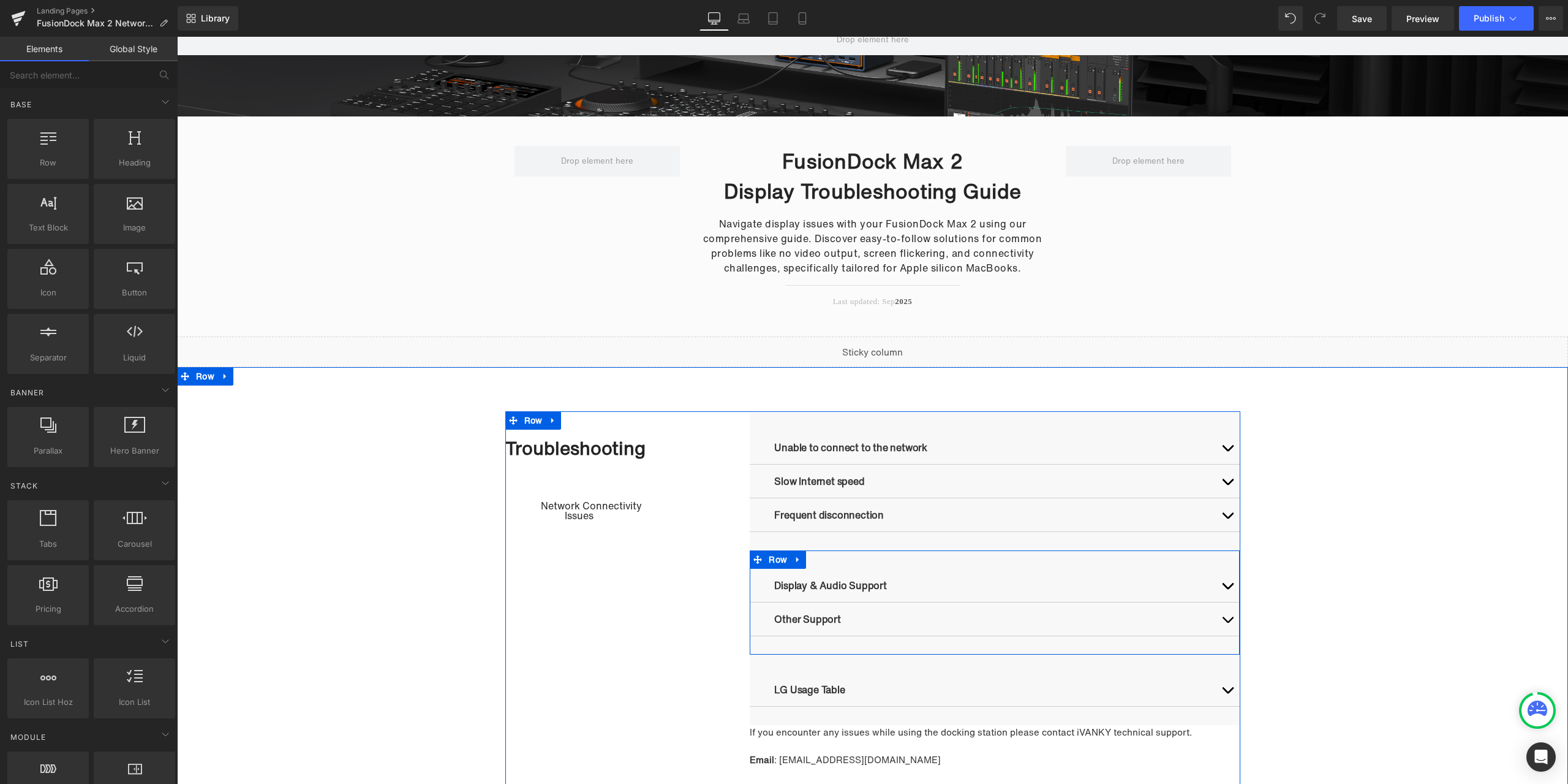
click at [801, 563] on link at bounding box center [798, 560] width 16 height 18
click at [825, 558] on icon at bounding box center [830, 560] width 8 height 8
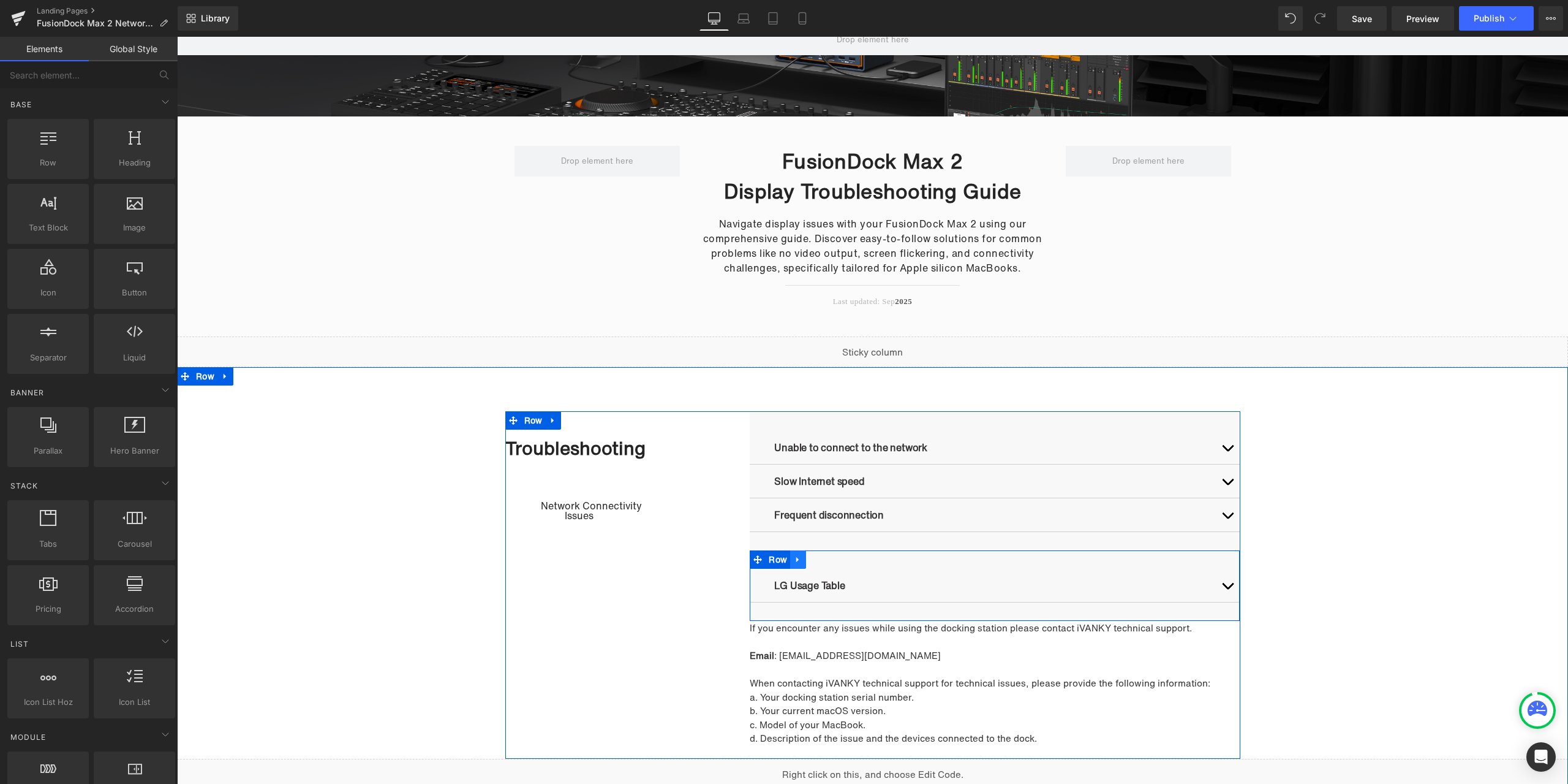
click at [797, 560] on icon at bounding box center [798, 560] width 8 height 9
click at [825, 558] on icon at bounding box center [830, 560] width 8 height 8
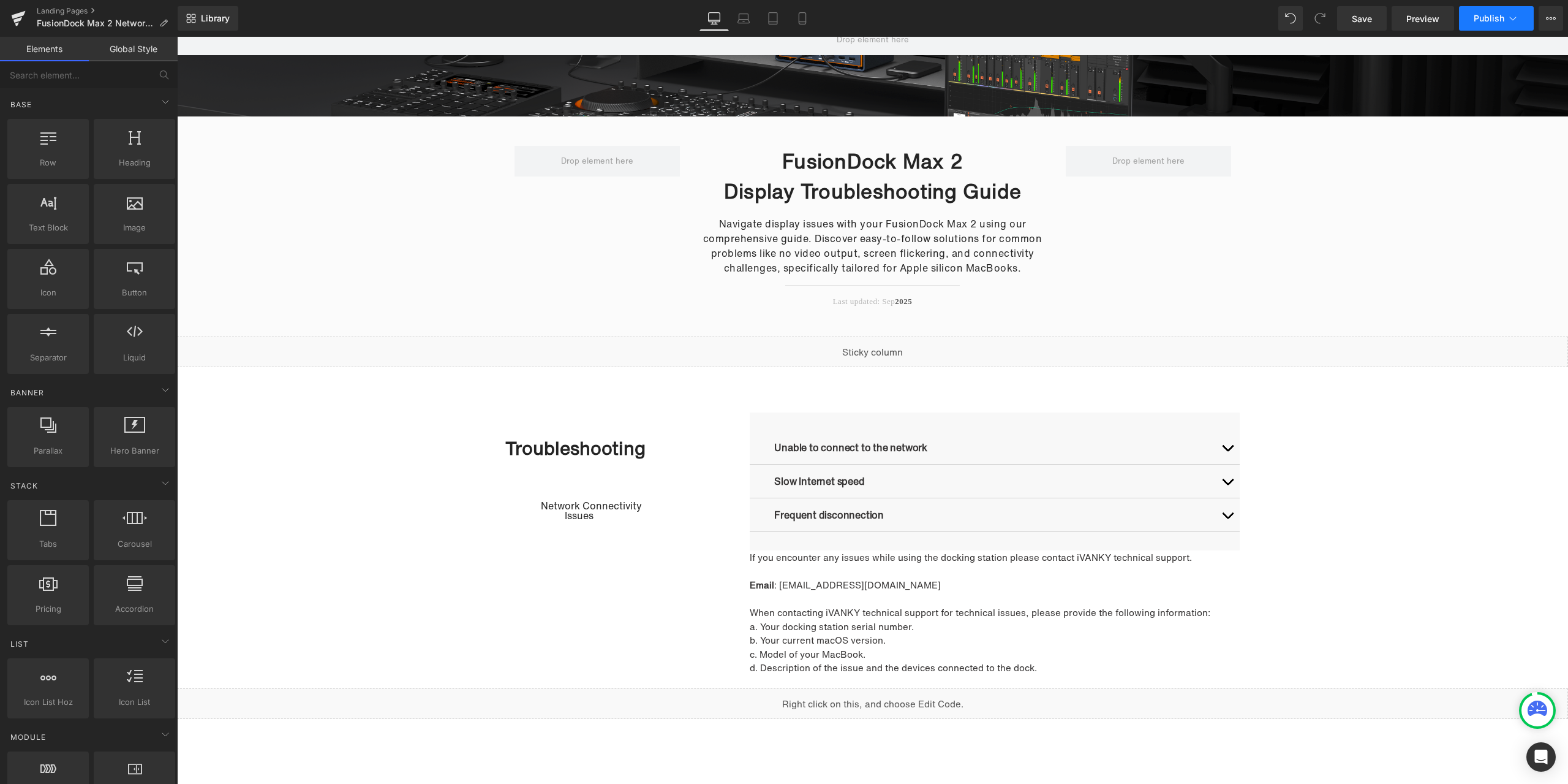
click at [1479, 11] on button "Publish" at bounding box center [1496, 18] width 75 height 24
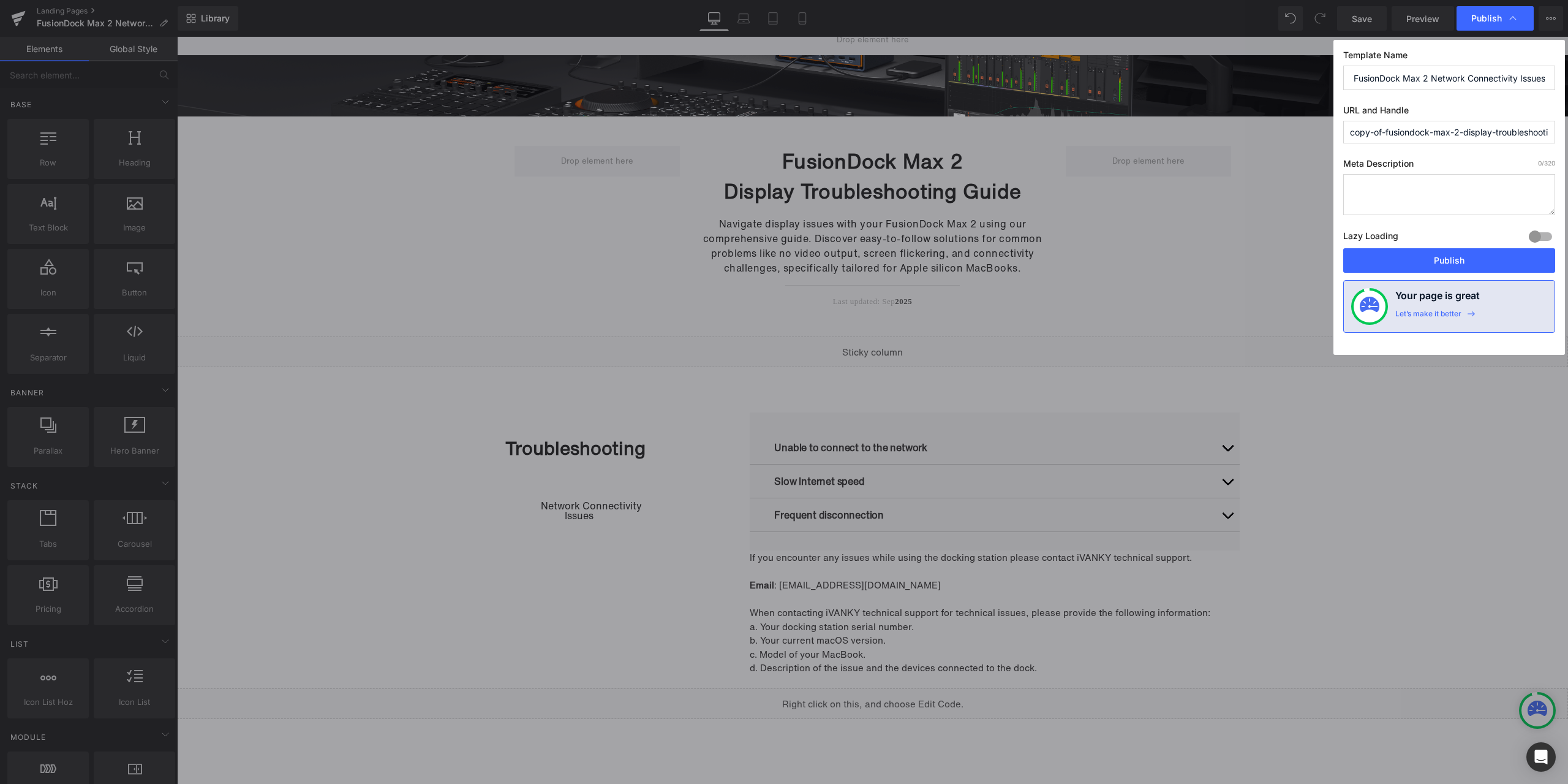
click at [1434, 78] on input "FusionDock Max 2 Network Connectivity Issues" at bounding box center [1448, 77] width 212 height 24
click at [1424, 132] on input "copy-of-fusiondock-max-2-display-troubleshooting-guide" at bounding box center [1448, 132] width 212 height 23
paste input "FusionDock Max 2 Network Connectivity Issues"
type input "fusiondock-max-2-network-connectivity-issues"
drag, startPoint x: 1403, startPoint y: 259, endPoint x: 1259, endPoint y: 214, distance: 150.9
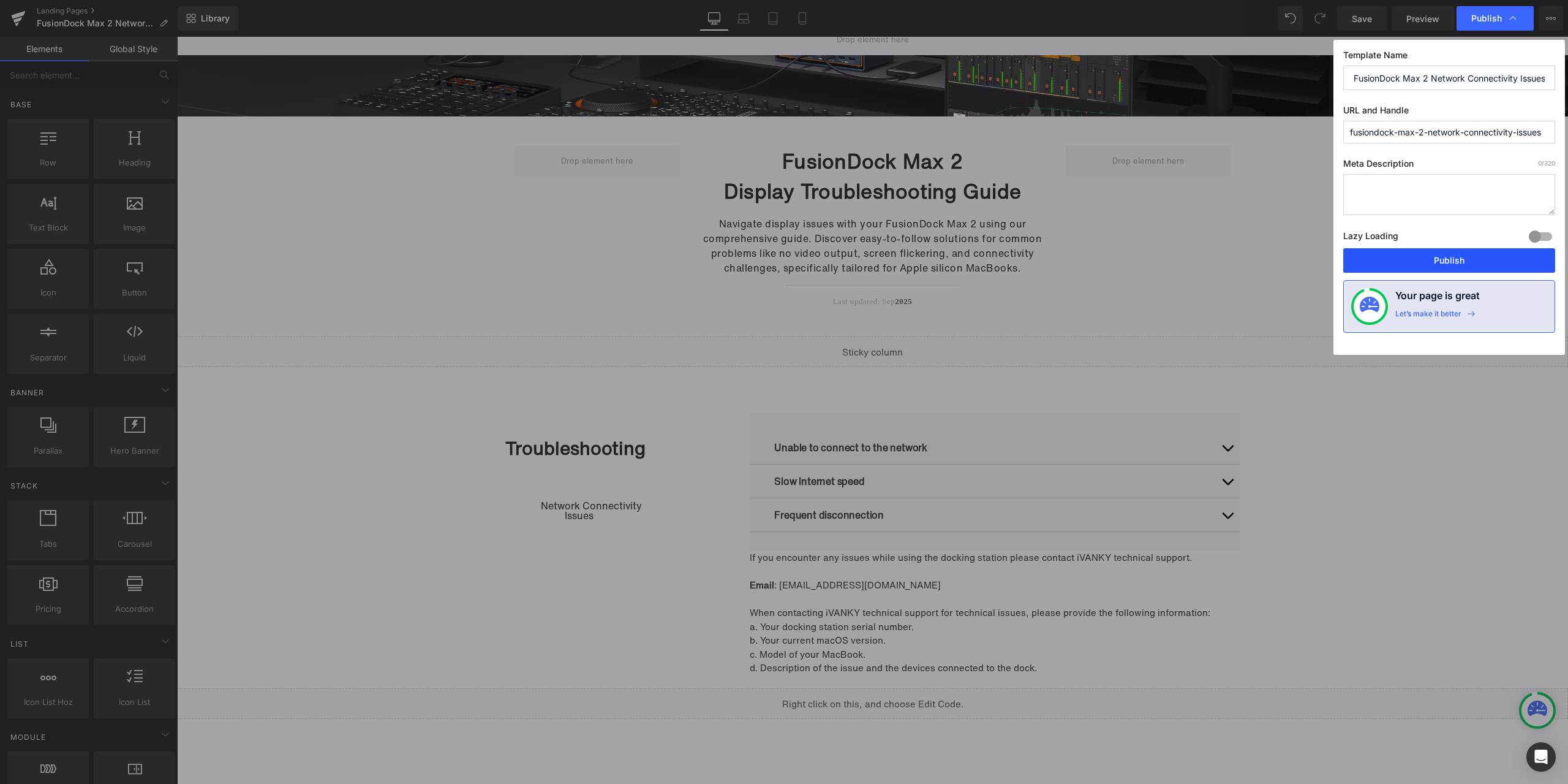
click at [1403, 258] on button "Publish" at bounding box center [1448, 260] width 212 height 24
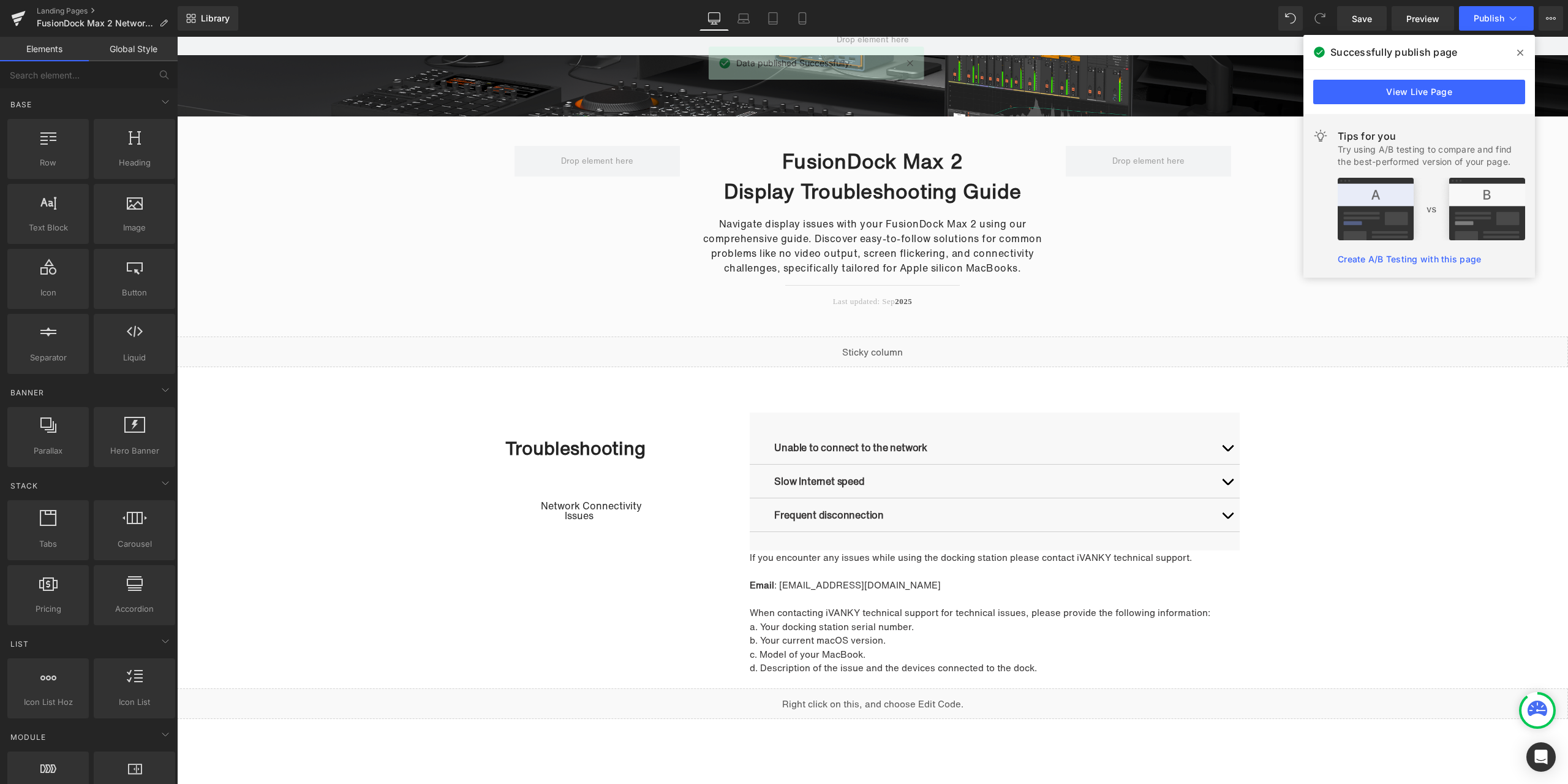
click at [1518, 49] on icon at bounding box center [1519, 53] width 6 height 10
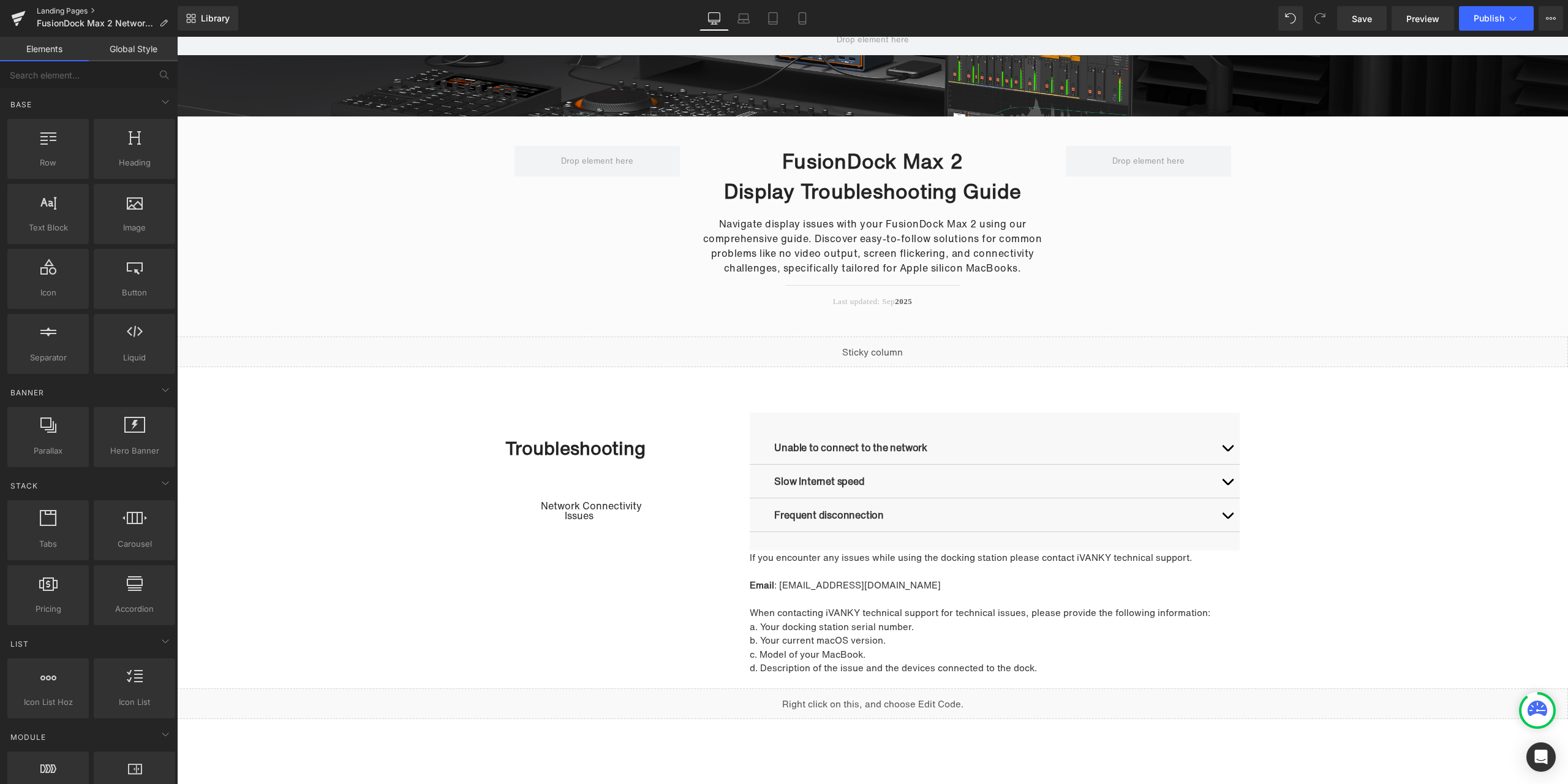
click at [56, 13] on link "Landing Pages" at bounding box center [107, 11] width 141 height 10
